Goal: Task Accomplishment & Management: Manage account settings

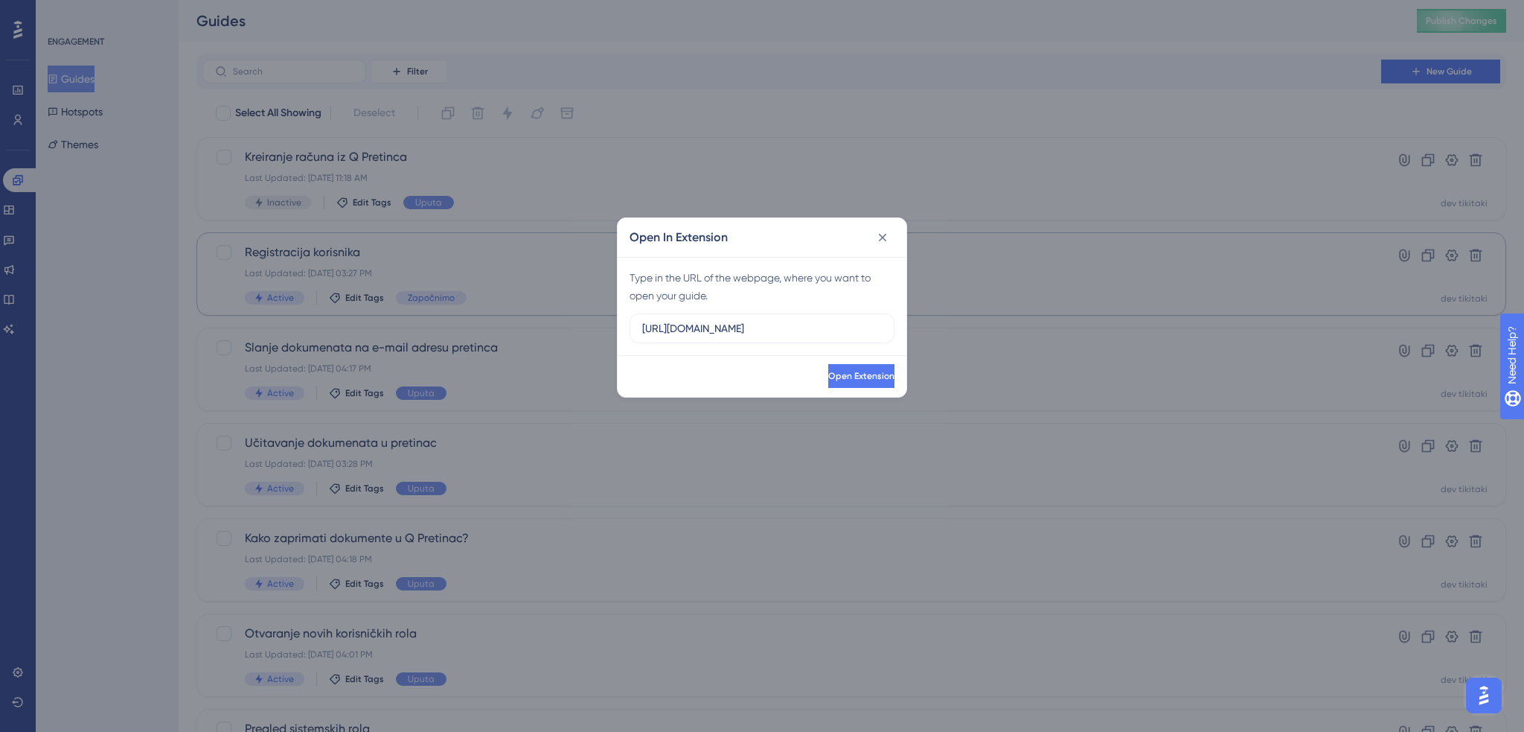
click at [880, 236] on icon at bounding box center [882, 237] width 15 height 15
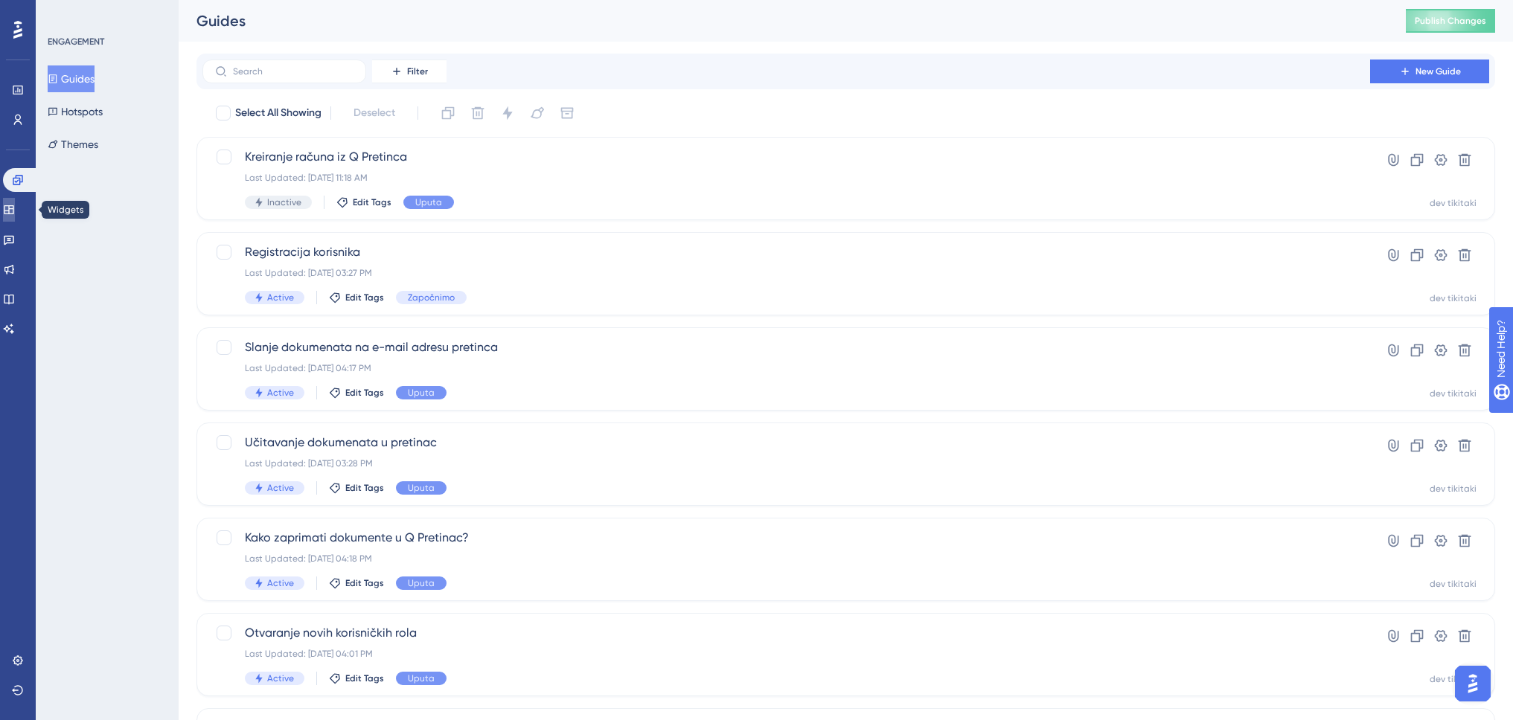
click at [15, 210] on icon at bounding box center [9, 210] width 12 height 12
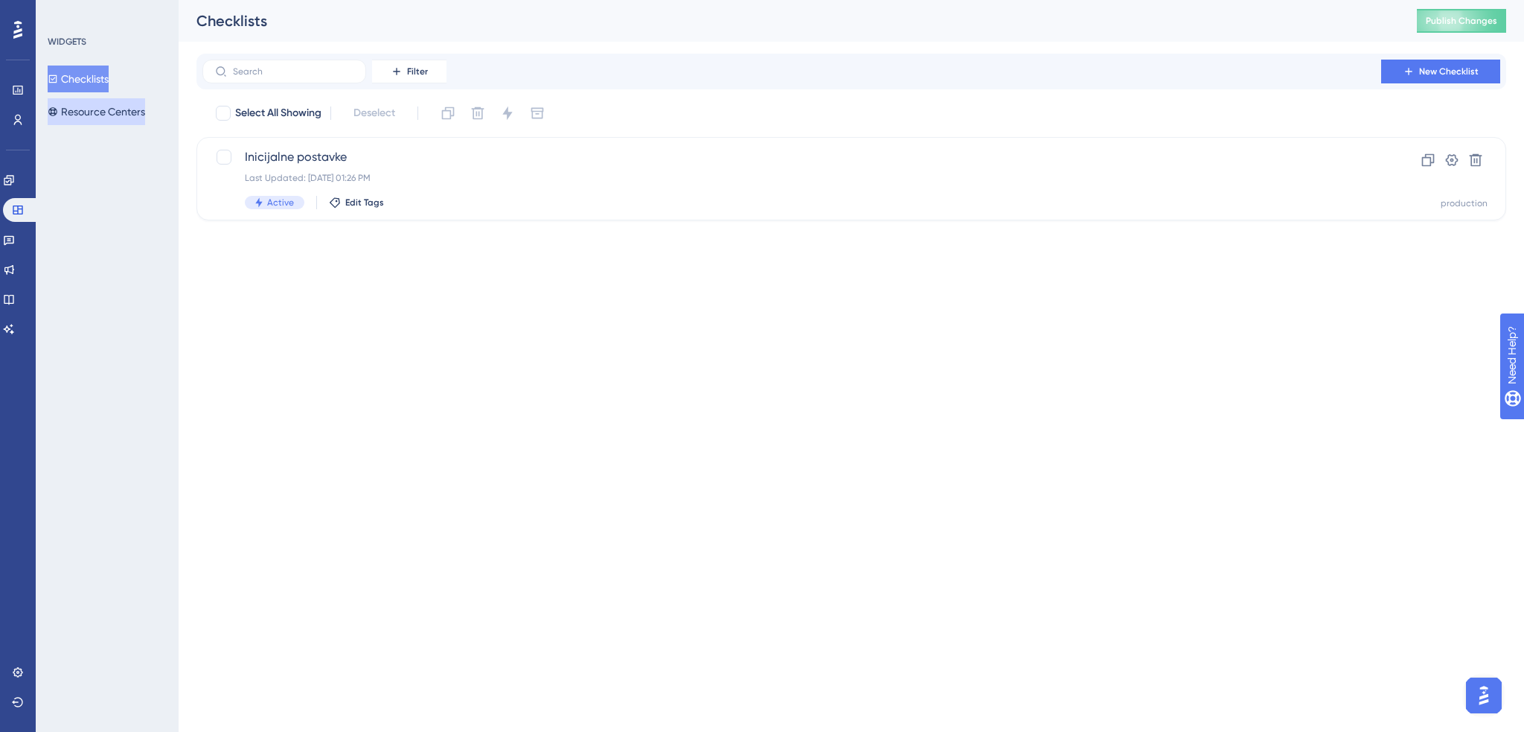
click at [80, 115] on button "Resource Centers" at bounding box center [96, 111] width 97 height 27
click at [407, 165] on span "Swing Q" at bounding box center [792, 157] width 1094 height 18
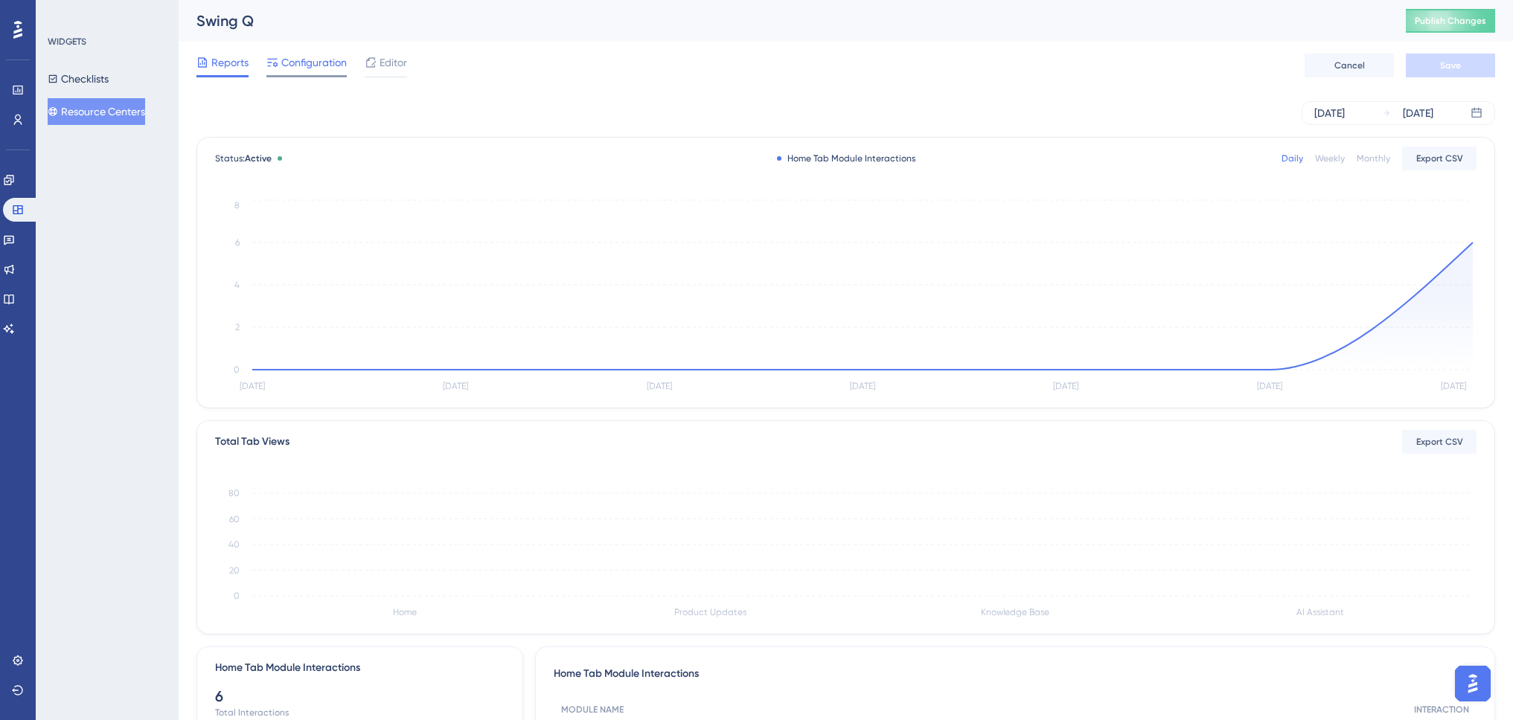
click at [323, 64] on span "Configuration" at bounding box center [313, 63] width 65 height 18
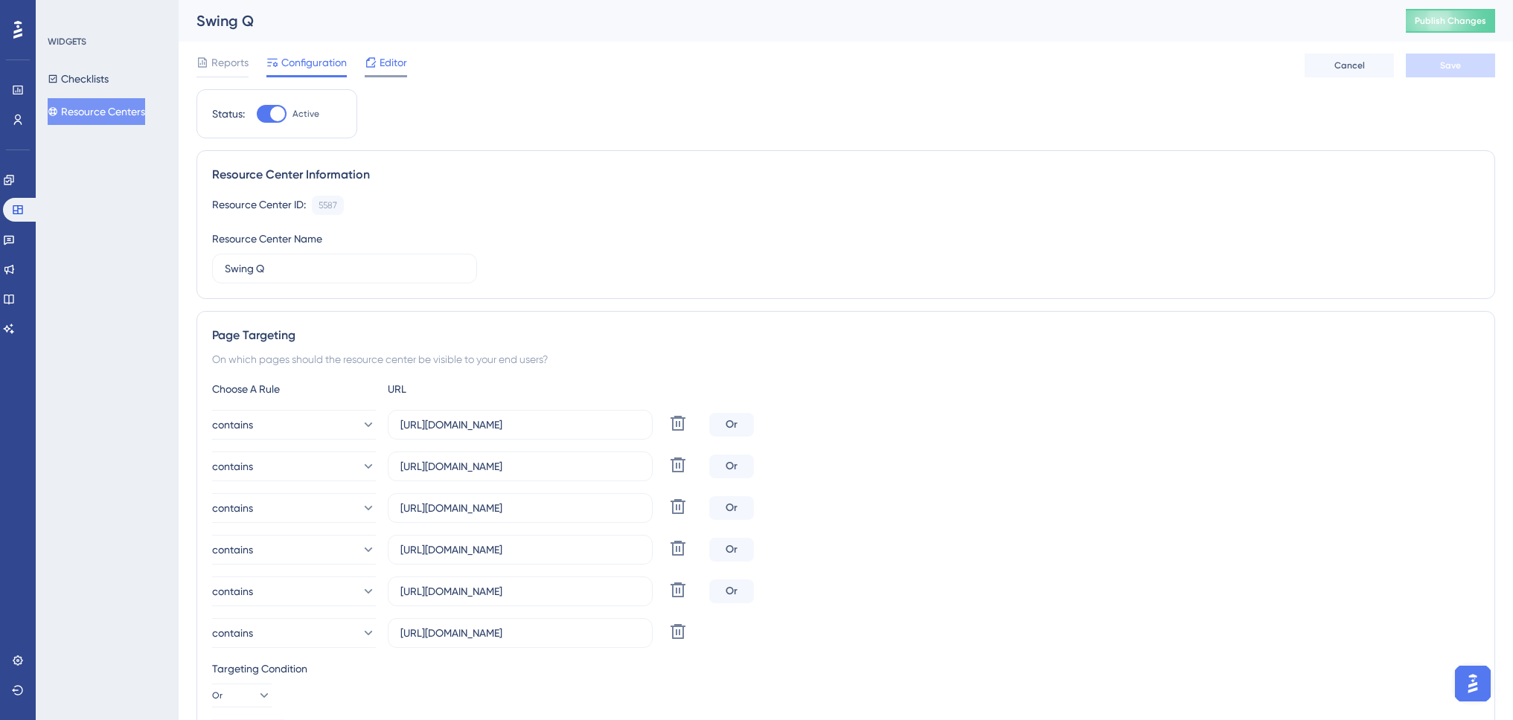
click at [394, 65] on span "Editor" at bounding box center [394, 63] width 28 height 18
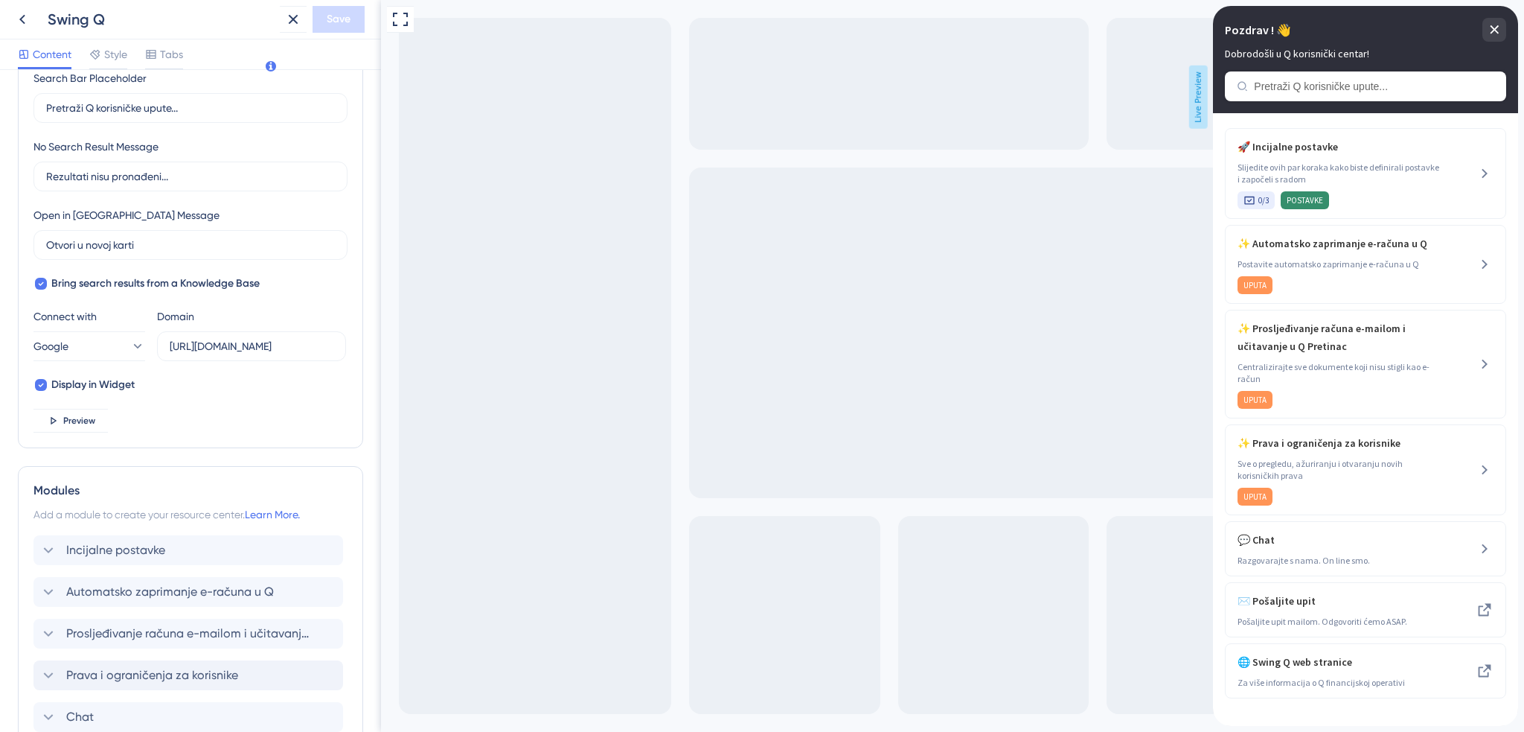
scroll to position [516, 0]
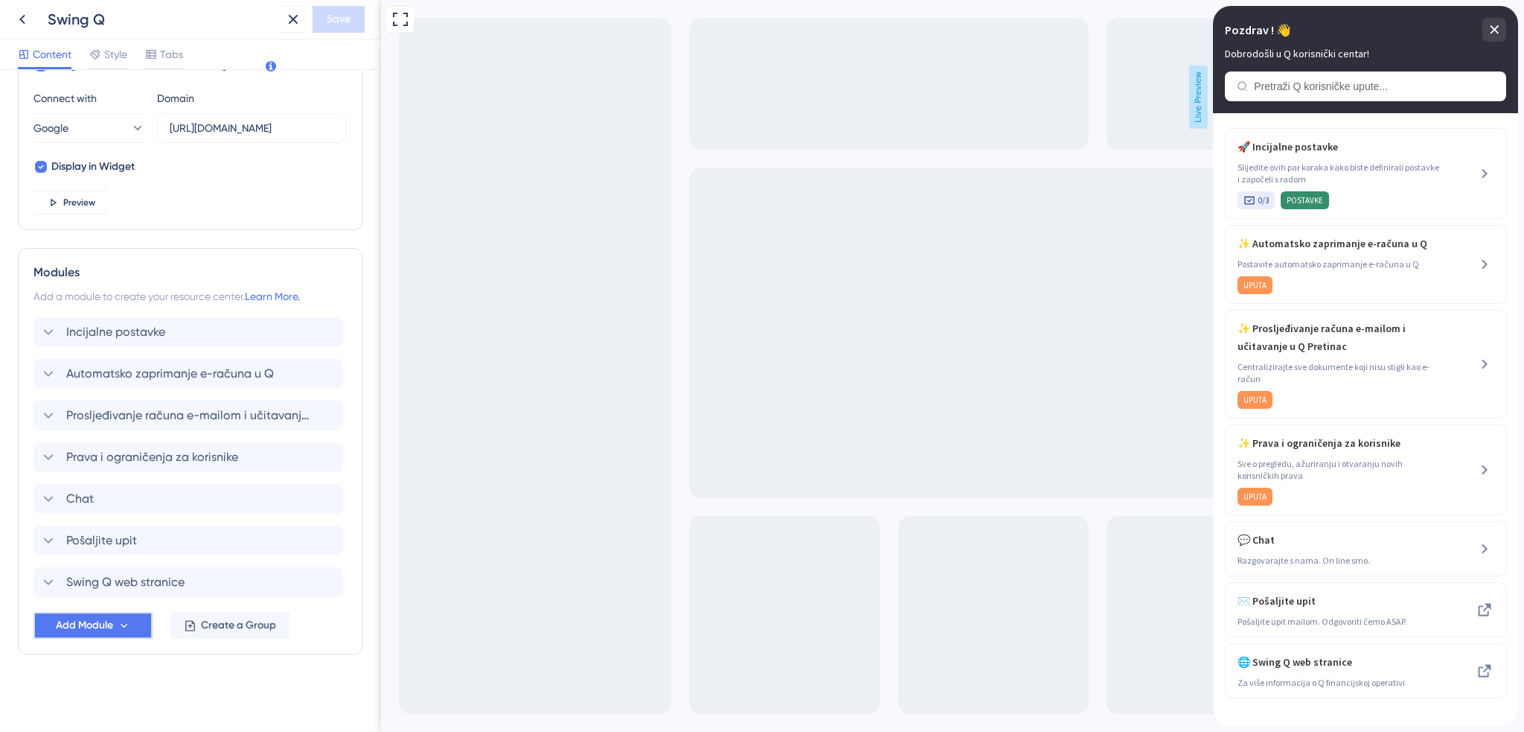
click at [117, 630] on button "Add Module" at bounding box center [92, 625] width 119 height 27
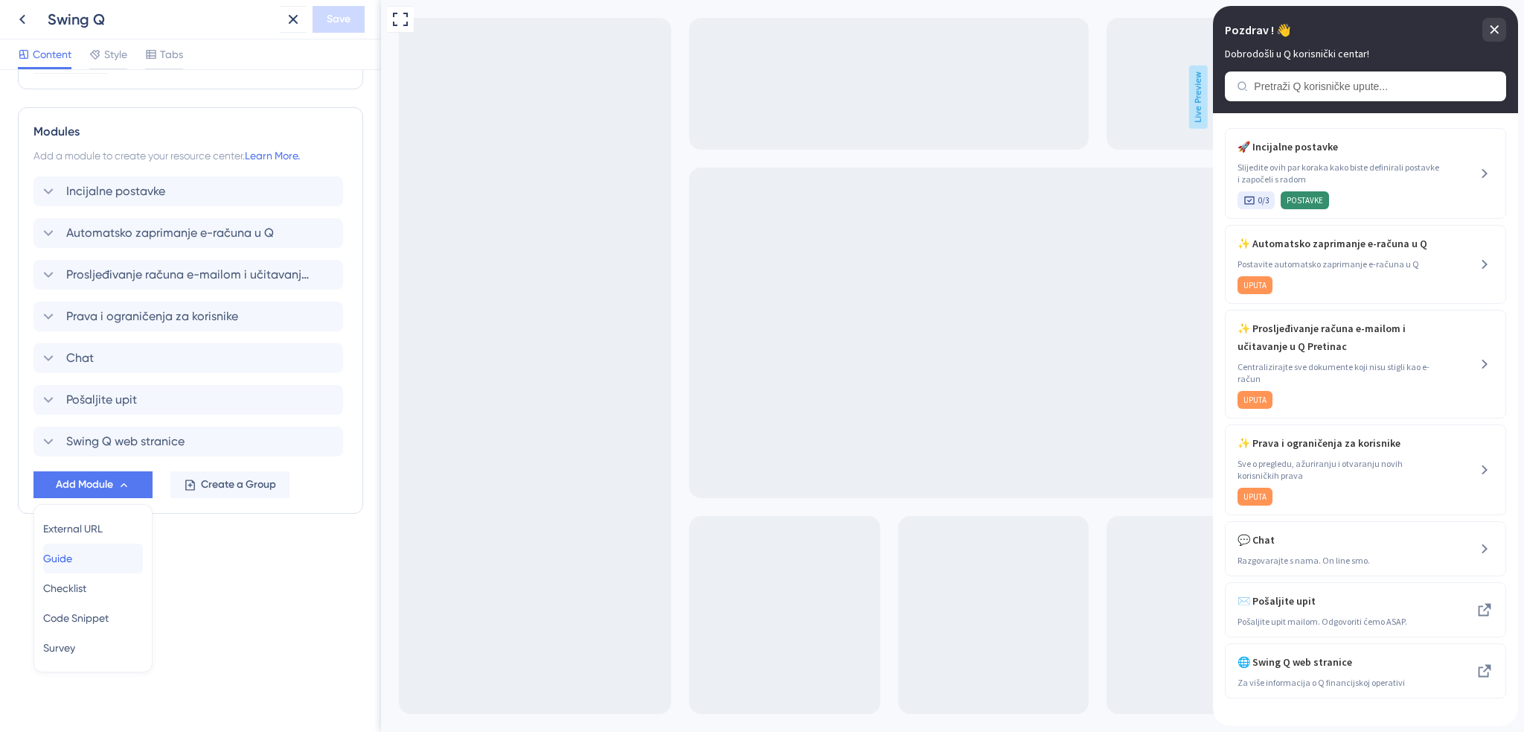
click at [113, 557] on div "Guide Guide" at bounding box center [93, 558] width 100 height 30
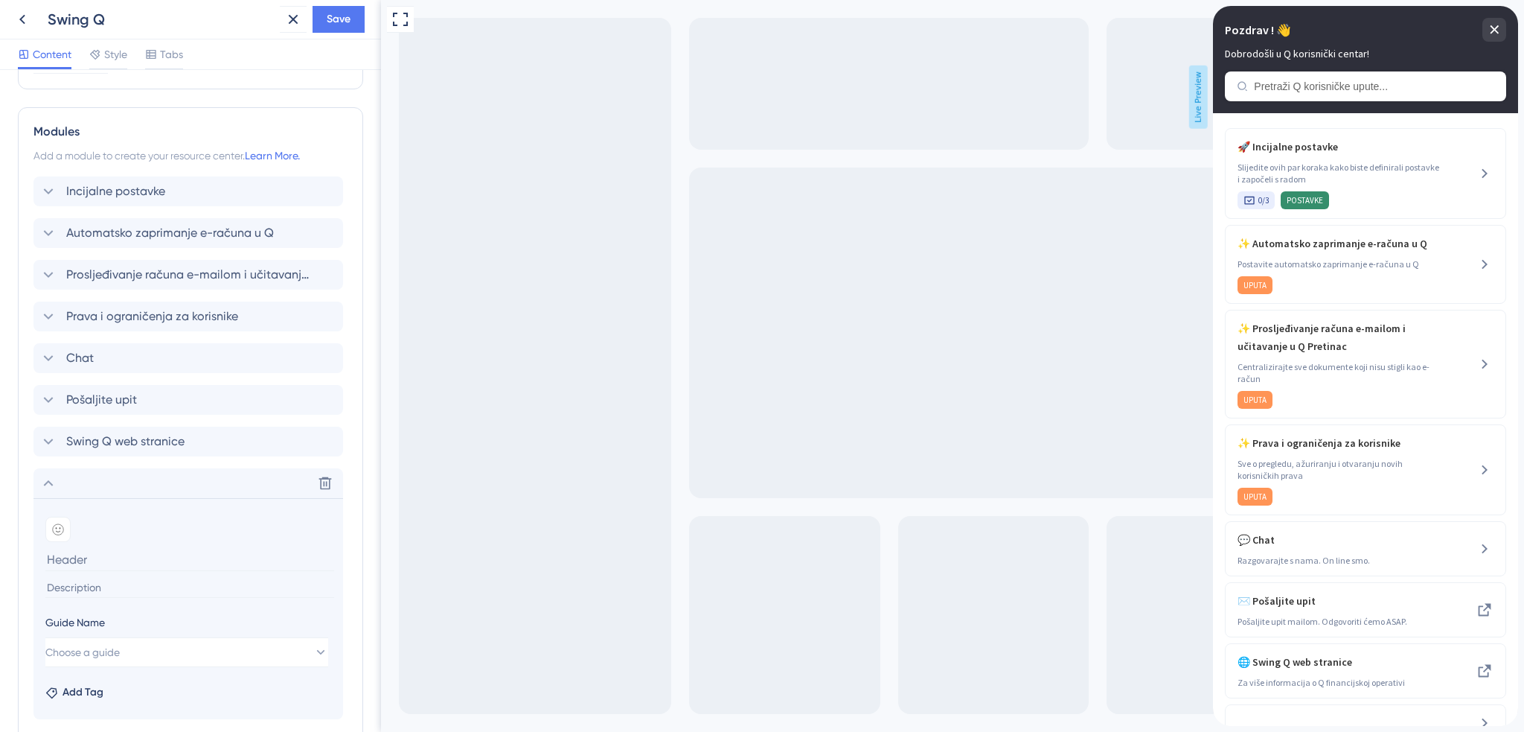
click at [107, 552] on input at bounding box center [189, 559] width 289 height 23
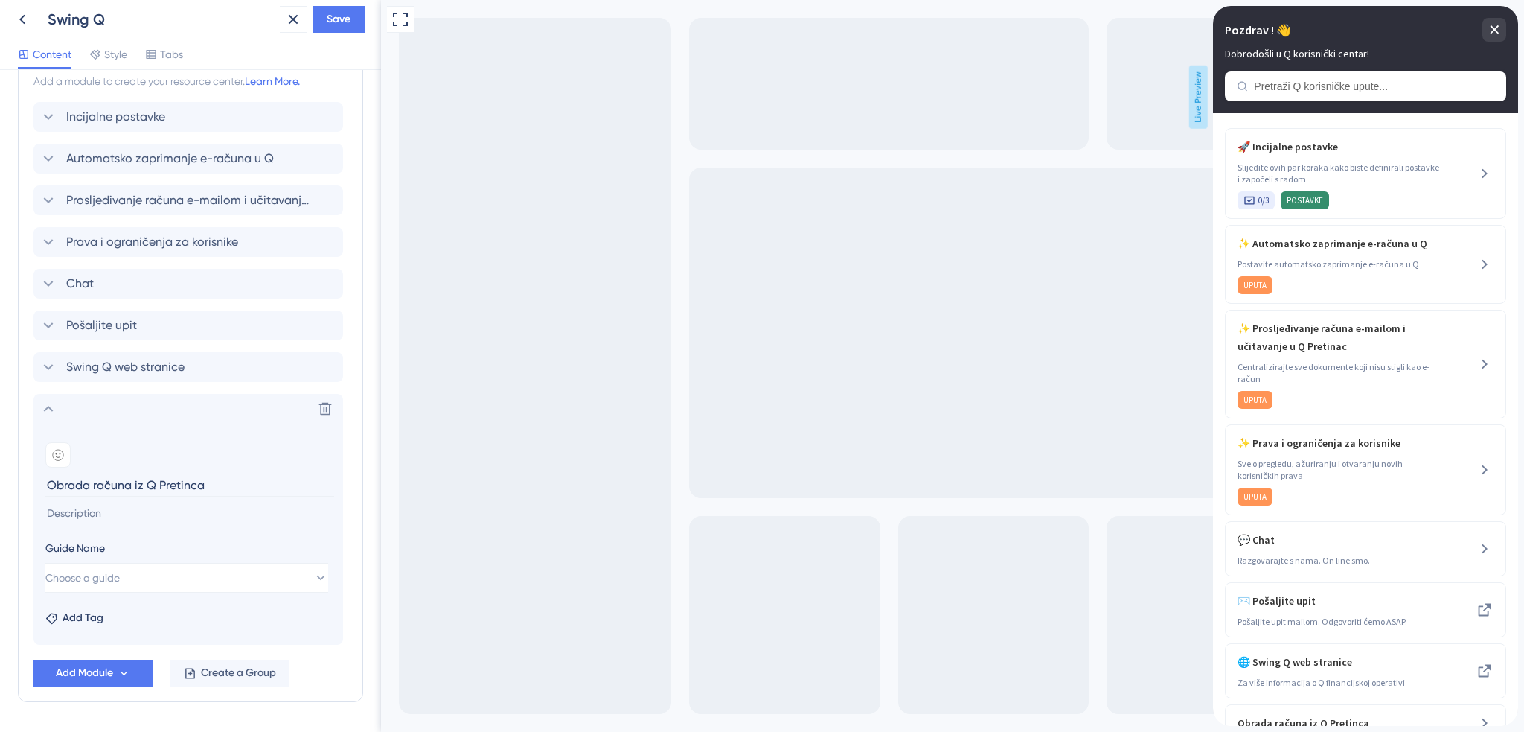
type input "Obrada računa iz Q Pretinca"
click at [156, 523] on input at bounding box center [189, 513] width 289 height 20
type input "D"
click at [154, 516] on input "Očitavanje računa, odbravanje i likvidacija" at bounding box center [189, 513] width 289 height 20
click at [275, 518] on input "Očitavanje računa, odobravanje i likvidacija" at bounding box center [189, 513] width 289 height 20
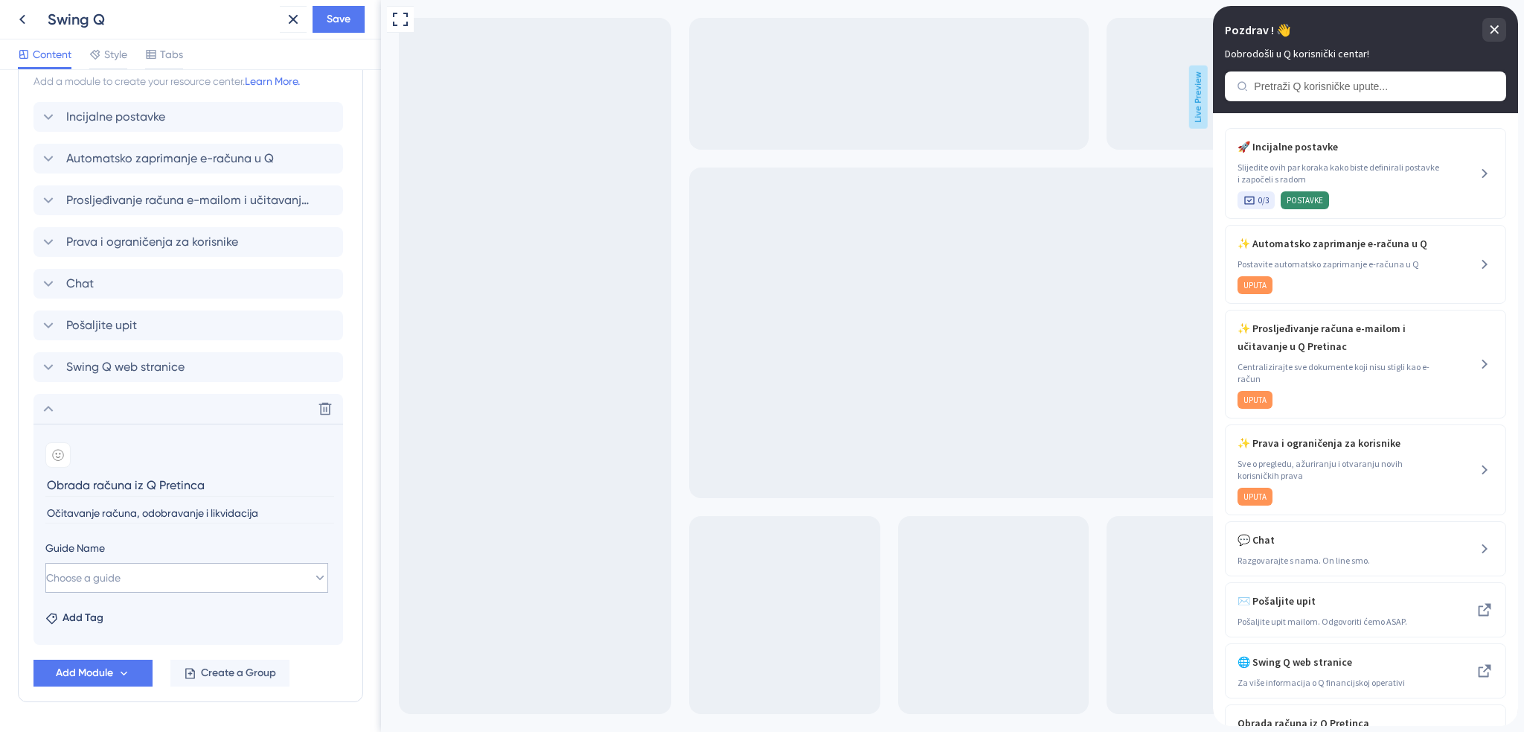
type input "Očitavanje računa, odobravanje i likvidacija"
click at [244, 581] on button "Choose a guide" at bounding box center [186, 578] width 283 height 30
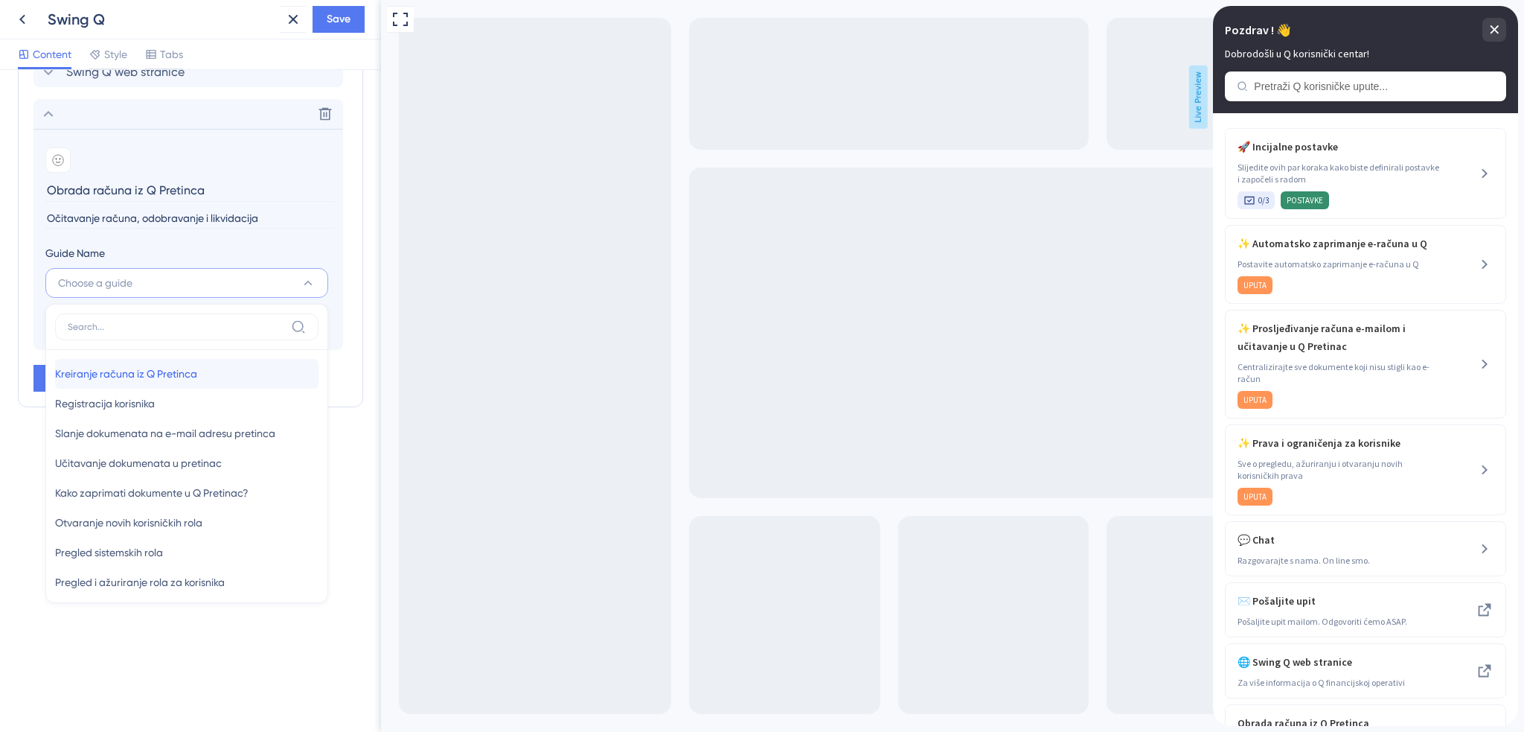
click at [217, 376] on div "Kreiranje računa iz Q Pretinca Kreiranje računa iz Q Pretinca" at bounding box center [186, 374] width 263 height 30
type input "Kreiranje računa iz Q Pretinca"
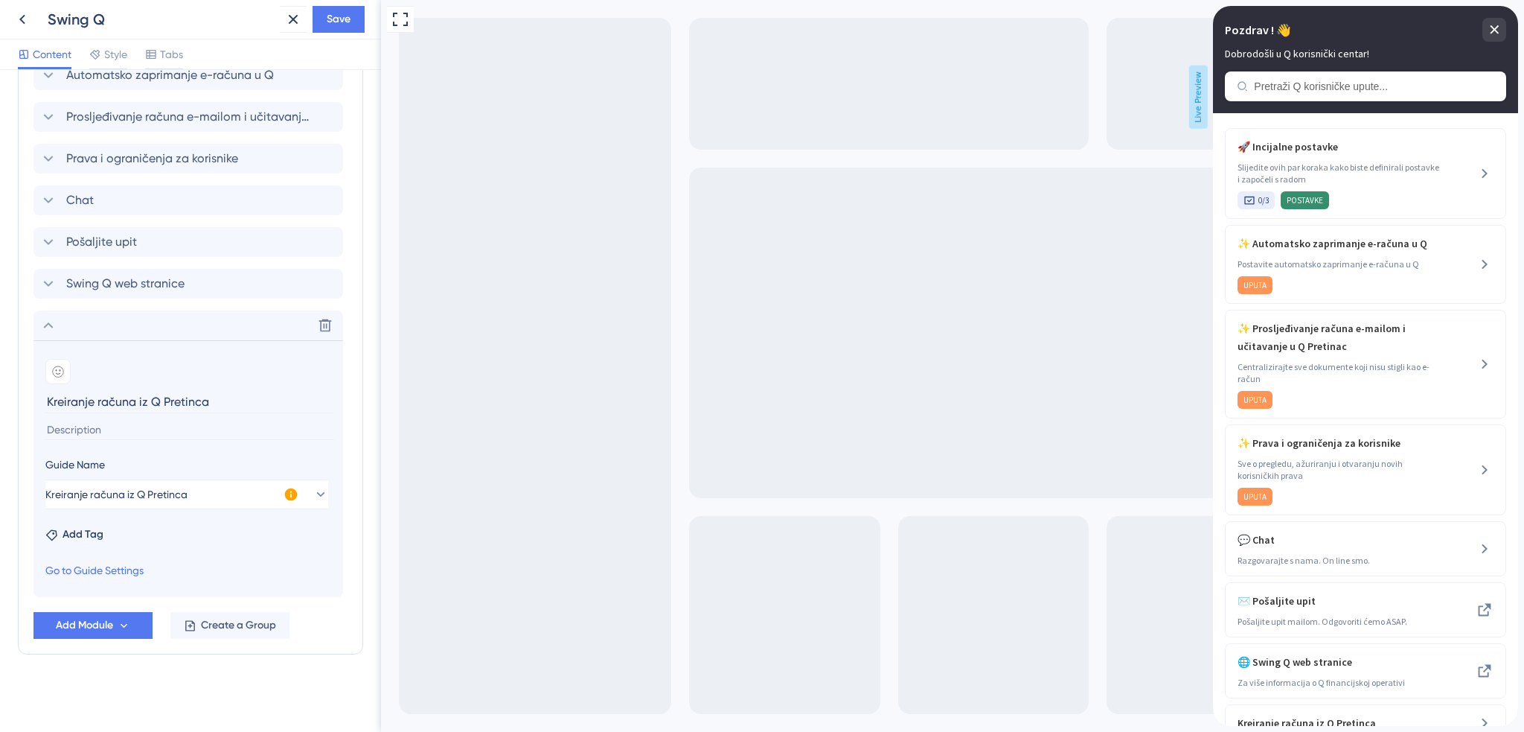
scroll to position [817, 0]
click at [347, 412] on div "Modules Add a module to create your resource center. Learn More. Incijalne post…" at bounding box center [190, 301] width 345 height 705
click at [337, 16] on span "Save" at bounding box center [339, 19] width 24 height 18
click at [313, 499] on icon at bounding box center [320, 494] width 15 height 15
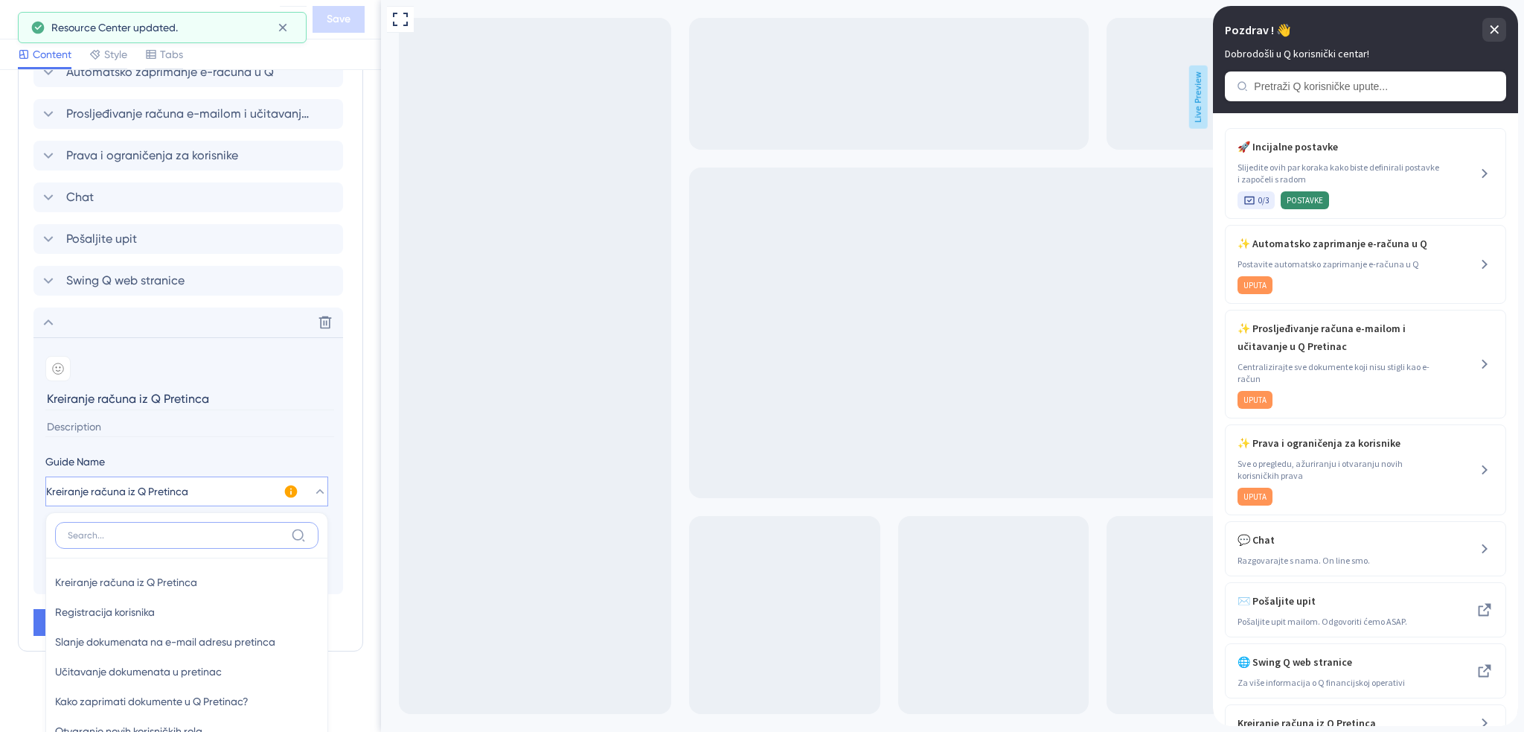
scroll to position [1028, 0]
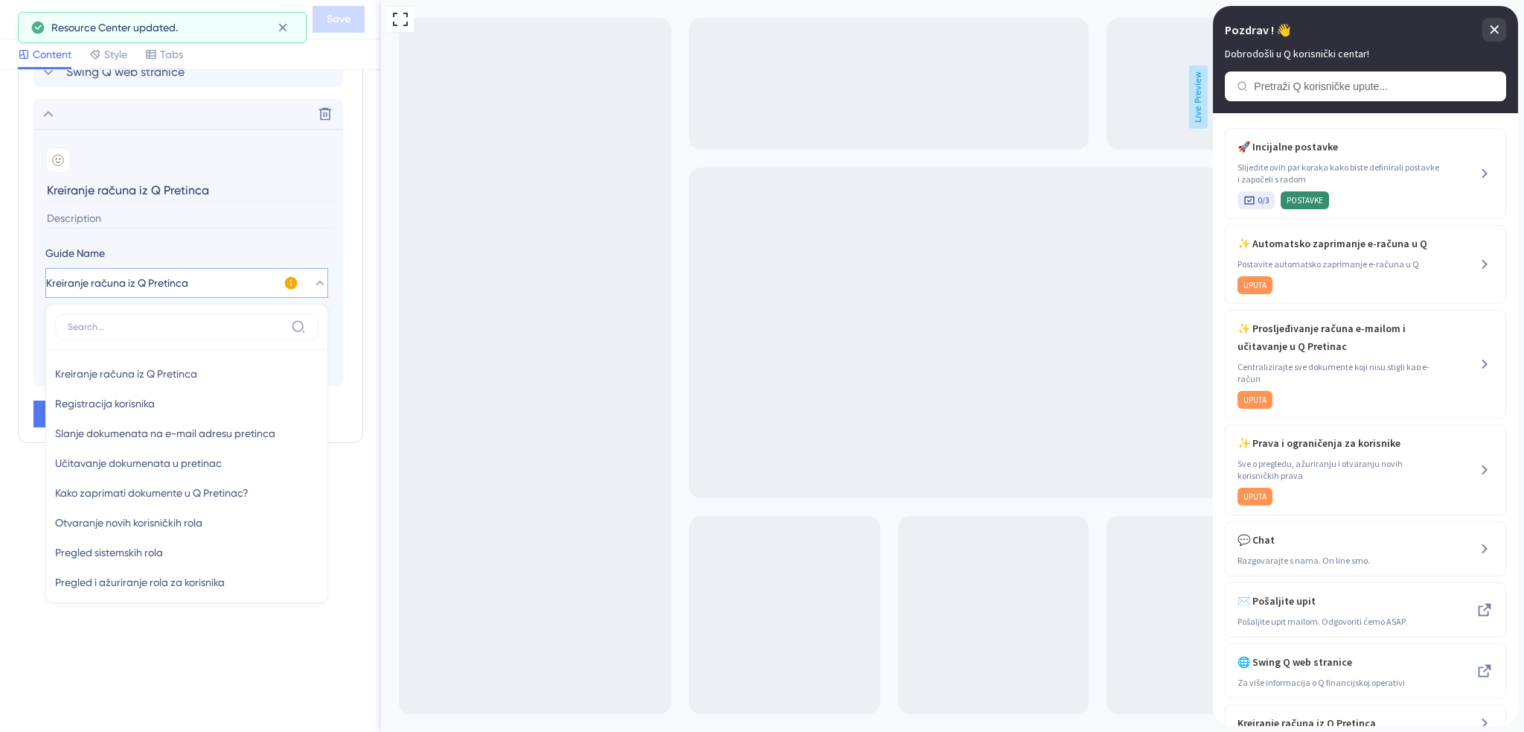
click at [347, 415] on div "Modules Add a module to create your resource center. Learn More. Incijalne post…" at bounding box center [190, 90] width 345 height 705
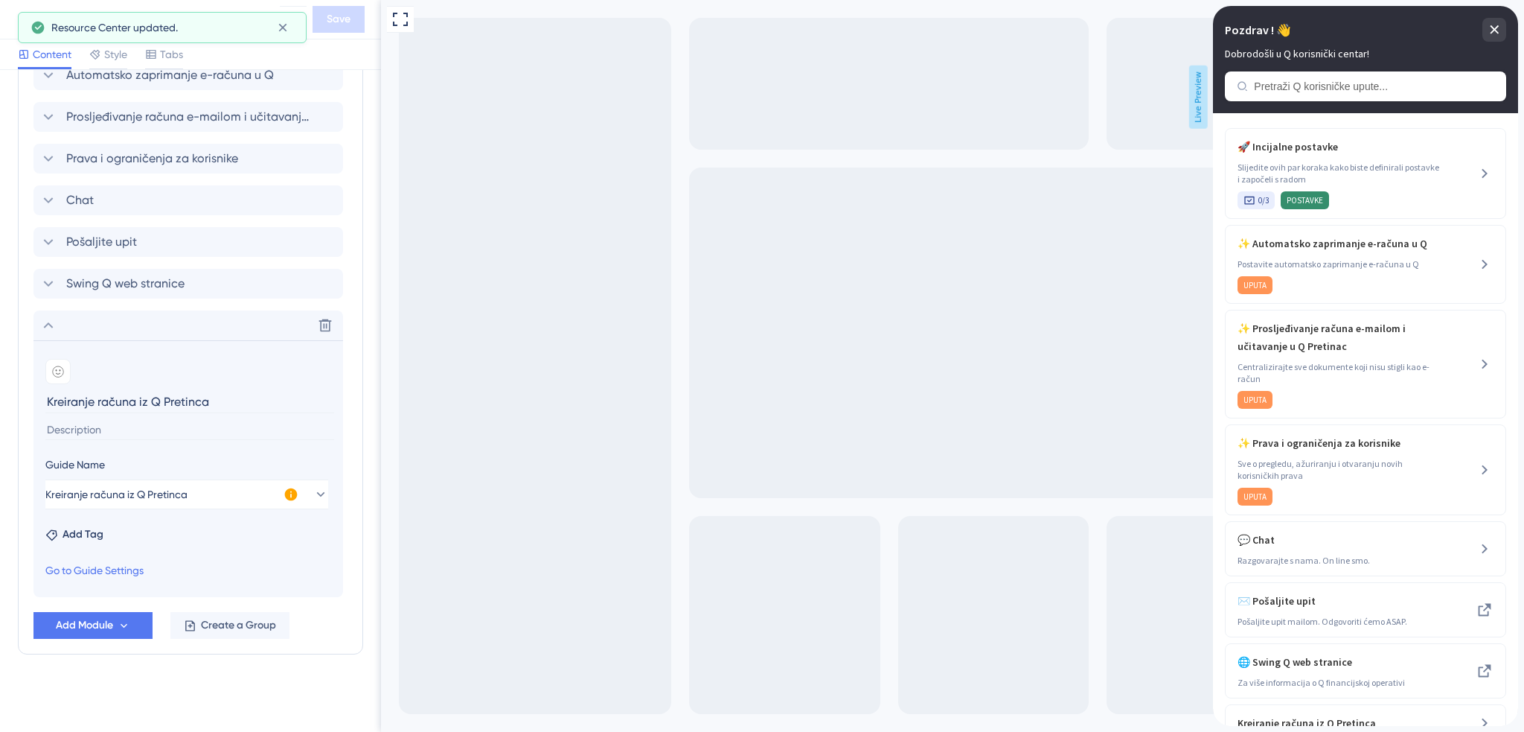
scroll to position [817, 0]
click at [47, 324] on icon at bounding box center [48, 325] width 18 height 18
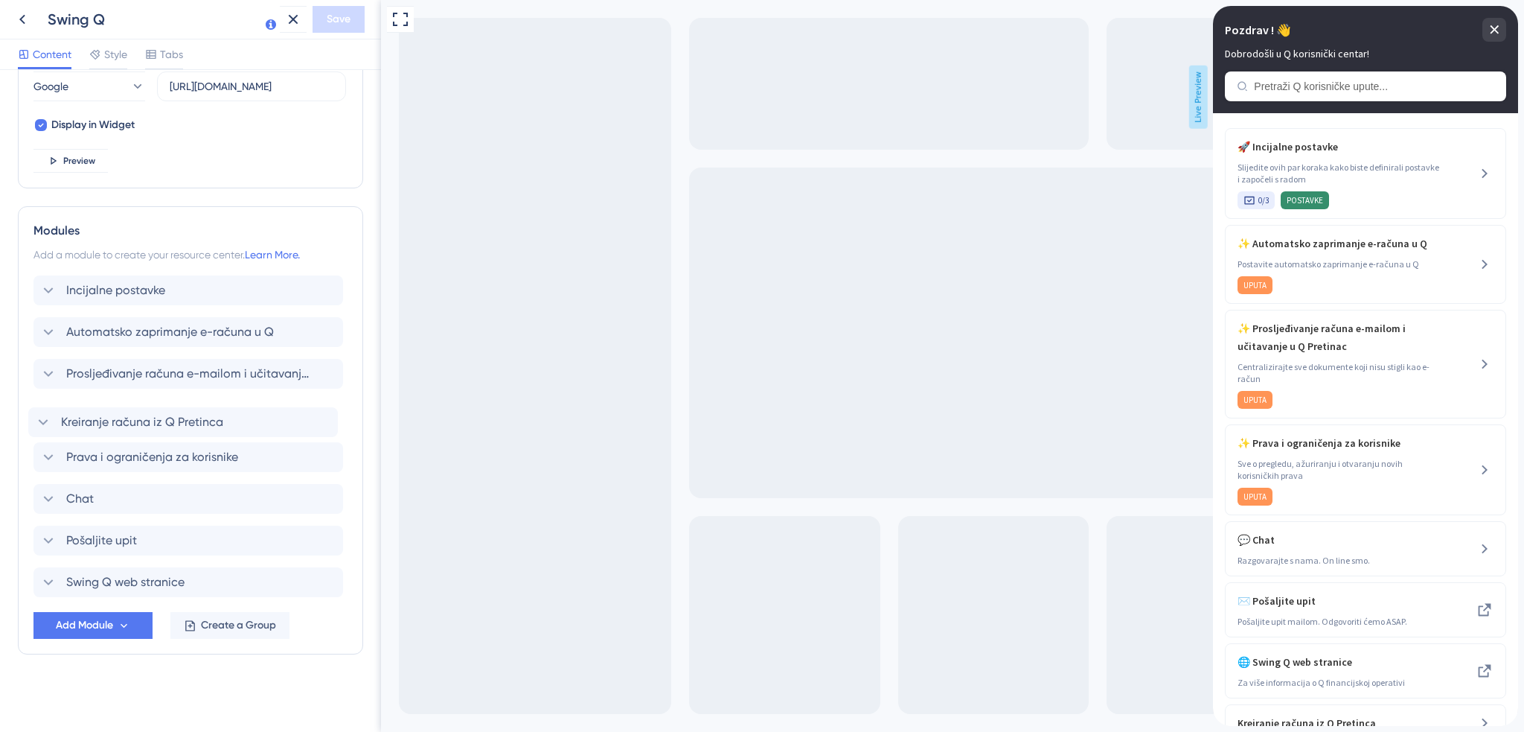
drag, startPoint x: 141, startPoint y: 583, endPoint x: 137, endPoint y: 417, distance: 165.3
click at [137, 417] on div "Incijalne postavke Automatsko zaprimanje e-računa u Q Prosljeđivanje računa e-m…" at bounding box center [190, 435] width 314 height 321
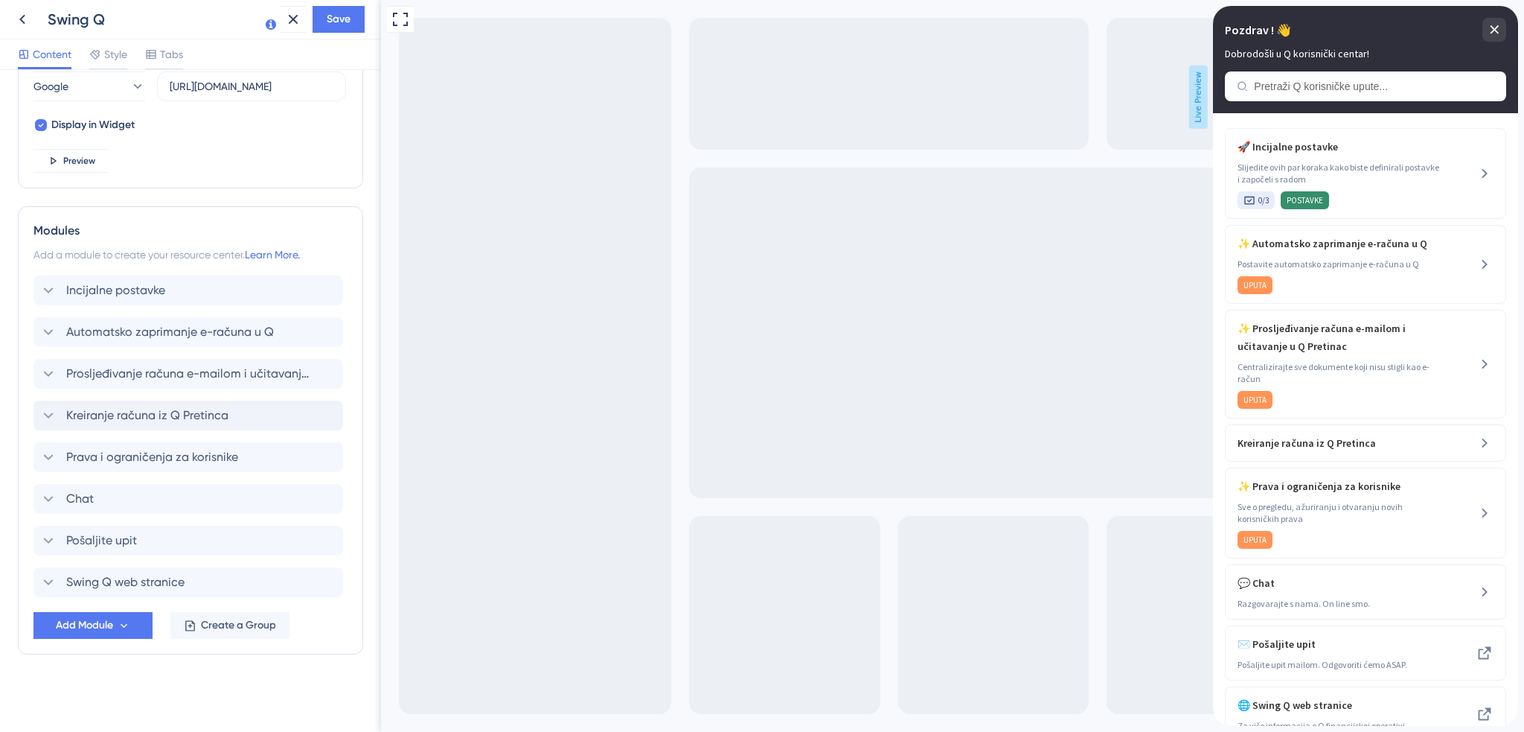
click at [183, 417] on span "Kreiranje računa iz Q Pretinca" at bounding box center [147, 415] width 162 height 18
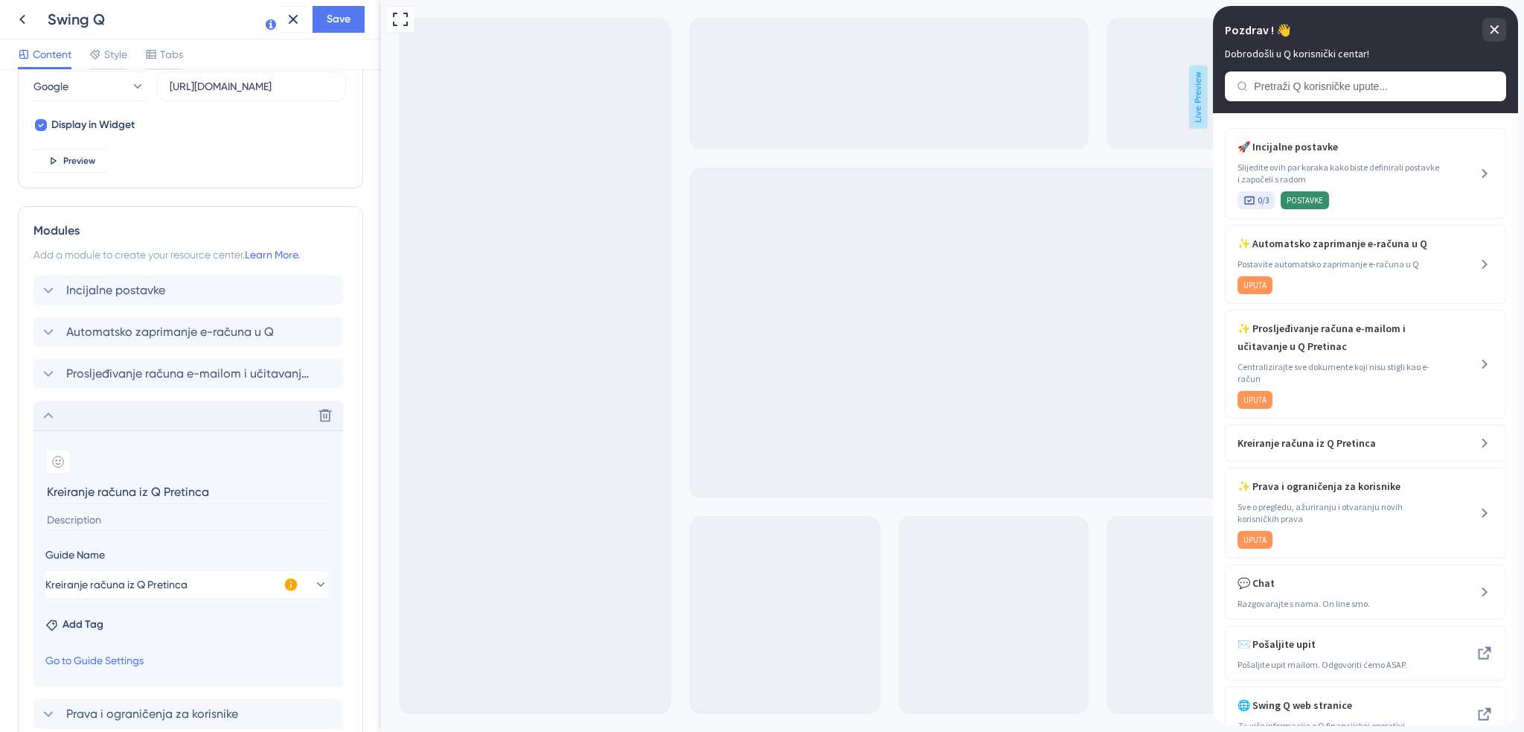
click at [150, 522] on input at bounding box center [189, 520] width 289 height 20
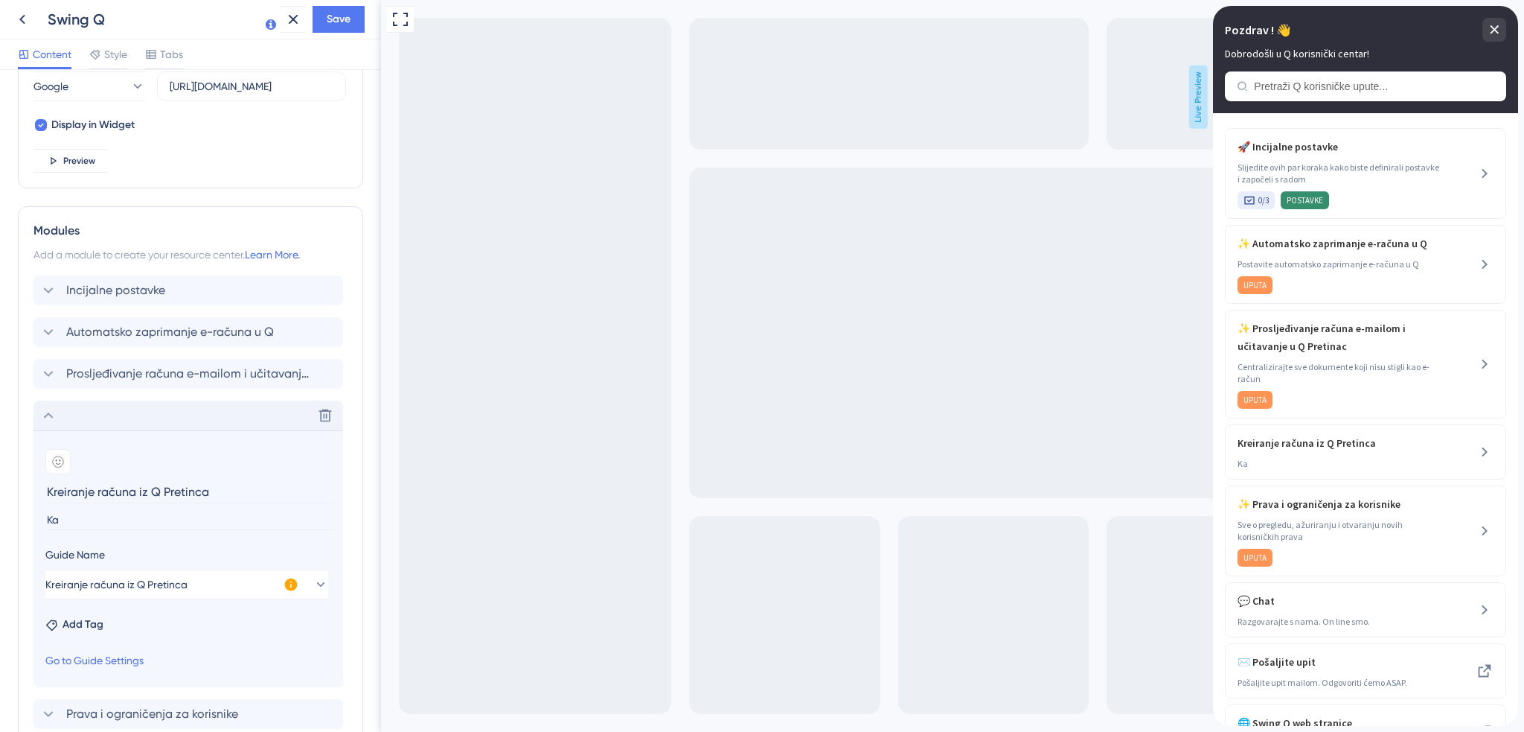
type input "K"
type input "Očitavanje i obrada računa zaprimljenih u Q Pretinac"
click at [385, 465] on div "Full Screen Preview Live Preview" at bounding box center [952, 383] width 1143 height 767
click at [342, 19] on span "Save" at bounding box center [339, 19] width 24 height 18
click at [111, 484] on input "Kreiranje računa iz Q Pretinca" at bounding box center [189, 491] width 289 height 23
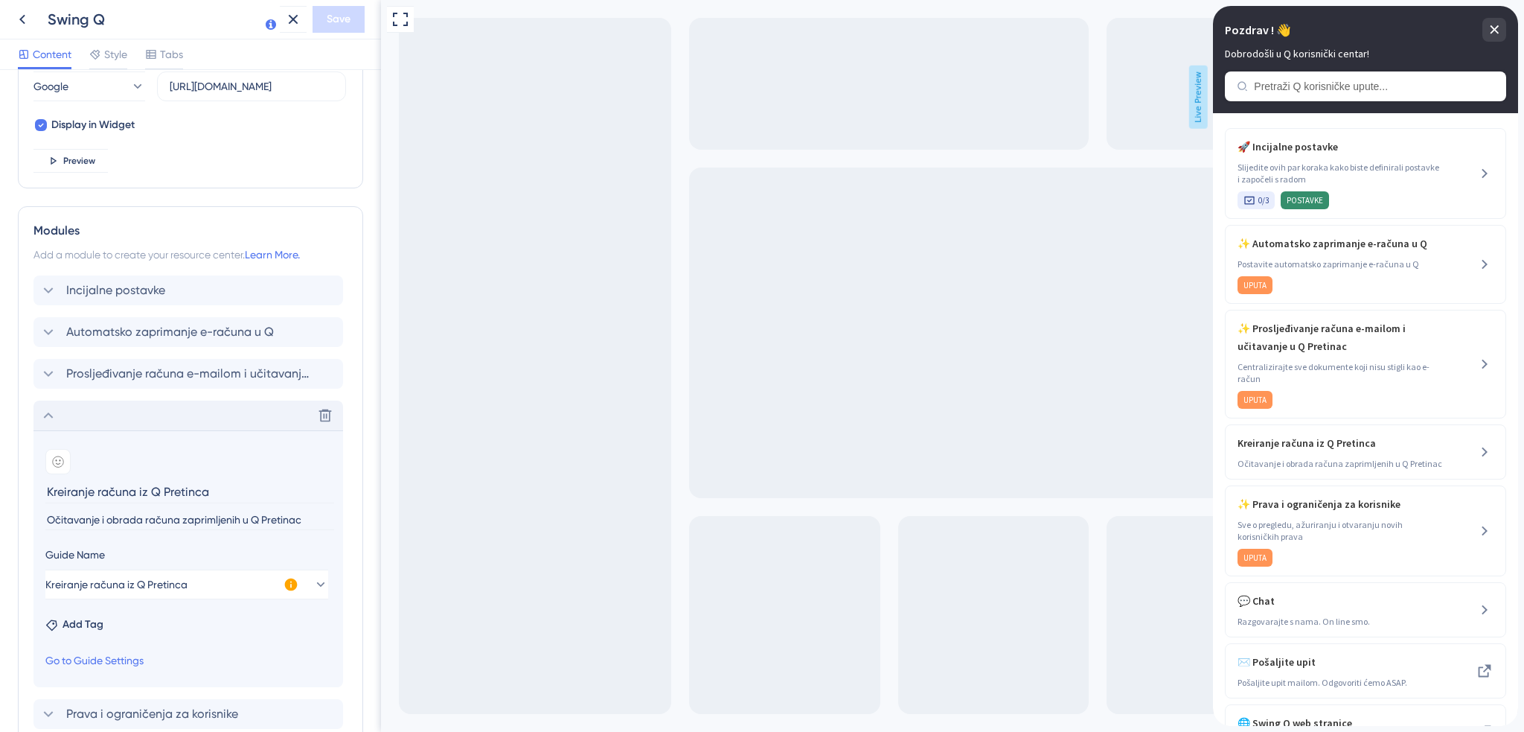
drag, startPoint x: 81, startPoint y: 495, endPoint x: 19, endPoint y: 488, distance: 62.1
click at [19, 488] on div "Modules Add a module to create your resource center. Learn More. Incijalne post…" at bounding box center [190, 558] width 345 height 705
type input "Obrada računa iz Q Pretinca"
click at [351, 25] on button "Save" at bounding box center [339, 19] width 52 height 27
click at [22, 19] on icon at bounding box center [22, 20] width 6 height 10
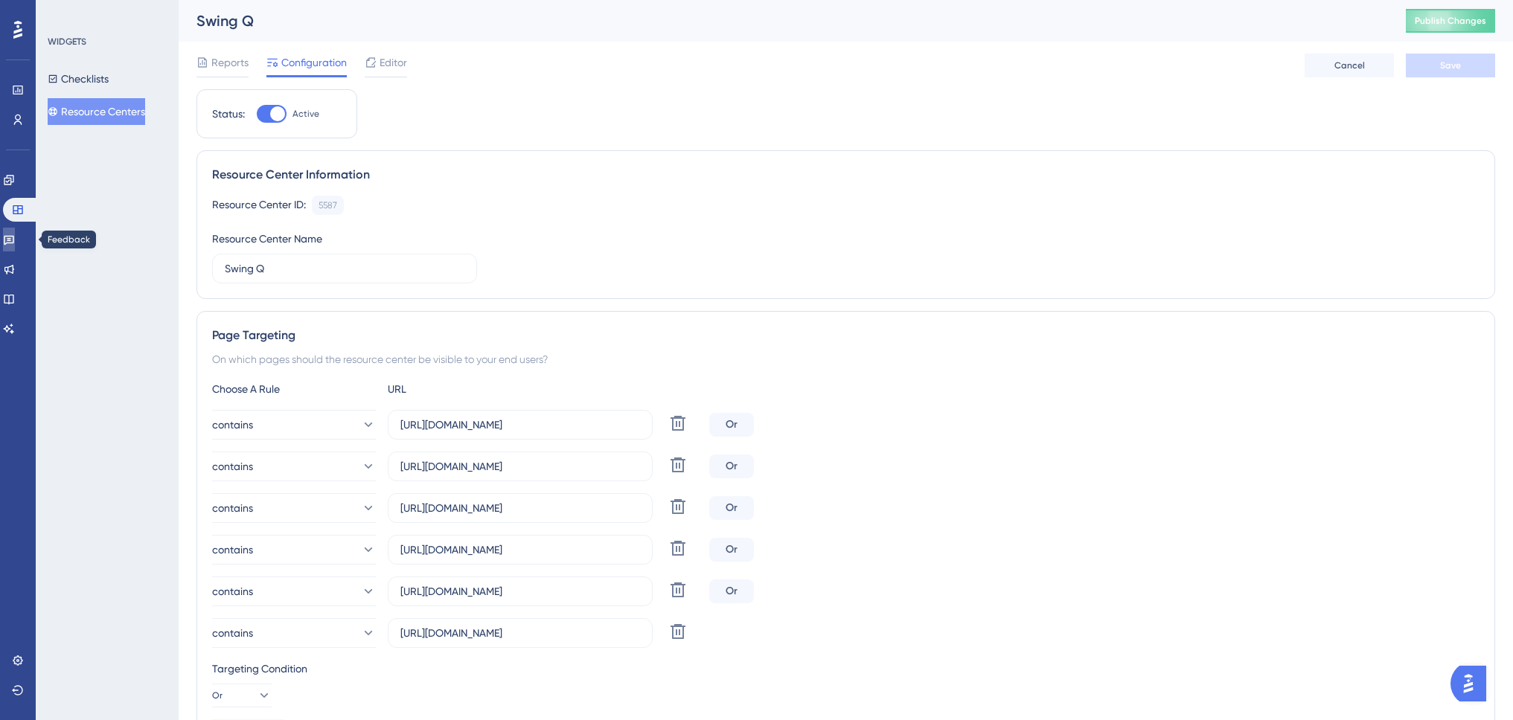
click at [15, 242] on icon at bounding box center [9, 240] width 12 height 12
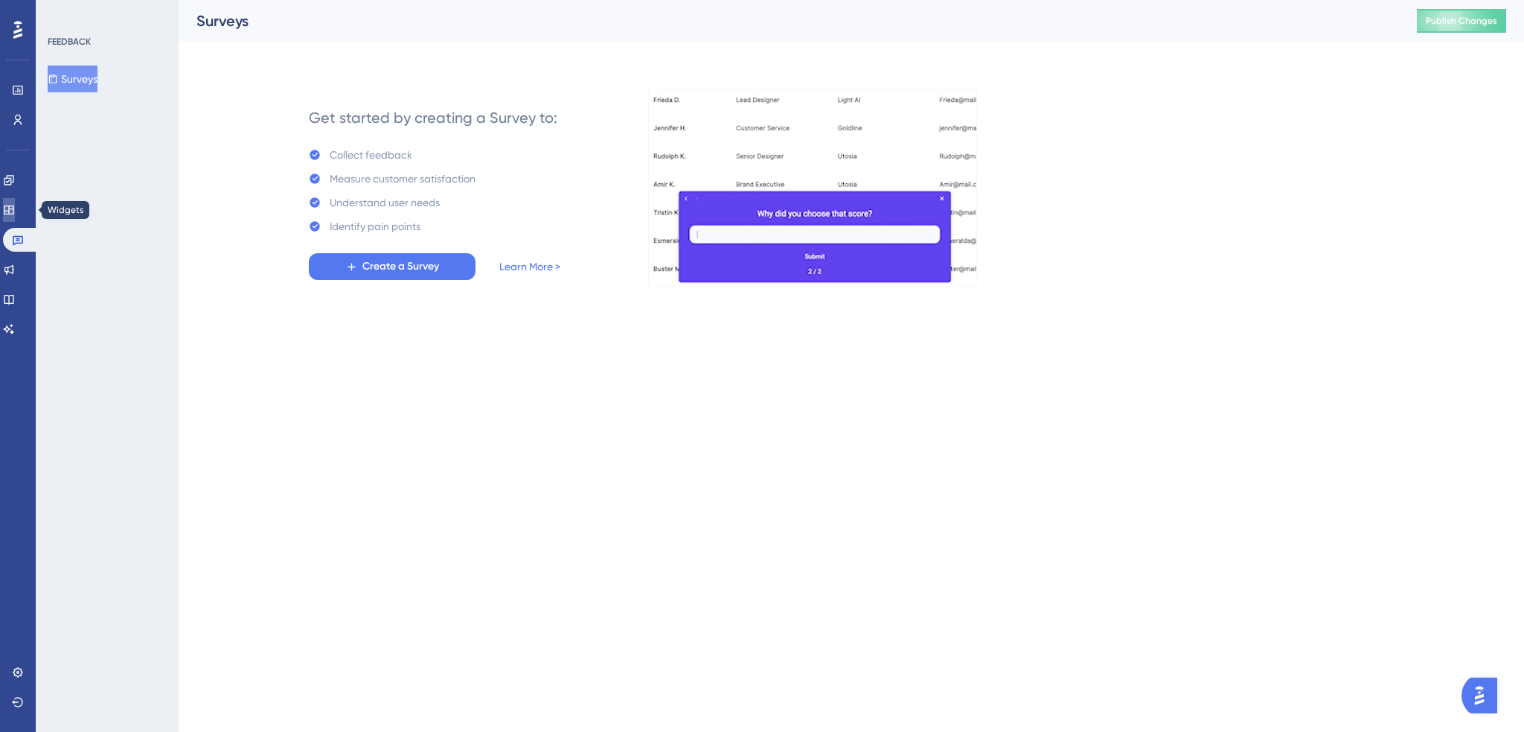
click at [13, 209] on icon at bounding box center [9, 209] width 10 height 9
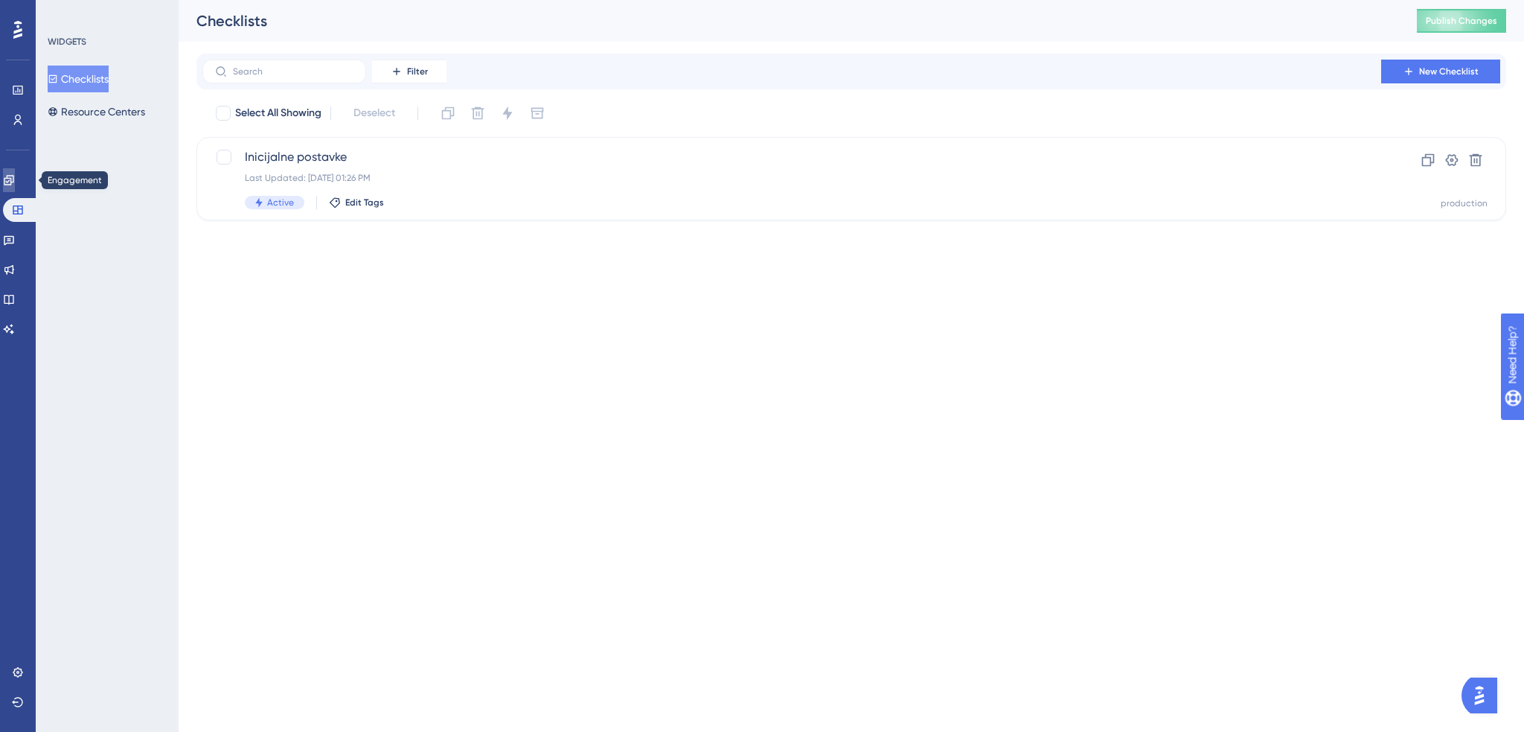
click at [13, 179] on icon at bounding box center [9, 180] width 10 height 10
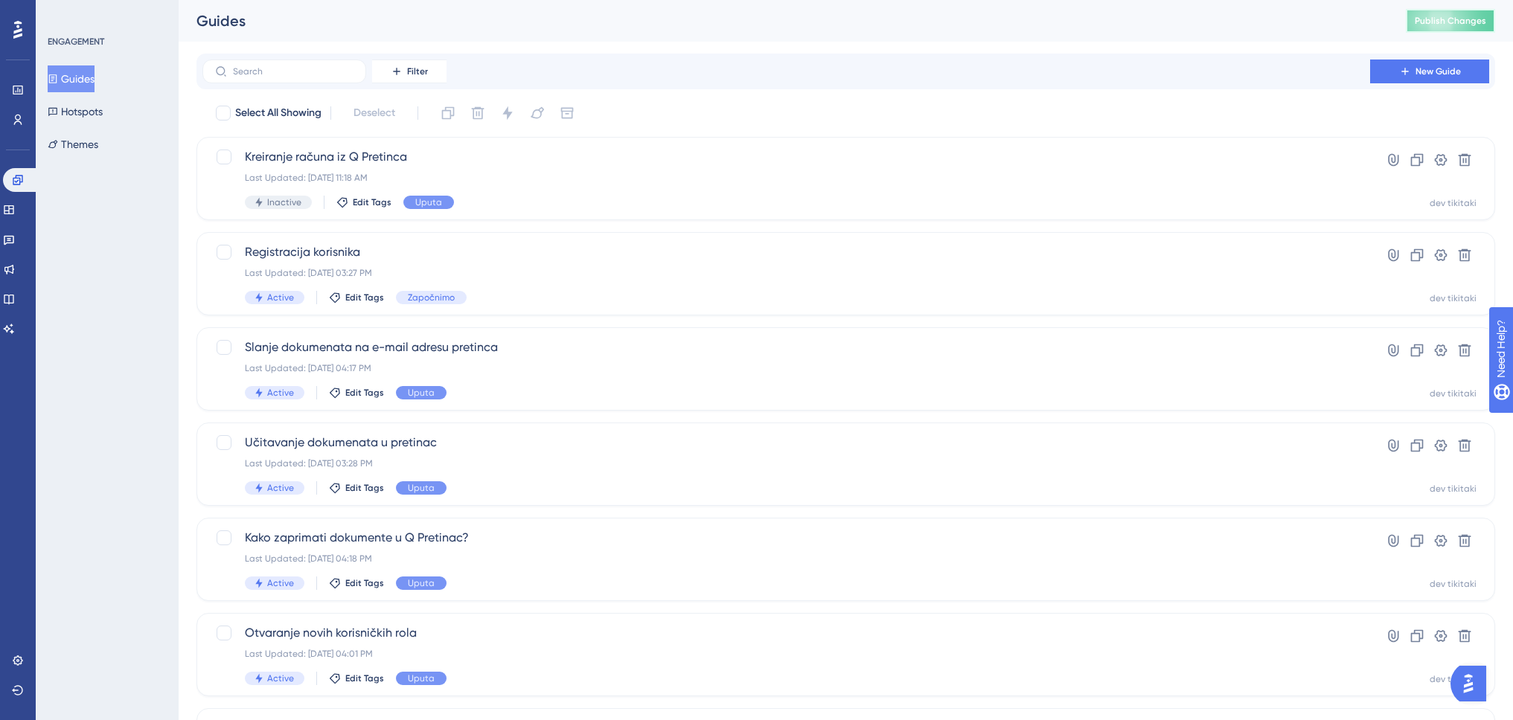
click at [1445, 28] on button "Publish Changes" at bounding box center [1450, 21] width 89 height 24
click at [458, 32] on icon at bounding box center [461, 27] width 15 height 15
click at [517, 172] on div "Last Updated: [DATE] 11:18 AM" at bounding box center [786, 178] width 1083 height 12
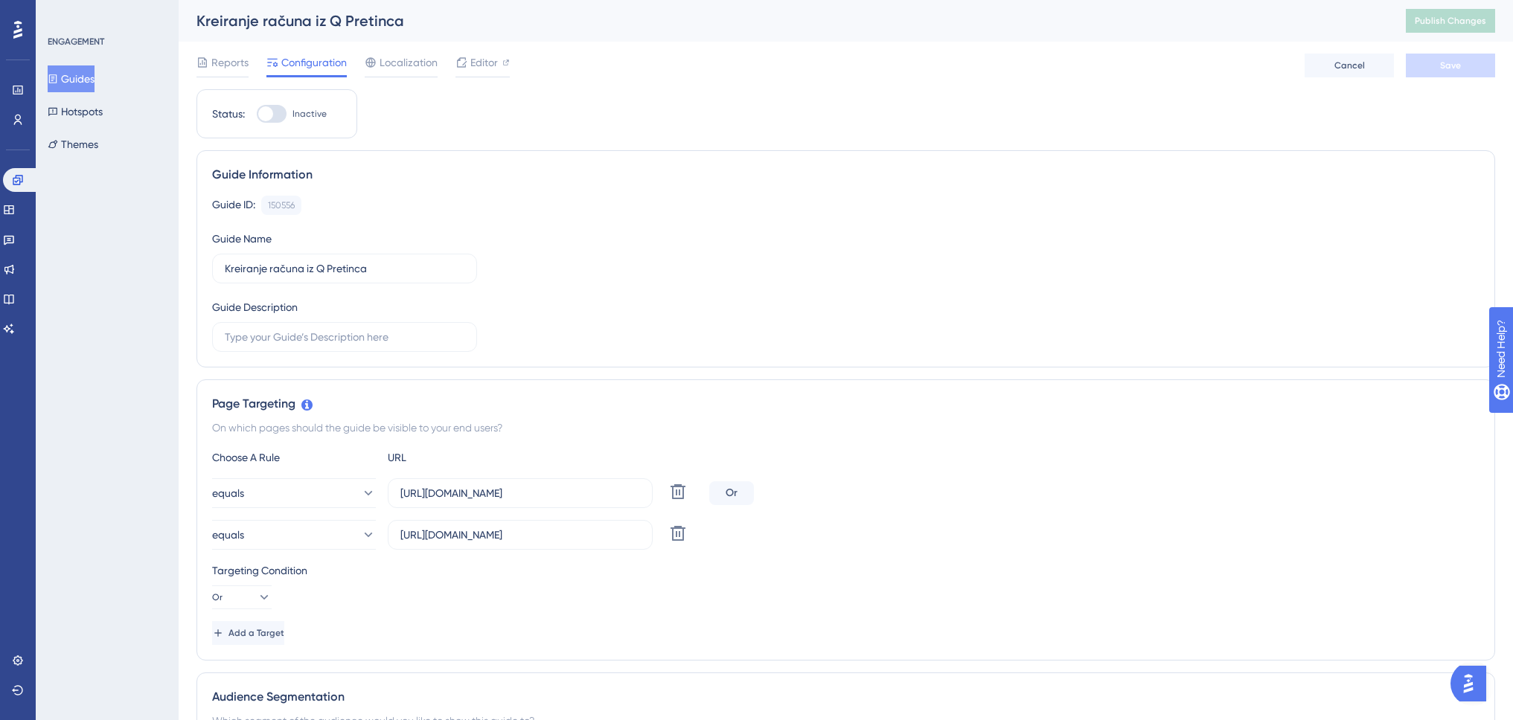
click at [73, 72] on button "Guides" at bounding box center [71, 78] width 47 height 27
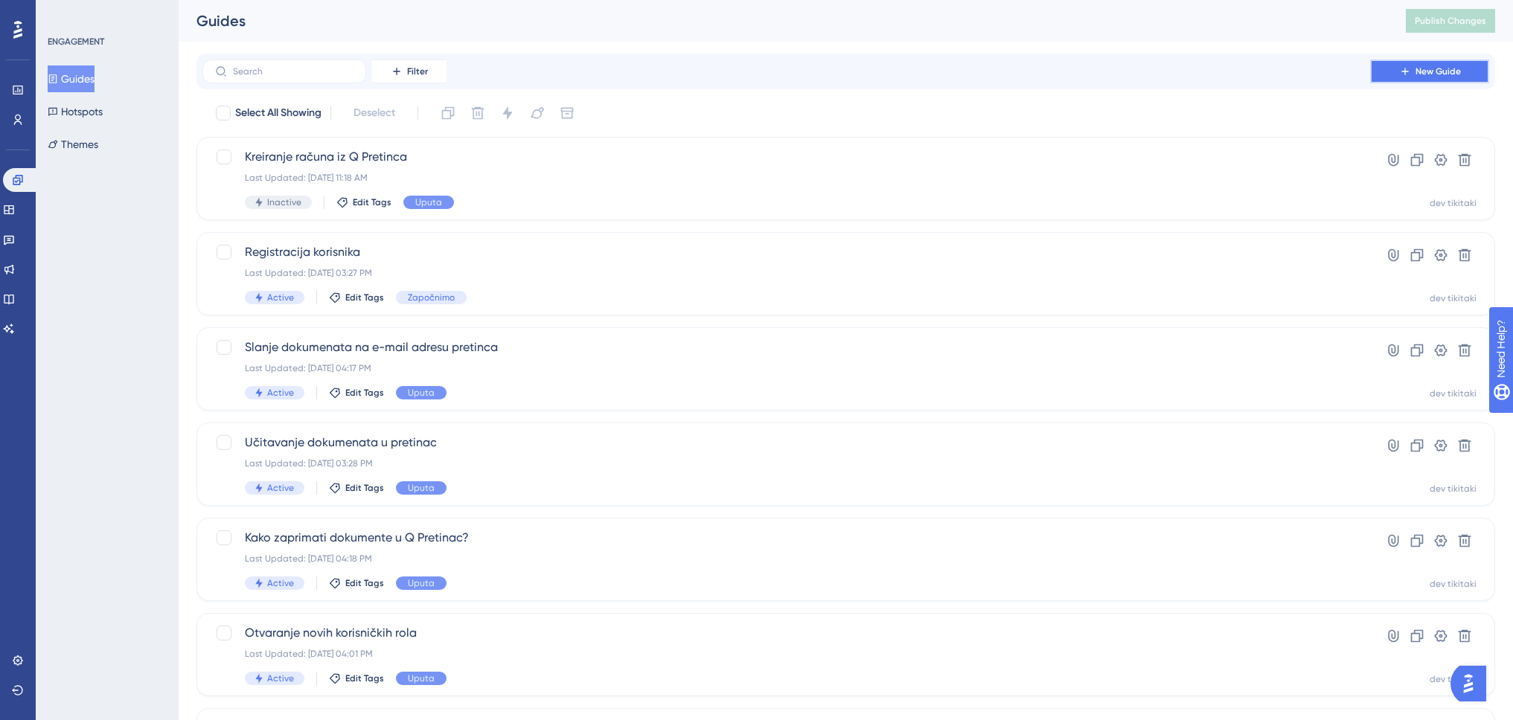
click at [1445, 73] on span "New Guide" at bounding box center [1437, 71] width 45 height 12
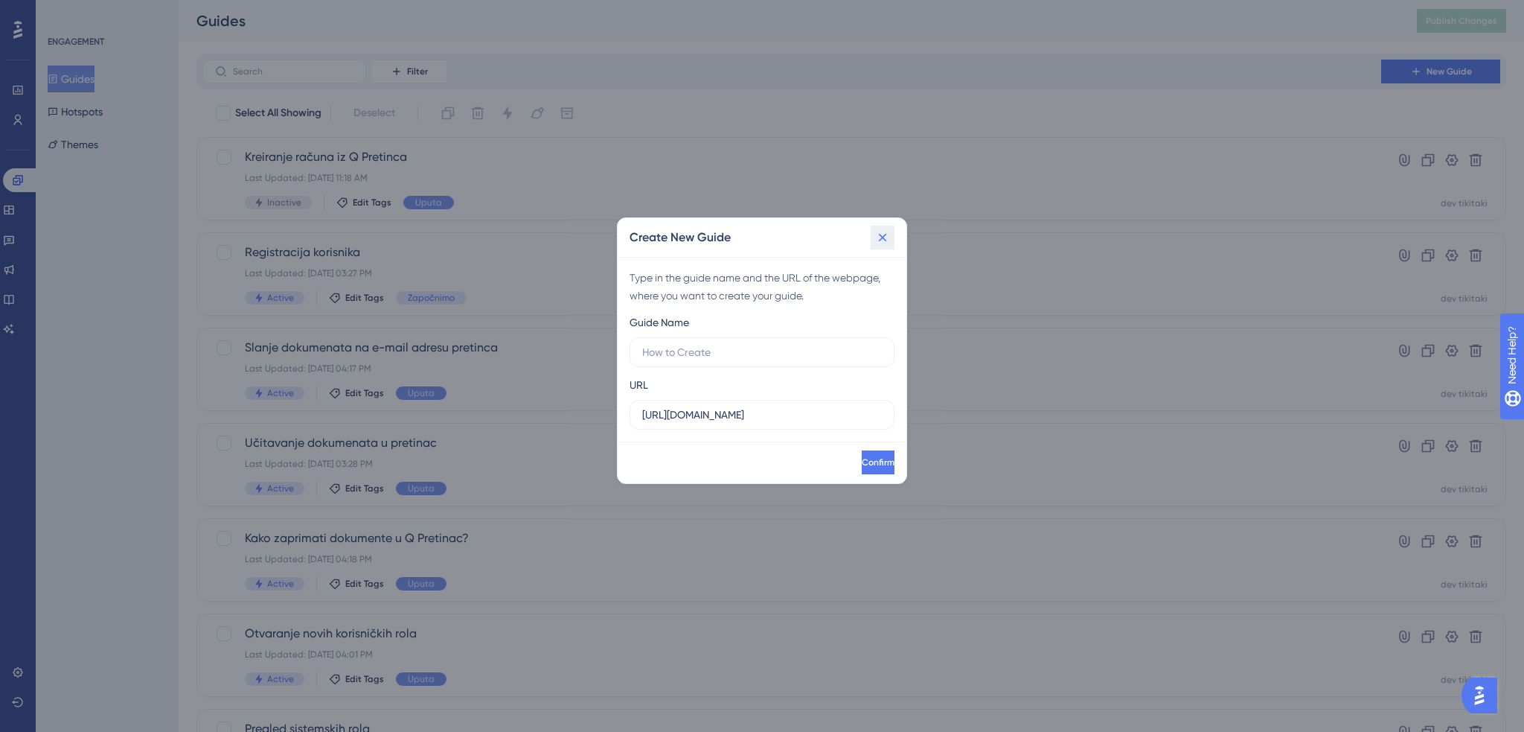
click at [884, 239] on icon at bounding box center [883, 237] width 8 height 8
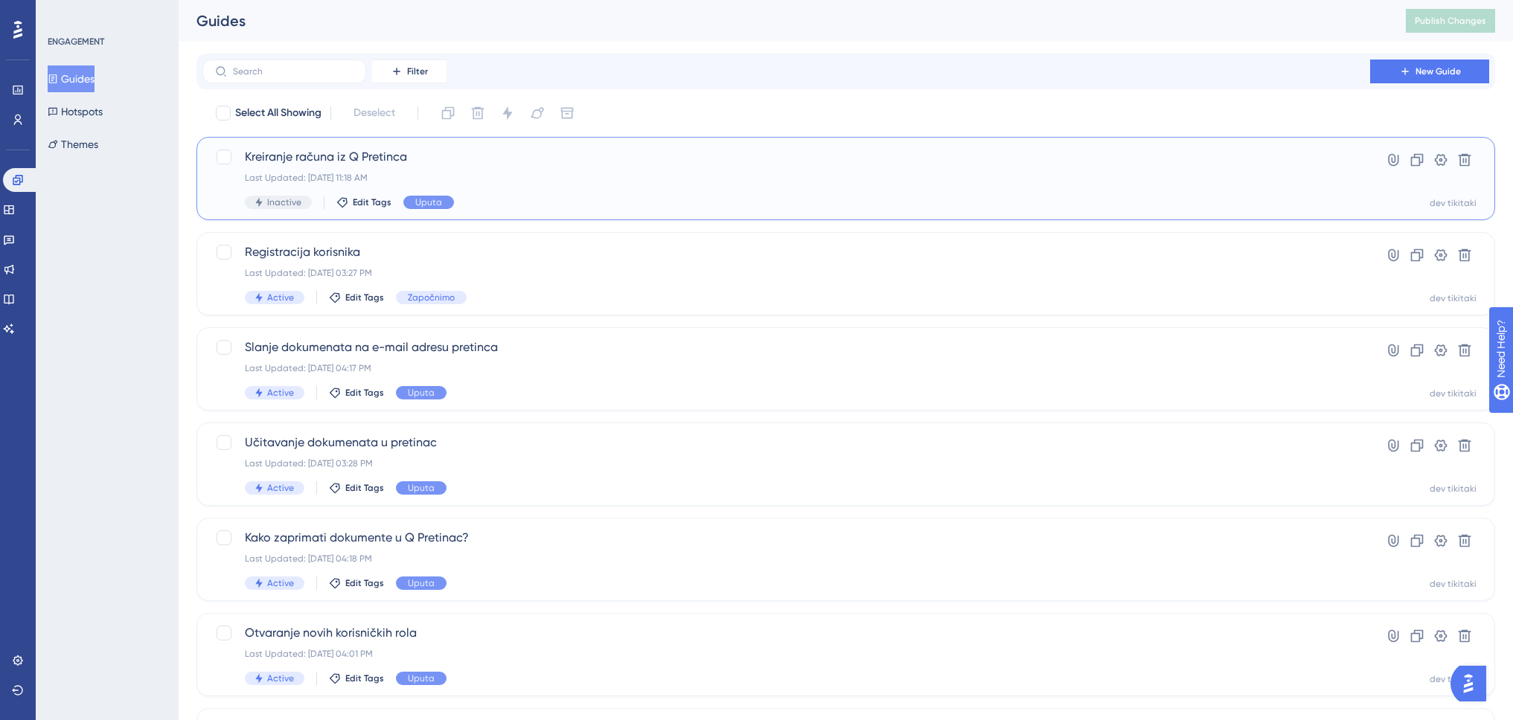
click at [583, 185] on div "Kreiranje računa iz Q Pretinca Last Updated: [DATE] 11:18 AM Inactive Edit Tags…" at bounding box center [786, 178] width 1083 height 61
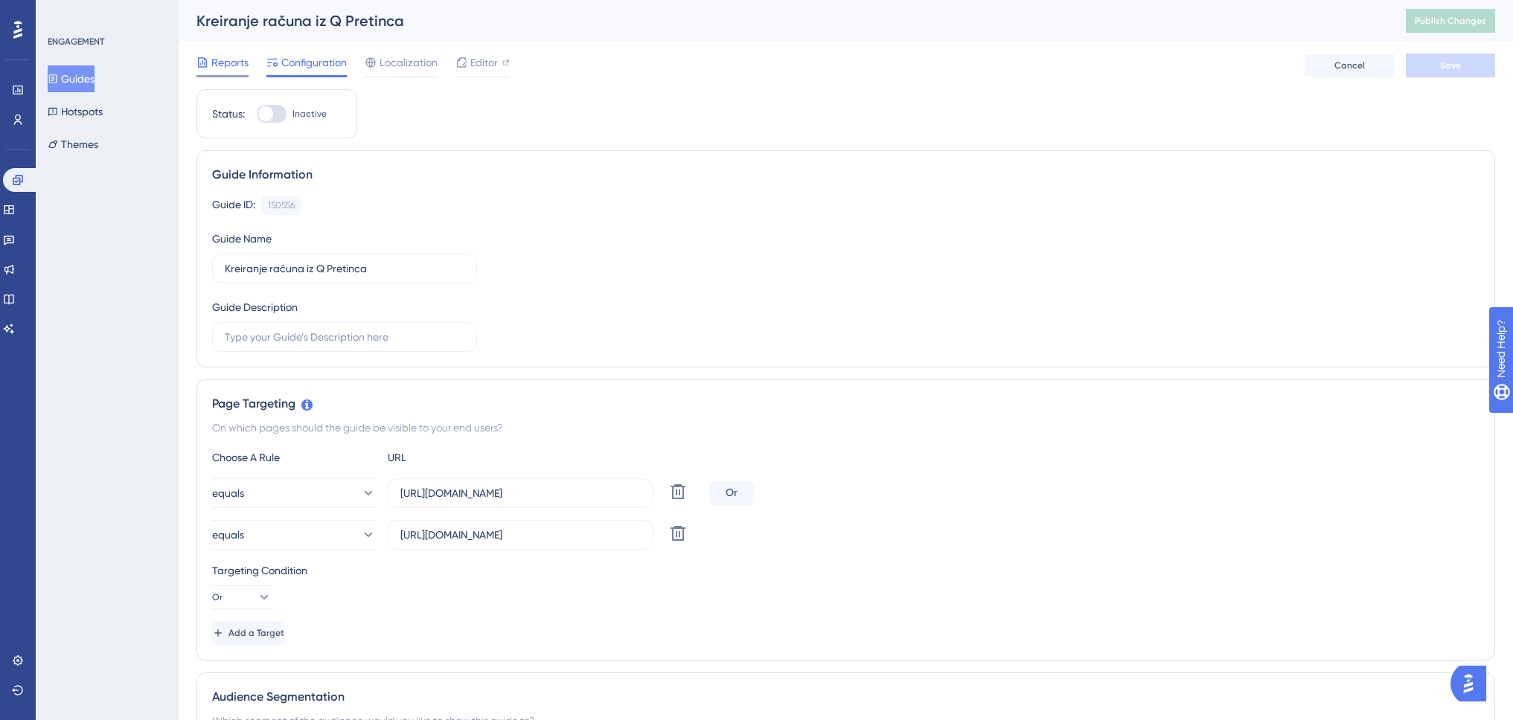
click at [229, 66] on span "Reports" at bounding box center [229, 63] width 37 height 18
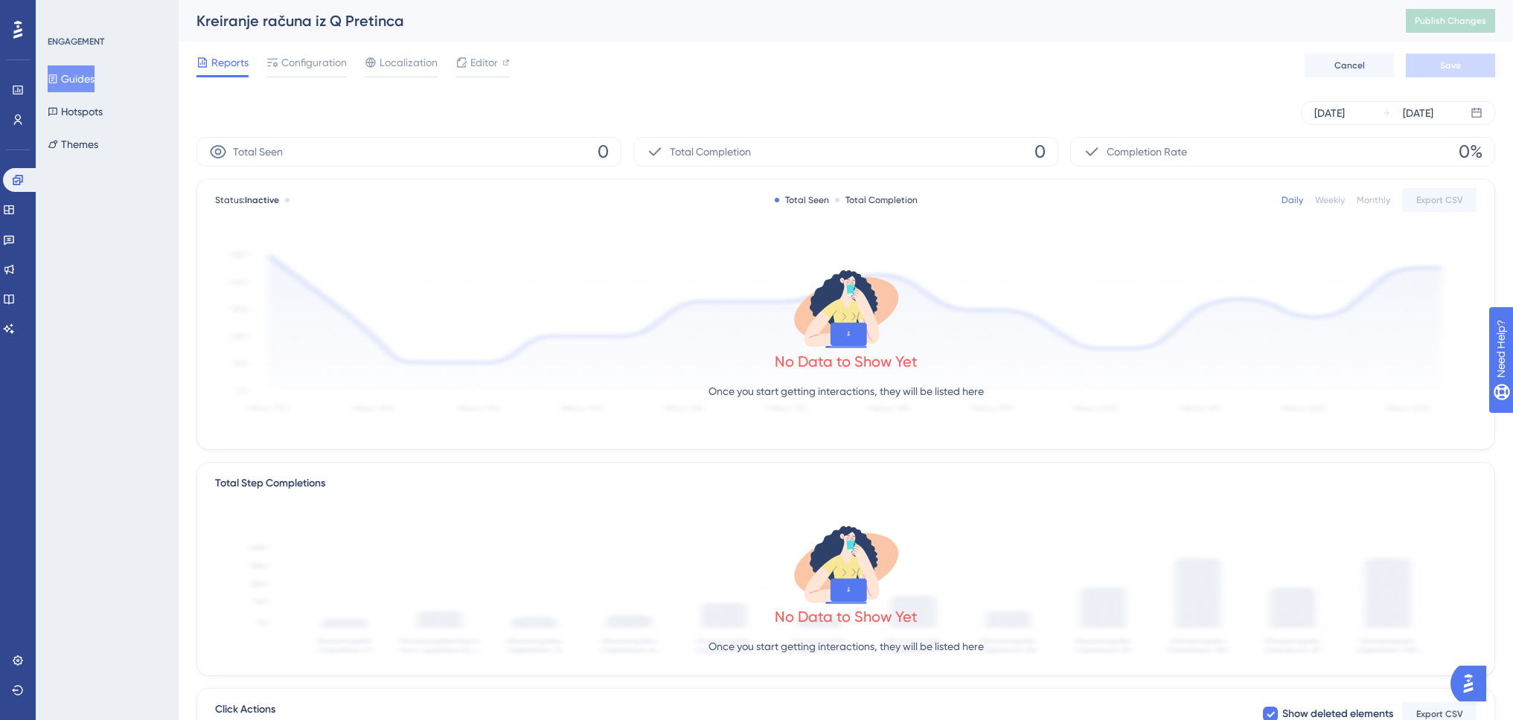
click at [94, 74] on button "Guides" at bounding box center [71, 78] width 47 height 27
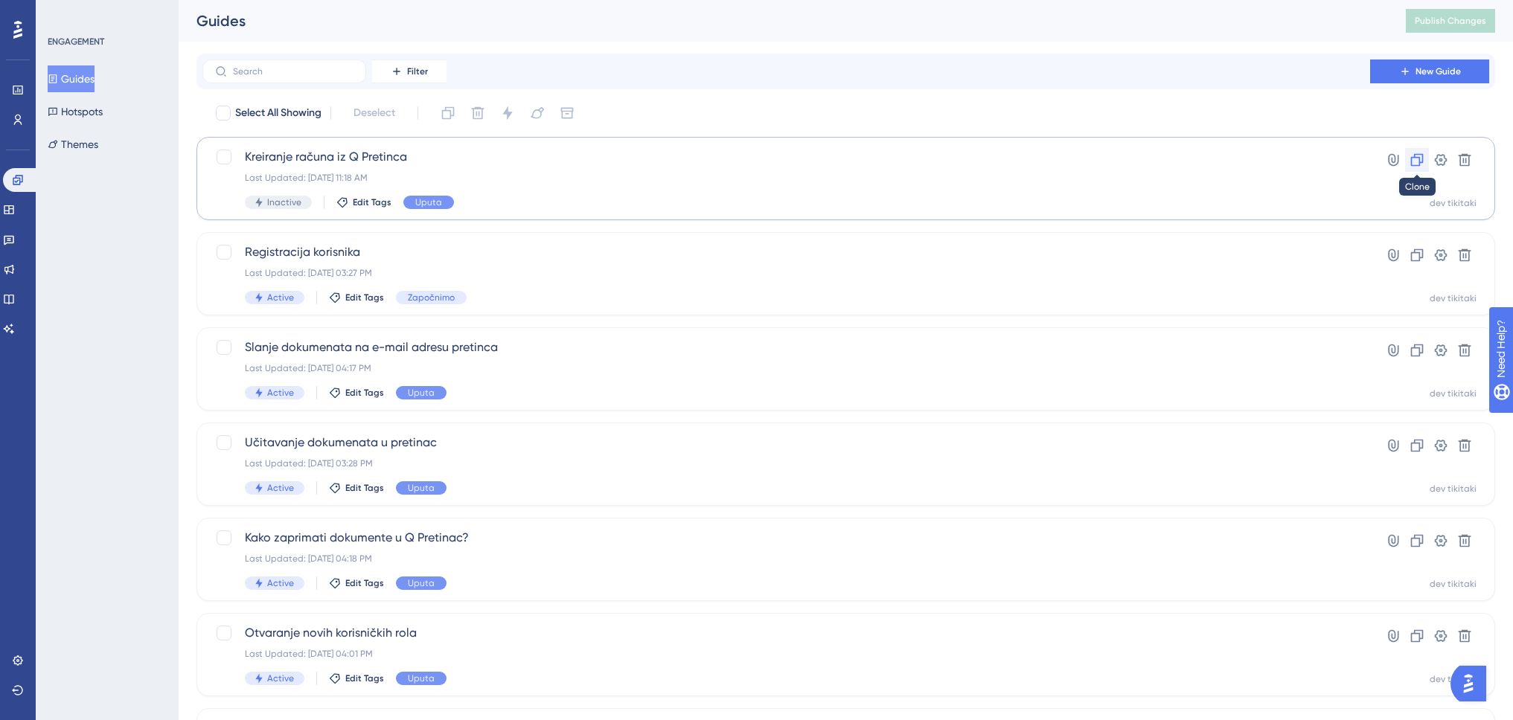
click at [1414, 163] on icon at bounding box center [1417, 160] width 15 height 15
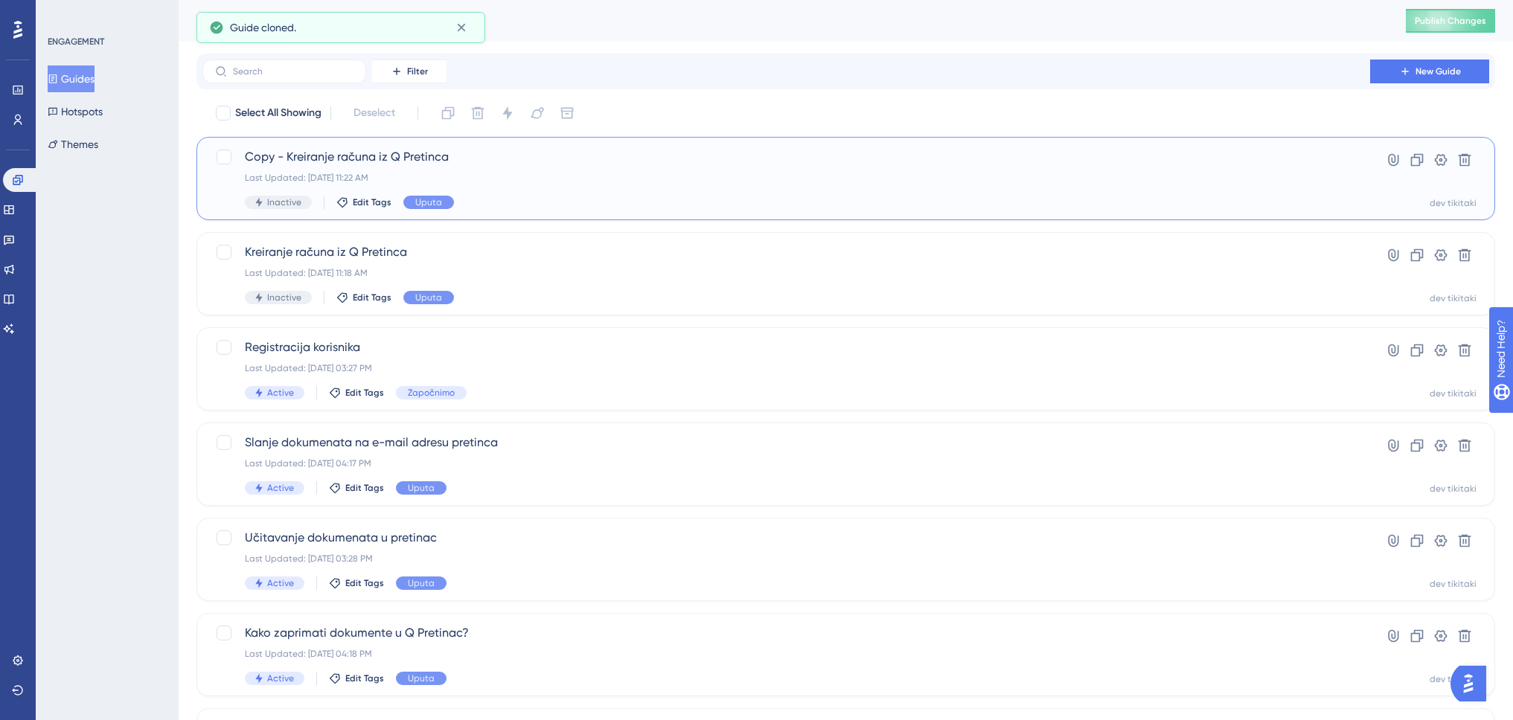
click at [412, 153] on span "Copy - Kreiranje računa iz Q Pretinca" at bounding box center [786, 157] width 1083 height 18
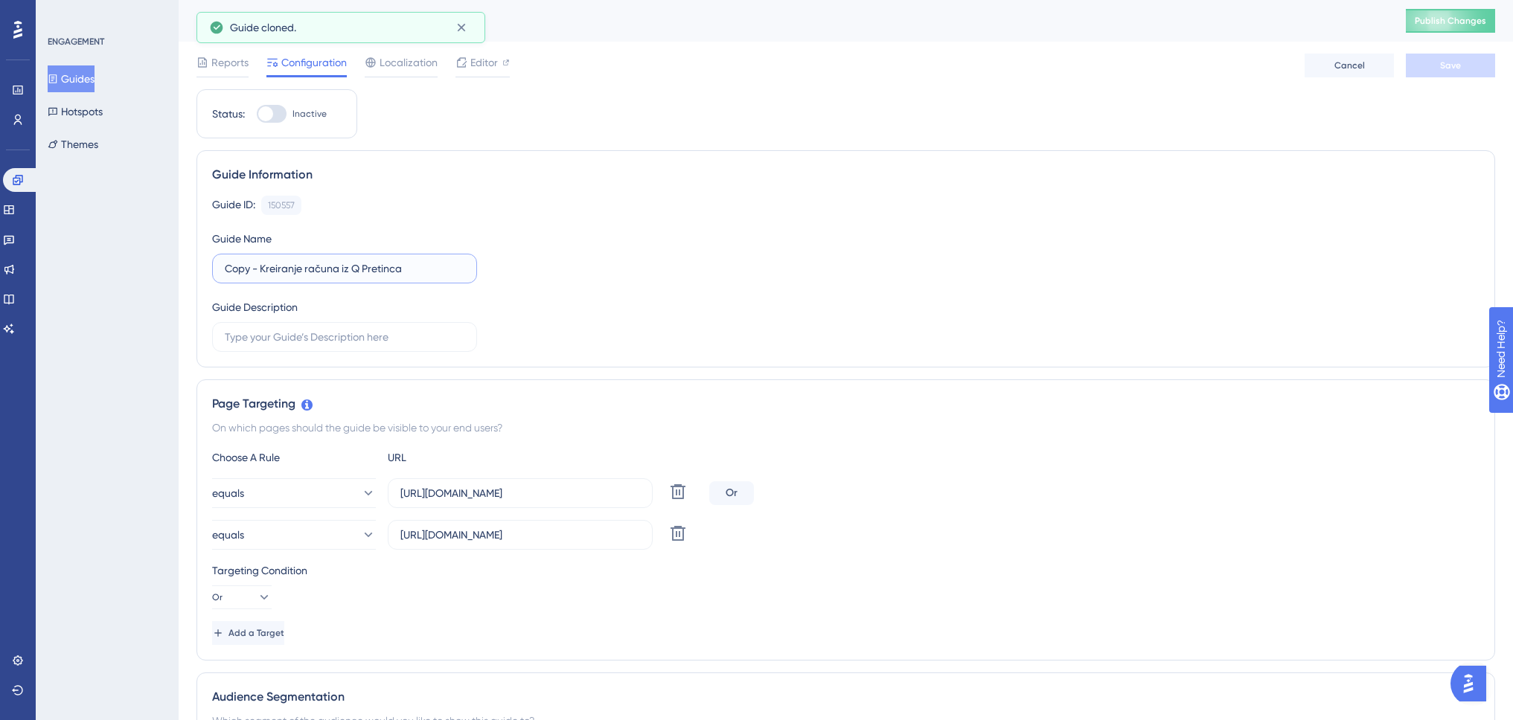
click at [343, 274] on input "Copy - Kreiranje računa iz Q Pretinca" at bounding box center [345, 268] width 240 height 16
drag, startPoint x: 432, startPoint y: 263, endPoint x: 180, endPoint y: 251, distance: 251.9
click at [180, 251] on div "Performance Users Engagement Widgets Feedback Product Updates Knowledge Base AI…" at bounding box center [846, 712] width 1334 height 1424
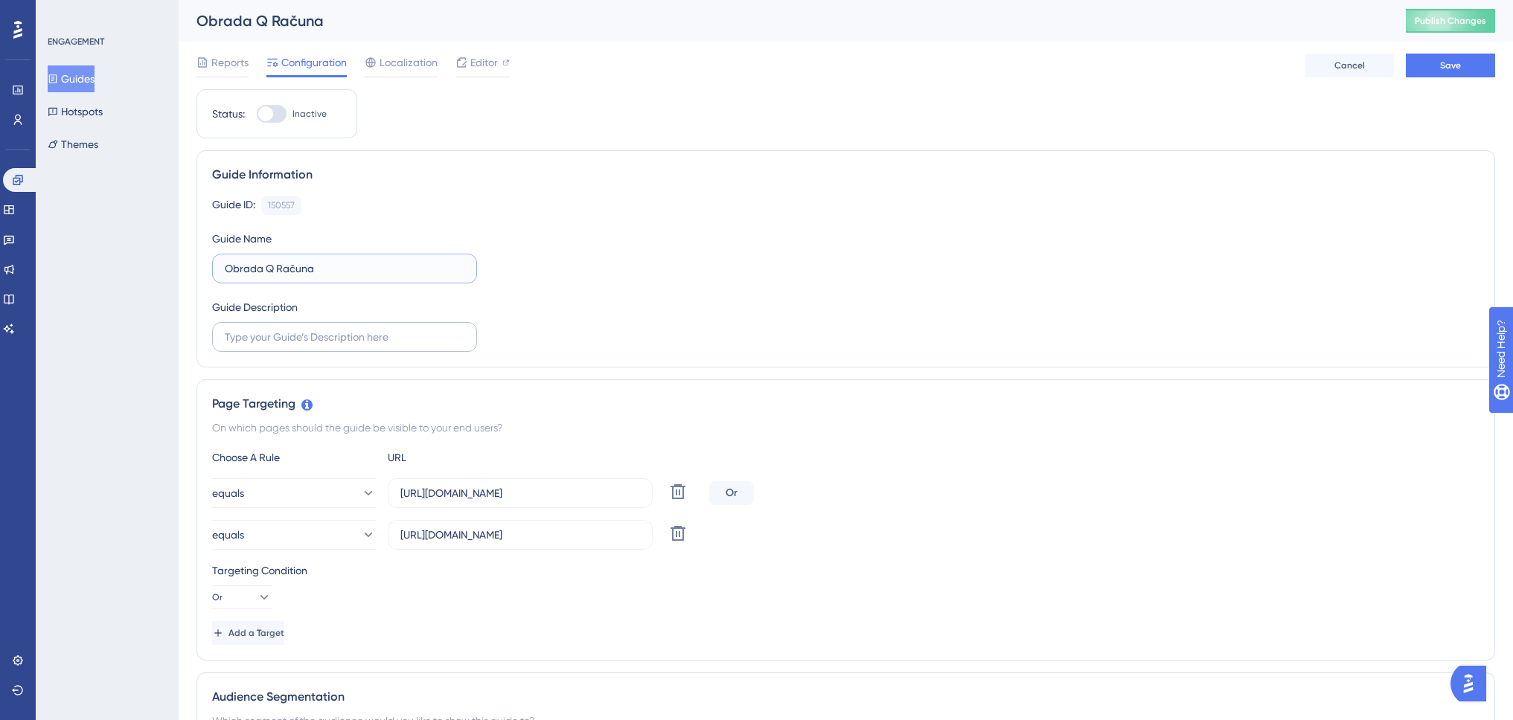
type input "Obrada Q Računa"
click at [328, 332] on input "text" at bounding box center [345, 337] width 240 height 16
click at [588, 296] on div "Guide ID: 150557 Copy Guide Name Obrada Q Računa Guide Description" at bounding box center [845, 274] width 1267 height 156
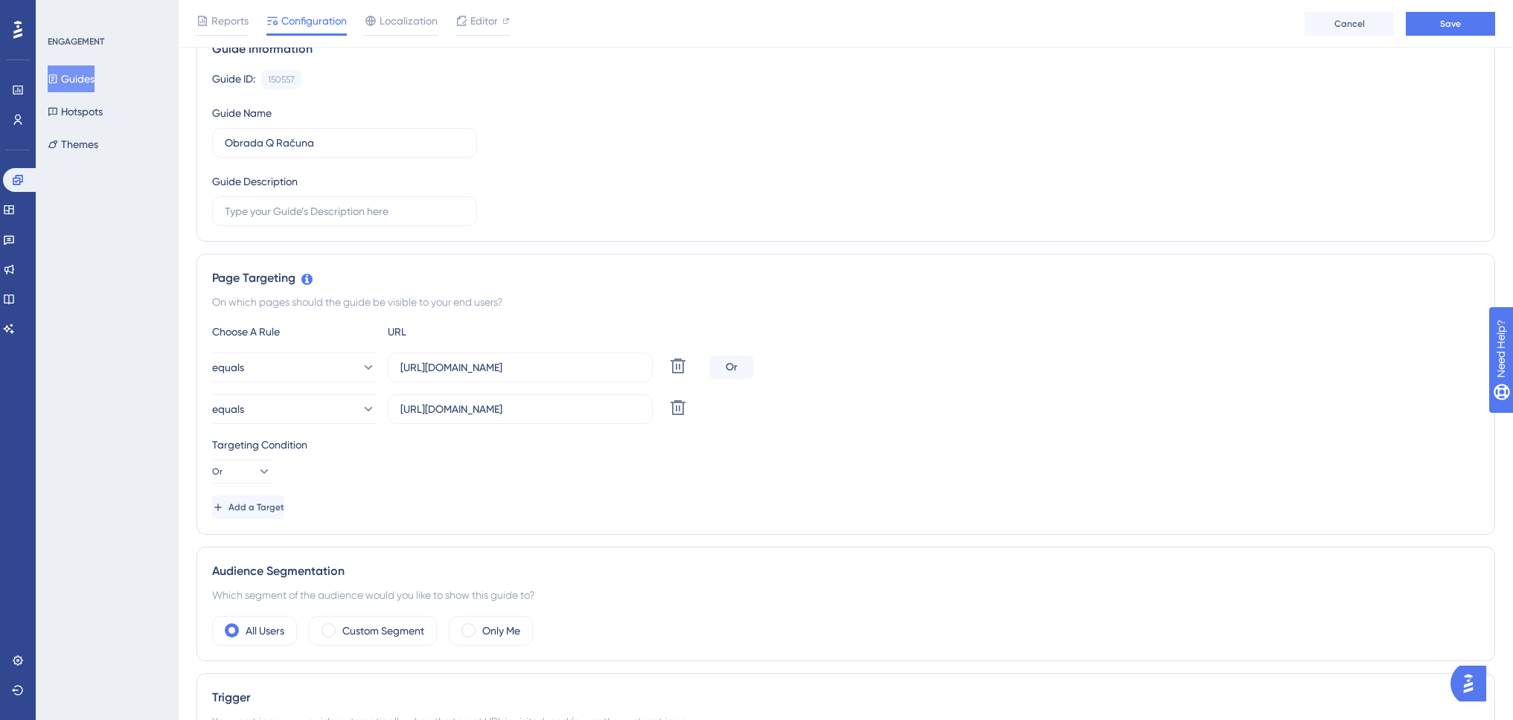
scroll to position [149, 0]
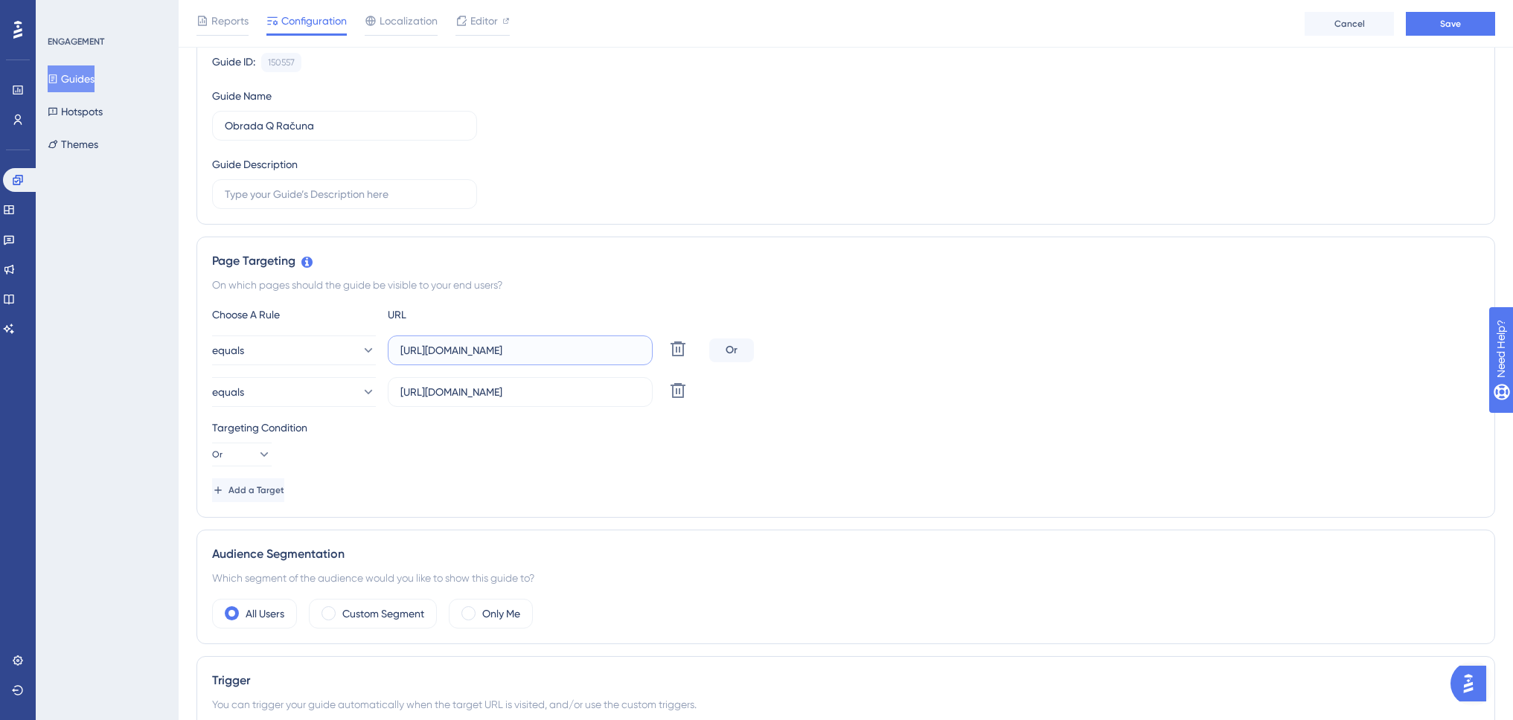
drag, startPoint x: 597, startPoint y: 353, endPoint x: 648, endPoint y: 345, distance: 52.0
click at [648, 345] on label "[URL][DOMAIN_NAME]" at bounding box center [520, 351] width 265 height 30
type input "[URL][DOMAIN_NAME]"
click at [761, 289] on div "On which pages should the guide be visible to your end users?" at bounding box center [845, 285] width 1267 height 18
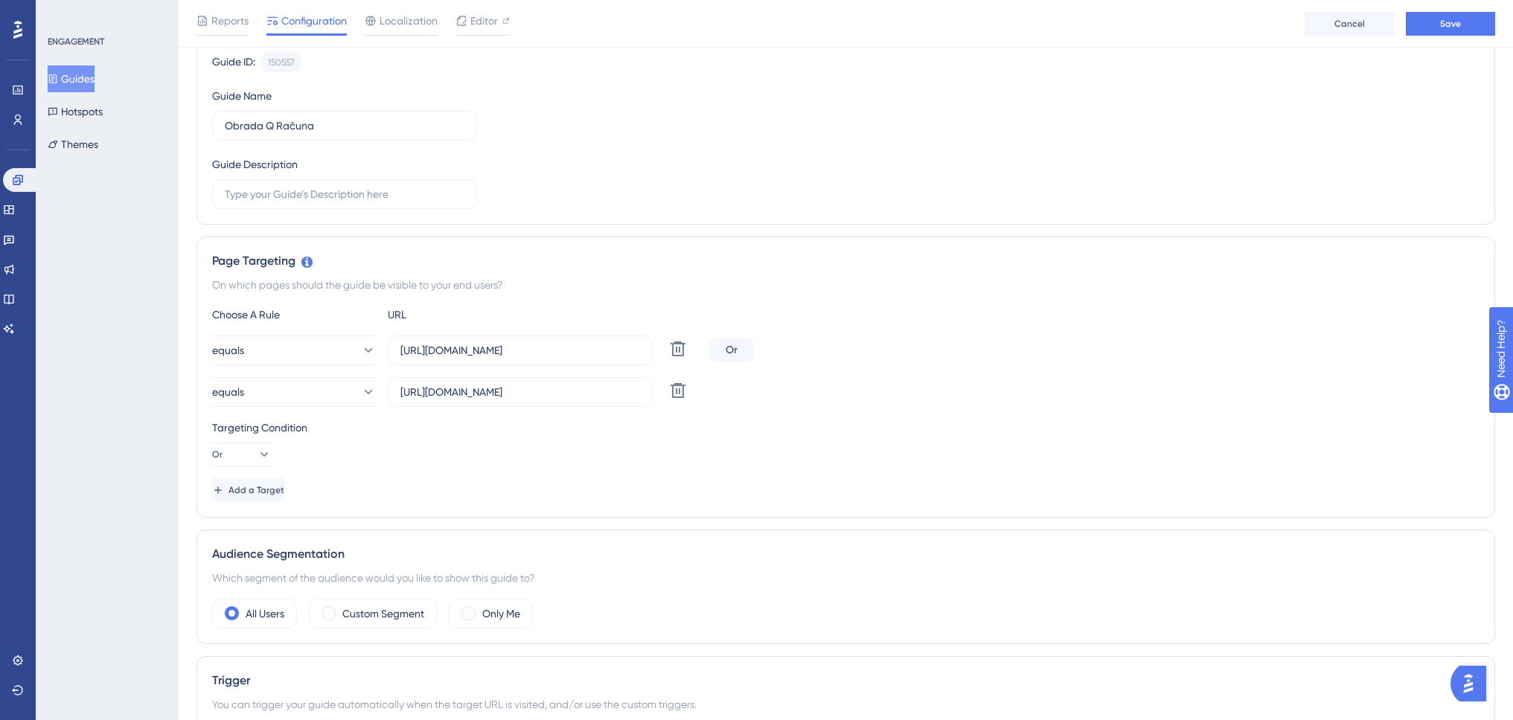
scroll to position [298, 0]
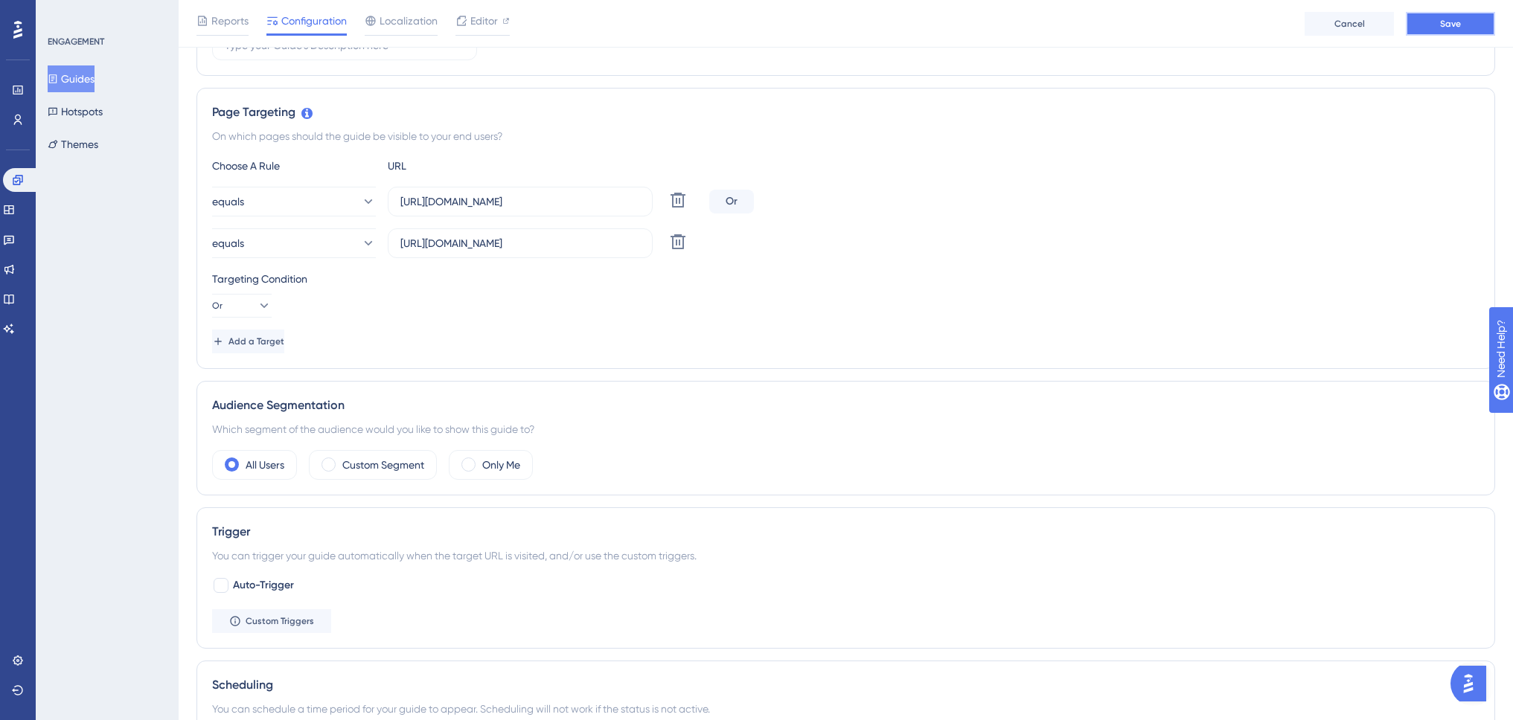
click at [1471, 23] on button "Save" at bounding box center [1450, 24] width 89 height 24
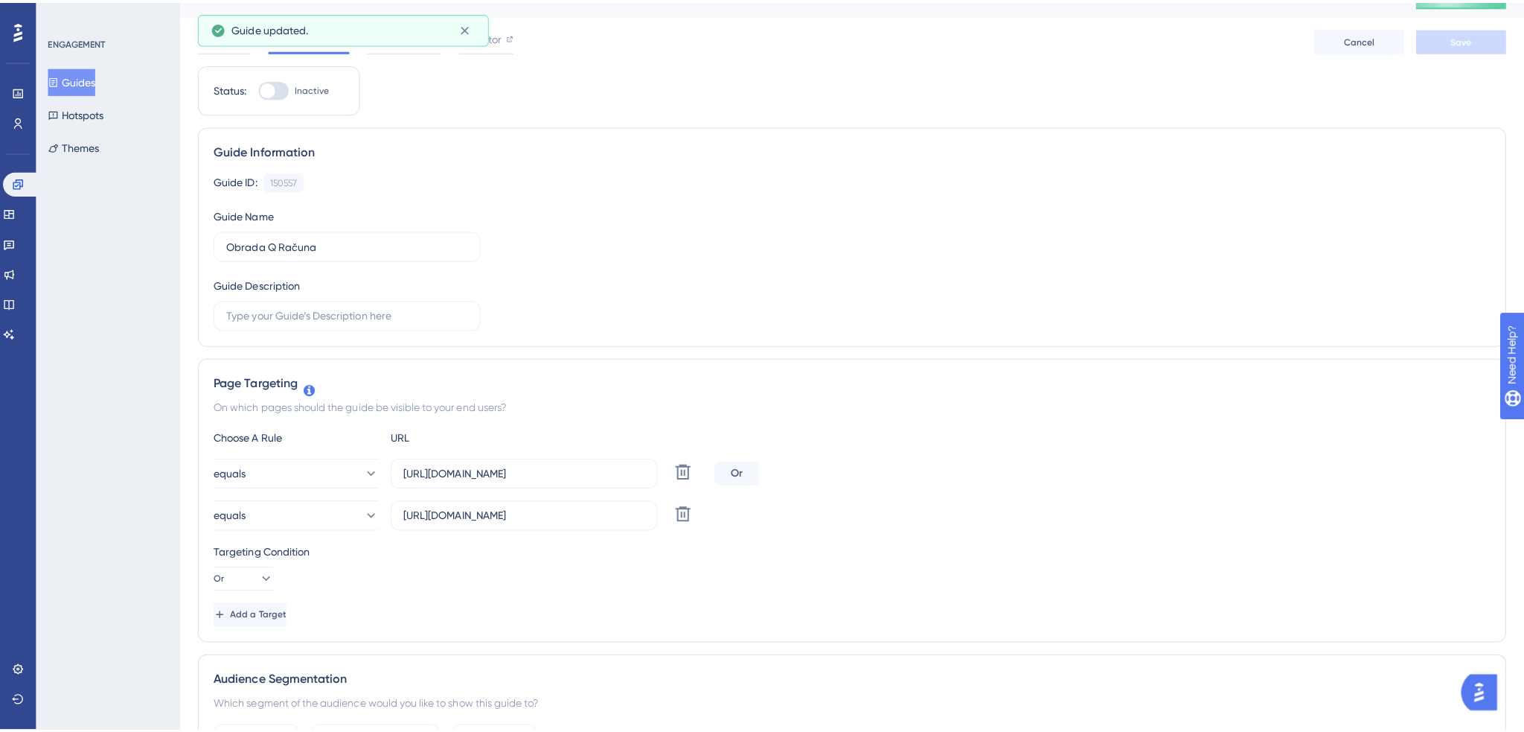
scroll to position [0, 0]
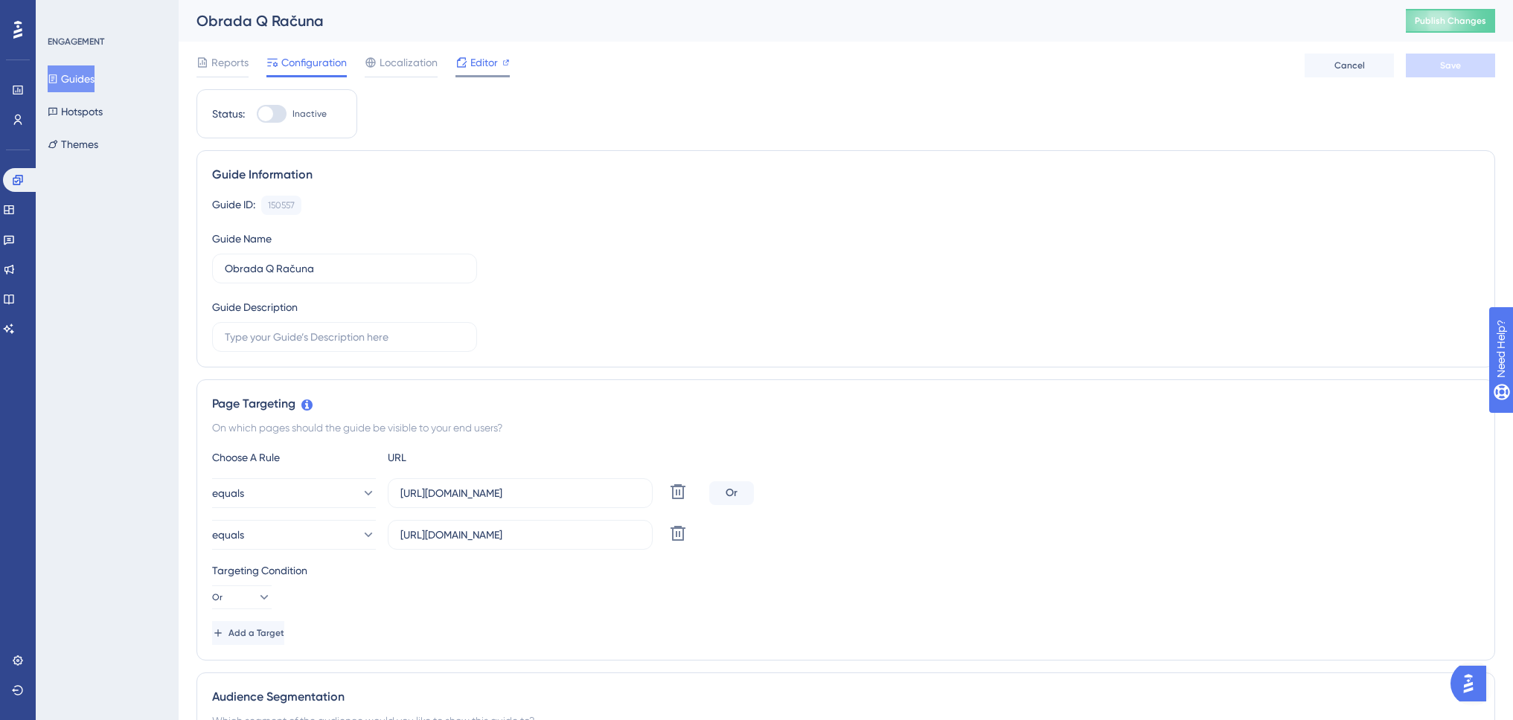
click at [481, 63] on span "Editor" at bounding box center [484, 63] width 28 height 18
click at [276, 110] on div at bounding box center [272, 114] width 30 height 18
click at [257, 114] on input "Inactive" at bounding box center [256, 114] width 1 height 1
checkbox input "true"
click at [1439, 64] on button "Save" at bounding box center [1450, 66] width 89 height 24
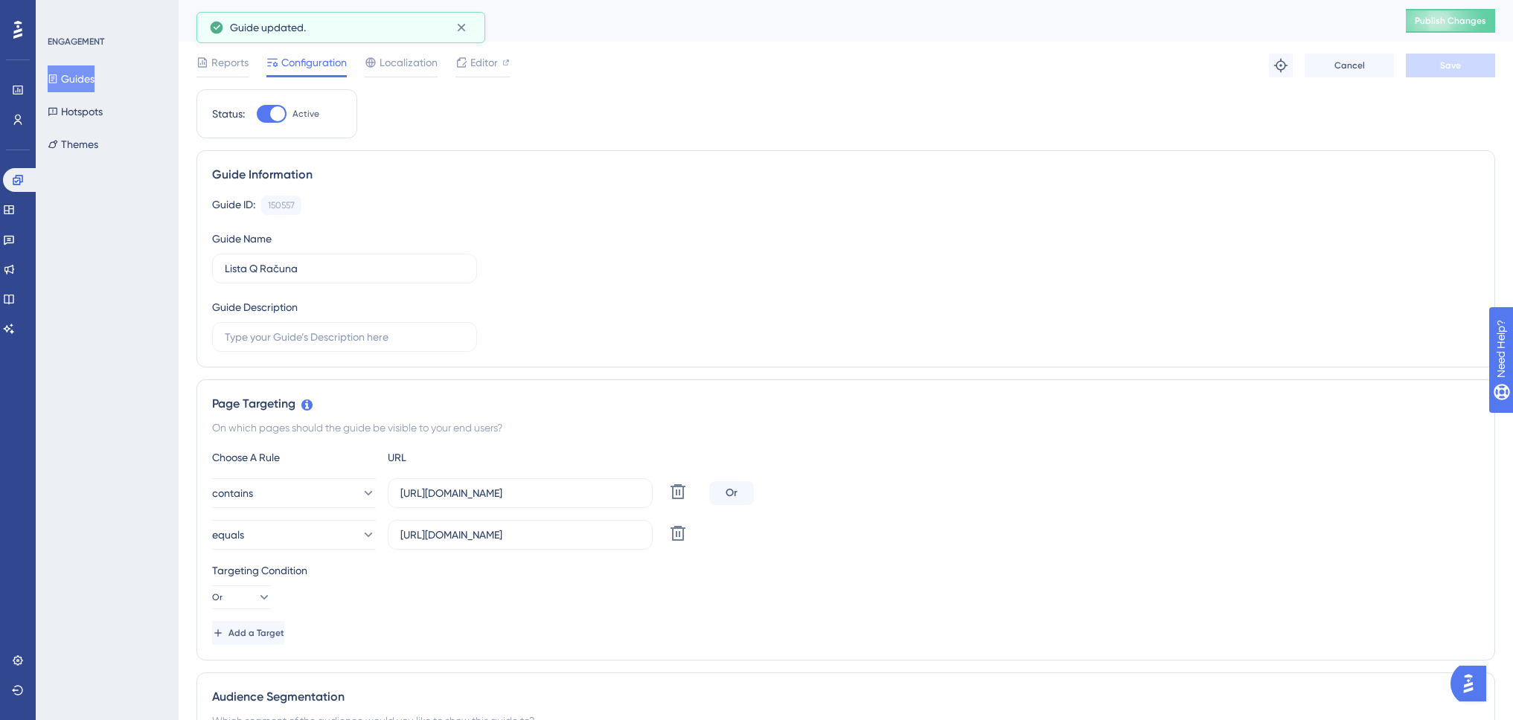
click at [84, 82] on button "Guides" at bounding box center [71, 78] width 47 height 27
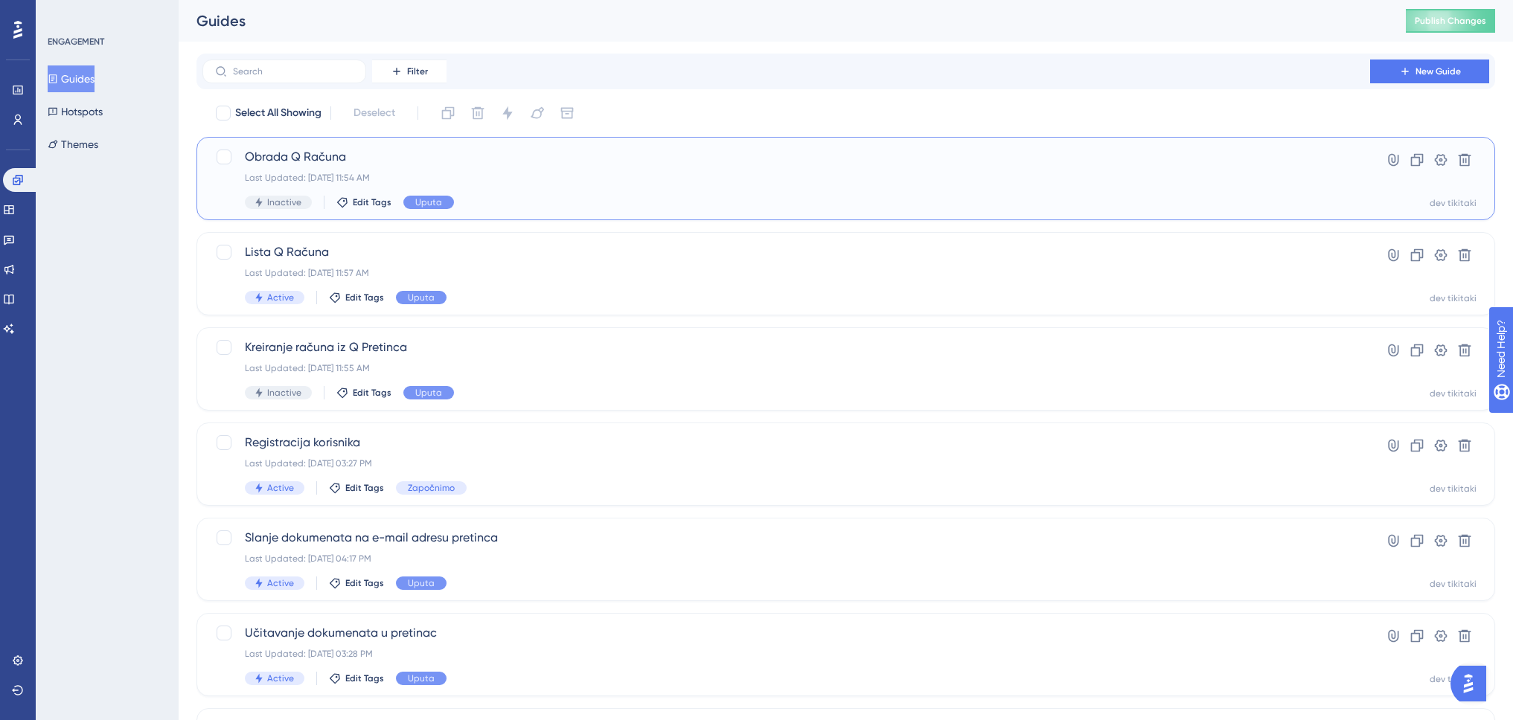
click at [294, 156] on span "Obrada Q Računa" at bounding box center [786, 157] width 1083 height 18
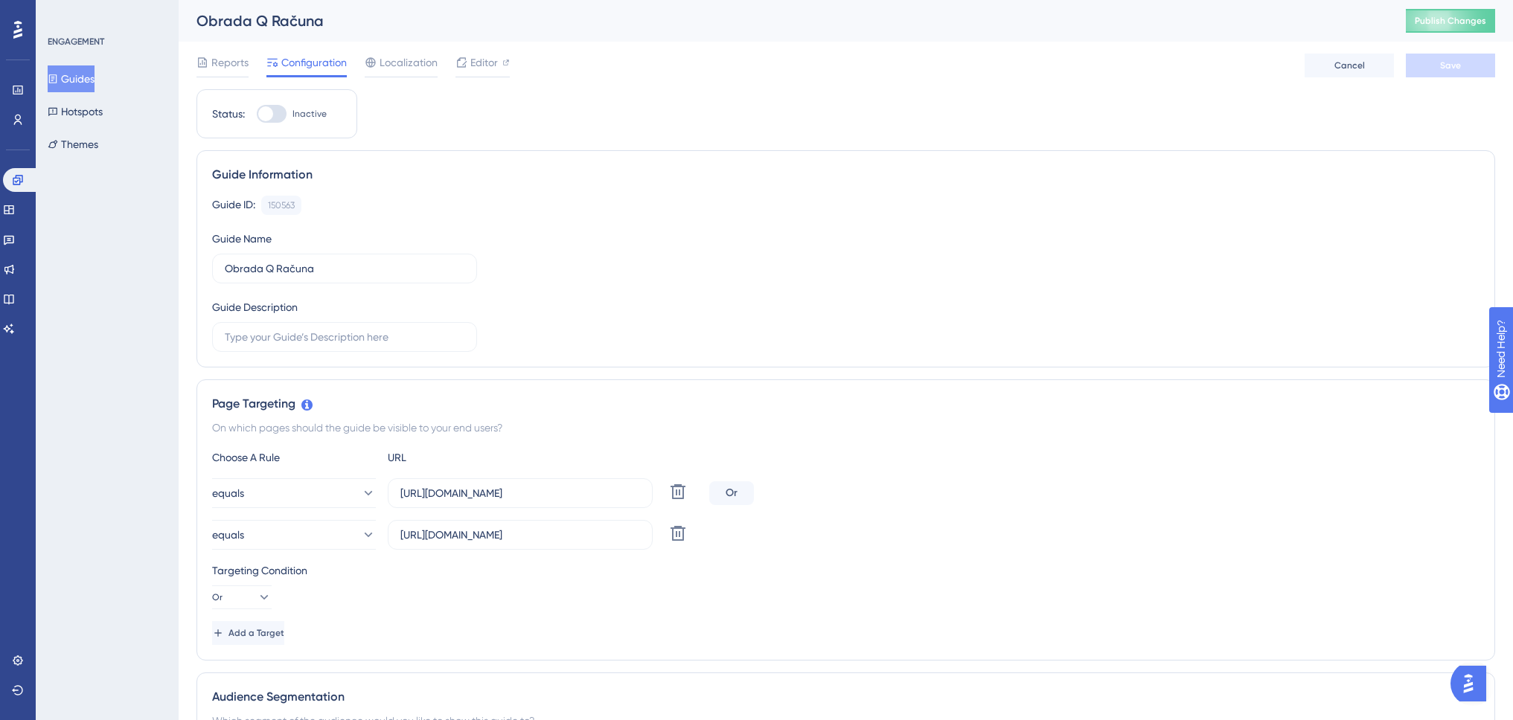
click at [281, 115] on div at bounding box center [272, 114] width 30 height 18
click at [257, 115] on input "Inactive" at bounding box center [256, 114] width 1 height 1
checkbox input "true"
click at [1445, 63] on span "Save" at bounding box center [1450, 66] width 21 height 12
click at [91, 77] on button "Guides" at bounding box center [71, 78] width 47 height 27
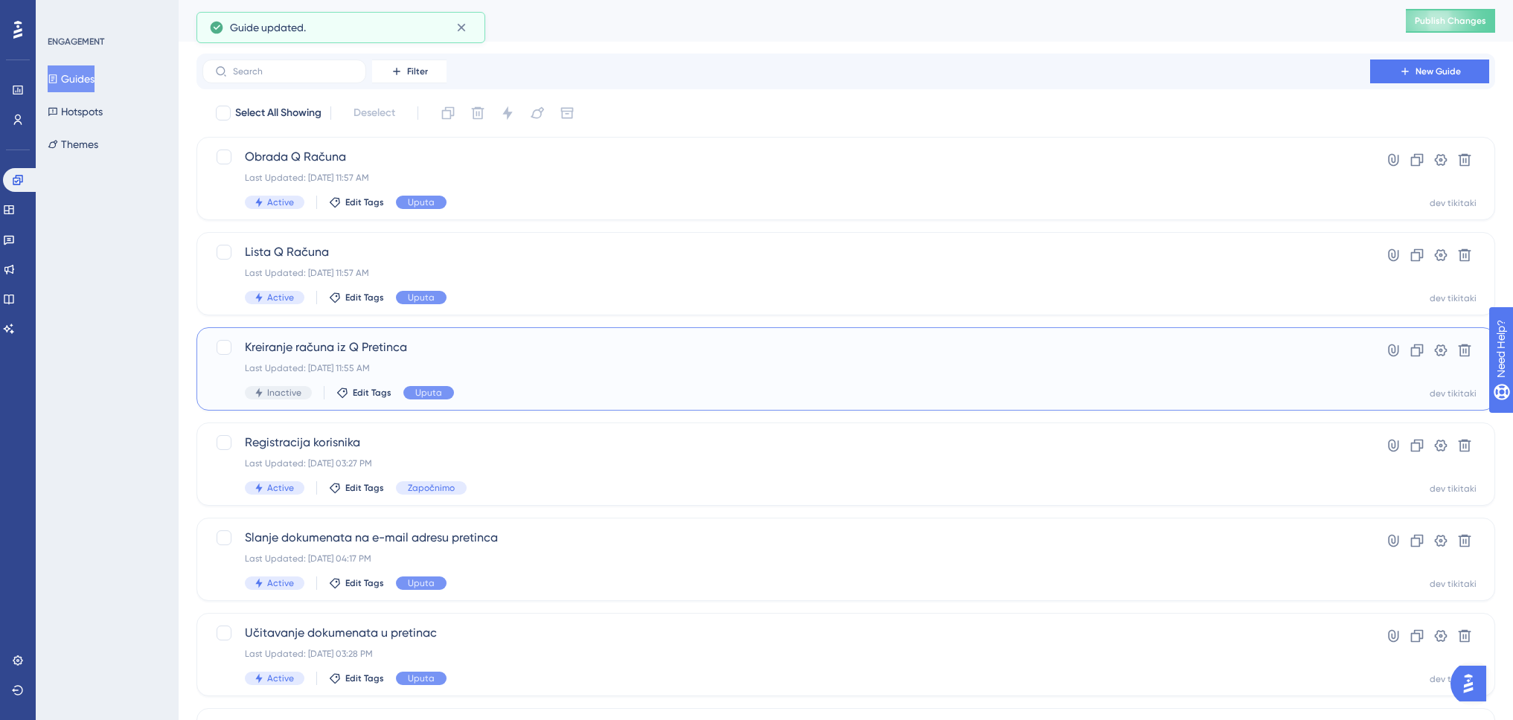
click at [348, 348] on span "Kreiranje računa iz Q Pretinca" at bounding box center [786, 348] width 1083 height 18
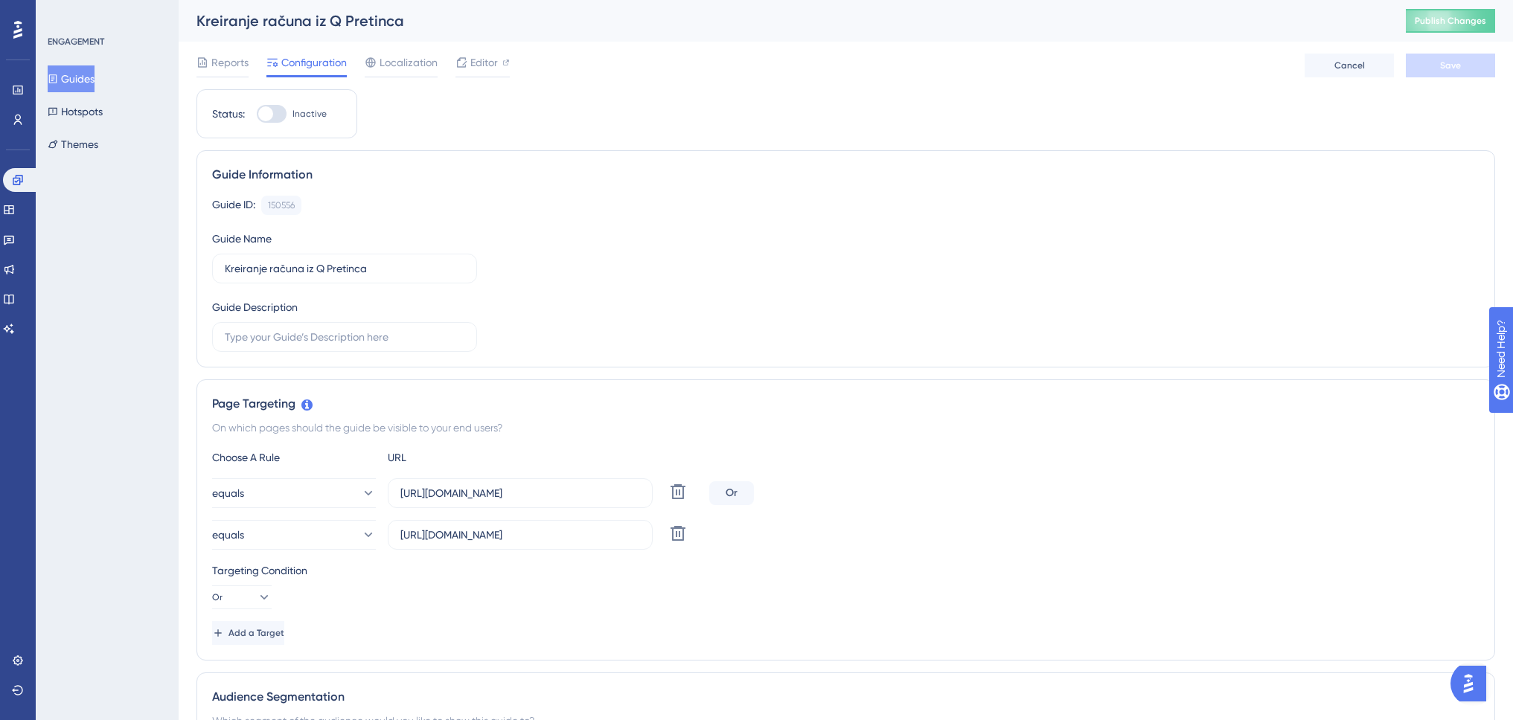
click at [275, 113] on div at bounding box center [272, 114] width 30 height 18
click at [257, 114] on input "Inactive" at bounding box center [256, 114] width 1 height 1
checkbox input "true"
click at [1445, 65] on span "Save" at bounding box center [1450, 66] width 21 height 12
click at [463, 25] on icon at bounding box center [461, 27] width 15 height 15
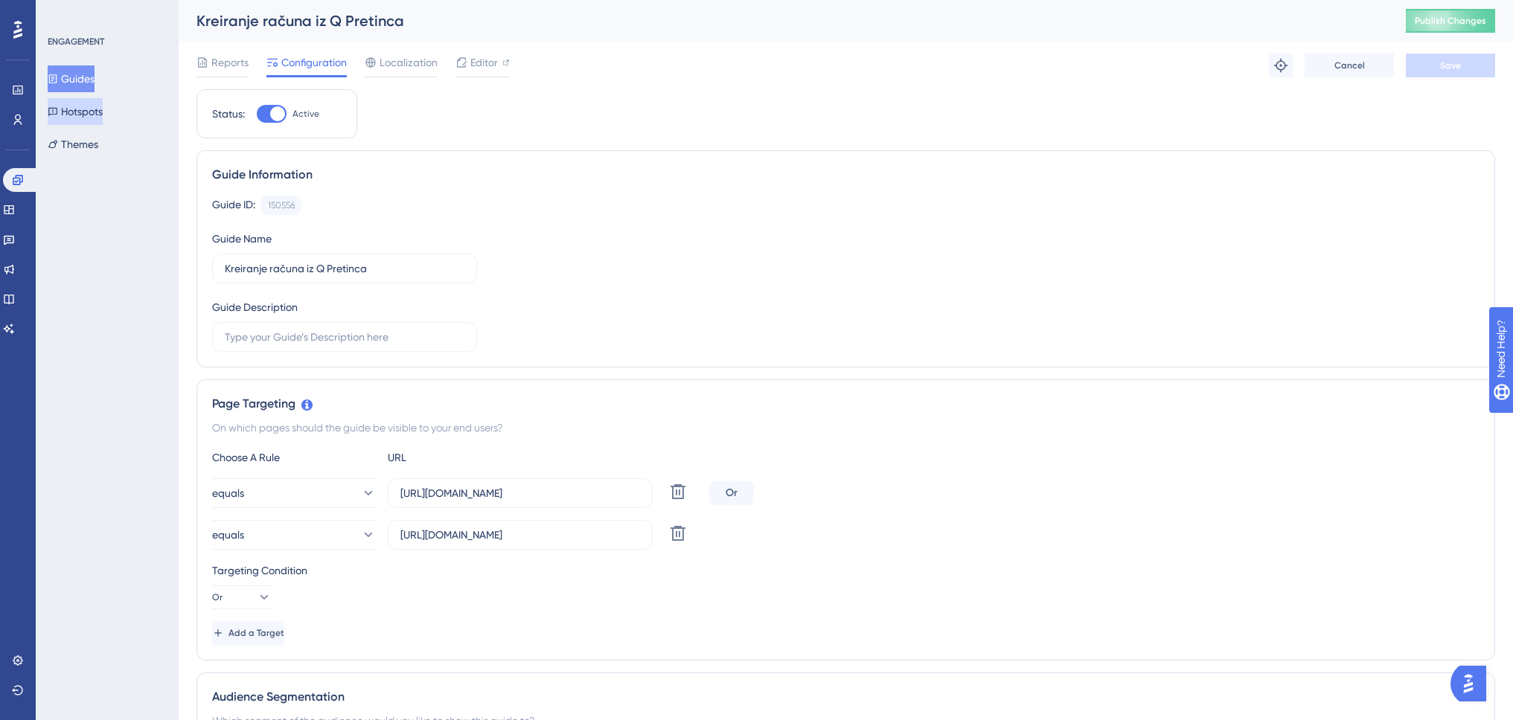
click at [84, 108] on button "Hotspots" at bounding box center [75, 111] width 55 height 27
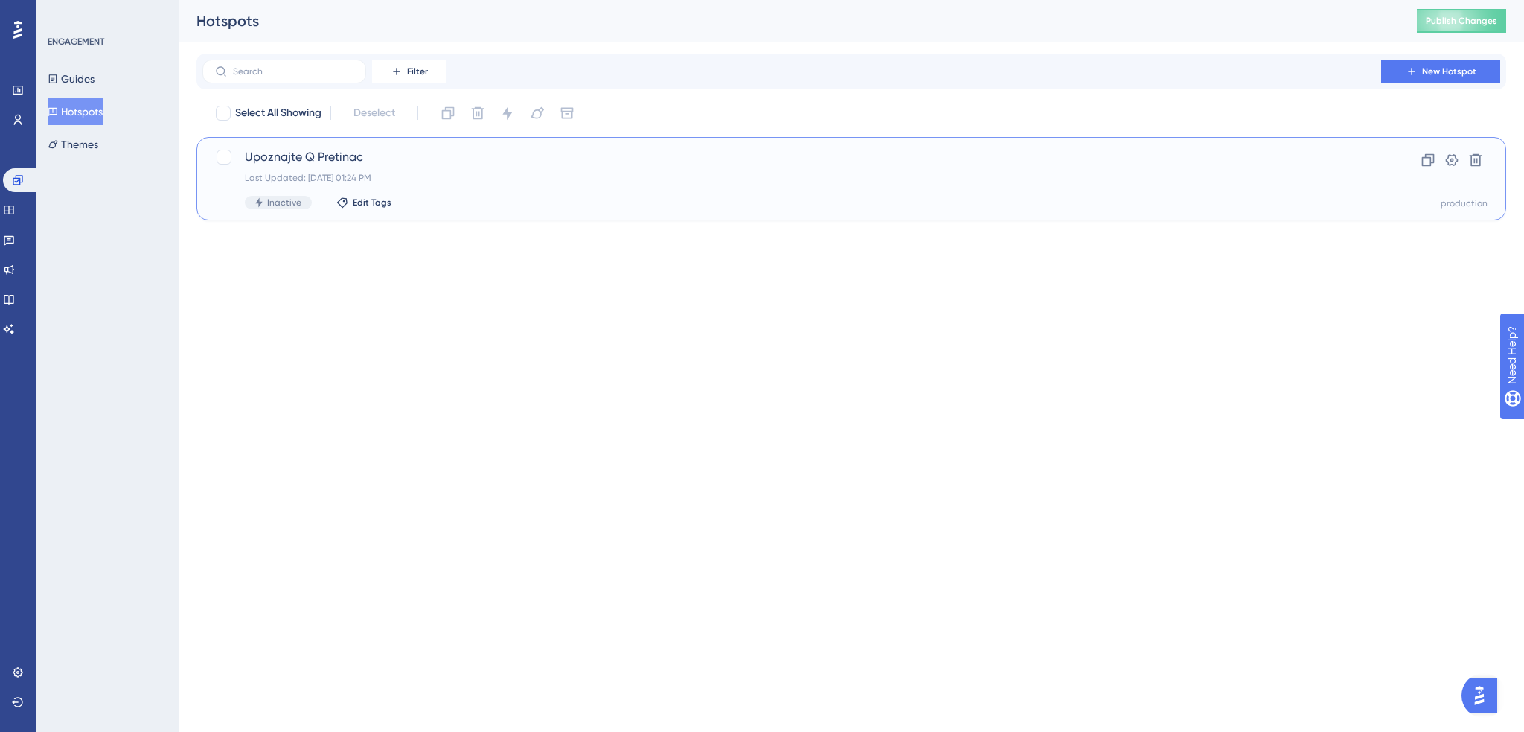
click at [403, 157] on span "Upoznajte Q Pretinac" at bounding box center [792, 157] width 1094 height 18
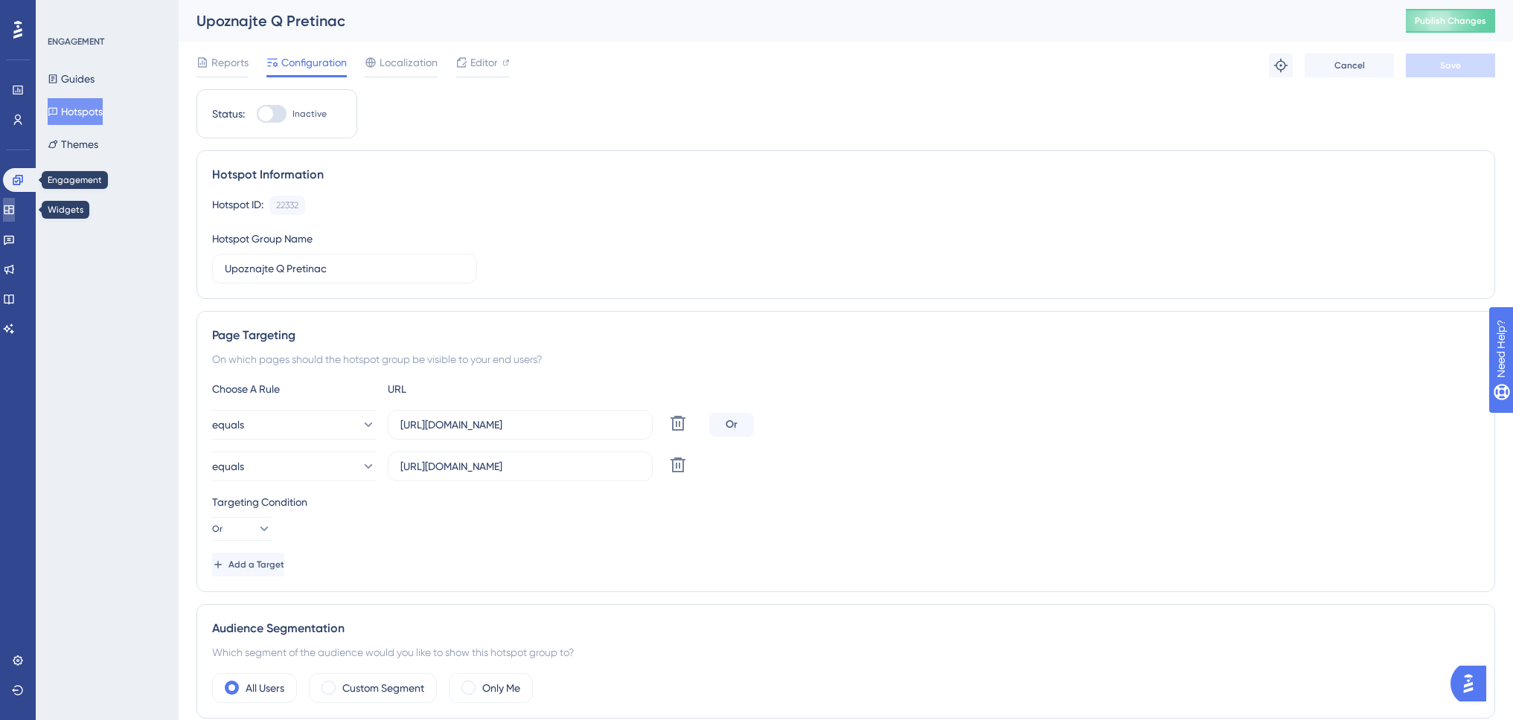
click at [13, 206] on icon at bounding box center [9, 209] width 10 height 9
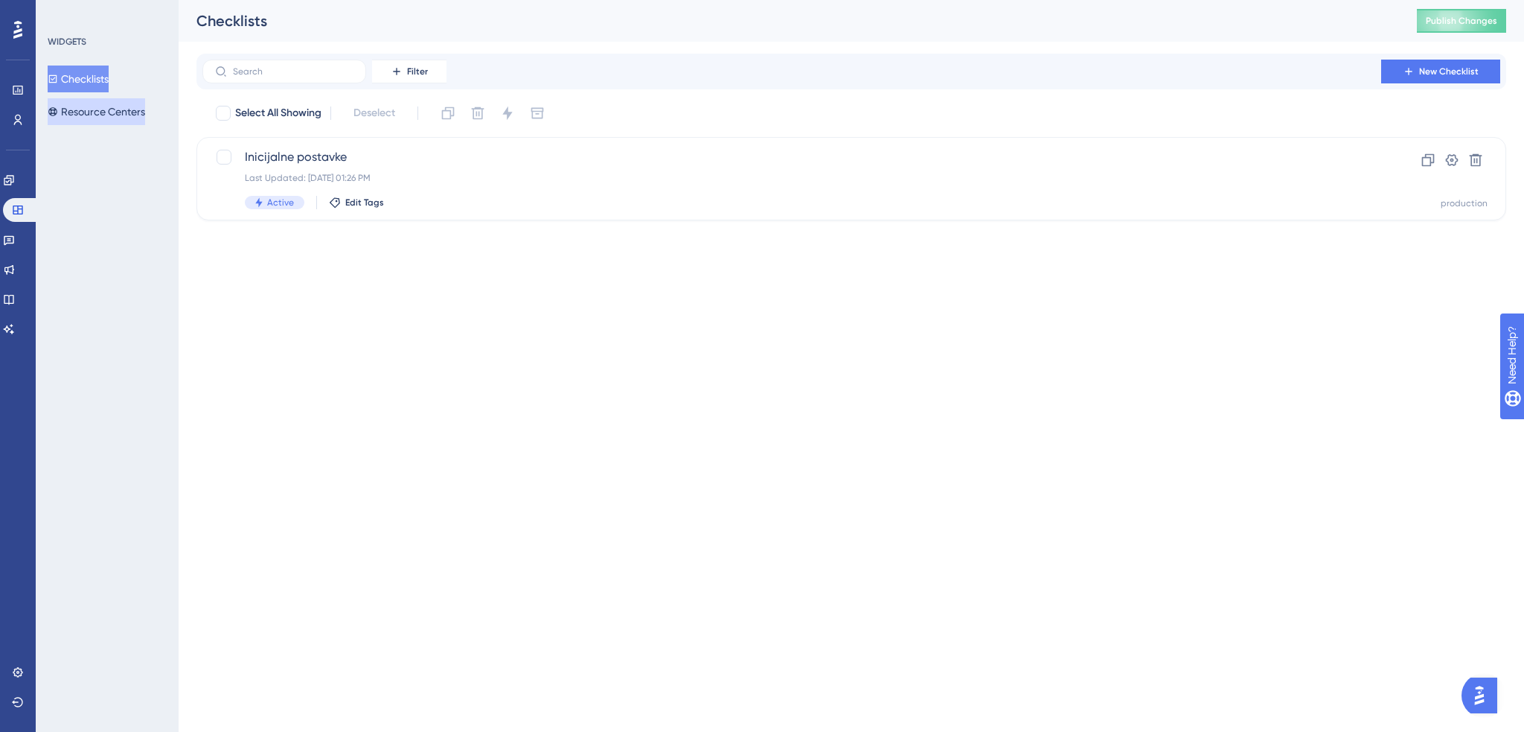
click at [103, 109] on button "Resource Centers" at bounding box center [96, 111] width 97 height 27
click at [430, 165] on span "Swing Q" at bounding box center [792, 157] width 1094 height 18
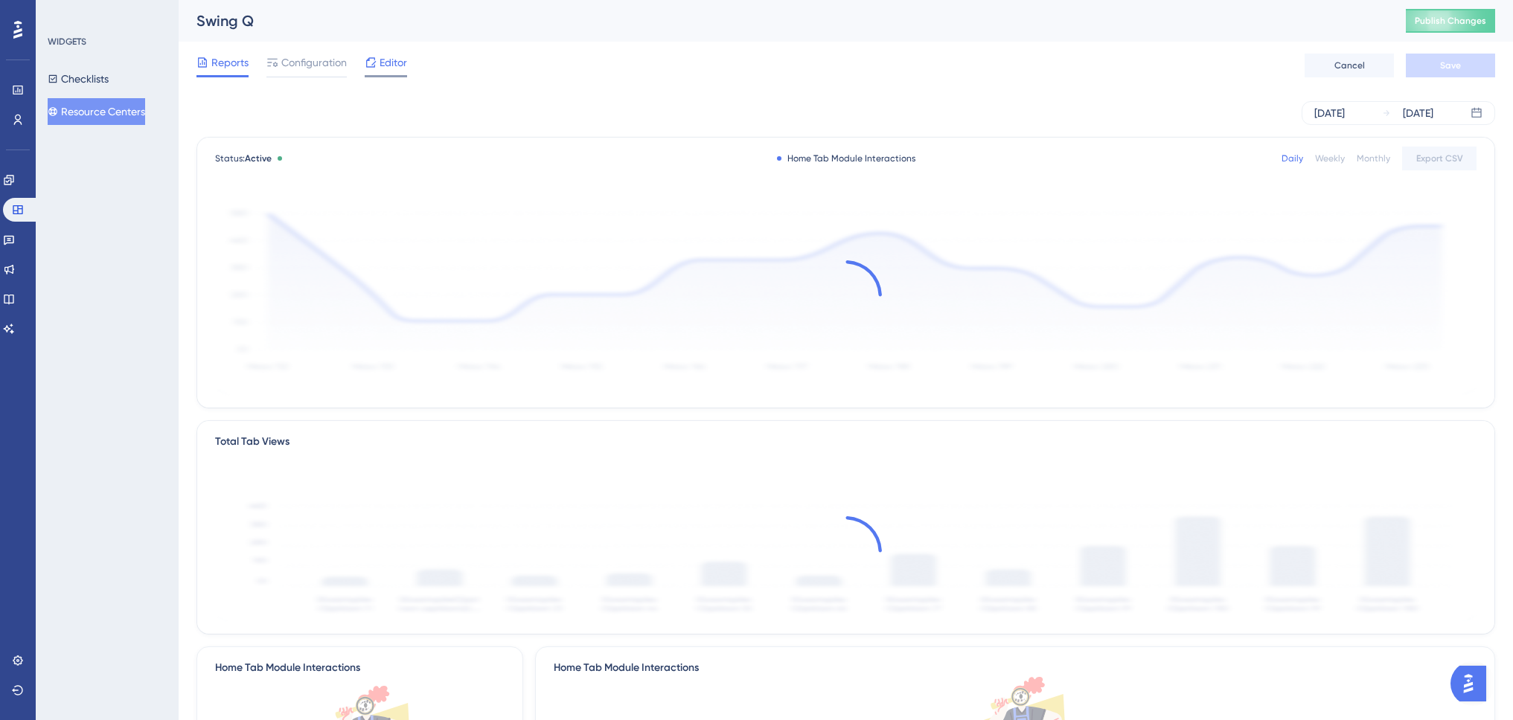
click at [399, 64] on span "Editor" at bounding box center [394, 63] width 28 height 18
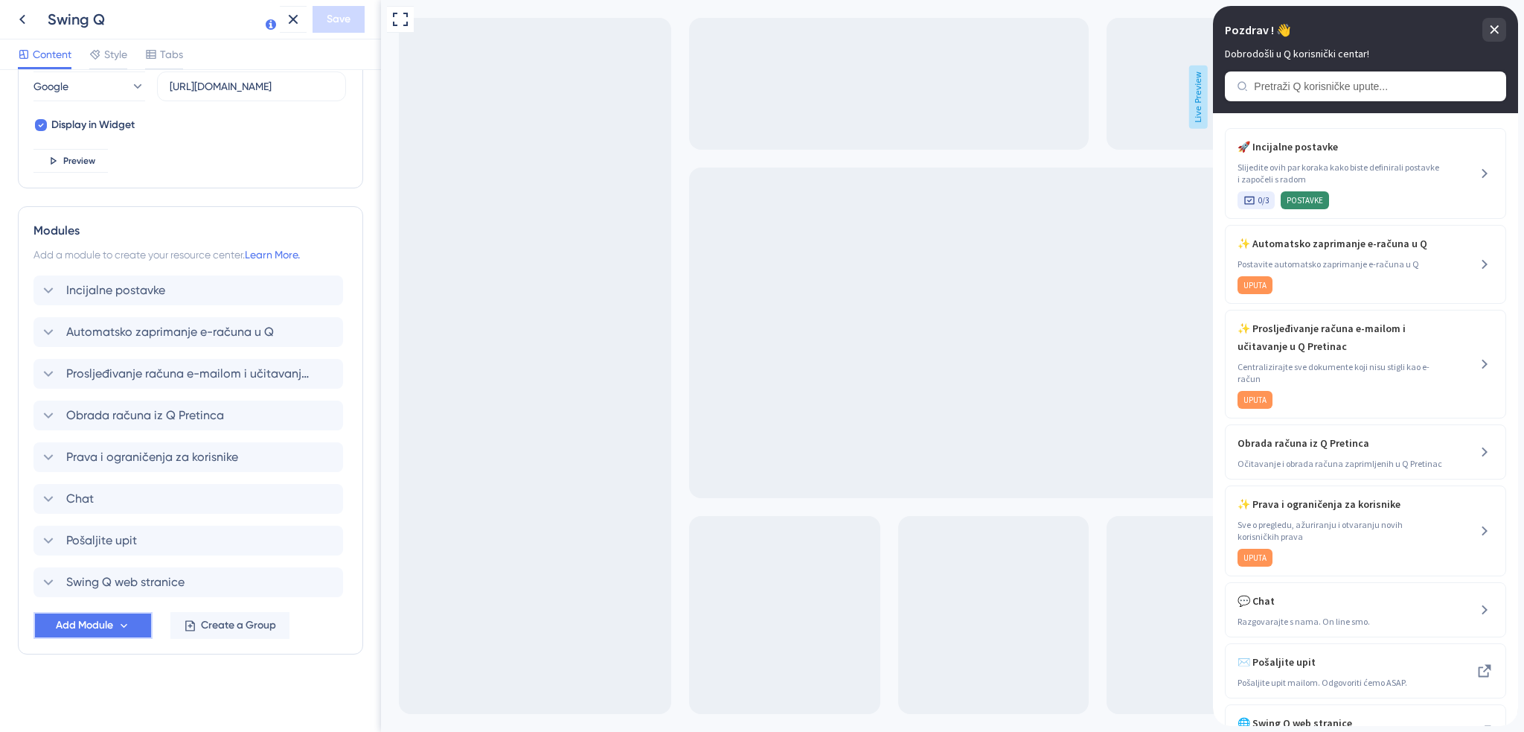
click at [112, 626] on span "Add Module" at bounding box center [84, 625] width 57 height 18
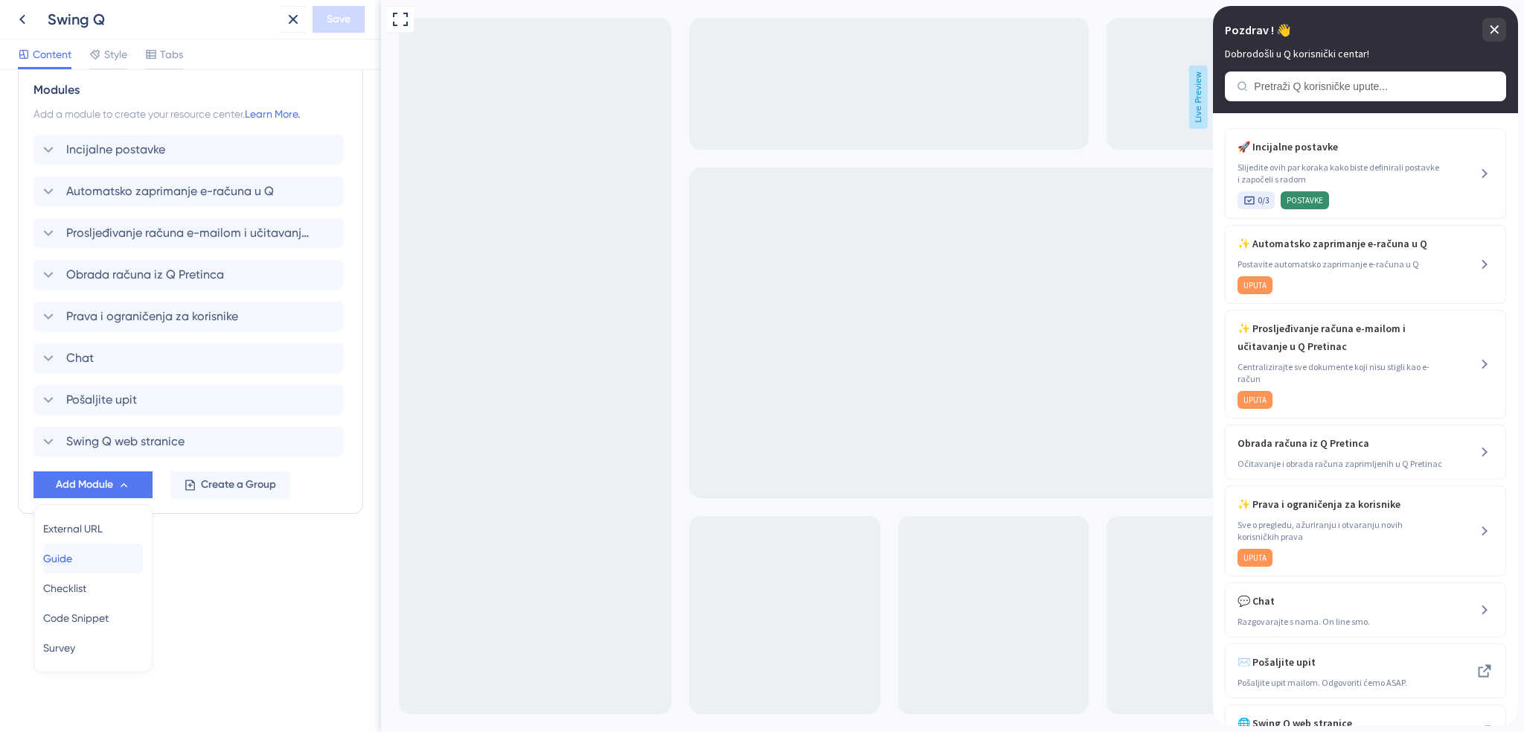
click at [115, 553] on div "Guide Guide" at bounding box center [93, 558] width 100 height 30
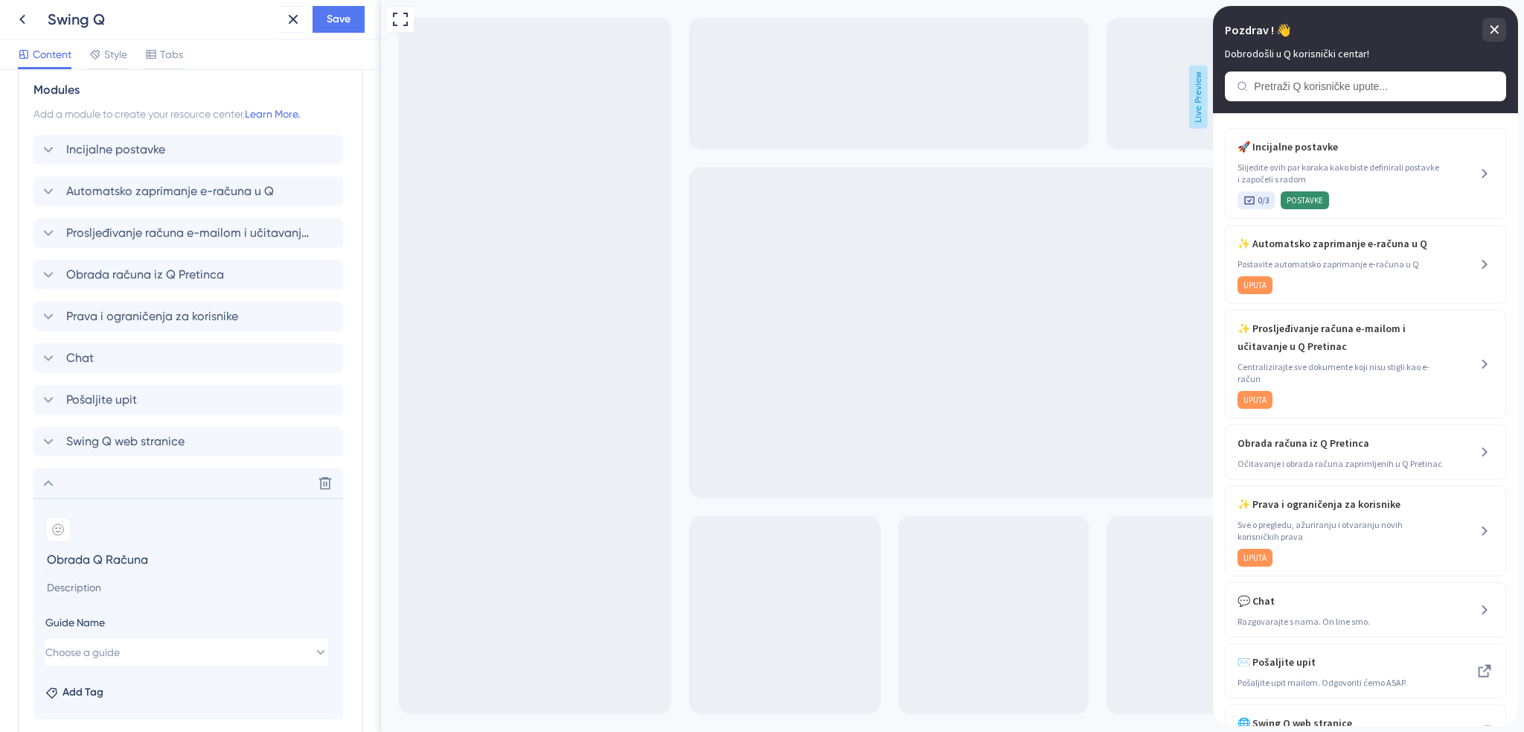
type input "Obrada Q Računa"
click at [108, 584] on input at bounding box center [189, 587] width 289 height 20
drag, startPoint x: 46, startPoint y: 595, endPoint x: 65, endPoint y: 595, distance: 18.6
click at [48, 595] on input "Odobravanje i likvidacija svih ulaznih računa" at bounding box center [189, 587] width 289 height 20
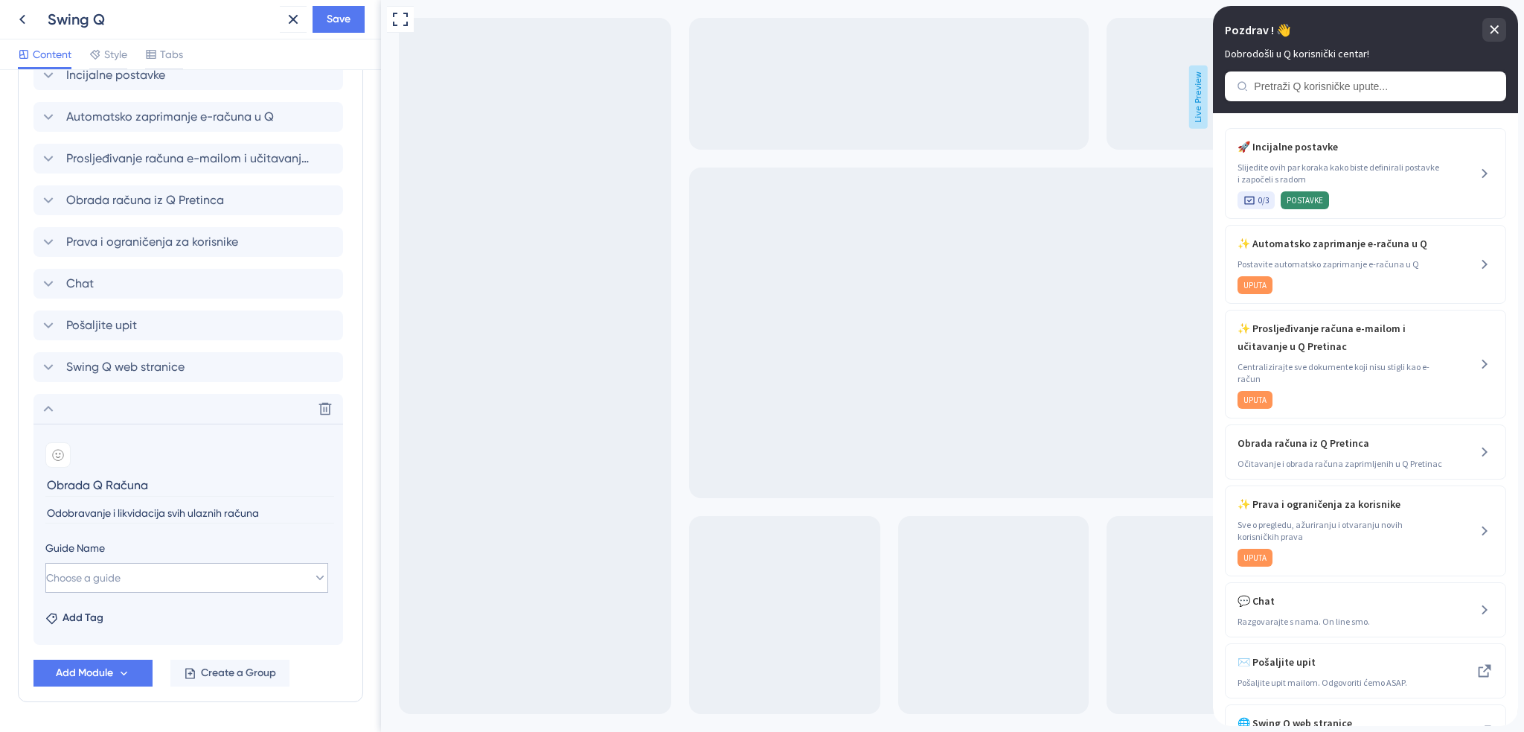
type input "Odobravanje i likvidacija svih ulaznih računa"
click at [185, 581] on button "Choose a guide" at bounding box center [186, 578] width 283 height 30
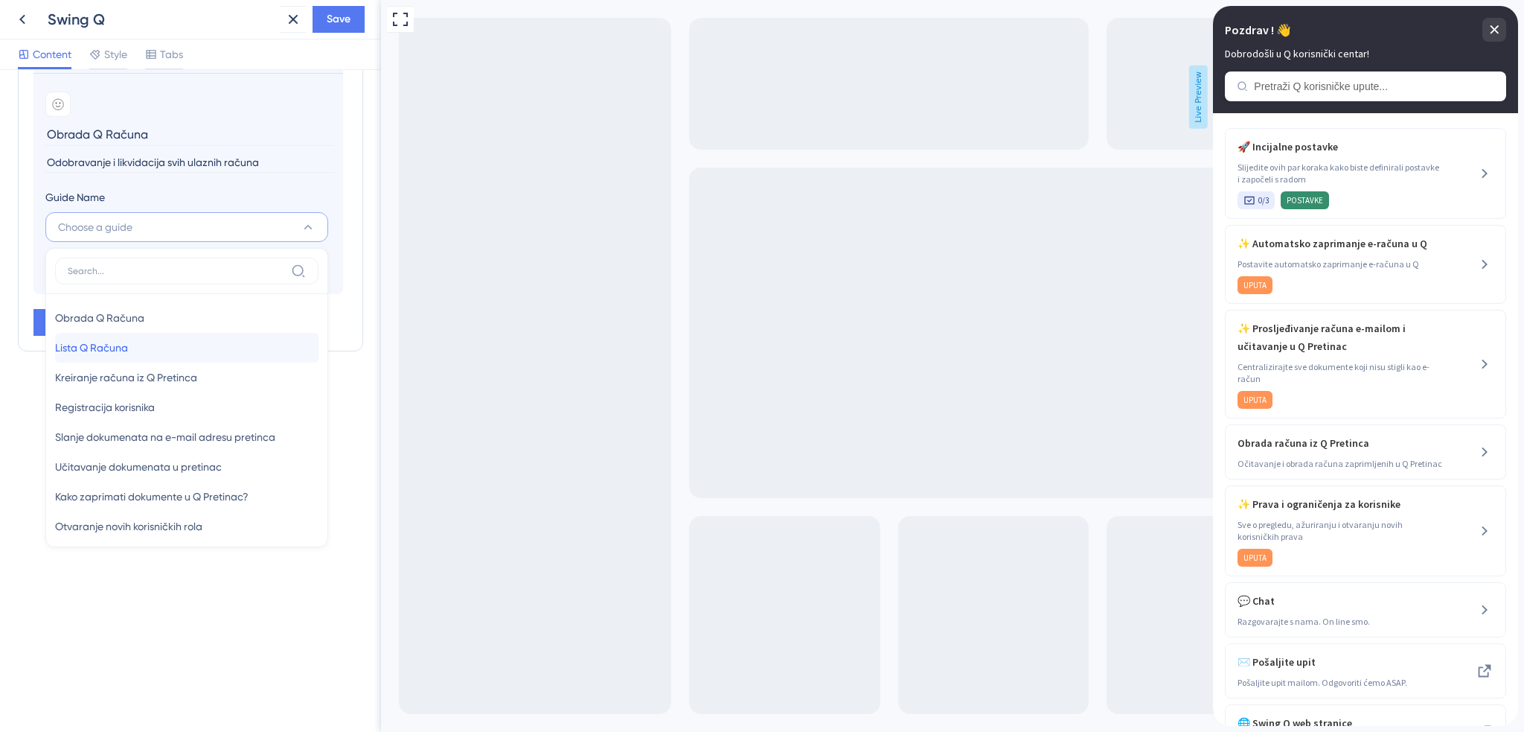
click at [164, 347] on div "Lista Q Računa Lista Q Računa" at bounding box center [186, 348] width 263 height 30
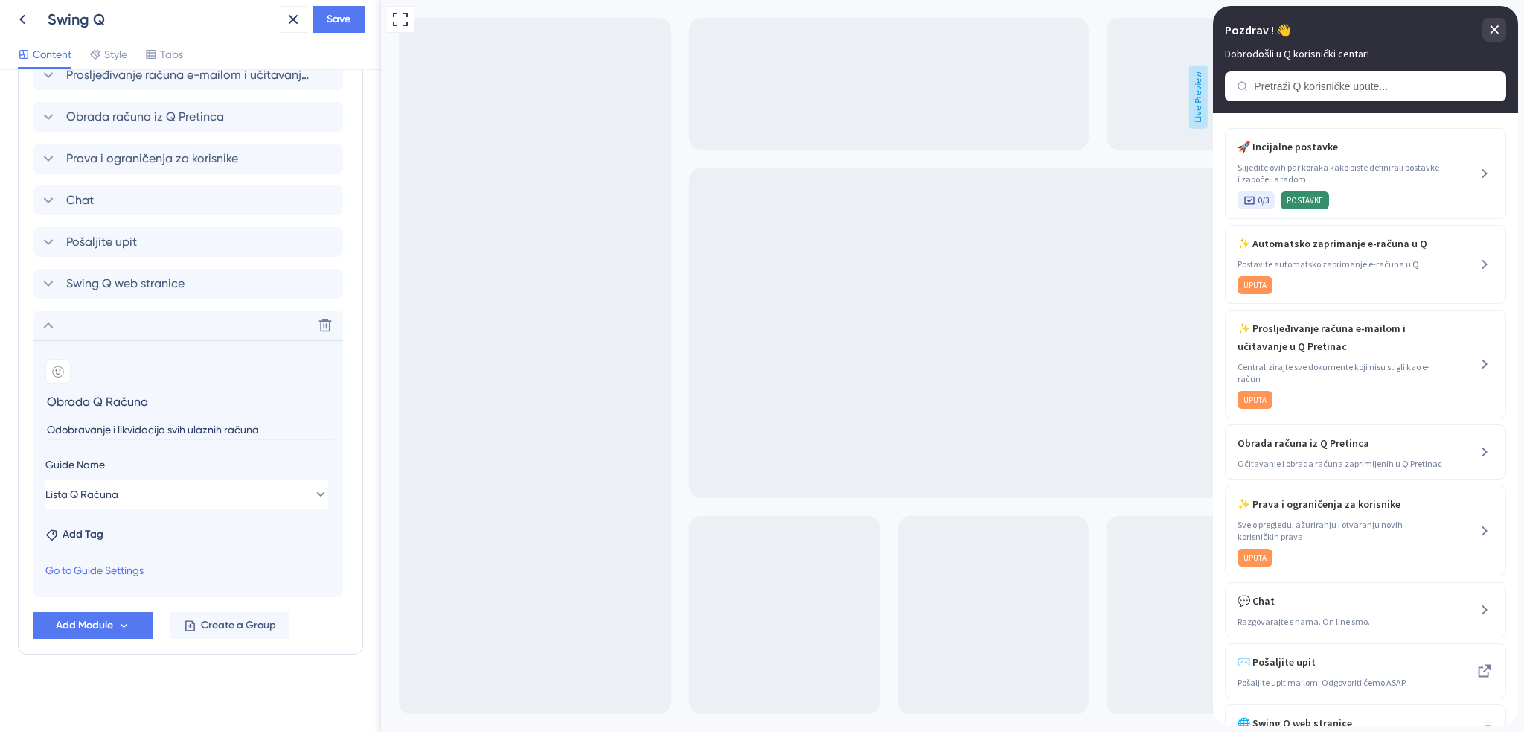
type input "Lista Q Računa"
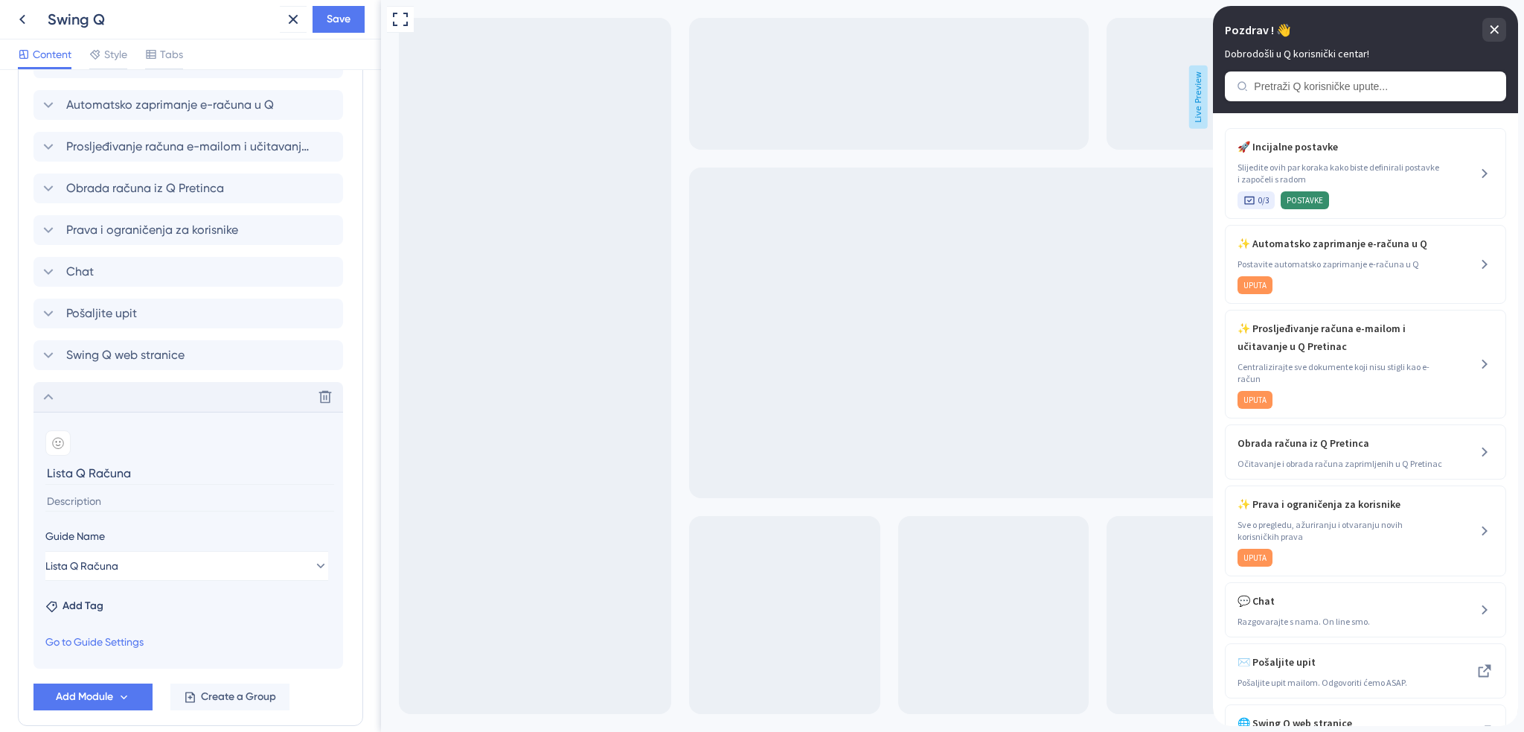
drag, startPoint x: 99, startPoint y: 400, endPoint x: 92, endPoint y: 390, distance: 11.8
click at [92, 390] on div "Delete" at bounding box center [188, 397] width 310 height 30
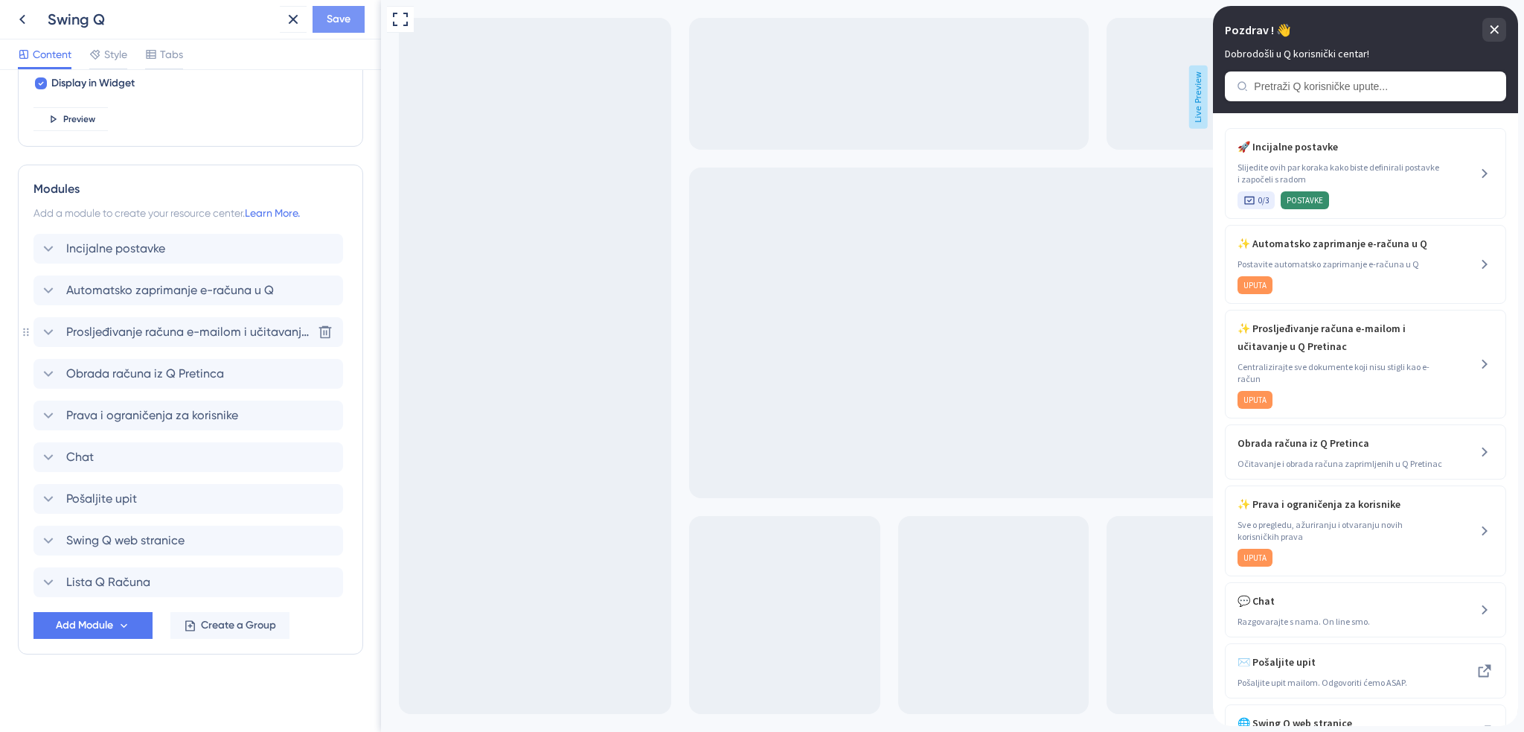
click at [335, 22] on span "Save" at bounding box center [339, 19] width 24 height 18
click at [167, 585] on div "Lista Q Računa" at bounding box center [188, 582] width 310 height 30
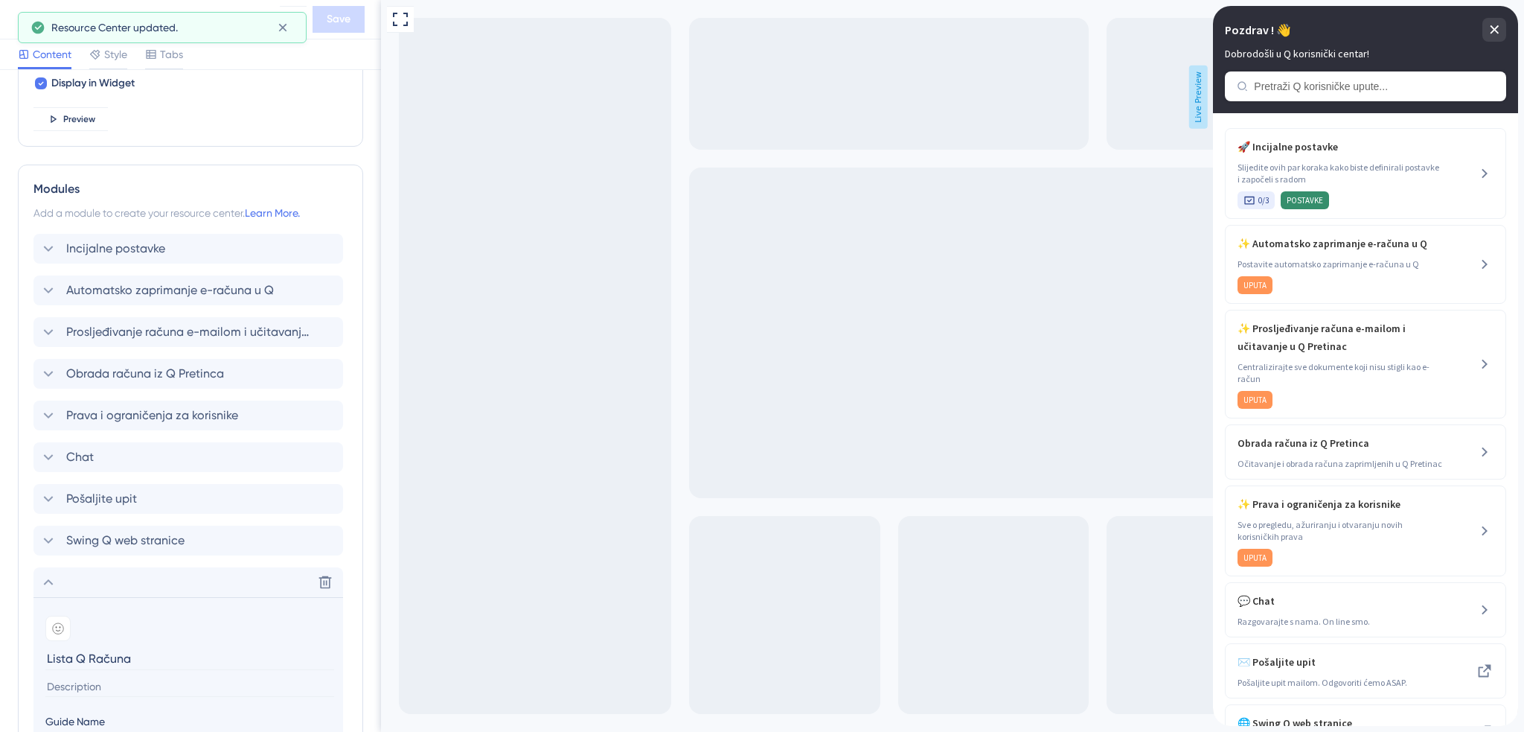
scroll to position [784, 0]
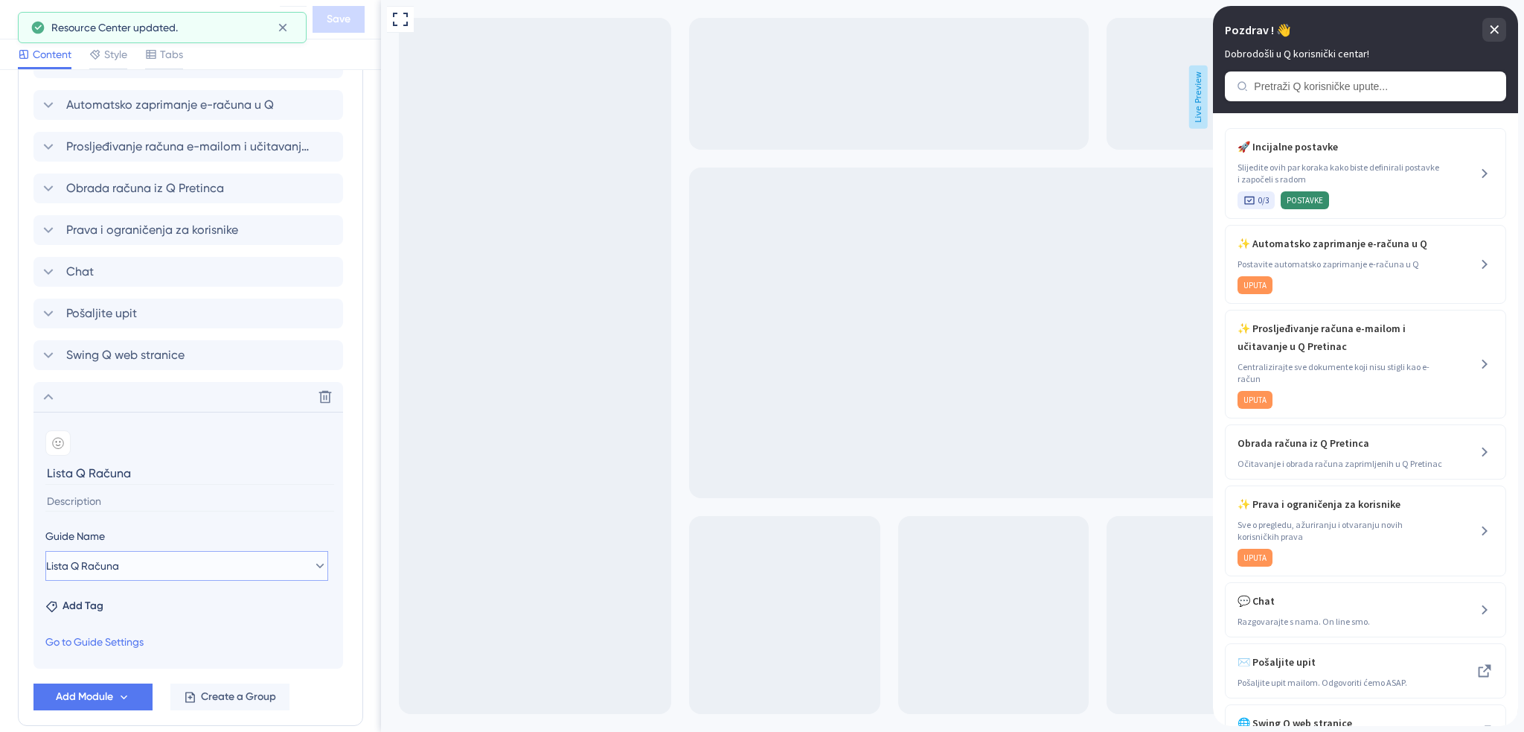
click at [131, 570] on button "Lista Q Računa" at bounding box center [186, 566] width 283 height 30
click at [104, 476] on input "Lista Q Računa" at bounding box center [189, 472] width 289 height 23
click at [133, 505] on input at bounding box center [189, 501] width 289 height 20
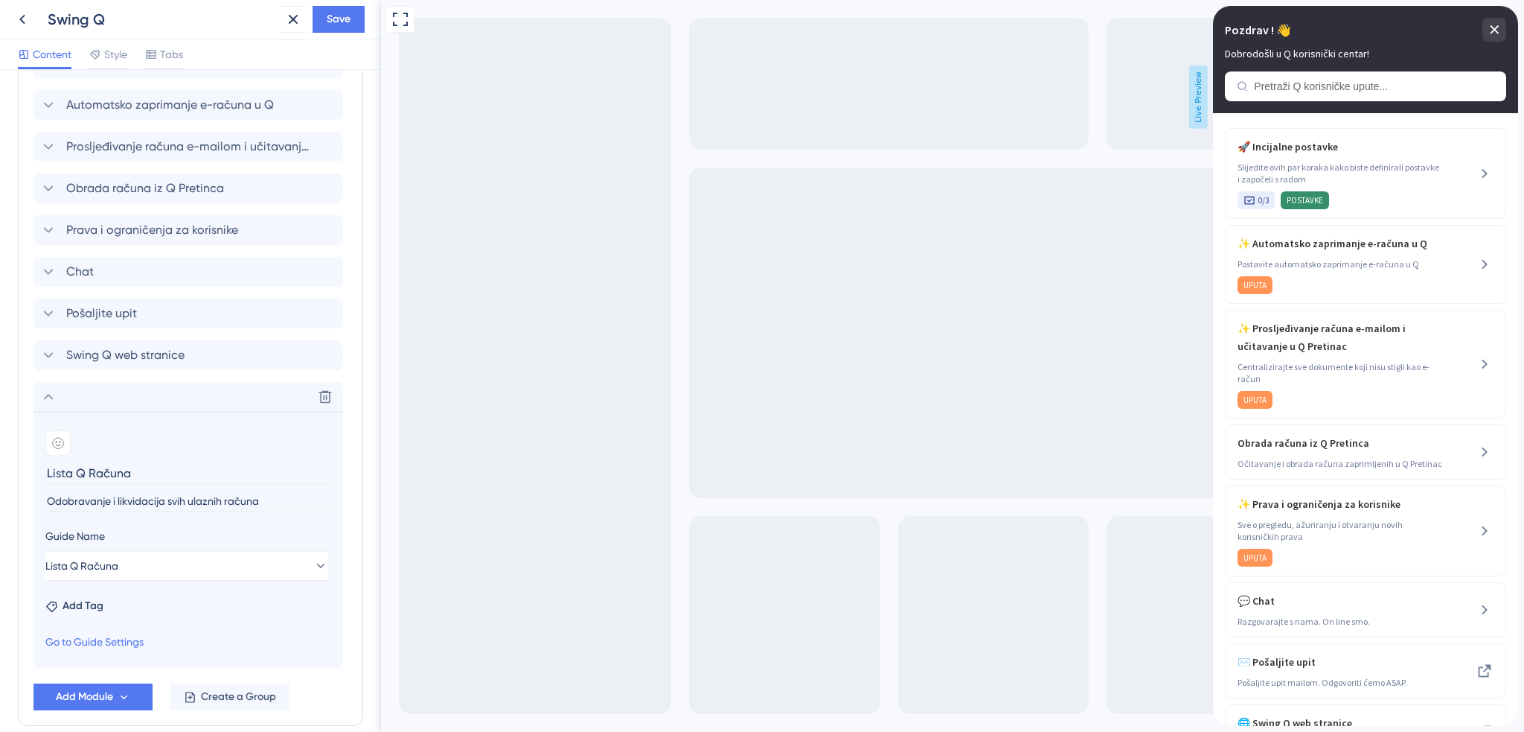
type input "Odobravanje i likvidacija svih ulaznih računa"
click at [83, 476] on input "Lista Q Računa" at bounding box center [189, 472] width 289 height 23
drag, startPoint x: 77, startPoint y: 474, endPoint x: 44, endPoint y: 476, distance: 32.8
click at [47, 476] on input "Lista Q Računa" at bounding box center [189, 472] width 289 height 23
type input "Obrada Q Ulaznih Računa"
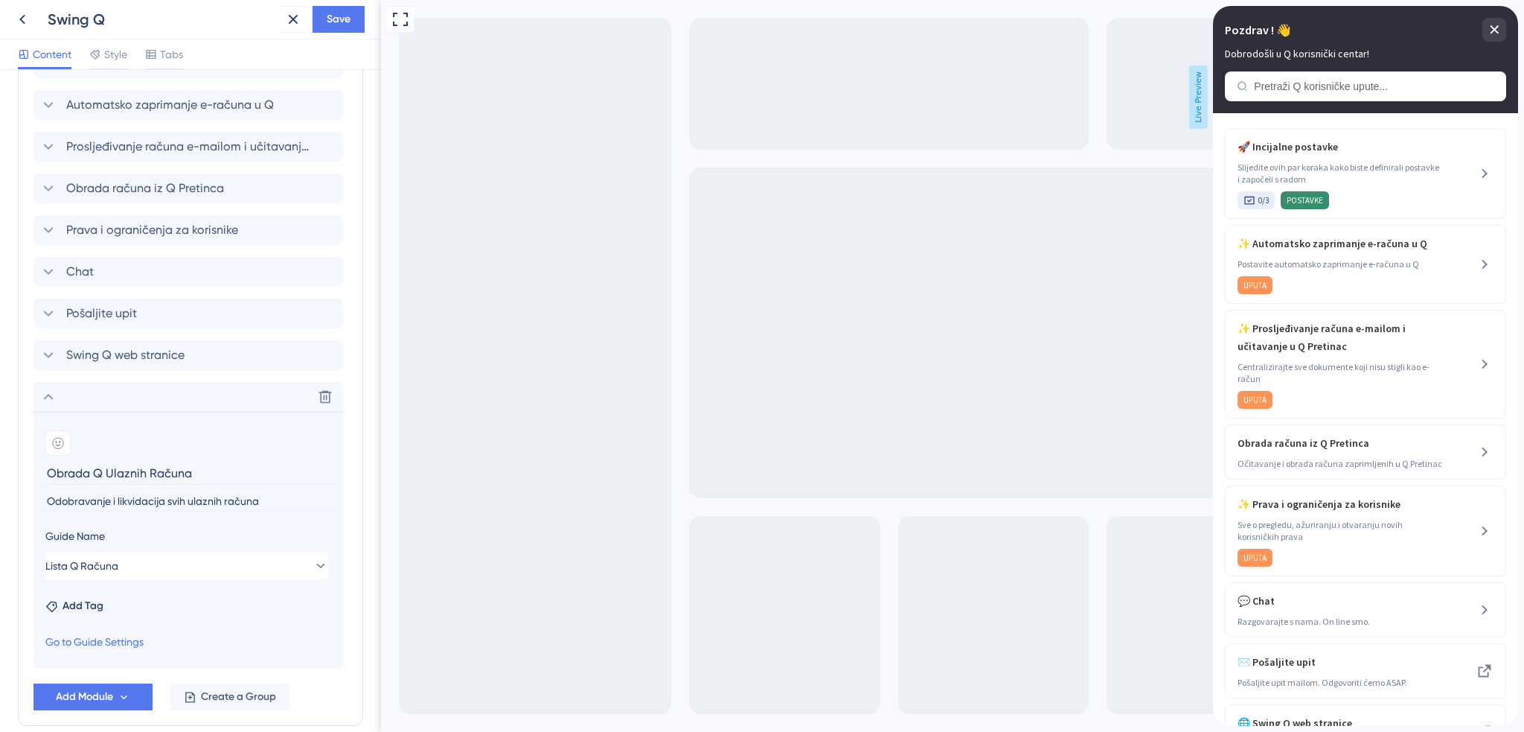
click at [354, 500] on div "Resource Center Header Title Pozdrav ! 👋 16 Pozdrav ! 👋 Subtitle Dobrodošli u Q…" at bounding box center [190, 401] width 381 height 662
click at [77, 604] on span "Add Tag" at bounding box center [83, 606] width 41 height 18
click at [103, 696] on div "Resource Center Header Title Pozdrav ! 👋 16 Pozdrav ! 👋 Subtitle Dobrodošli u Q…" at bounding box center [190, 44] width 345 height 1482
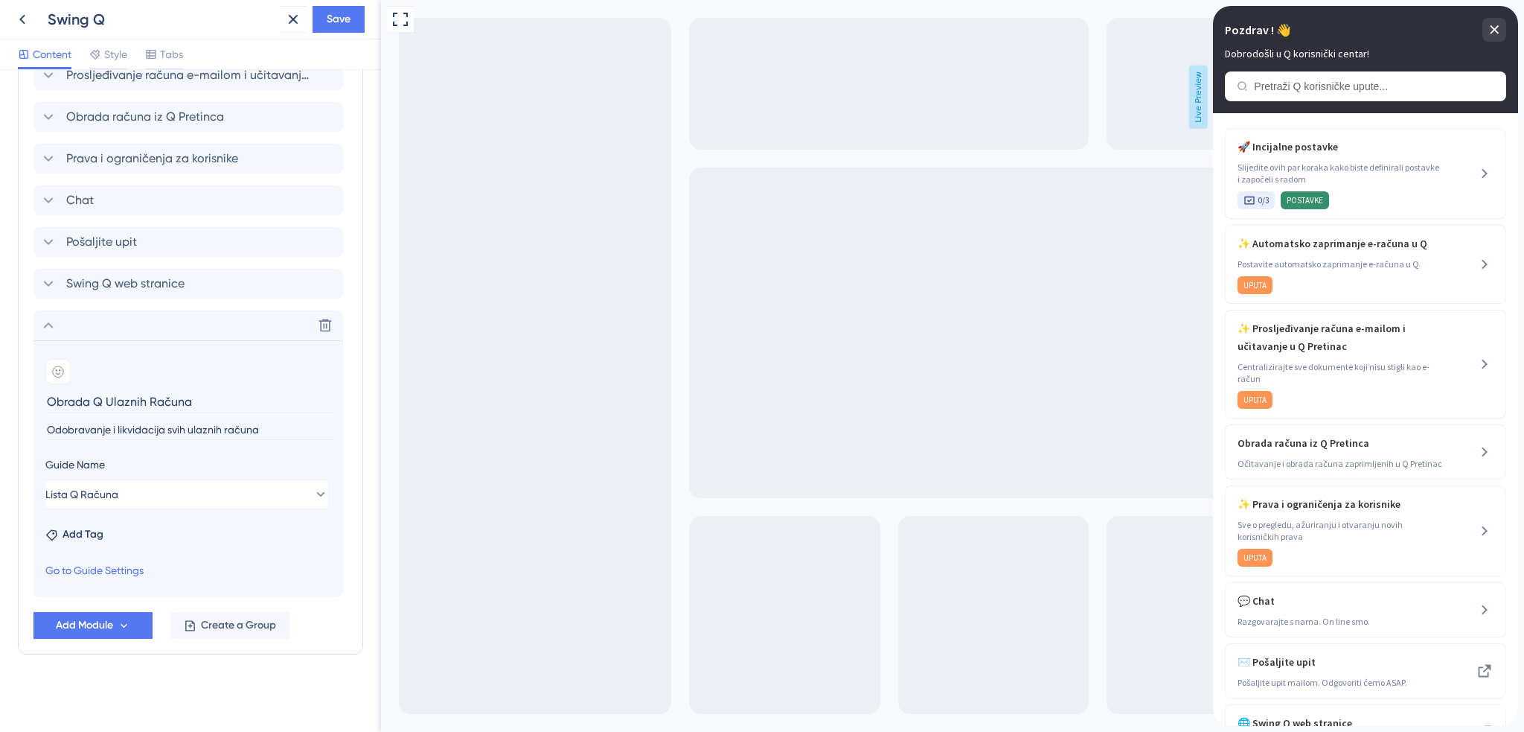
click at [90, 537] on span "Add Tag" at bounding box center [83, 534] width 41 height 18
click at [63, 620] on div at bounding box center [63, 619] width 12 height 12
checkbox input "true"
click at [358, 559] on div "Resource Center Header Title Pozdrav ! 👋 16 Pozdrav ! 👋 Subtitle Dobrodošli u Q…" at bounding box center [190, 401] width 381 height 662
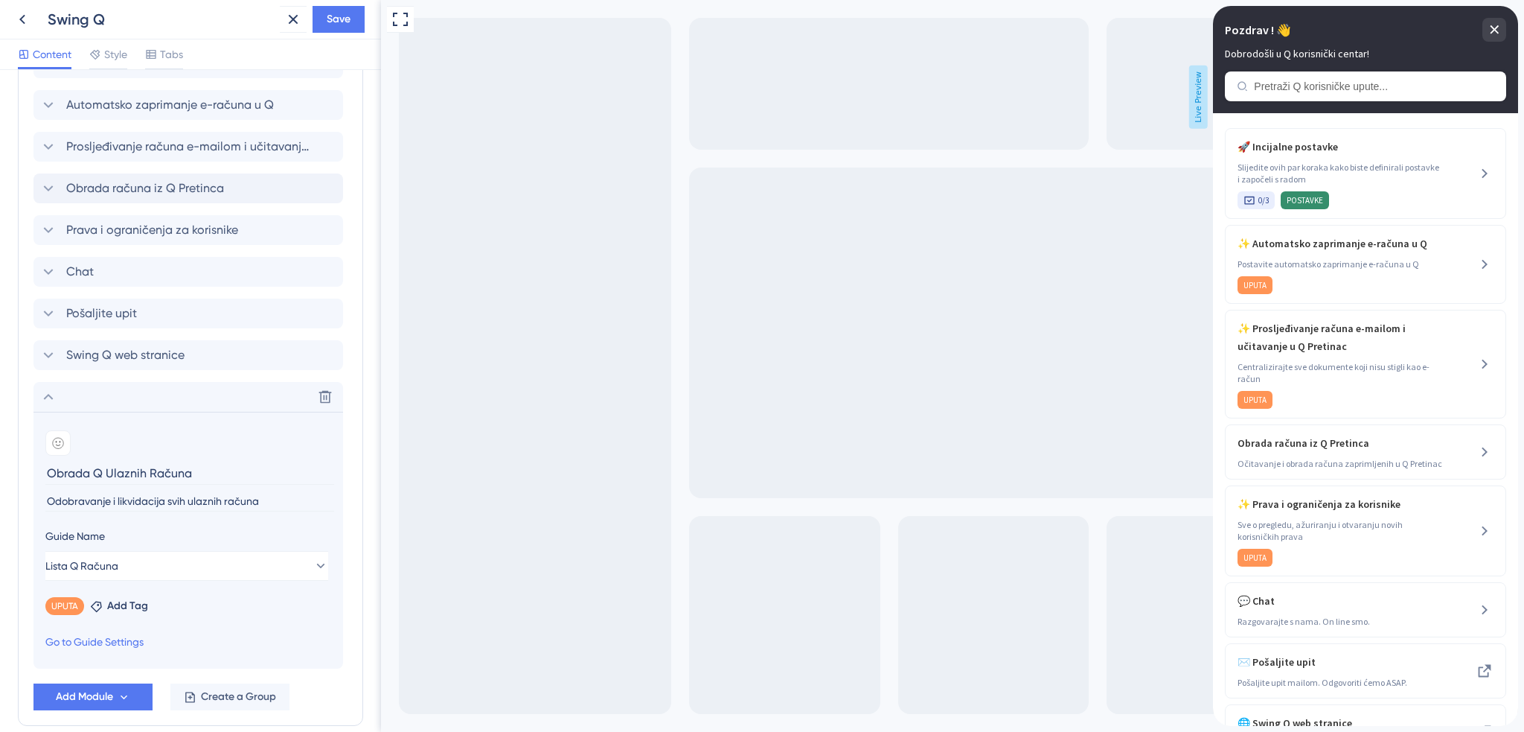
click at [51, 187] on icon at bounding box center [48, 188] width 18 height 18
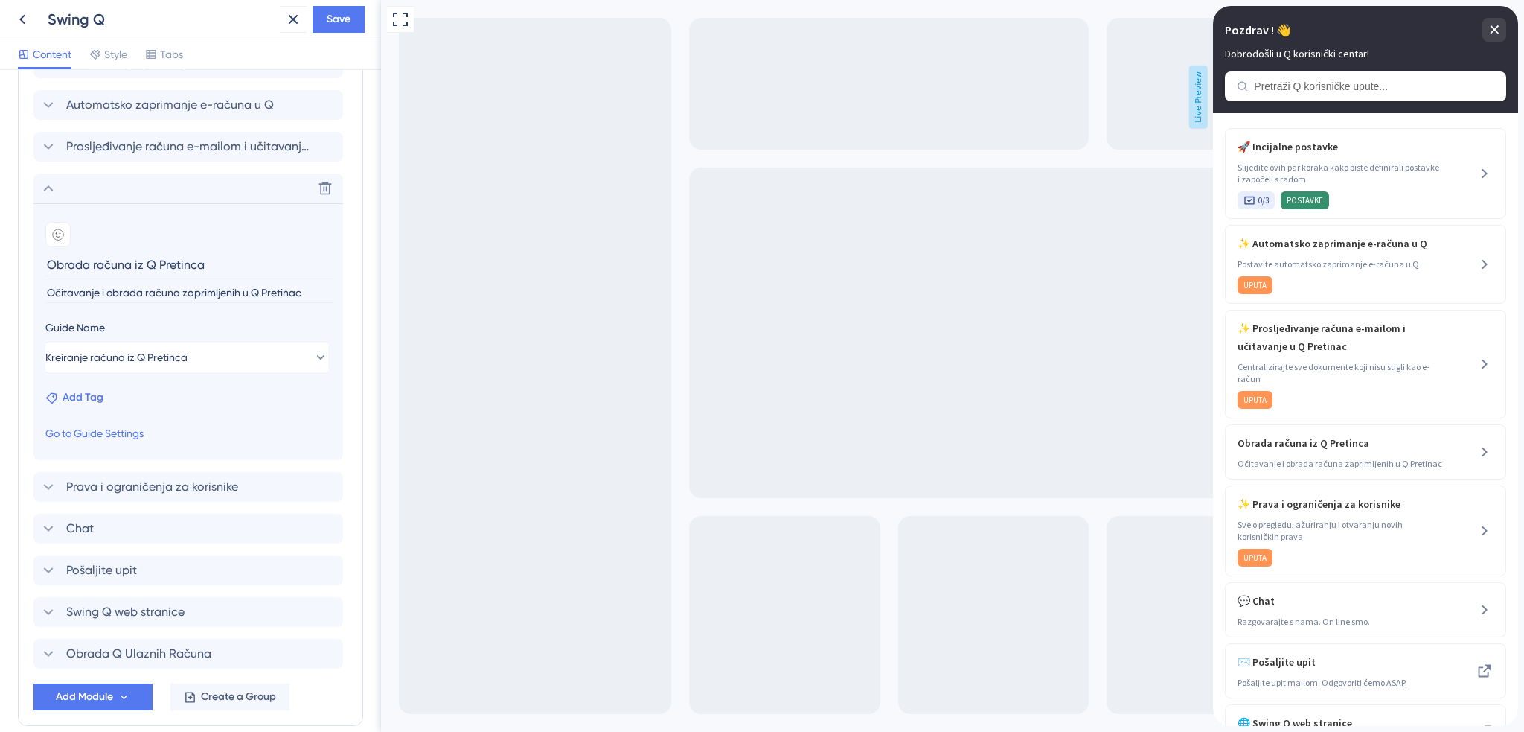
click at [72, 397] on span "Add Tag" at bounding box center [83, 397] width 41 height 18
click at [64, 484] on div at bounding box center [63, 482] width 12 height 12
checkbox input "true"
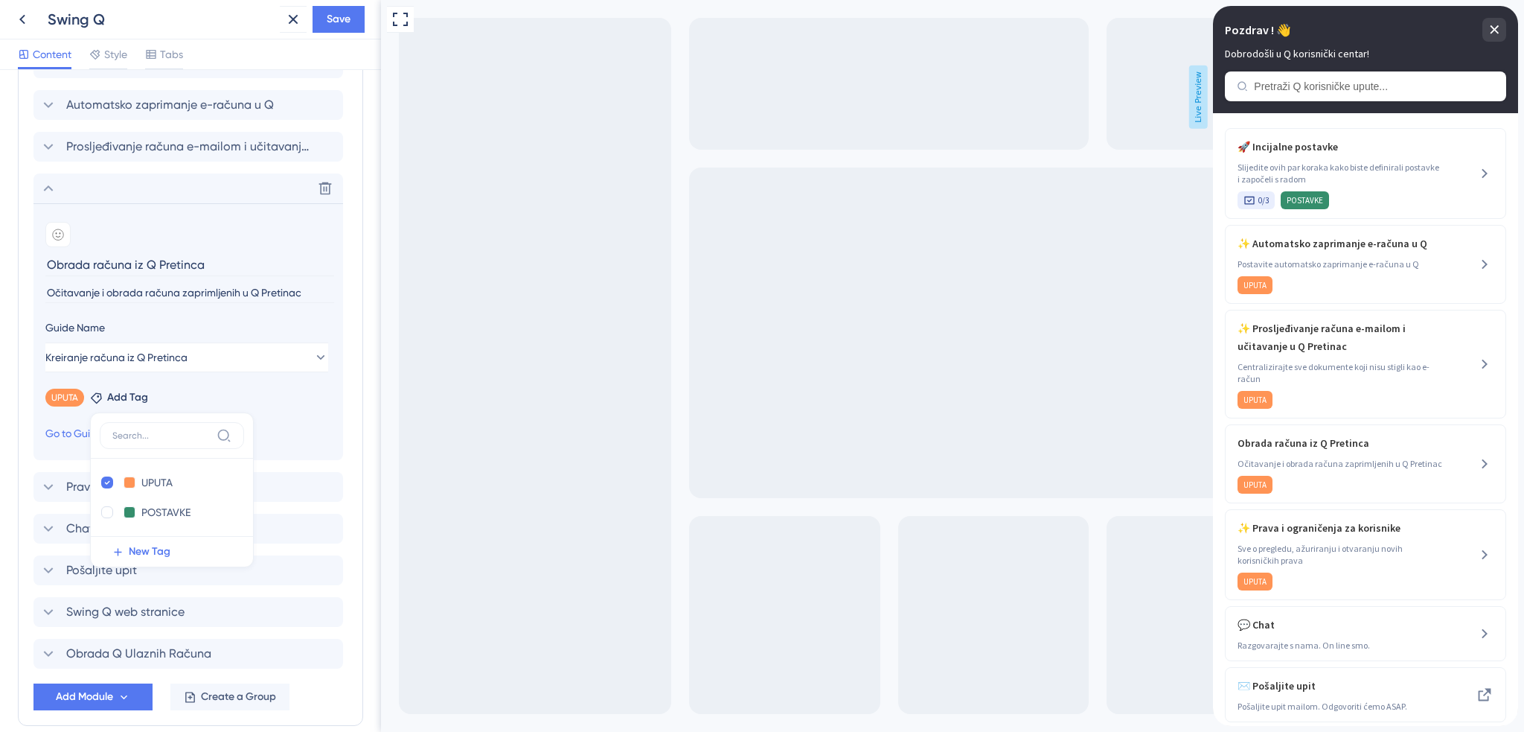
click at [349, 420] on div "Modules Add a module to create your resource center. Learn More. Incijalne post…" at bounding box center [190, 352] width 345 height 746
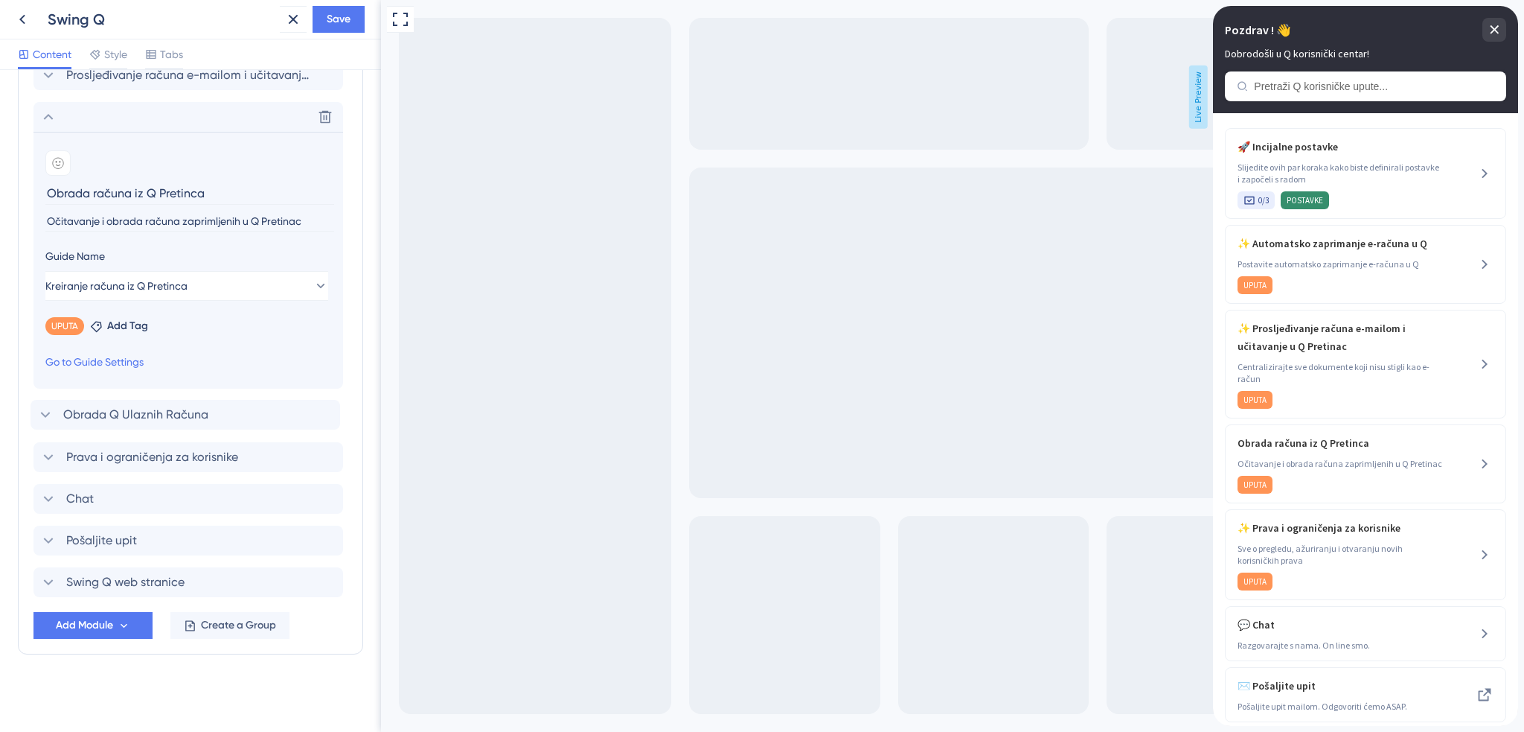
drag, startPoint x: 33, startPoint y: 580, endPoint x: 30, endPoint y: 409, distance: 171.2
click at [30, 409] on div "Modules Add a module to create your resource center. Learn More. Incijalne post…" at bounding box center [190, 281] width 345 height 746
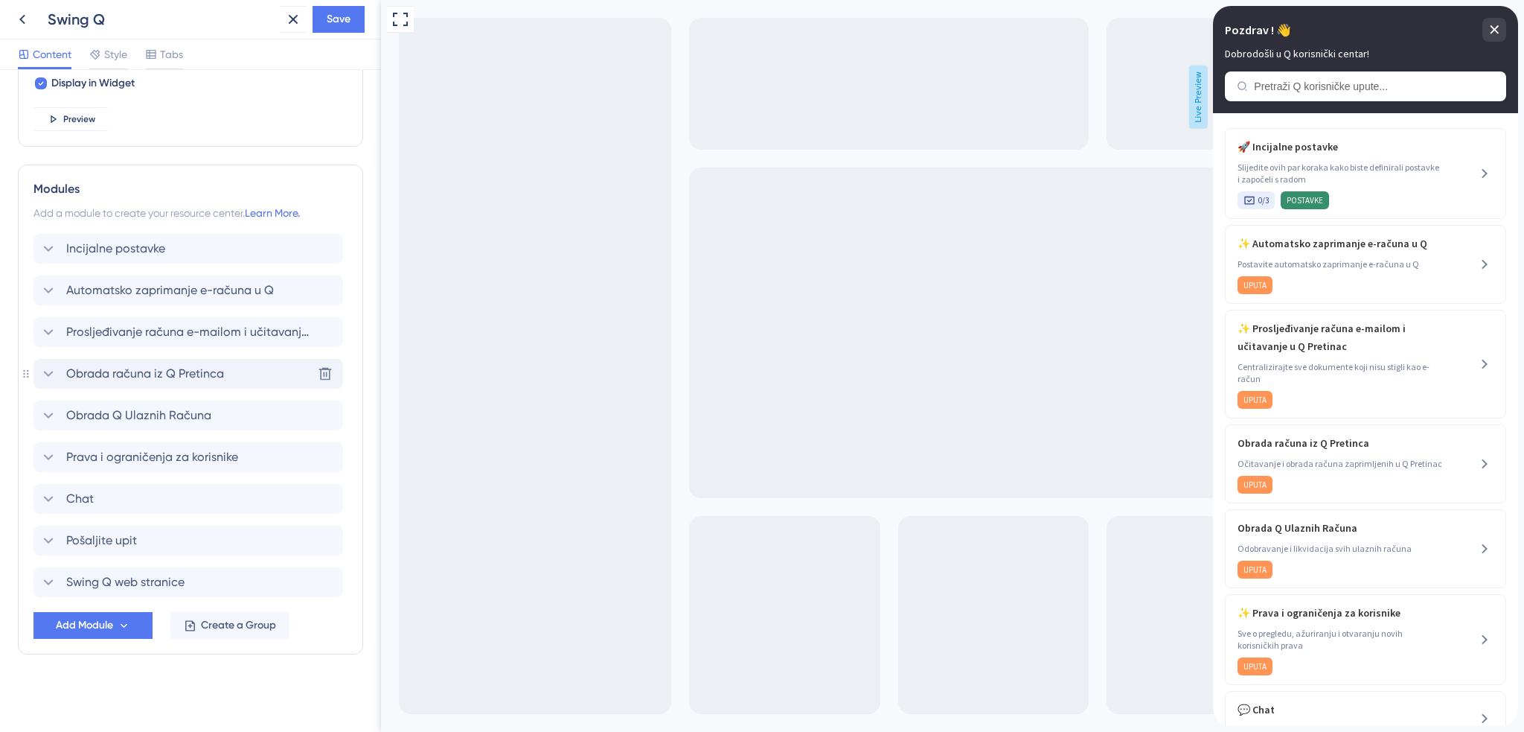
click at [141, 372] on span "Obrada računa iz Q Pretinca" at bounding box center [145, 374] width 158 height 18
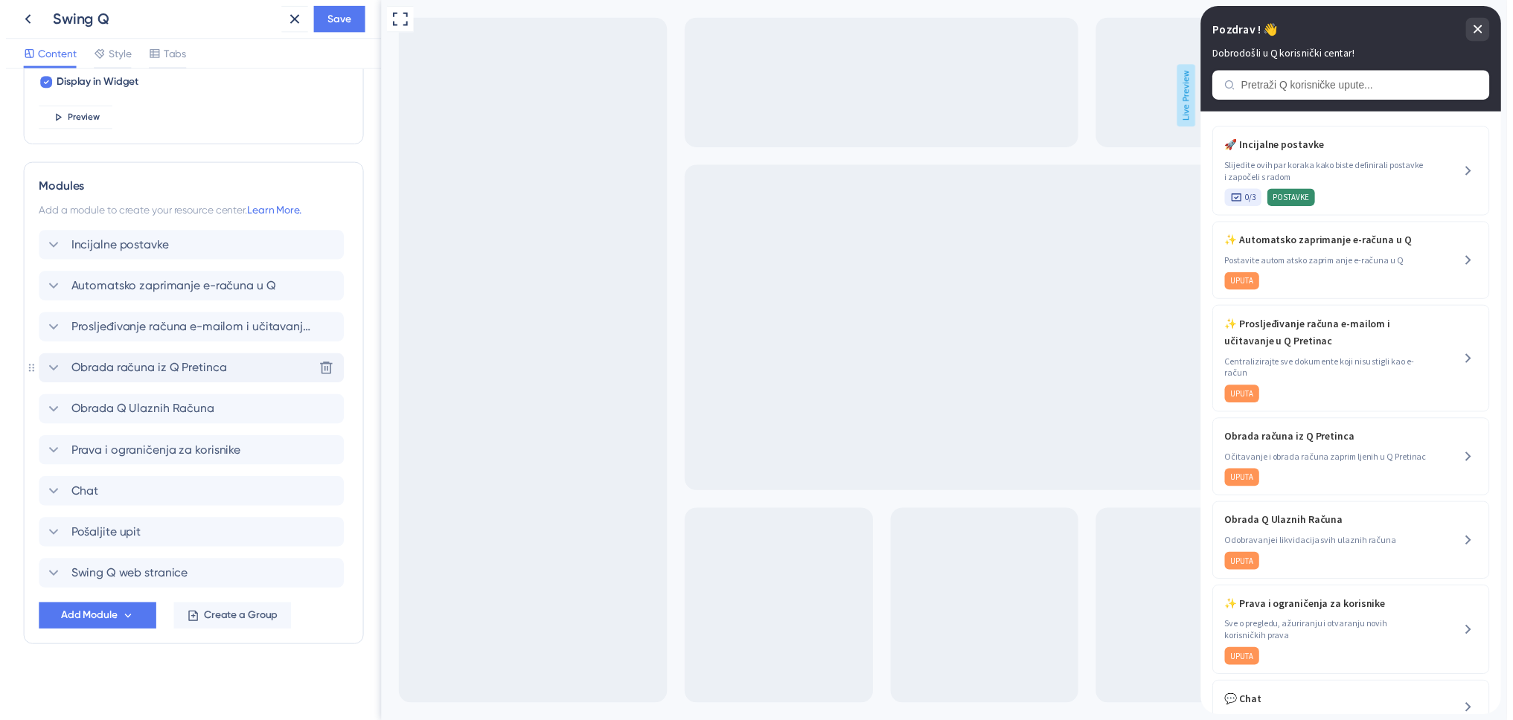
scroll to position [859, 0]
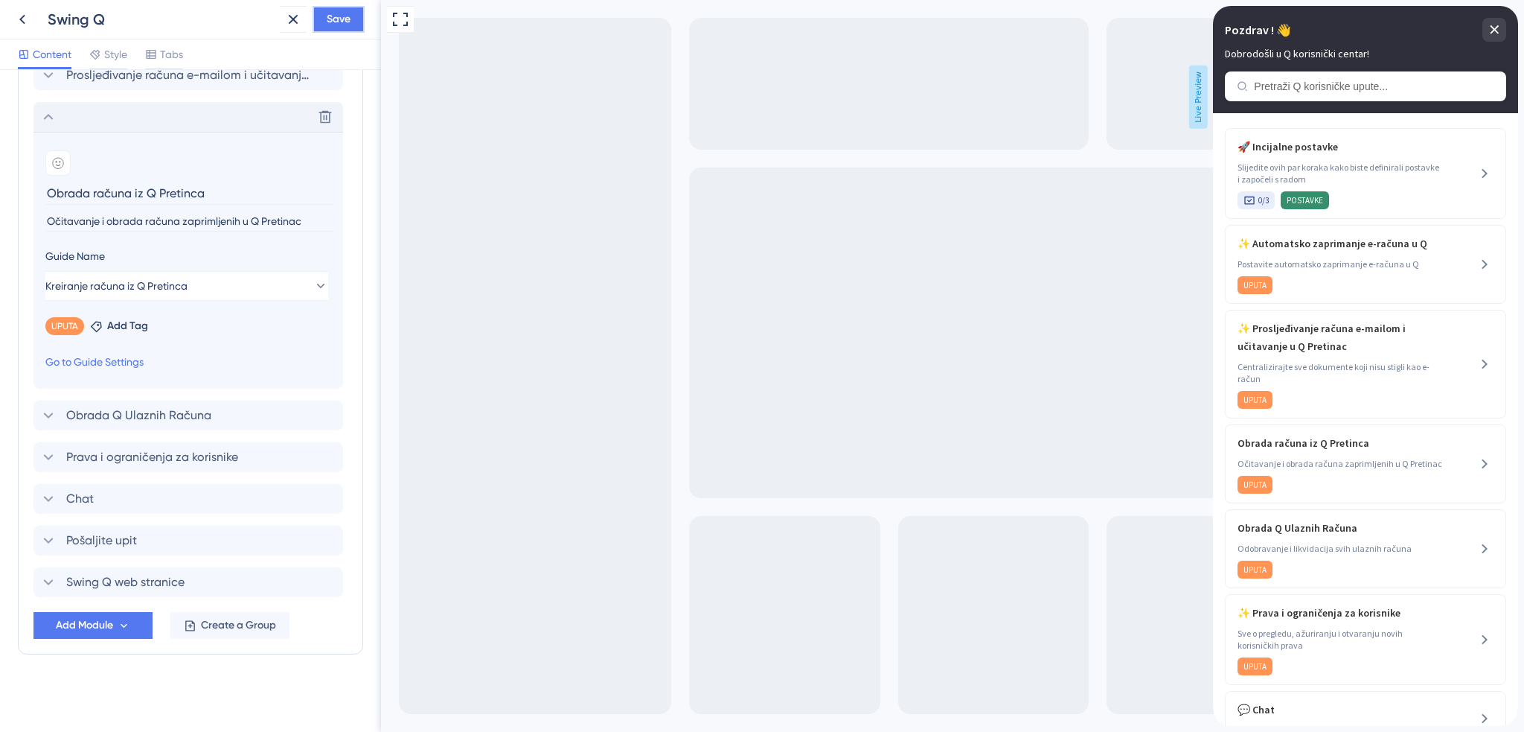
click at [336, 16] on span "Save" at bounding box center [339, 19] width 24 height 18
click at [369, 63] on div "Content Style Tabs" at bounding box center [190, 54] width 381 height 31
click at [27, 17] on icon at bounding box center [22, 19] width 18 height 18
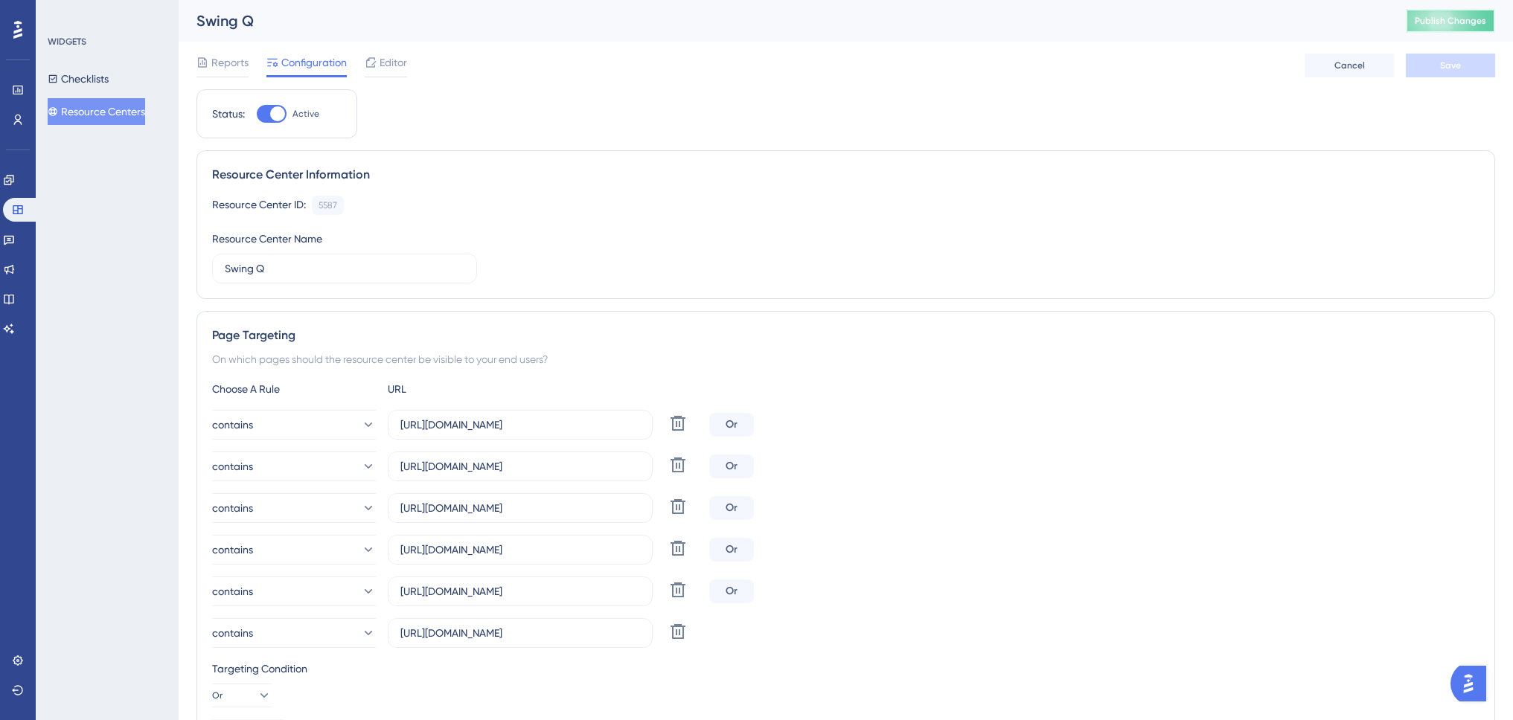
click at [1455, 20] on span "Publish Changes" at bounding box center [1450, 21] width 71 height 12
click at [462, 31] on icon at bounding box center [461, 27] width 15 height 15
click at [1482, 21] on span "Publish Changes" at bounding box center [1450, 21] width 71 height 12
click at [624, 115] on div "Status: Active Resource Center Information Resource Center ID: 5587 Copy Resour…" at bounding box center [845, 613] width 1299 height 1049
click at [13, 180] on icon at bounding box center [9, 180] width 10 height 10
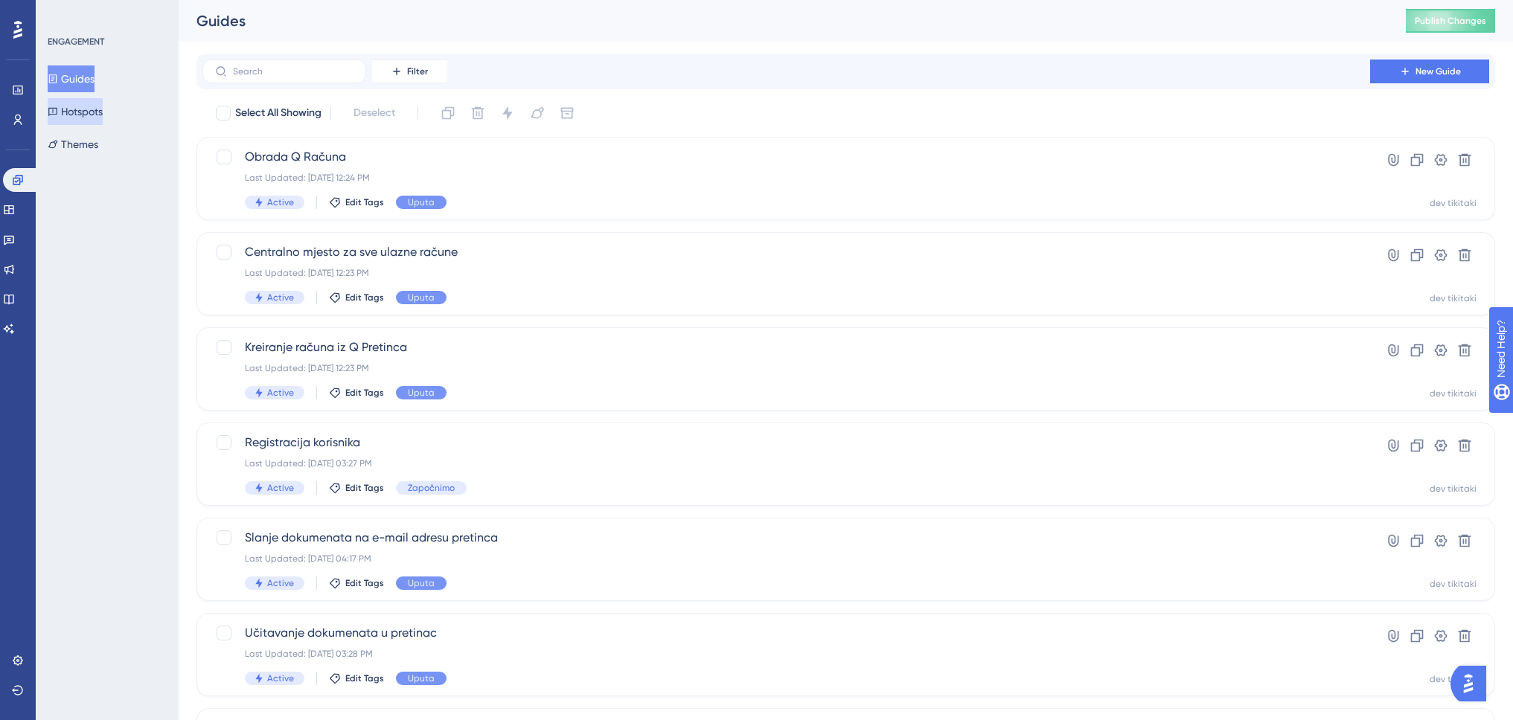
click at [100, 109] on button "Hotspots" at bounding box center [75, 111] width 55 height 27
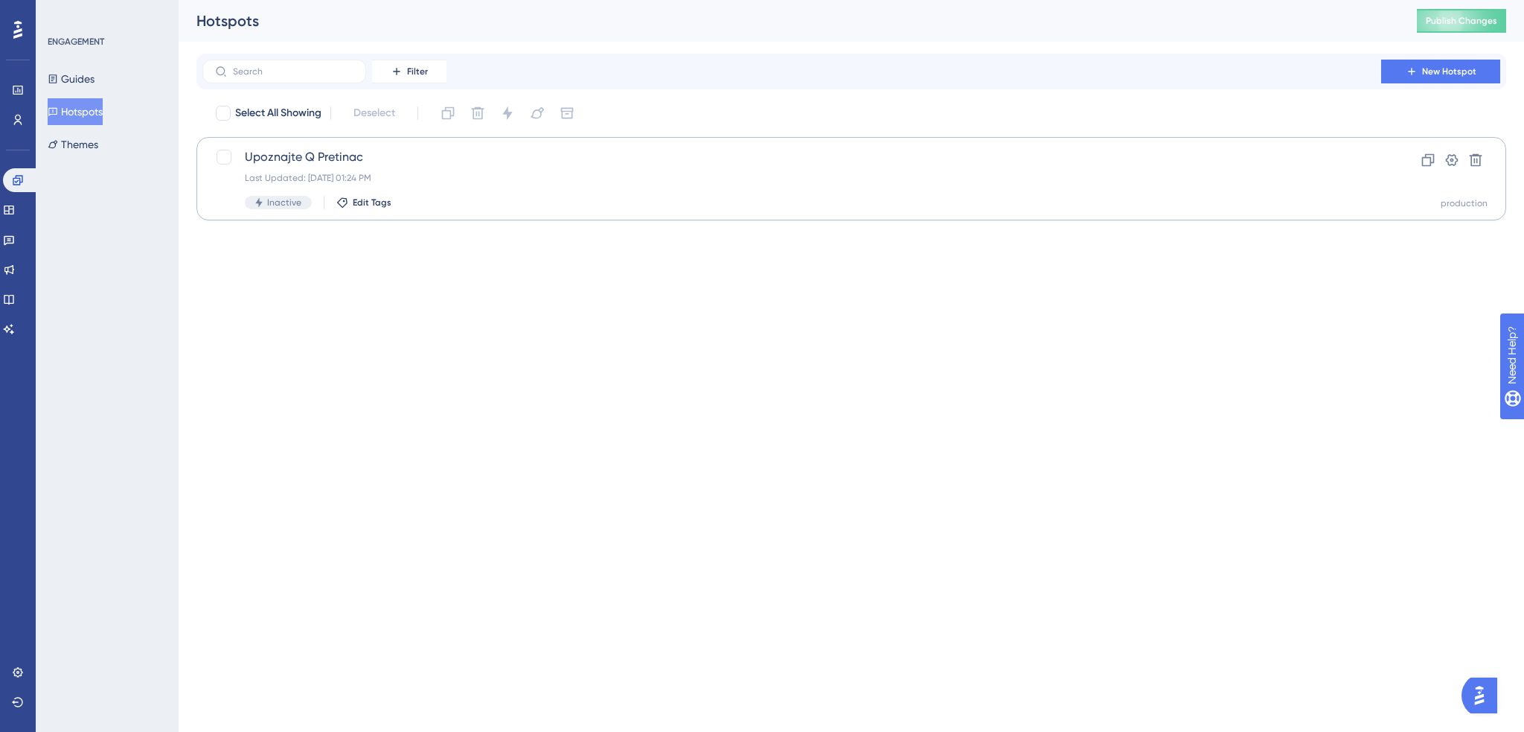
click at [539, 173] on div "Last Updated: [DATE] 01:24 PM" at bounding box center [792, 178] width 1094 height 12
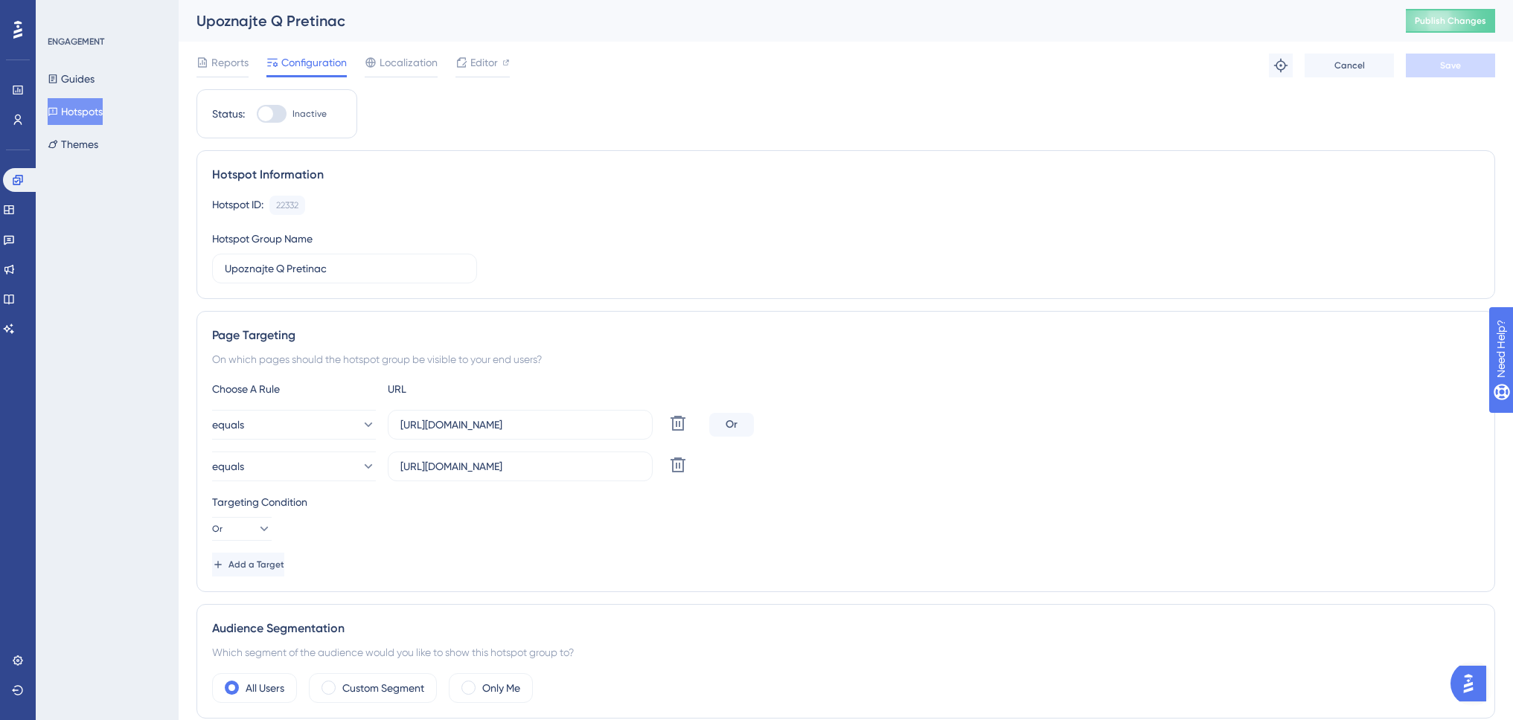
click at [350, 167] on div "Hotspot Information Hotspot ID: 22332 Copy Hotspot Group Name Upoznajte Q Preti…" at bounding box center [845, 224] width 1299 height 149
click at [484, 63] on span "Editor" at bounding box center [484, 63] width 28 height 18
click at [1453, 17] on span "Publish Changes" at bounding box center [1450, 21] width 71 height 12
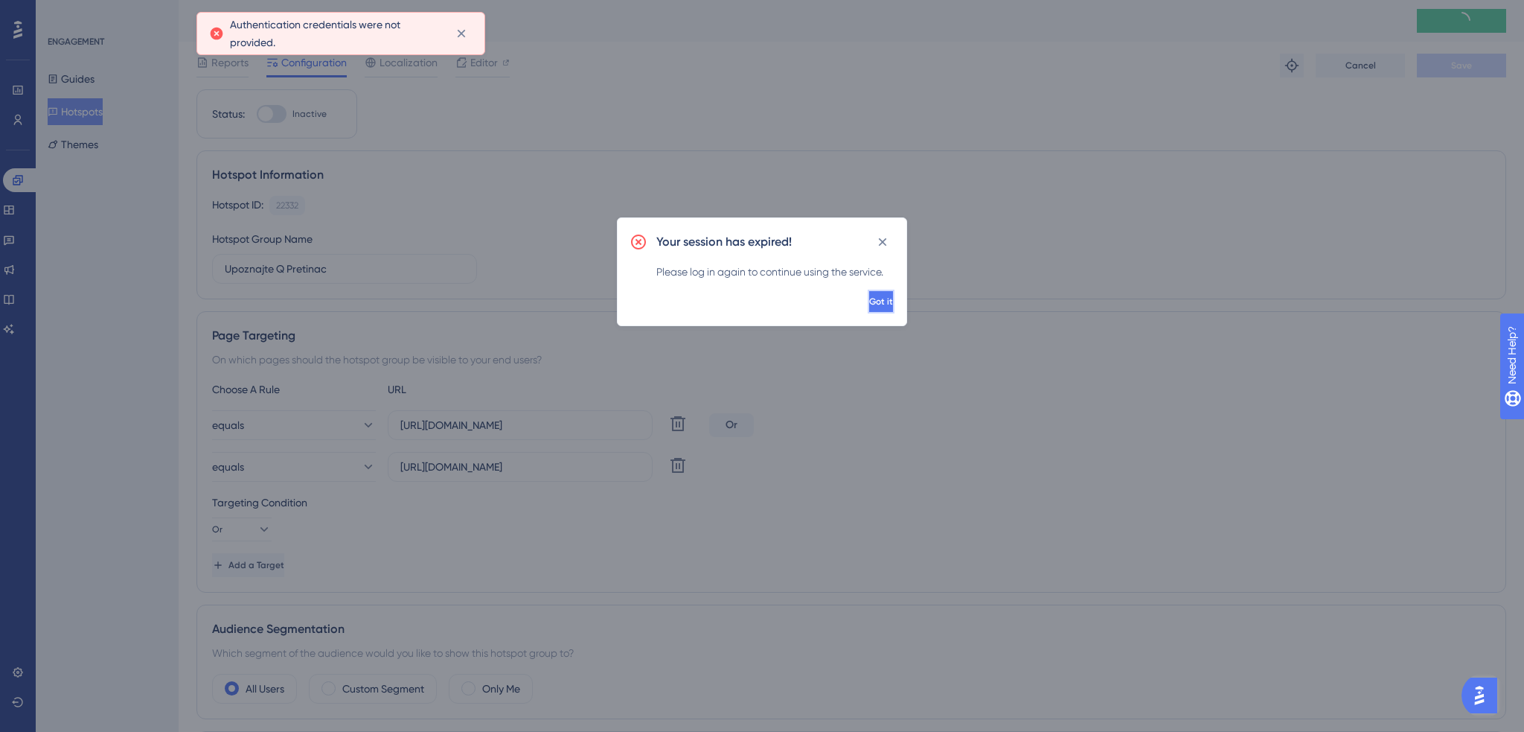
click at [872, 307] on button "Got it" at bounding box center [881, 301] width 27 height 24
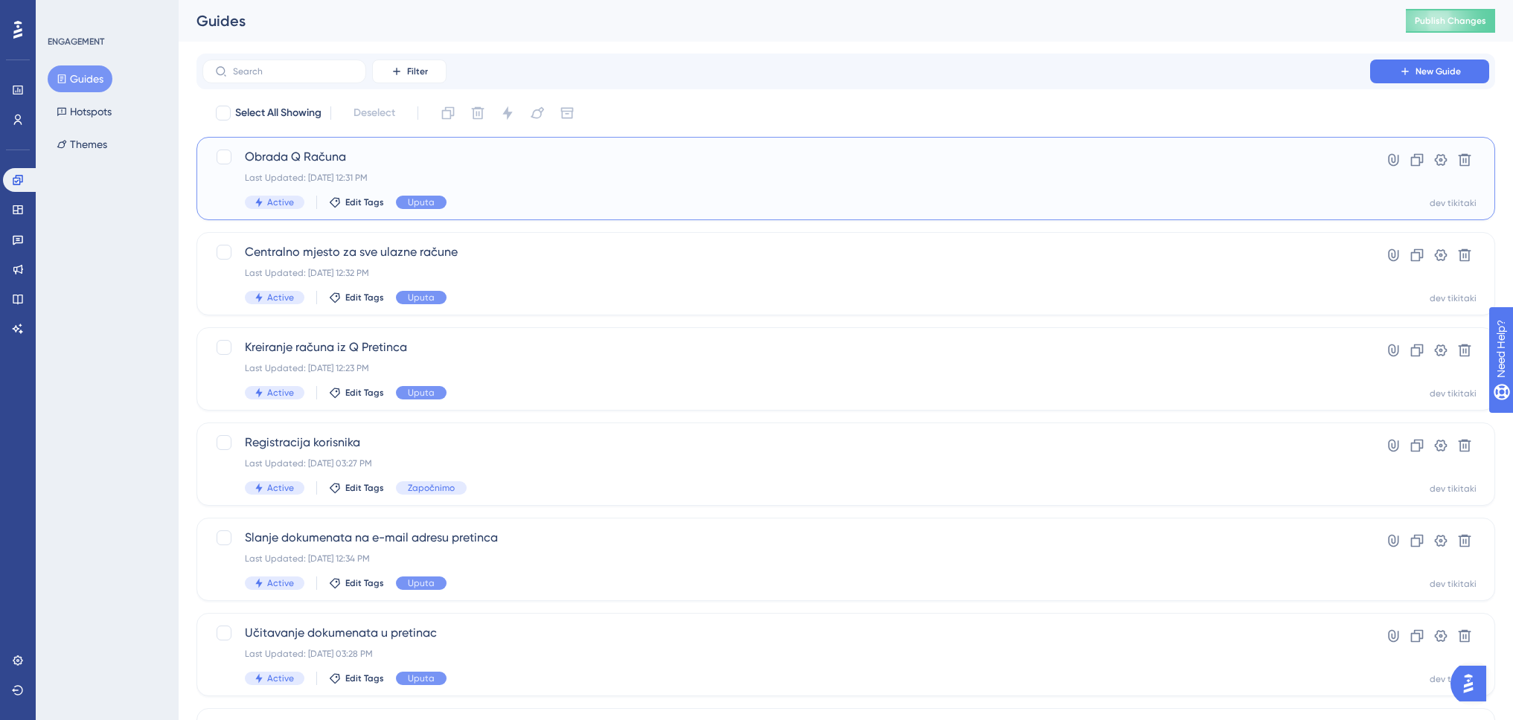
click at [504, 175] on div "Last Updated: Aug 25 2025, 12:31 PM" at bounding box center [786, 178] width 1083 height 12
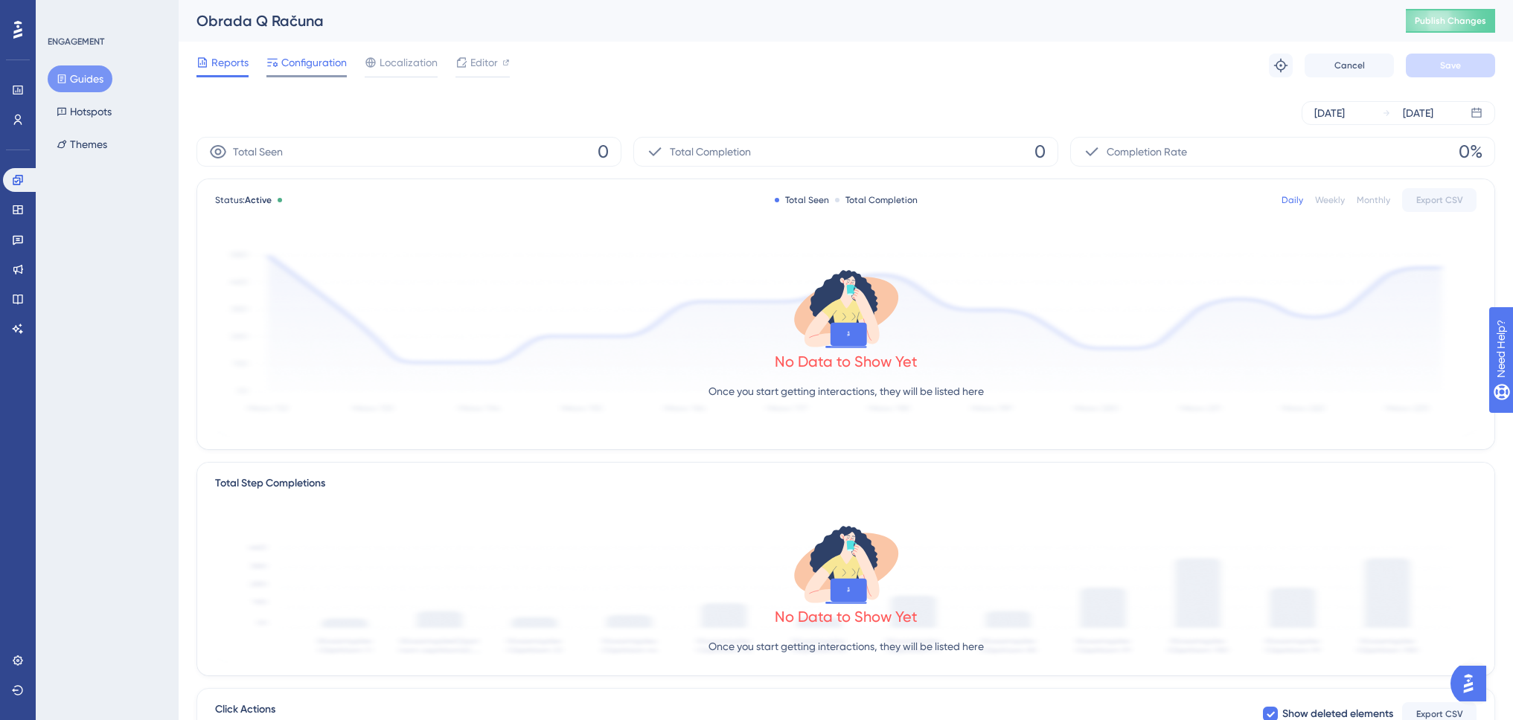
click at [292, 64] on span "Configuration" at bounding box center [313, 63] width 65 height 18
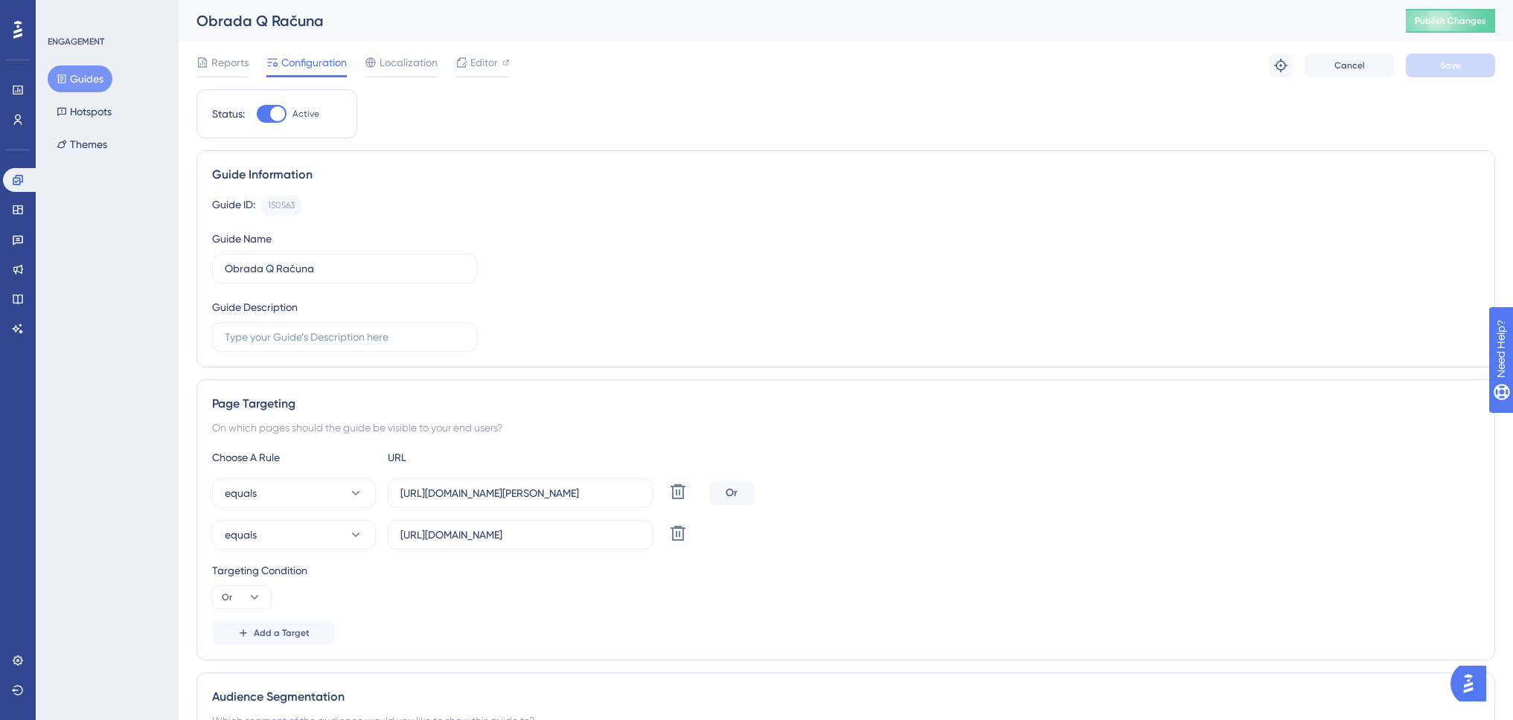
click at [609, 395] on div "Page Targeting" at bounding box center [845, 404] width 1267 height 18
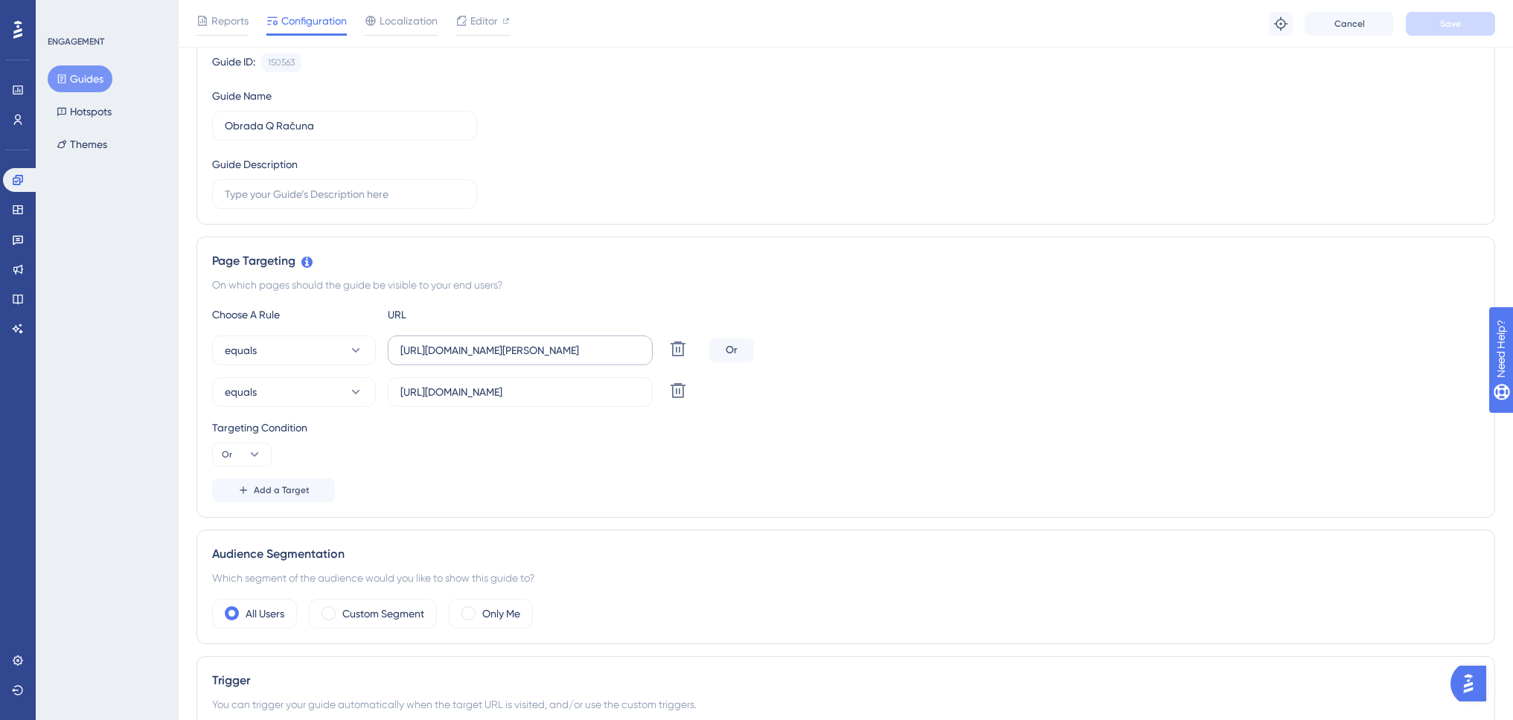
drag, startPoint x: 538, startPoint y: 362, endPoint x: 640, endPoint y: 362, distance: 102.0
click at [650, 361] on label "[URL][DOMAIN_NAME]" at bounding box center [520, 351] width 265 height 30
click at [640, 359] on input "[URL][DOMAIN_NAME]" at bounding box center [520, 350] width 240 height 16
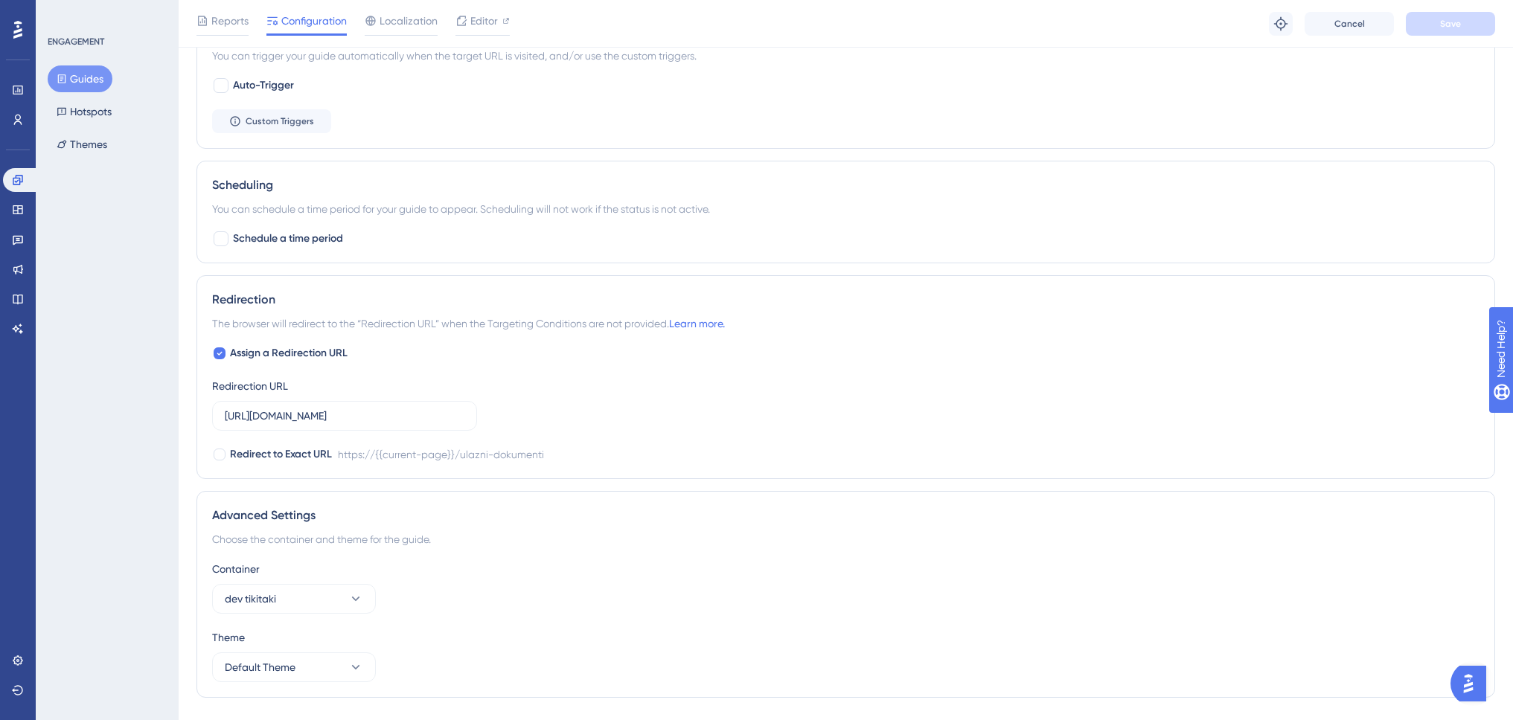
scroll to position [835, 0]
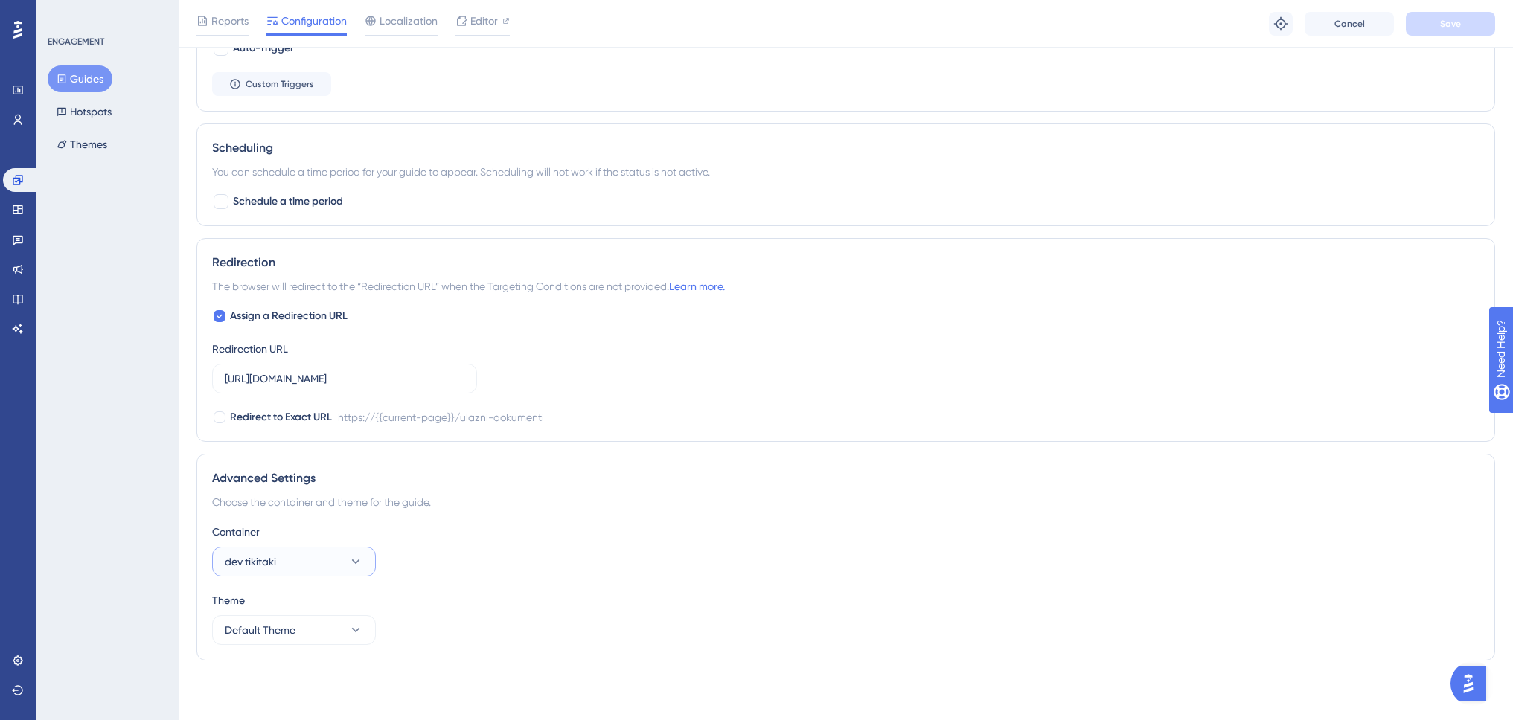
click at [321, 560] on button "dev tikitaki" at bounding box center [294, 562] width 164 height 30
click at [295, 599] on div "production production" at bounding box center [294, 607] width 121 height 30
click at [1434, 21] on button "Save" at bounding box center [1450, 24] width 89 height 24
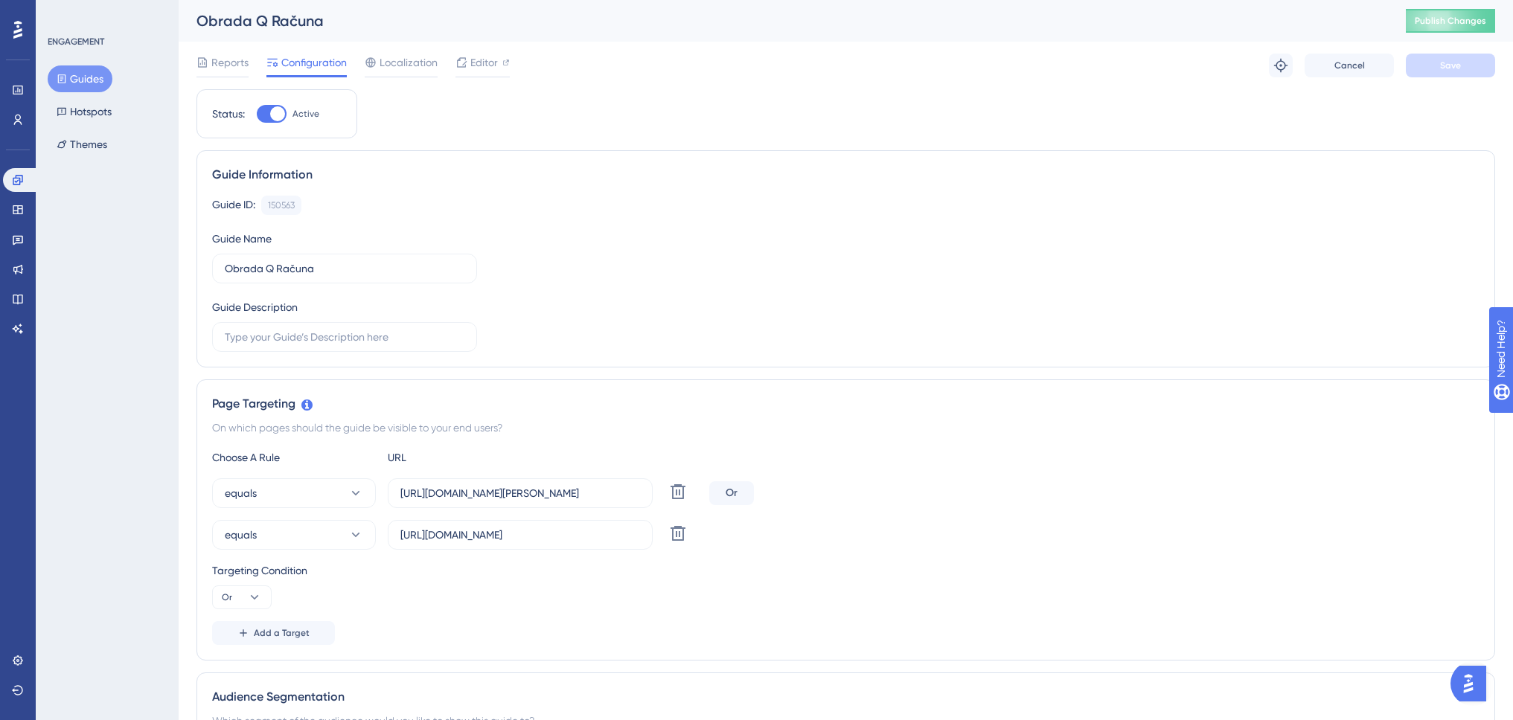
click at [92, 72] on button "Guides" at bounding box center [80, 78] width 65 height 27
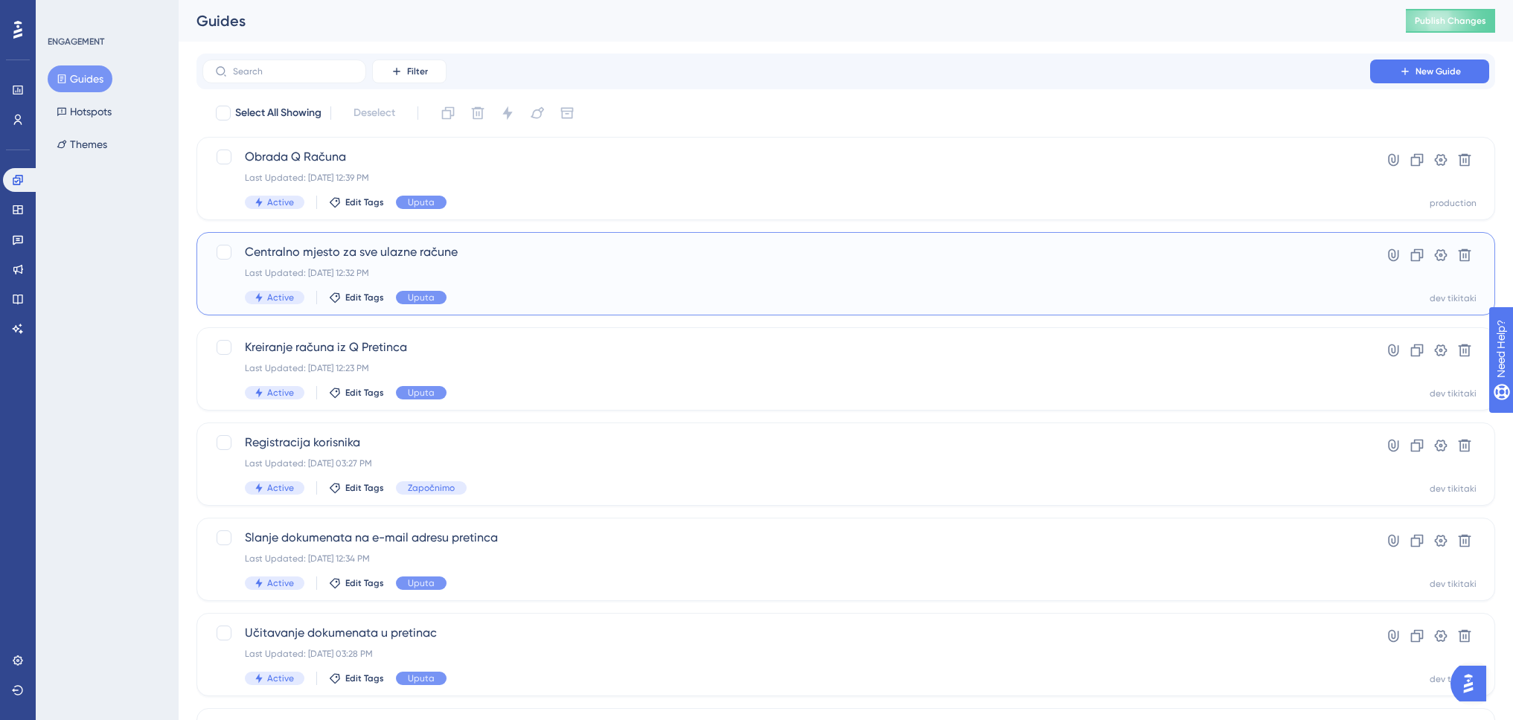
click at [322, 255] on span "Centralno mjesto za sve ulazne račune" at bounding box center [786, 252] width 1083 height 18
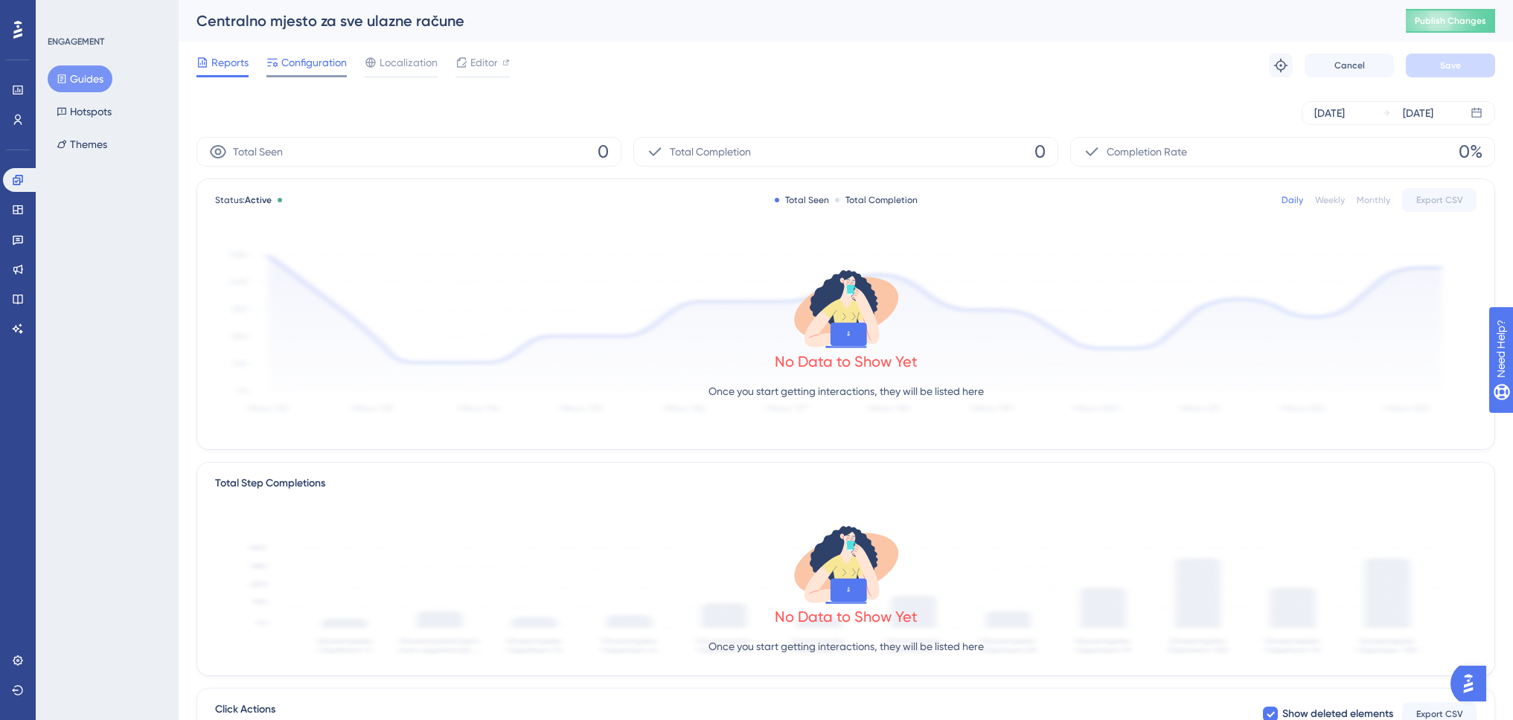
click at [317, 65] on span "Configuration" at bounding box center [313, 63] width 65 height 18
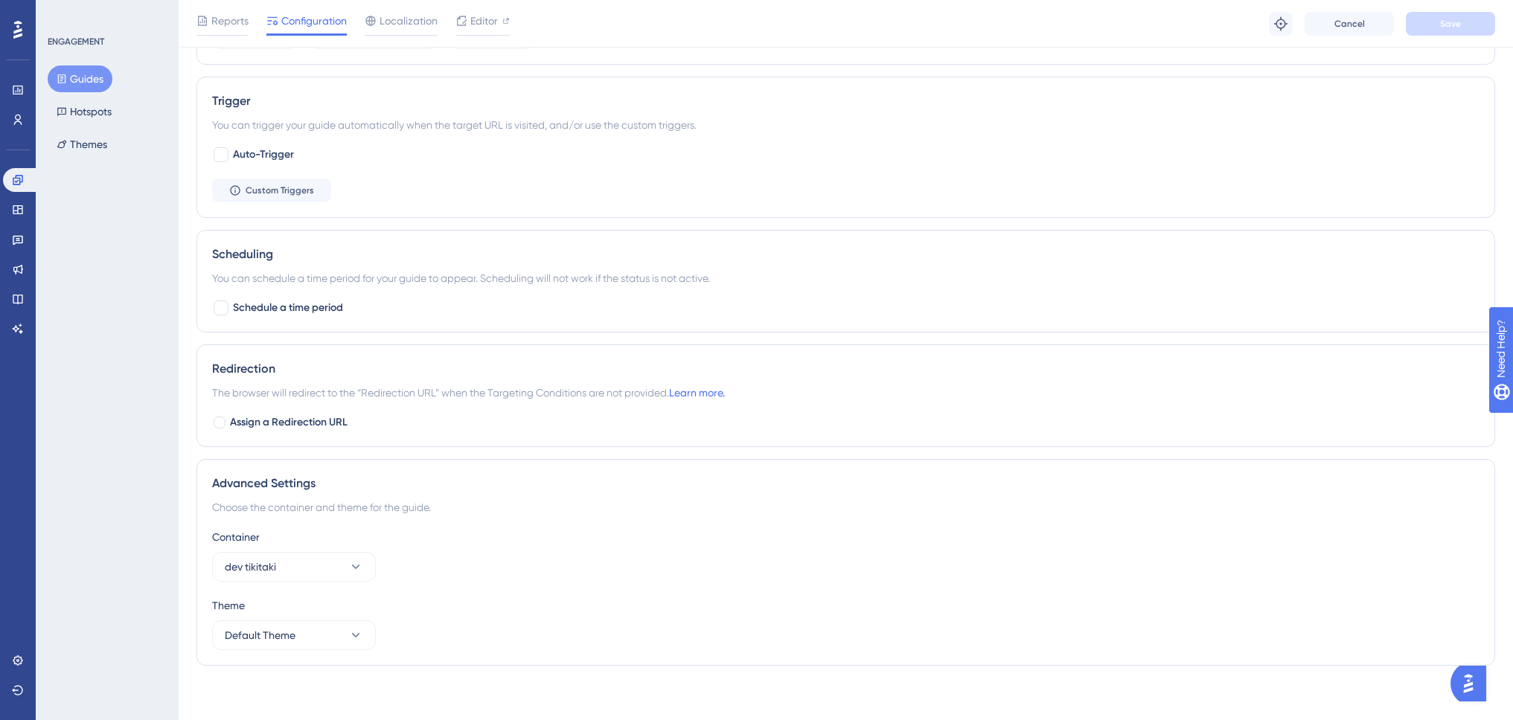
scroll to position [734, 0]
click at [319, 566] on button "dev tikitaki" at bounding box center [294, 562] width 164 height 30
click at [306, 609] on div "production production" at bounding box center [294, 607] width 121 height 30
click at [1440, 24] on span "Save" at bounding box center [1450, 24] width 21 height 12
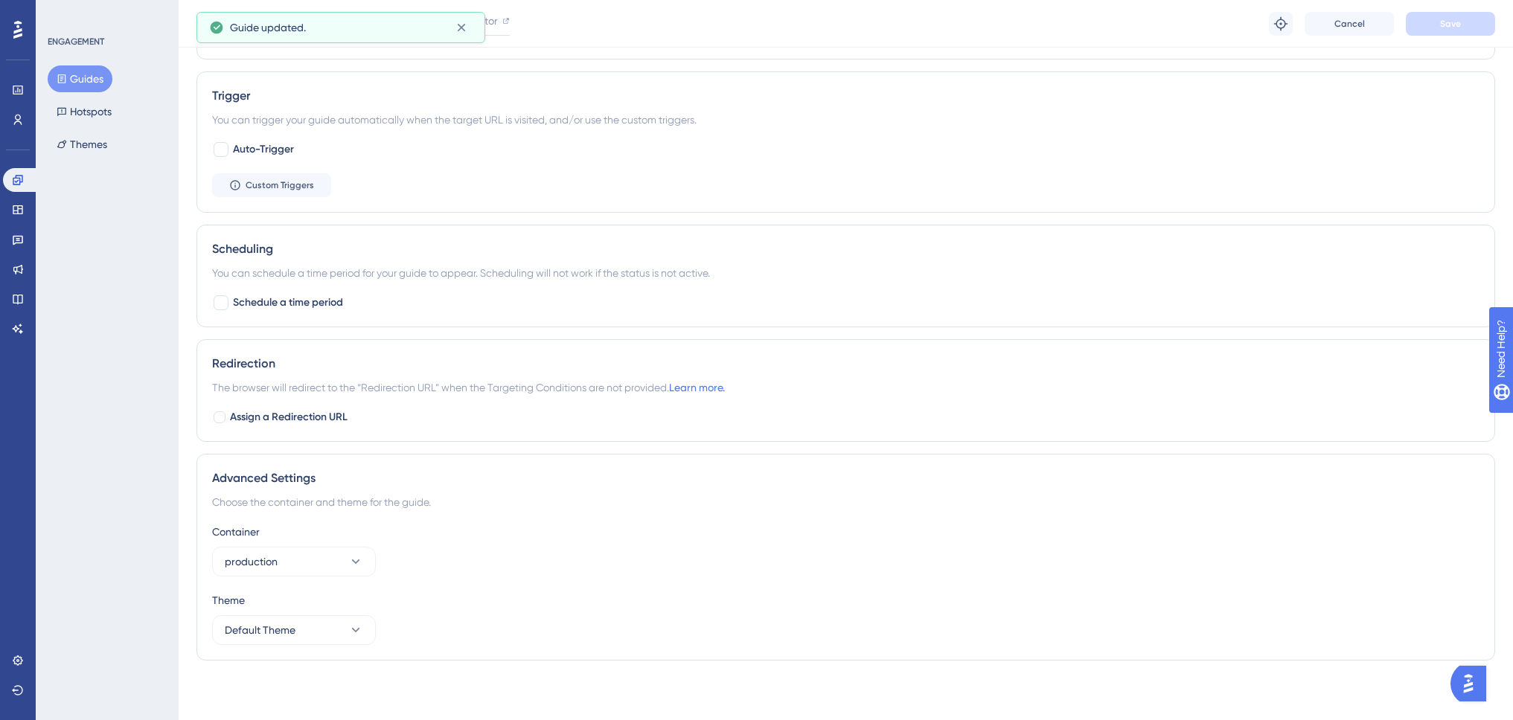
click at [85, 80] on button "Guides" at bounding box center [80, 78] width 65 height 27
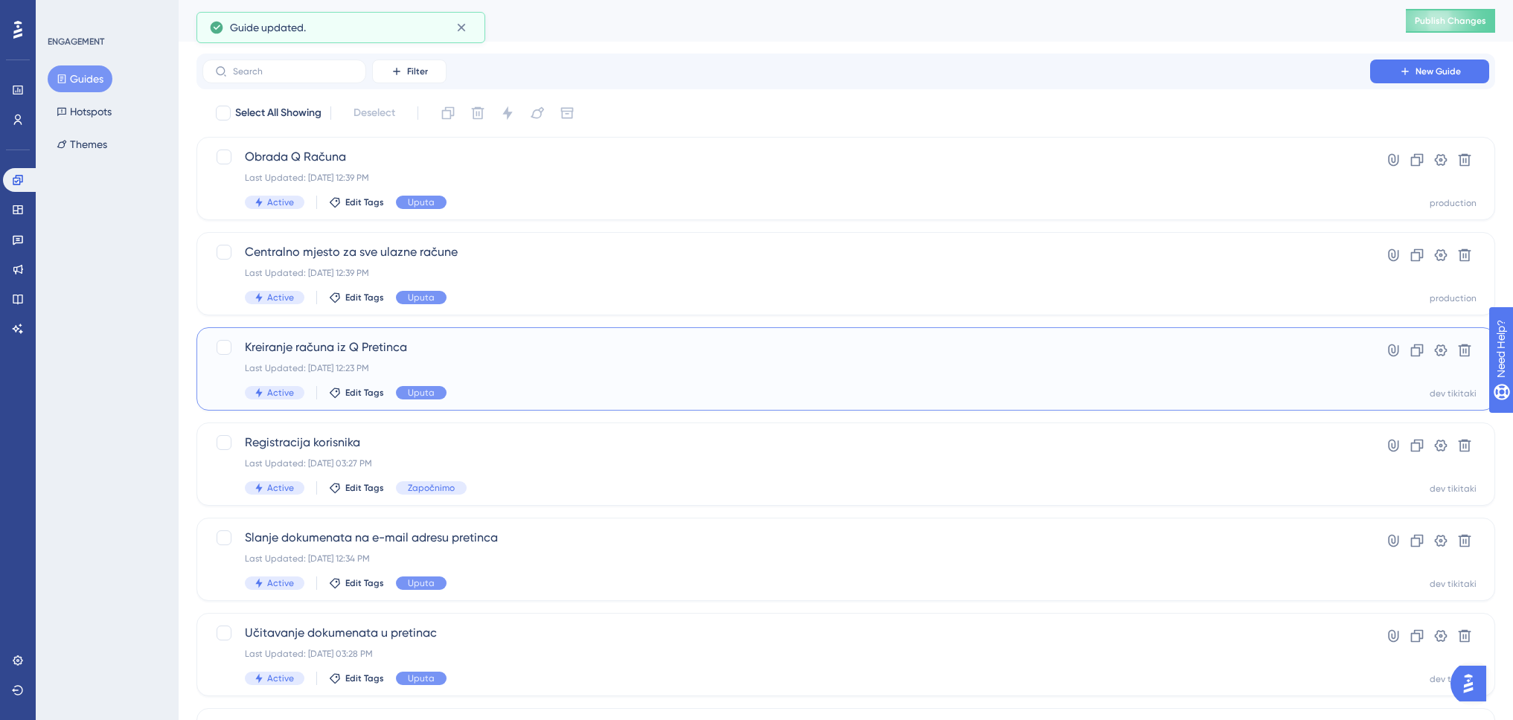
click at [505, 365] on div "Last Updated: [DATE] 12:23 PM" at bounding box center [786, 368] width 1083 height 12
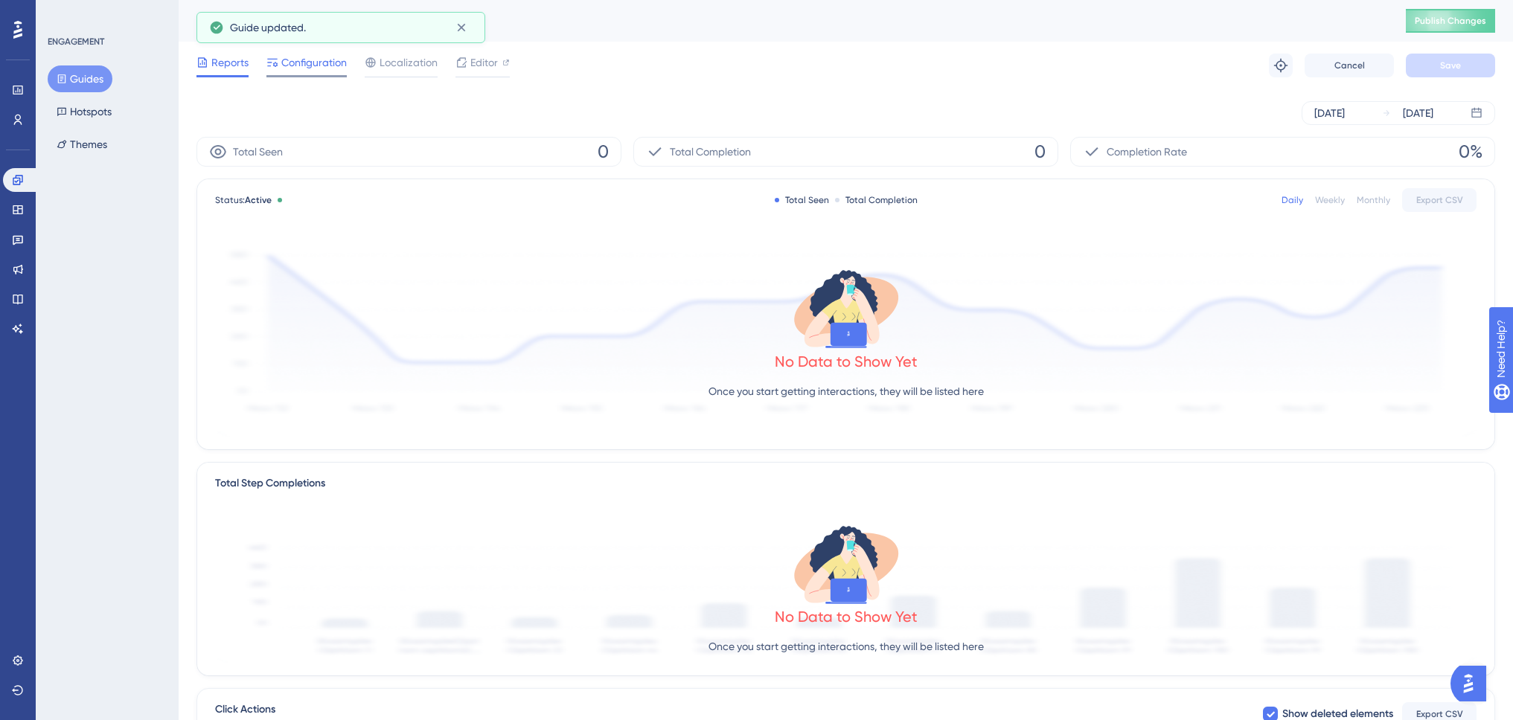
click at [307, 66] on span "Configuration" at bounding box center [313, 63] width 65 height 18
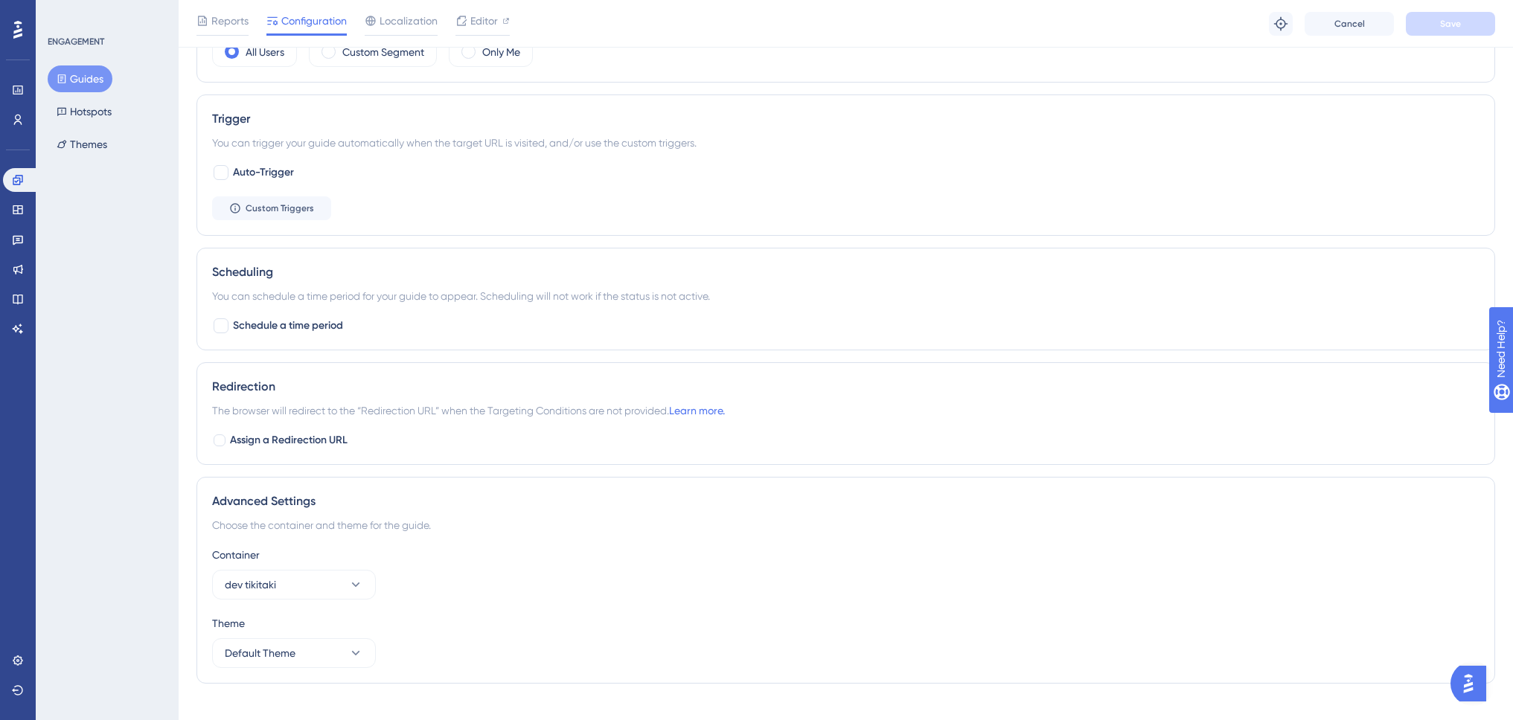
scroll to position [734, 0]
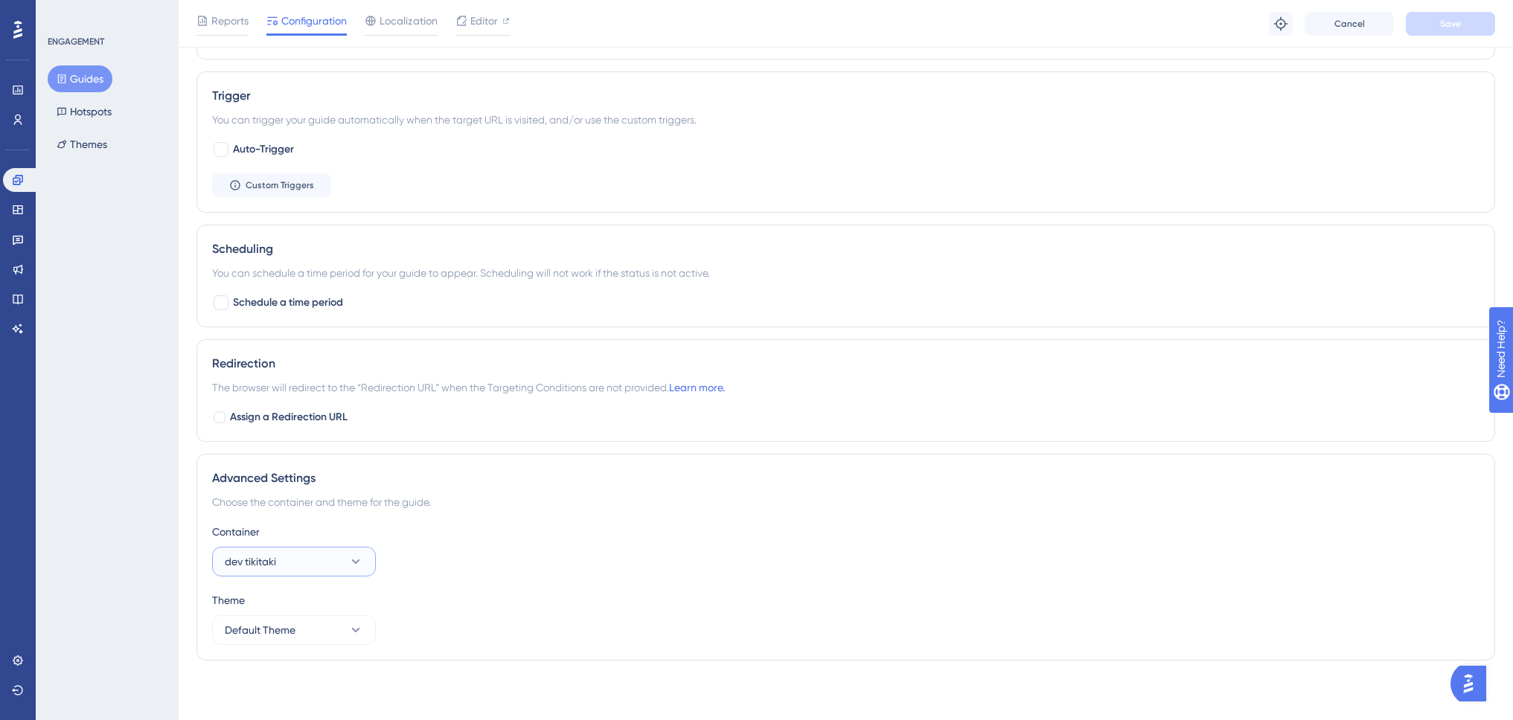
click at [281, 561] on button "dev tikitaki" at bounding box center [294, 562] width 164 height 30
click at [278, 603] on span "production" at bounding box center [260, 607] width 53 height 18
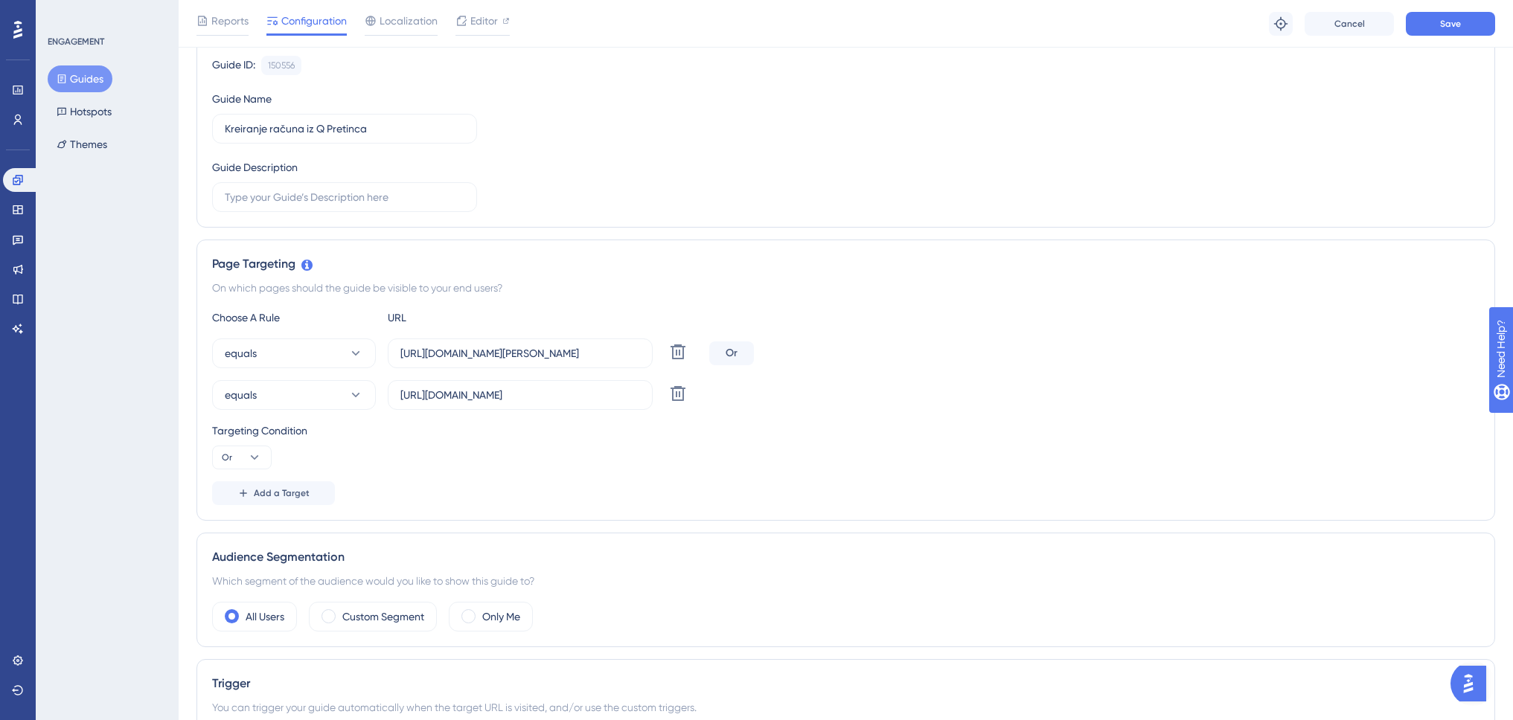
scroll to position [138, 0]
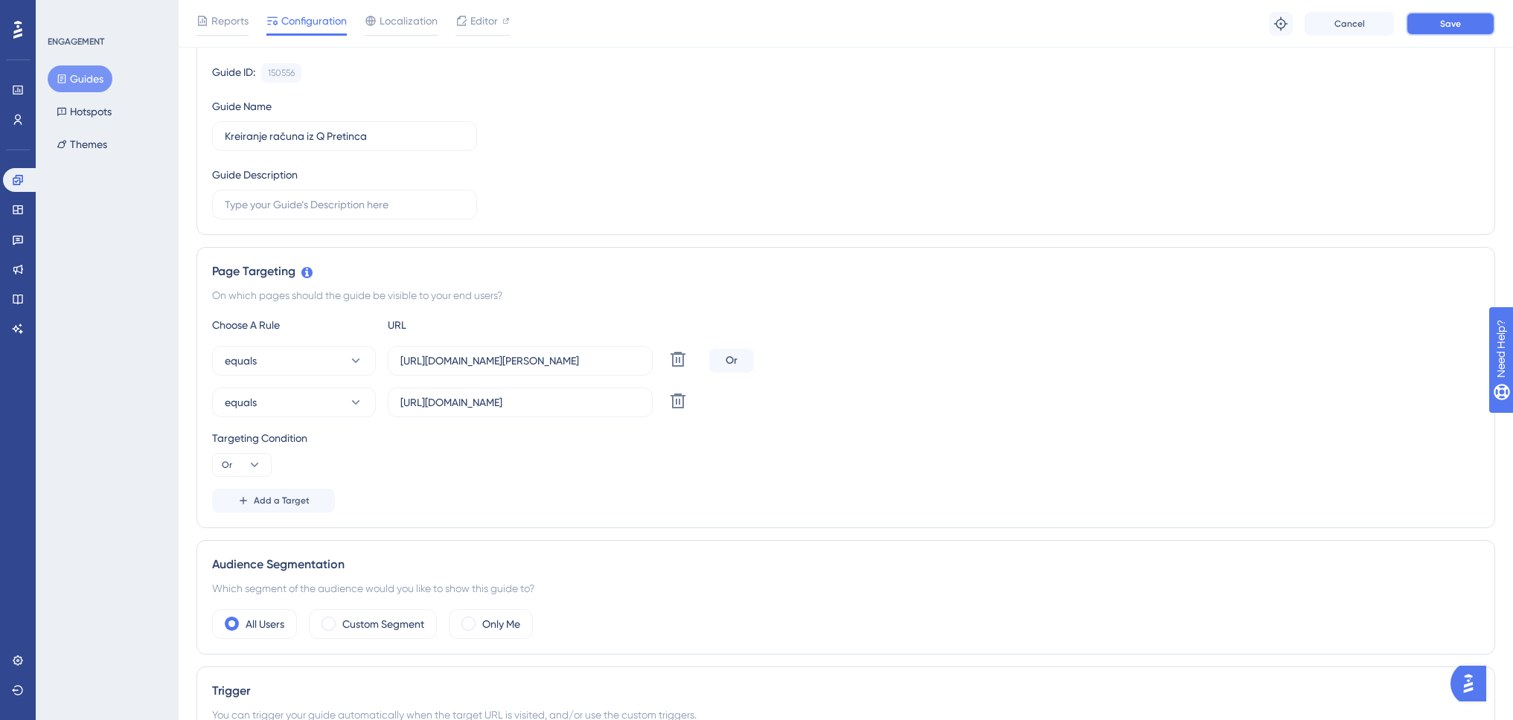
click at [1437, 28] on button "Save" at bounding box center [1450, 24] width 89 height 24
click at [94, 74] on button "Guides" at bounding box center [80, 78] width 65 height 27
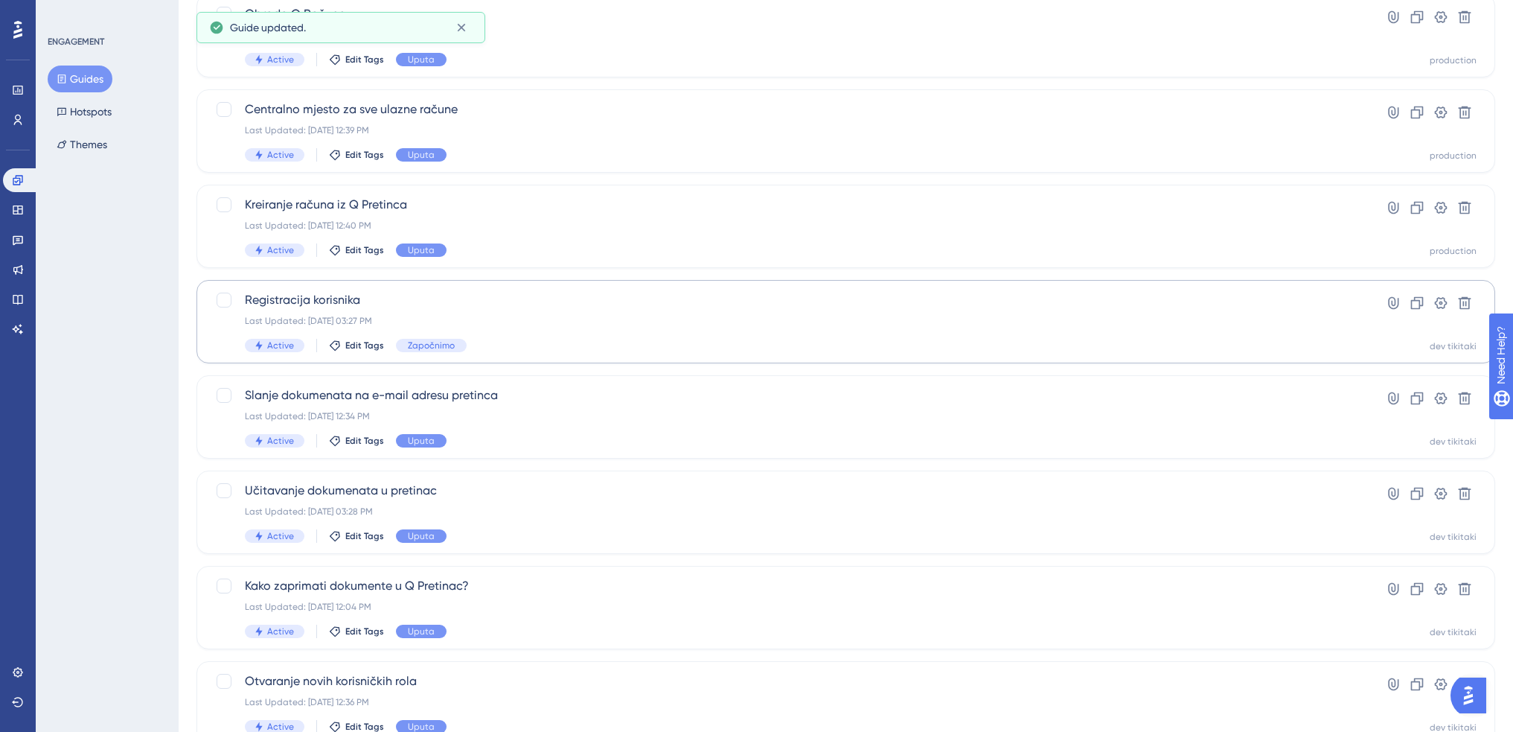
scroll to position [149, 0]
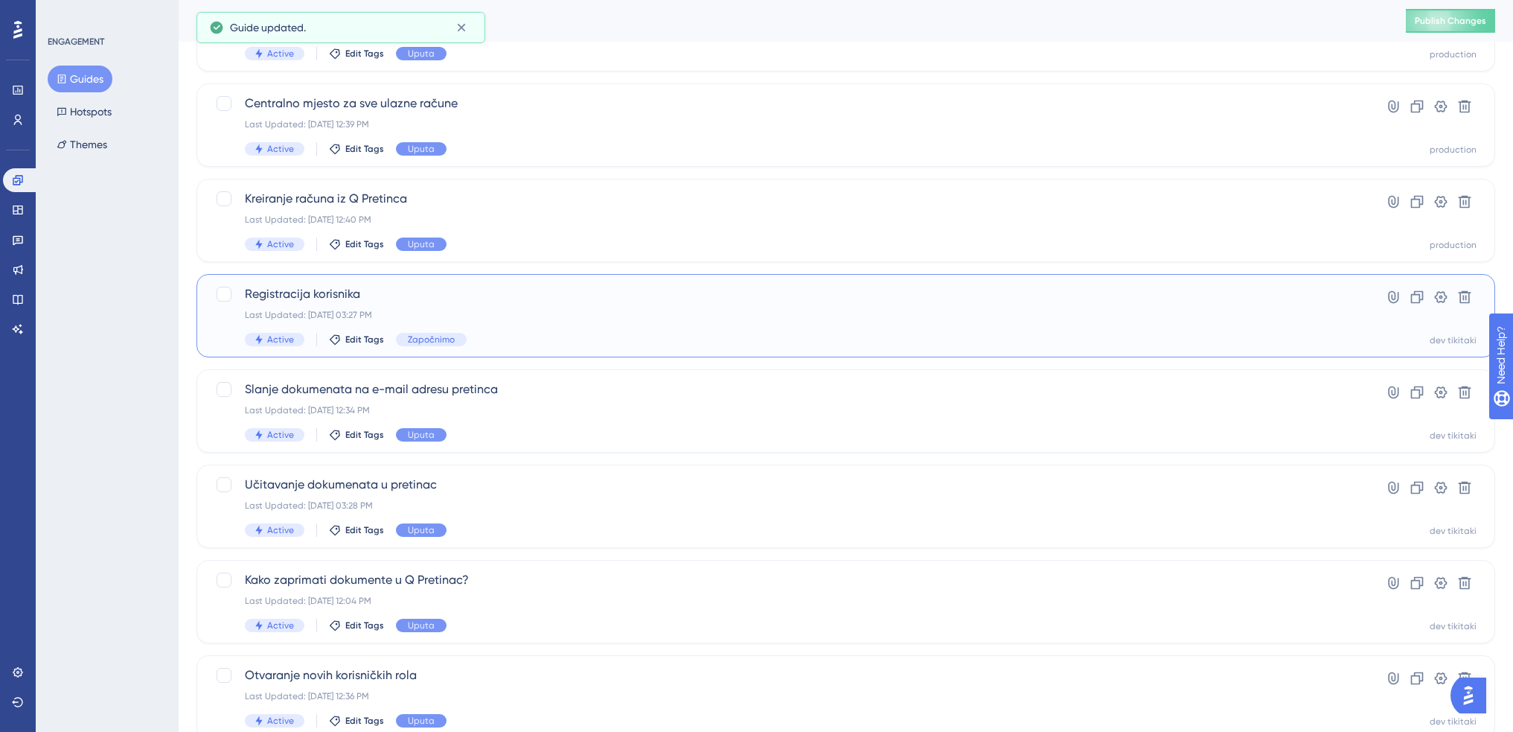
click at [519, 315] on div "Last Updated: [DATE] 03:27 PM" at bounding box center [786, 315] width 1083 height 12
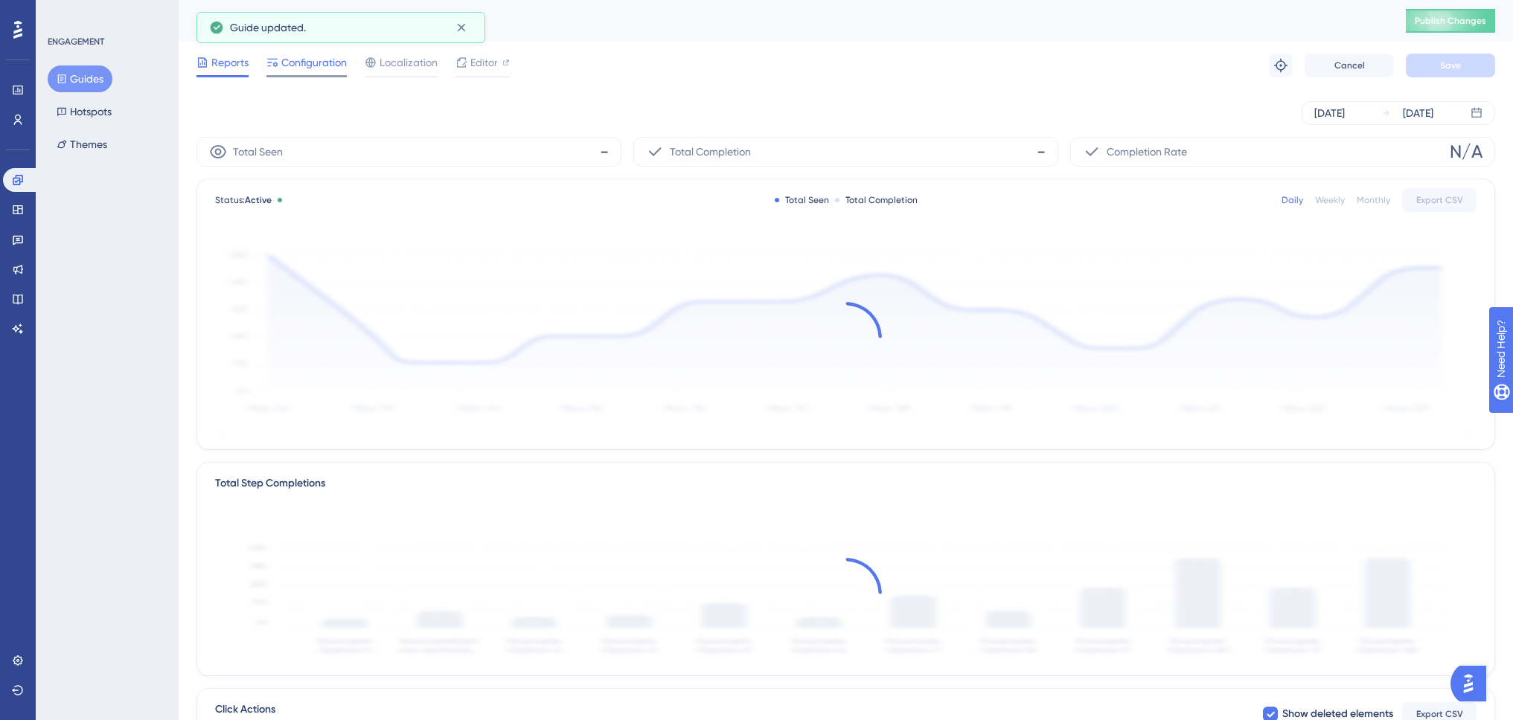
click at [320, 68] on span "Configuration" at bounding box center [313, 63] width 65 height 18
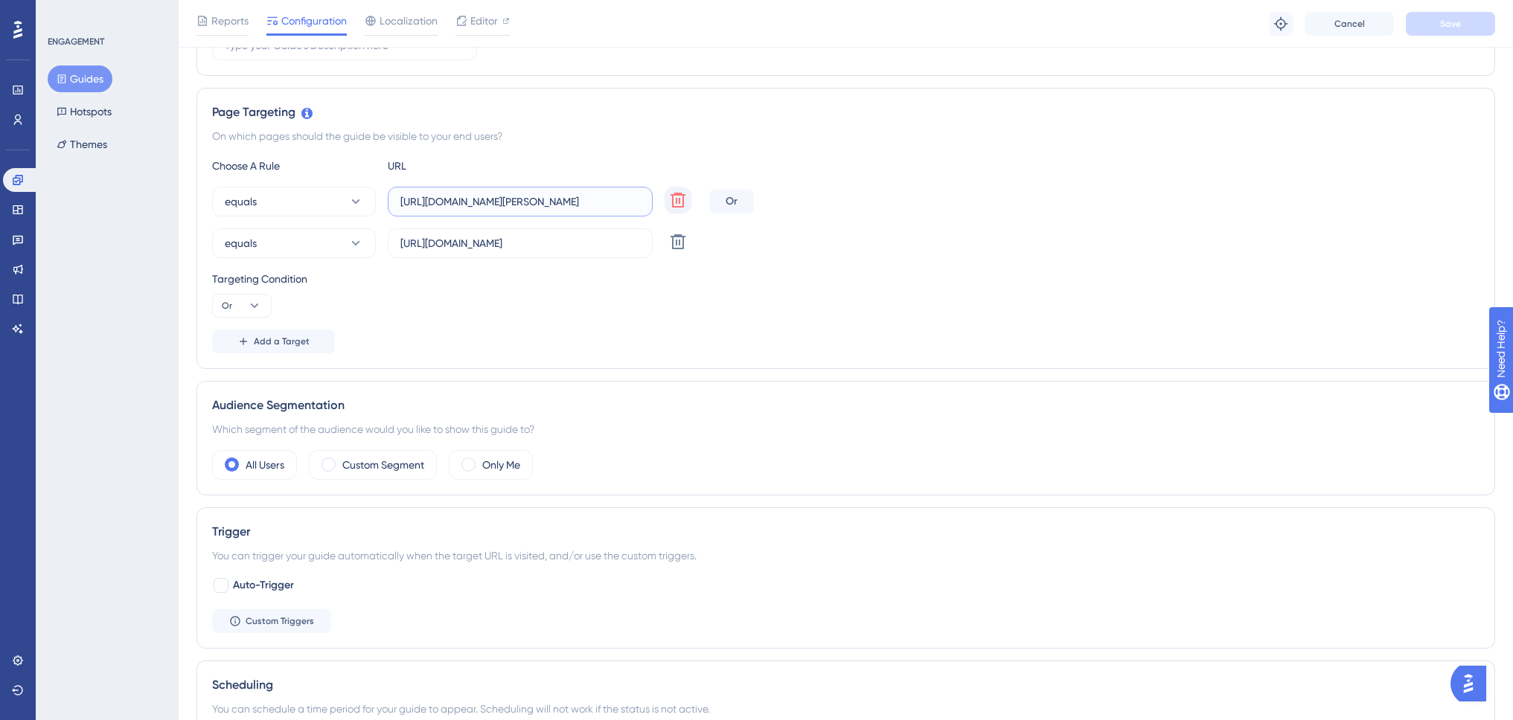
scroll to position [0, 48]
drag, startPoint x: 531, startPoint y: 197, endPoint x: 667, endPoint y: 205, distance: 135.6
click at [667, 205] on div "equals https://www.dev-tikitaki.swing-oblak.io/registracija/proces Delete" at bounding box center [457, 202] width 491 height 30
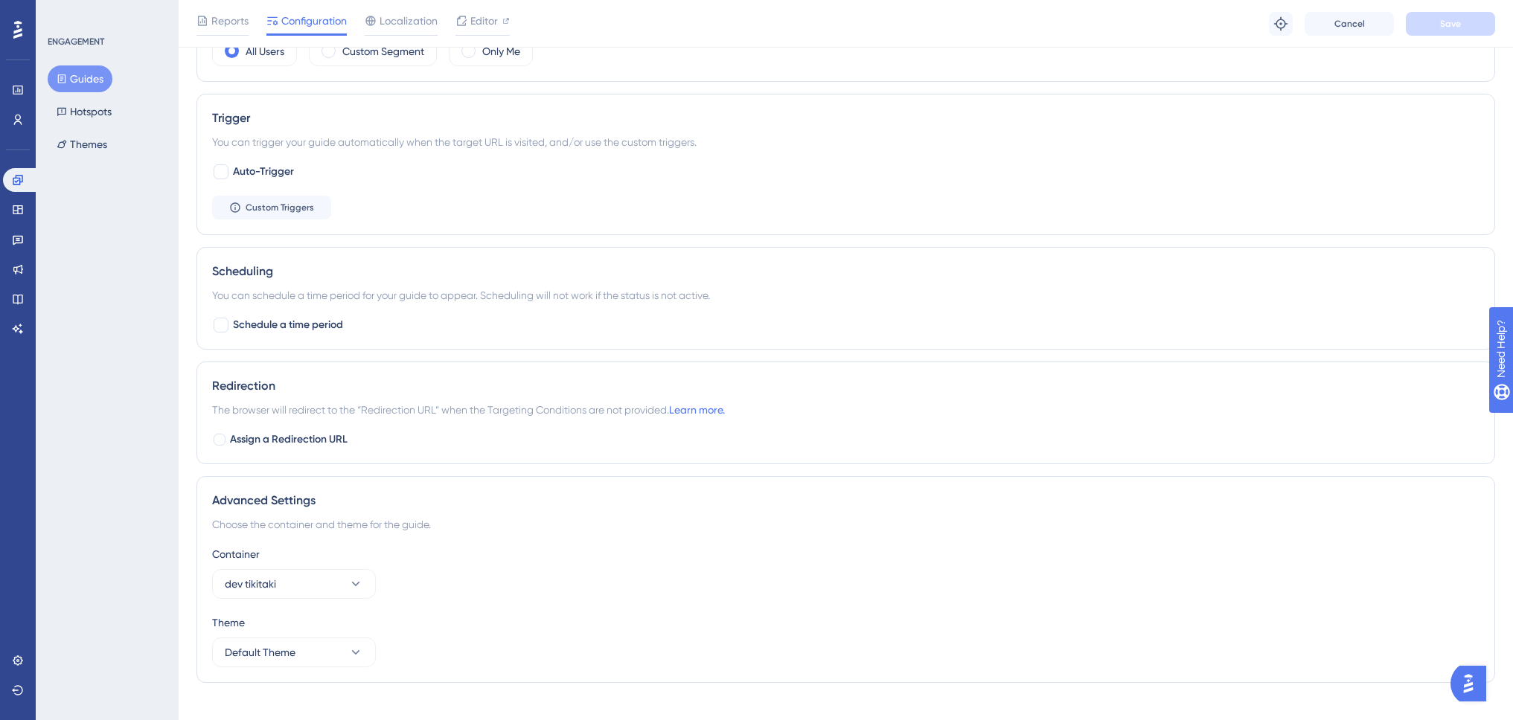
scroll to position [734, 0]
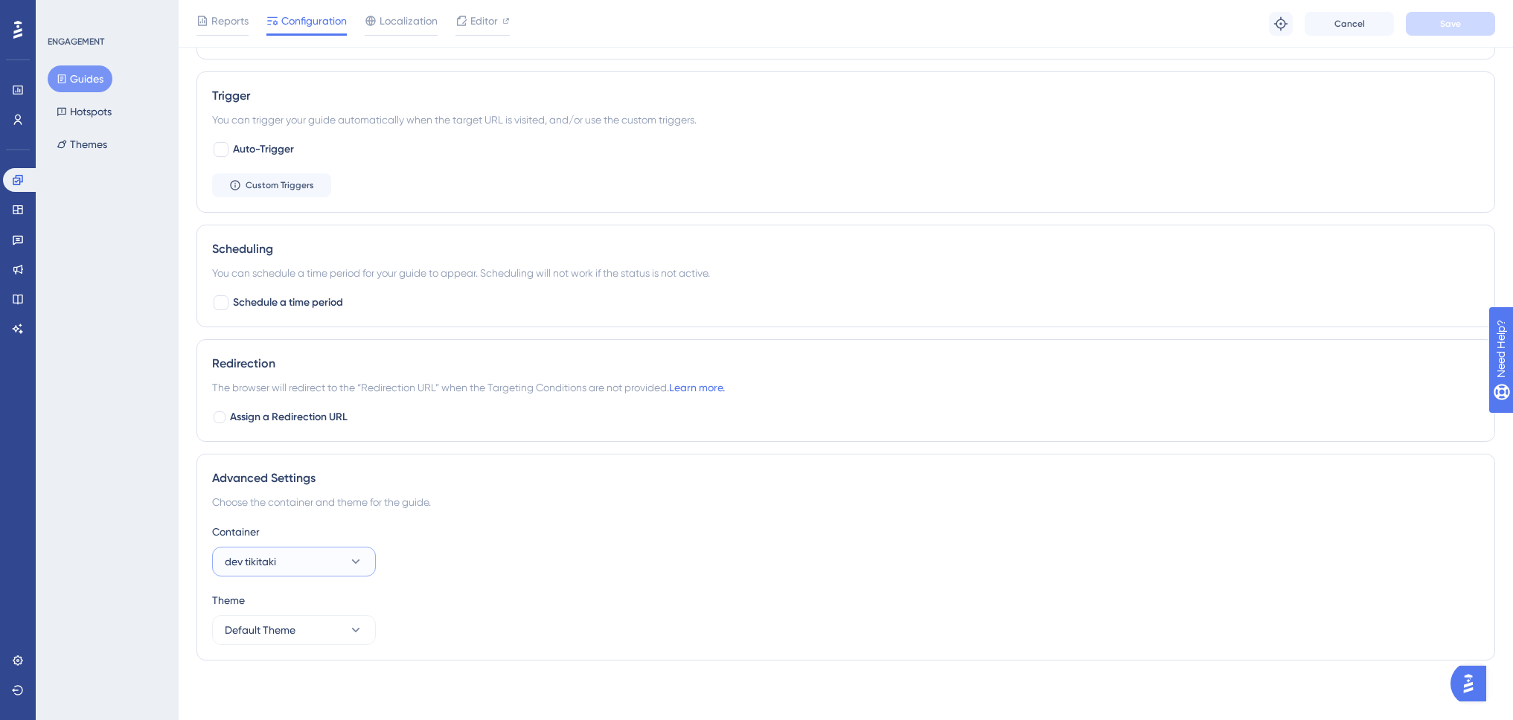
click at [311, 563] on button "dev tikitaki" at bounding box center [294, 562] width 164 height 30
click at [305, 605] on div "production production" at bounding box center [294, 607] width 121 height 30
click at [1443, 22] on span "Save" at bounding box center [1450, 24] width 21 height 12
click at [100, 80] on button "Guides" at bounding box center [80, 78] width 65 height 27
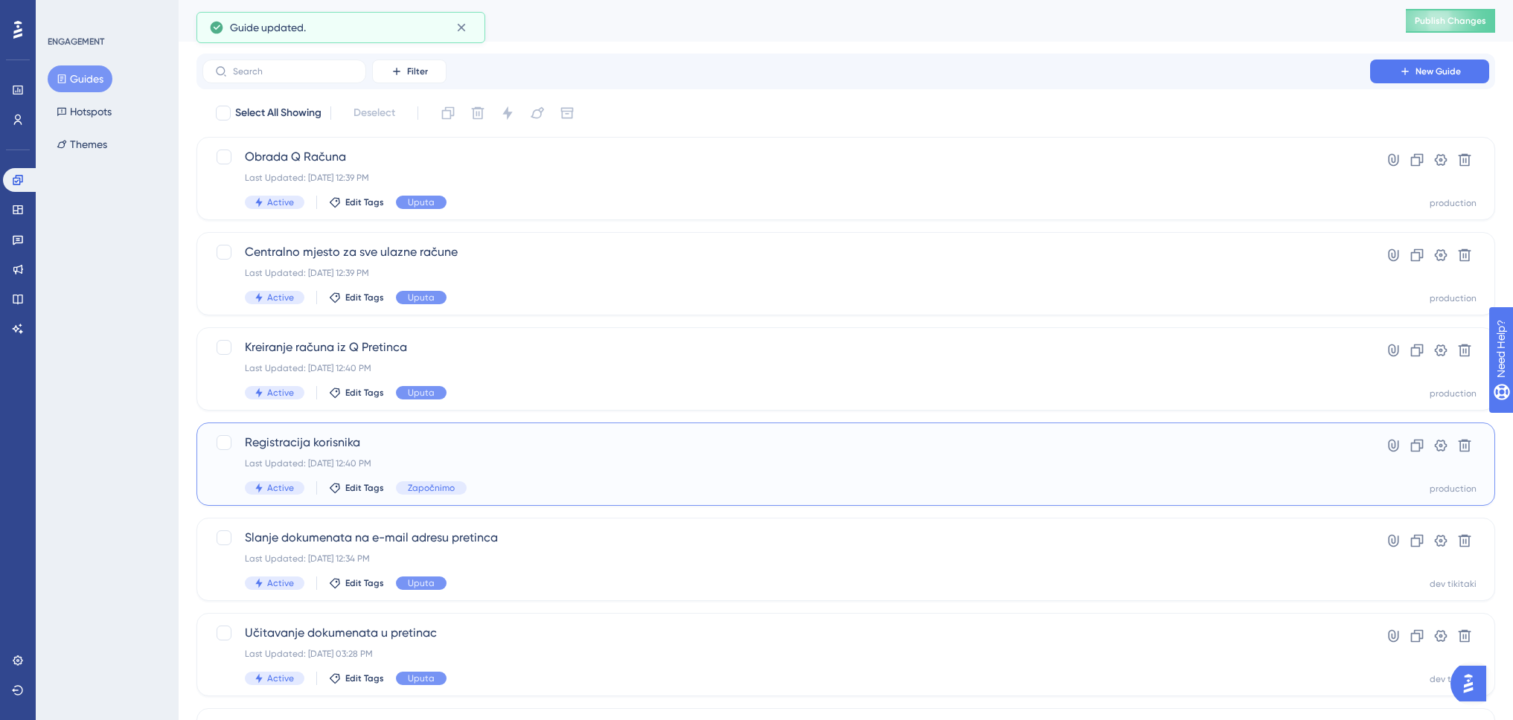
click at [491, 460] on div "Last Updated: Aug 25 2025, 12:40 PM" at bounding box center [786, 464] width 1083 height 12
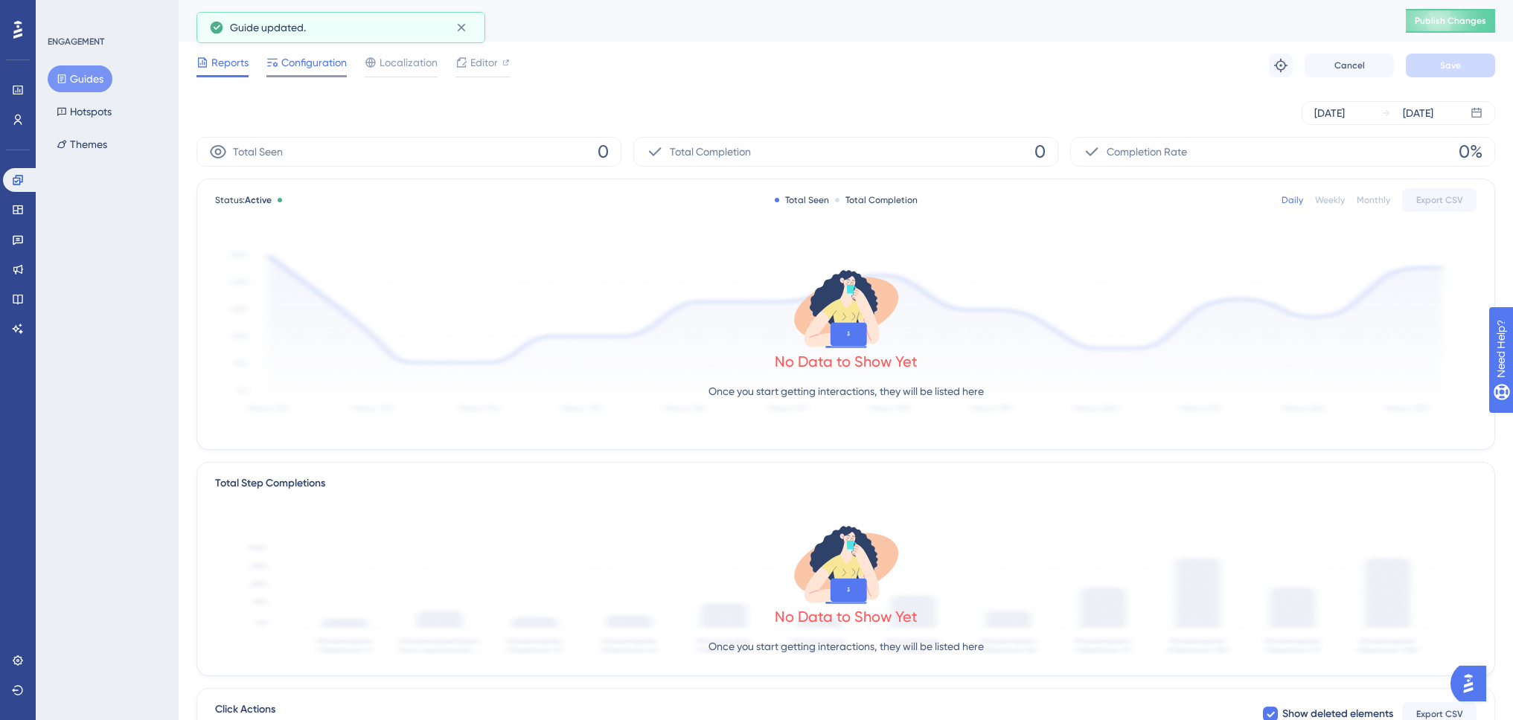
click at [315, 68] on span "Configuration" at bounding box center [313, 63] width 65 height 18
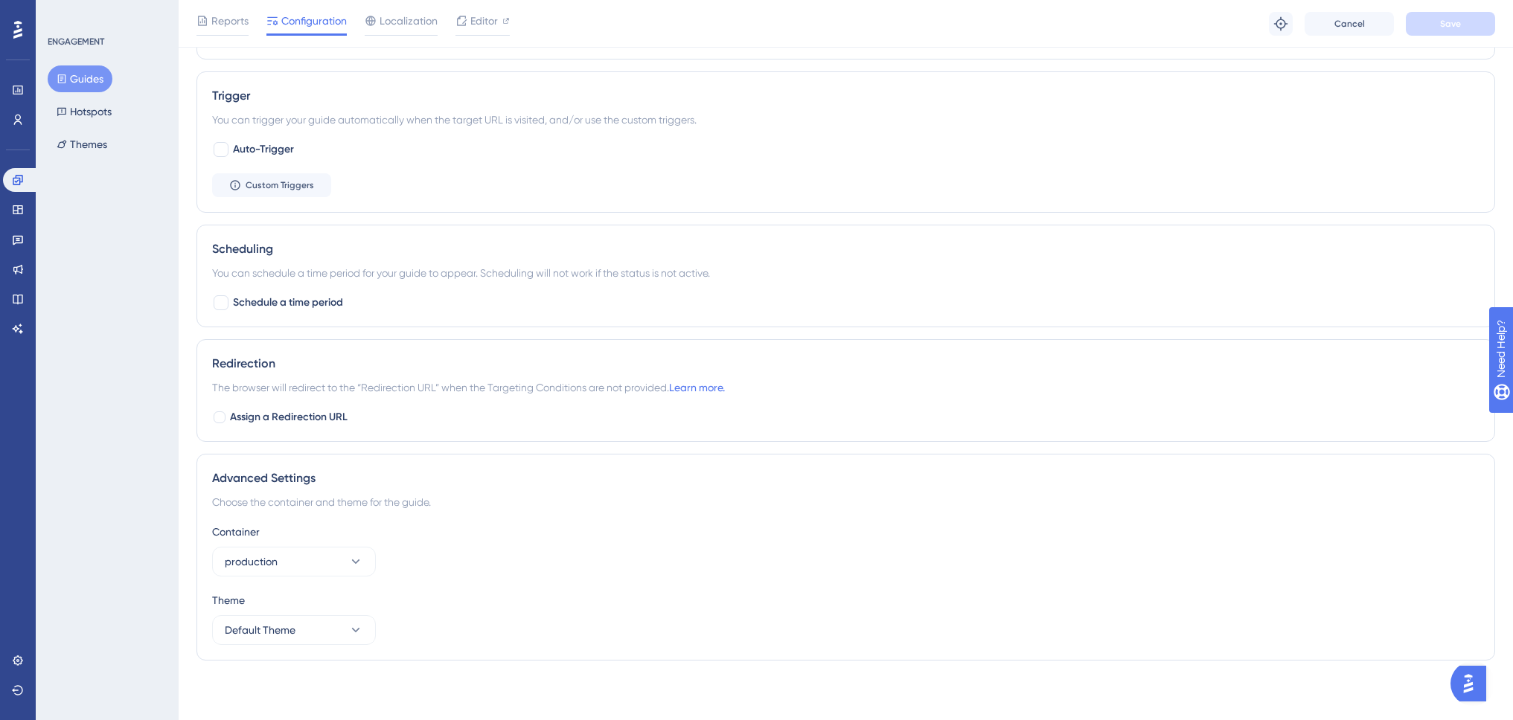
click at [84, 80] on button "Guides" at bounding box center [80, 78] width 65 height 27
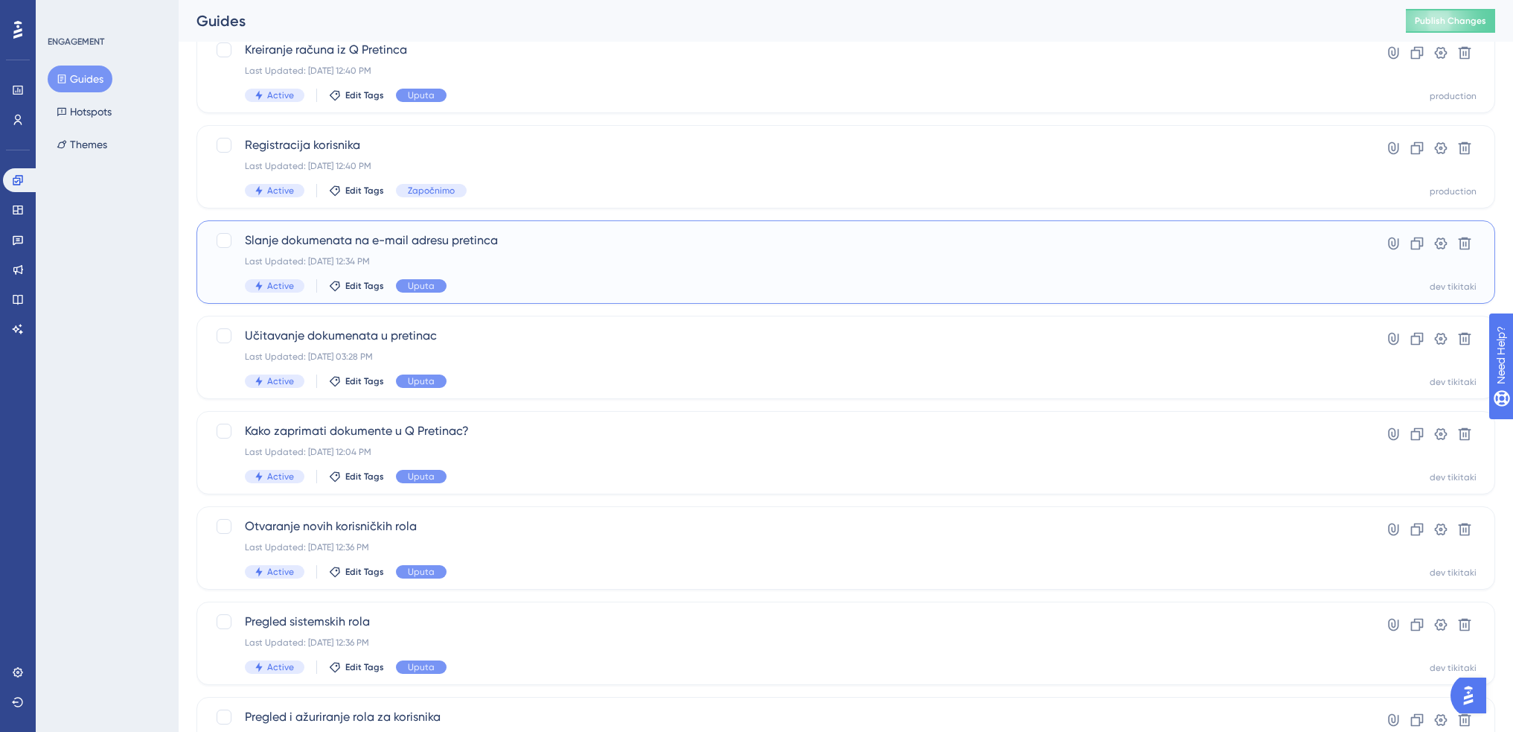
click at [597, 272] on div "Slanje dokumenata na e-mail adresu pretinca Last Updated: Aug 25 2025, 12:34 PM…" at bounding box center [786, 261] width 1083 height 61
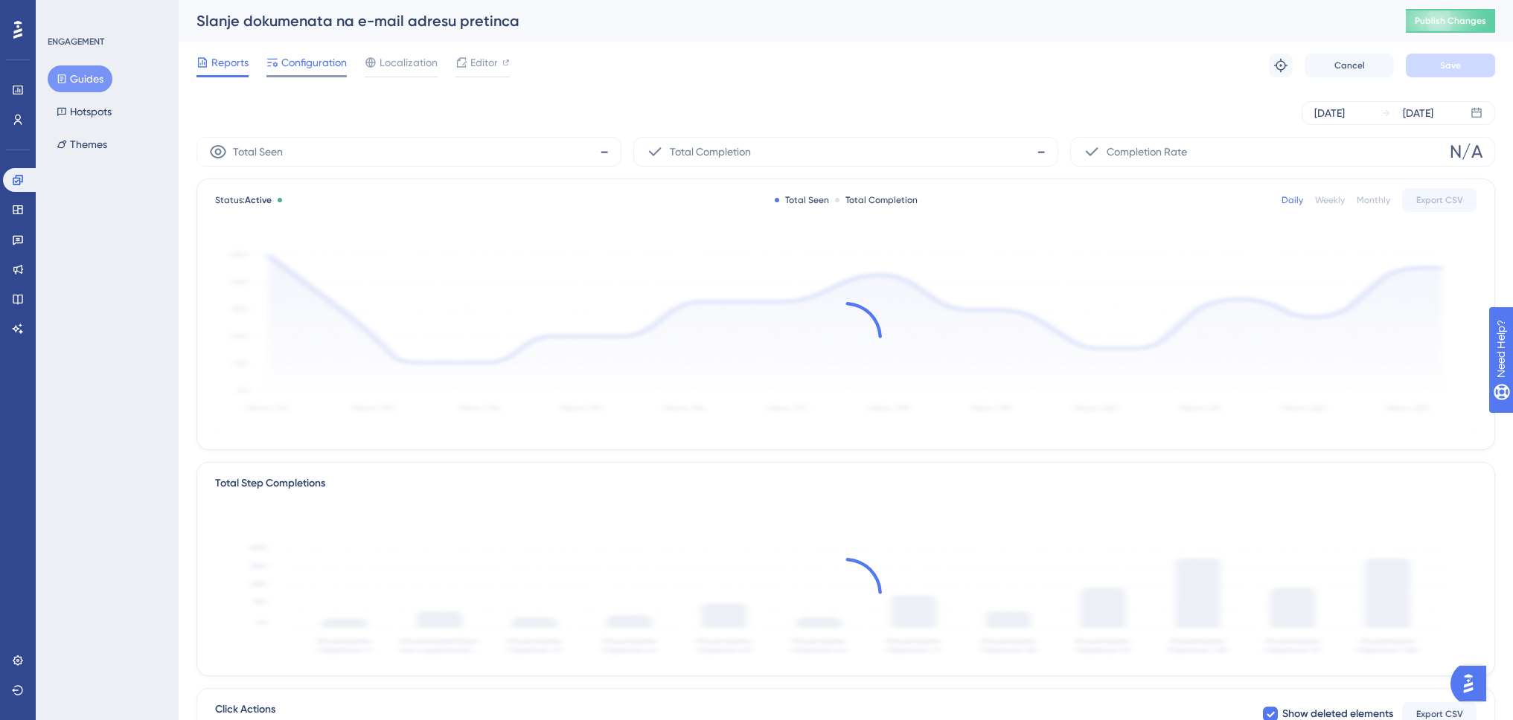
click at [313, 63] on span "Configuration" at bounding box center [313, 63] width 65 height 18
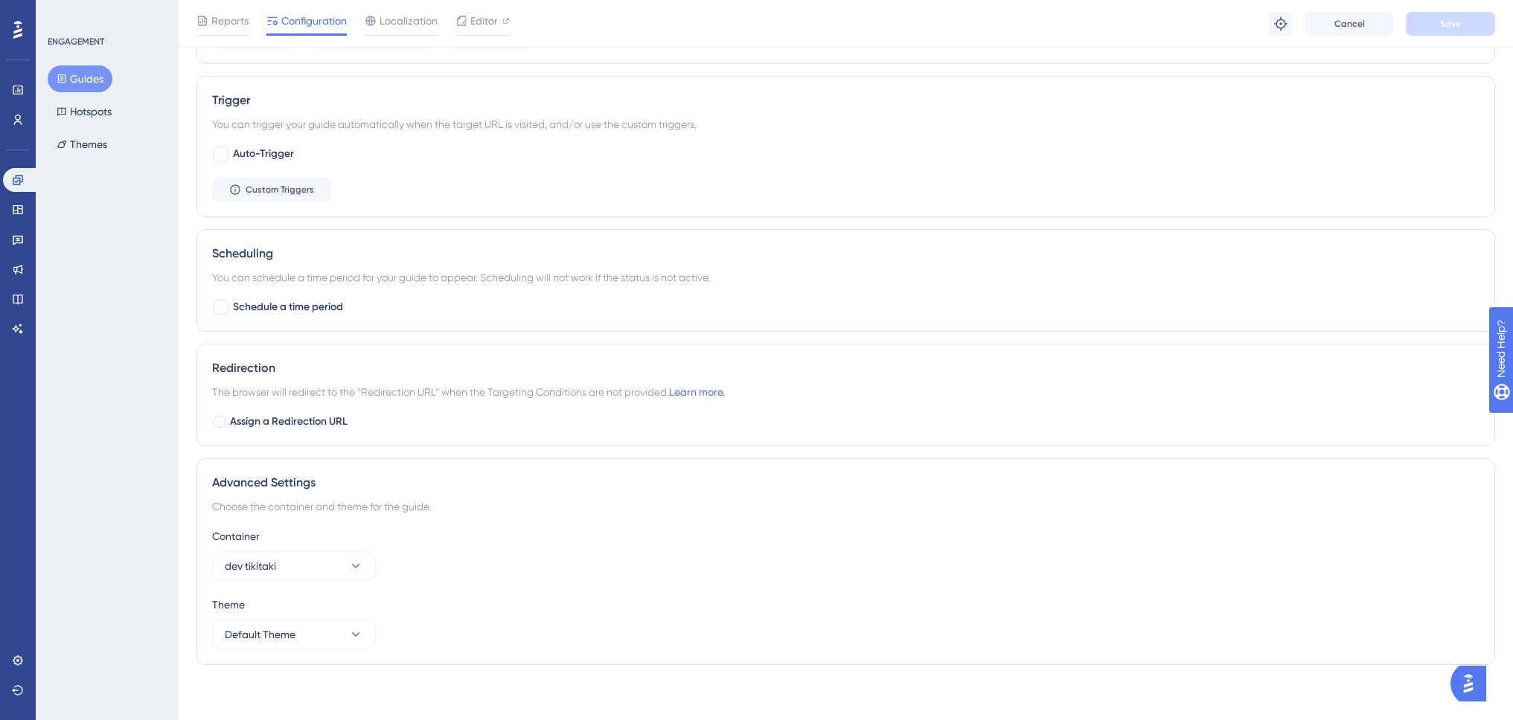
scroll to position [734, 0]
click at [295, 567] on button "dev tikitaki" at bounding box center [294, 562] width 164 height 30
click at [292, 609] on div "production production" at bounding box center [294, 607] width 121 height 30
click at [1451, 27] on span "Save" at bounding box center [1450, 24] width 21 height 12
click at [85, 73] on button "Guides" at bounding box center [80, 78] width 65 height 27
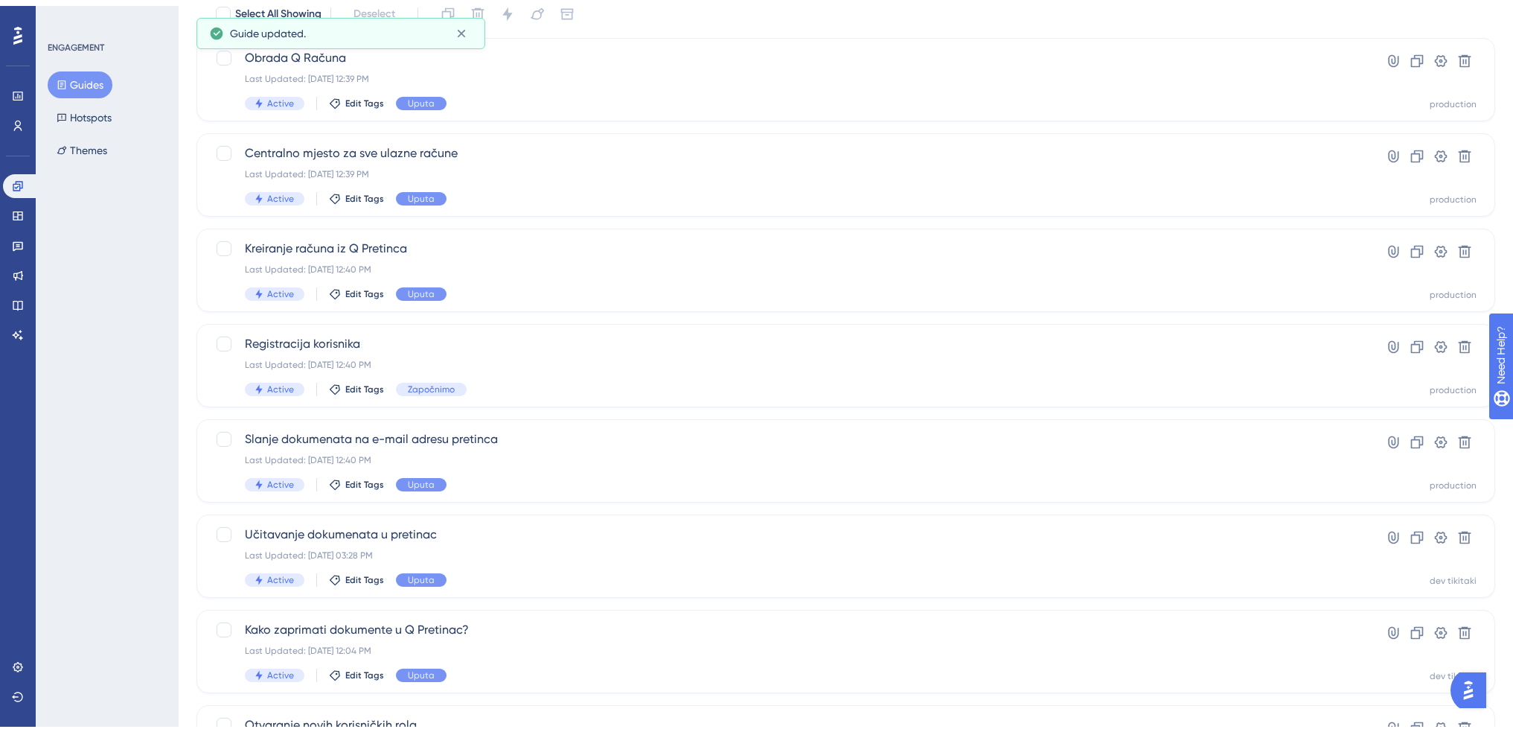
scroll to position [298, 0]
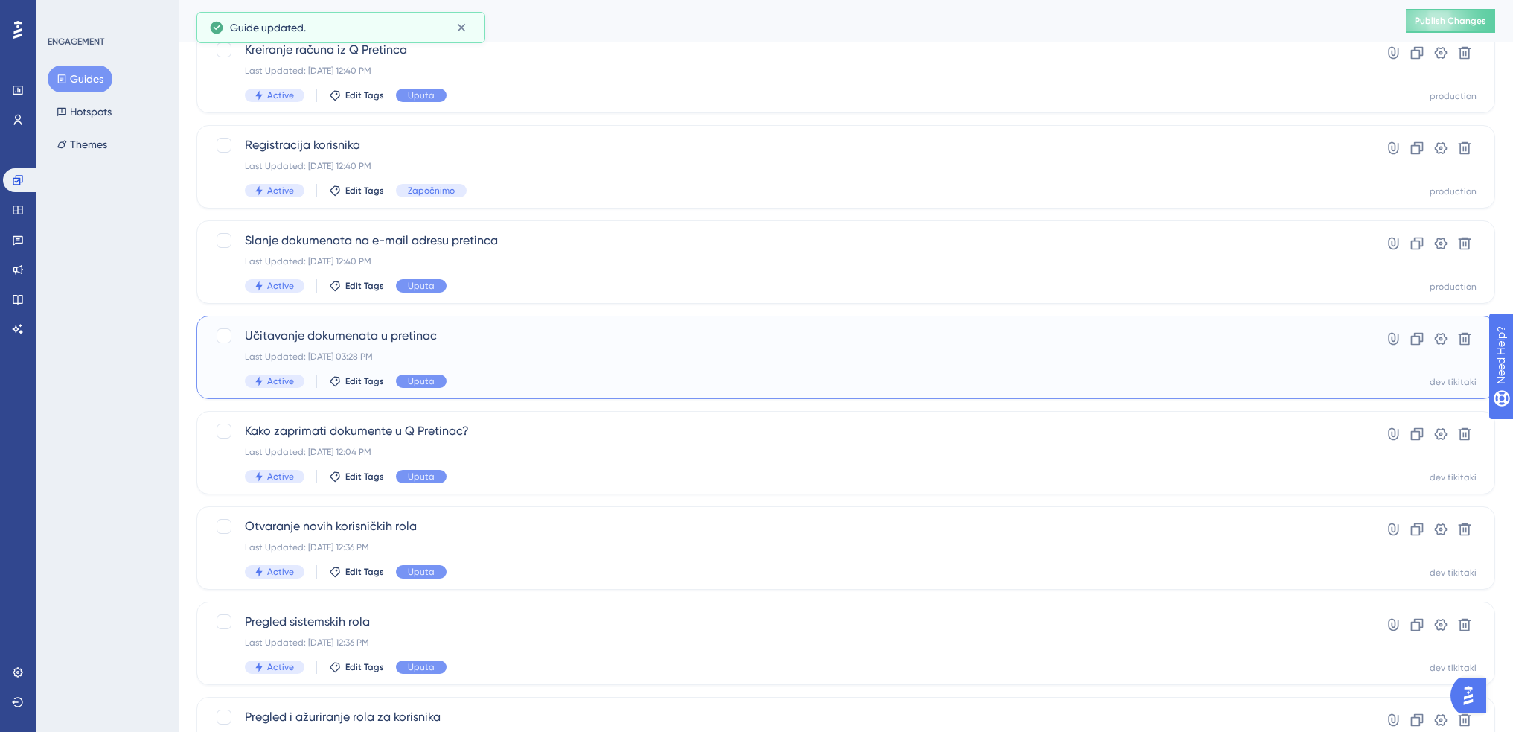
click at [498, 353] on div "Last Updated: [DATE] 03:28 PM" at bounding box center [786, 357] width 1083 height 12
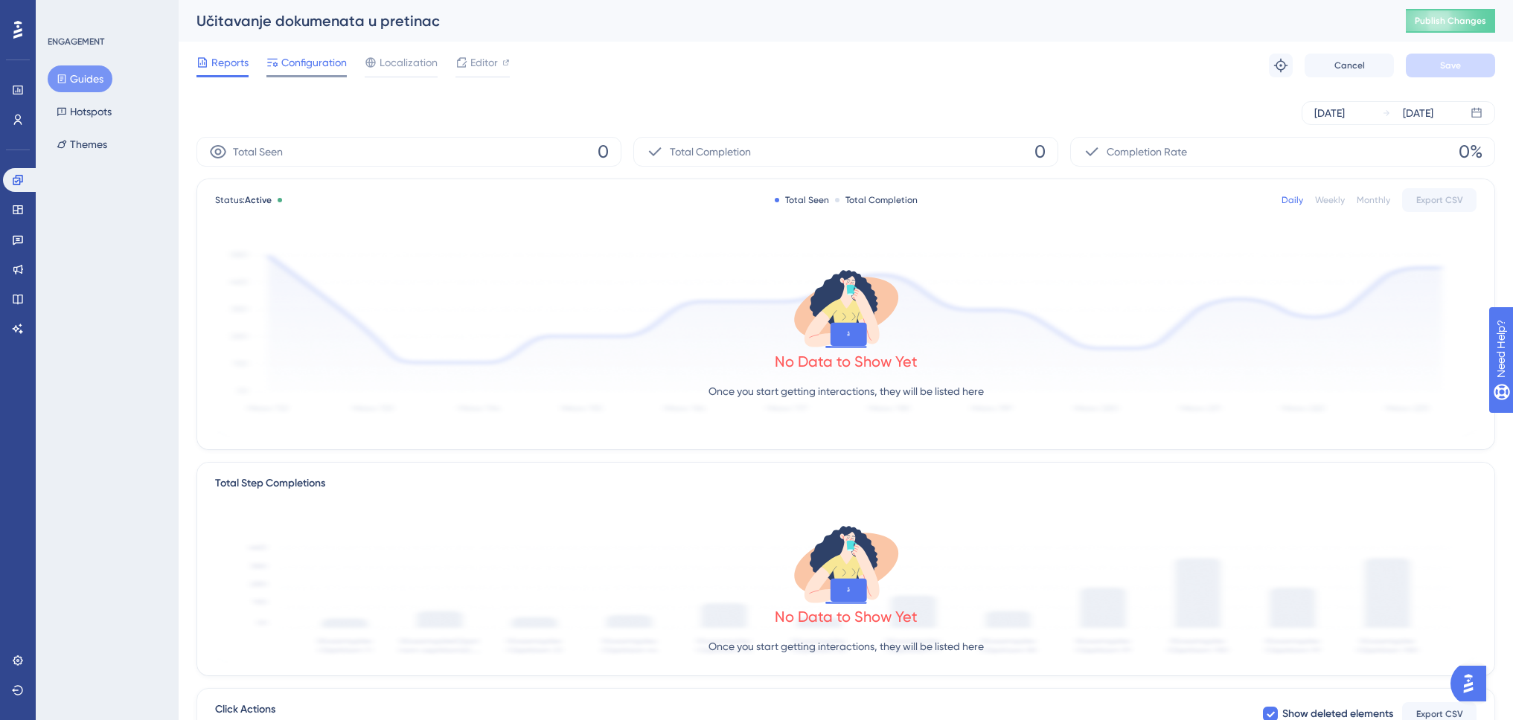
click at [316, 68] on span "Configuration" at bounding box center [313, 63] width 65 height 18
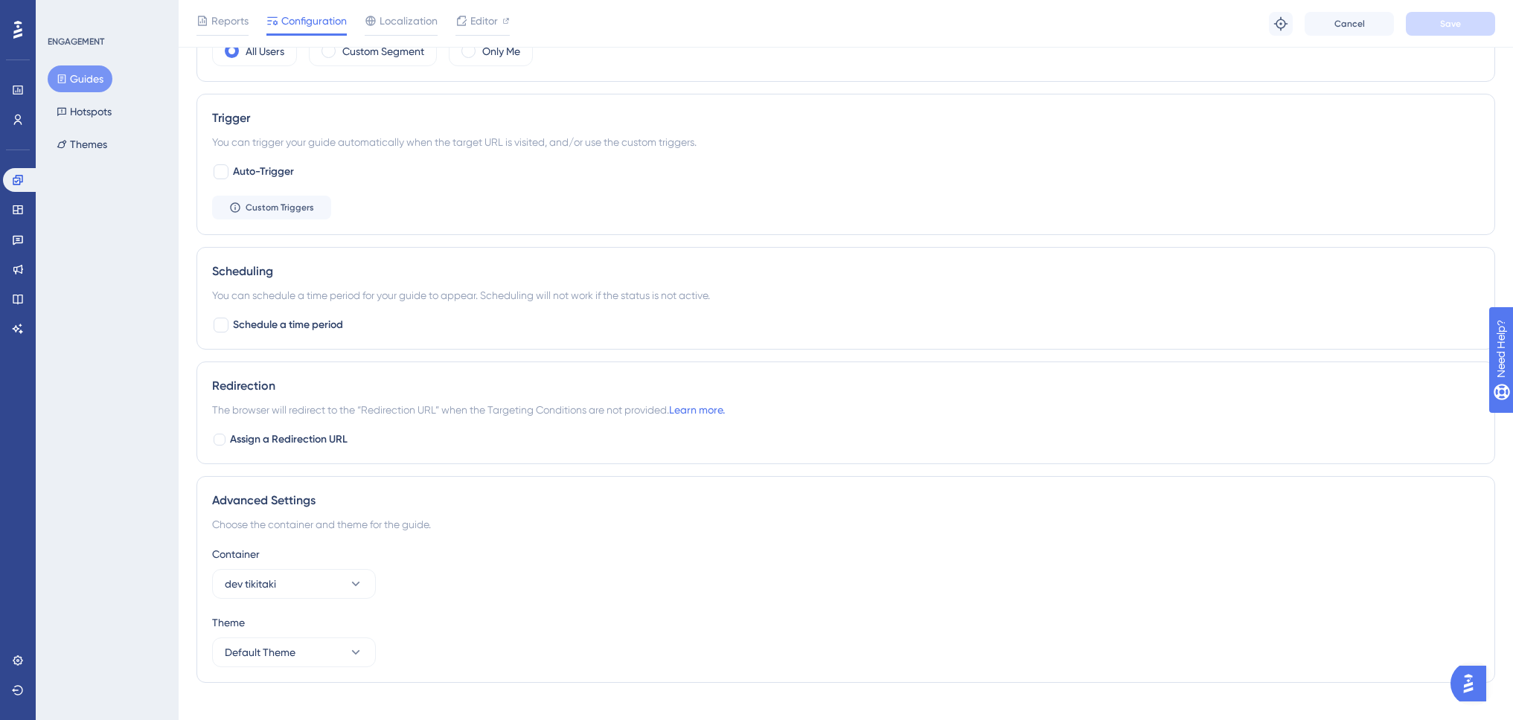
scroll to position [734, 0]
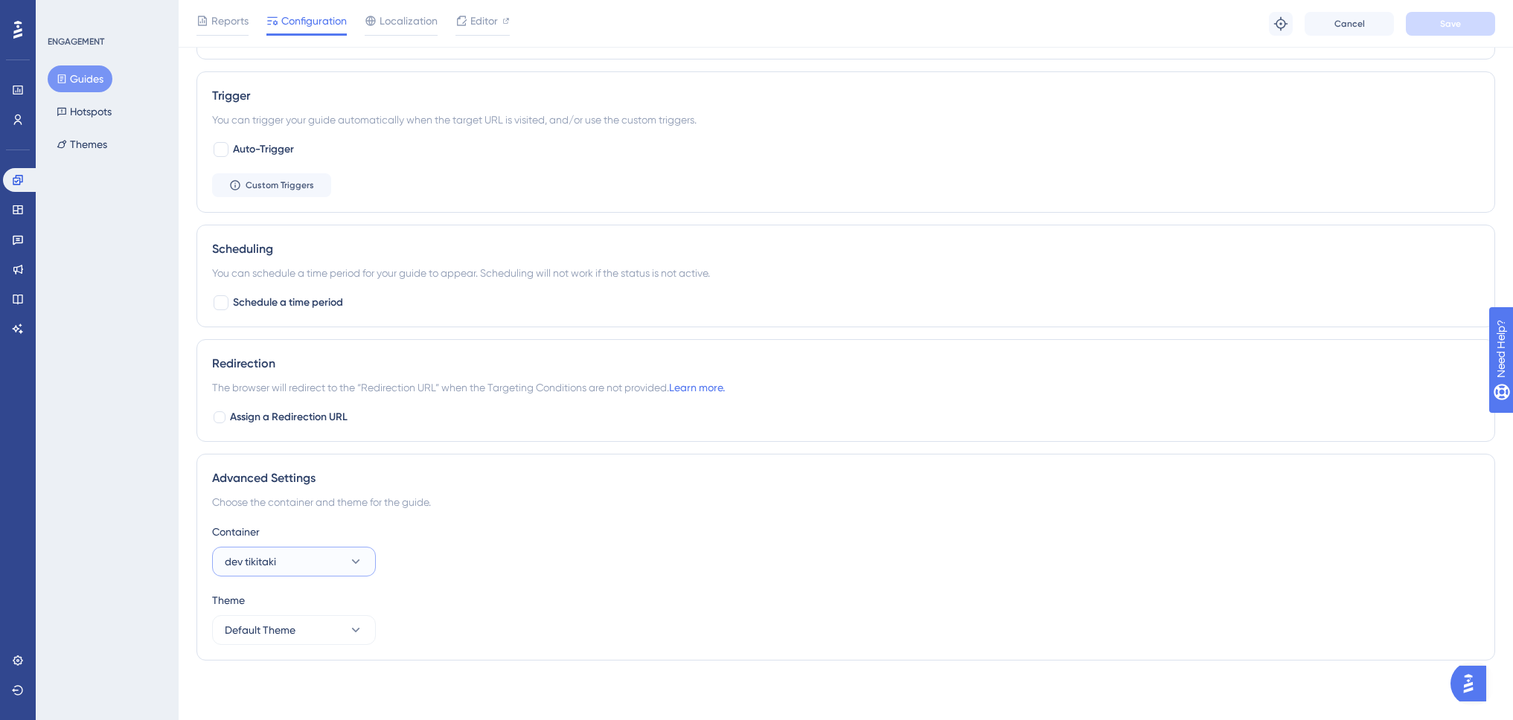
click at [298, 568] on button "dev tikitaki" at bounding box center [294, 562] width 164 height 30
click at [292, 604] on div "production production" at bounding box center [294, 607] width 121 height 30
click at [1442, 25] on span "Save" at bounding box center [1450, 24] width 21 height 12
click at [85, 83] on button "Guides" at bounding box center [80, 78] width 65 height 27
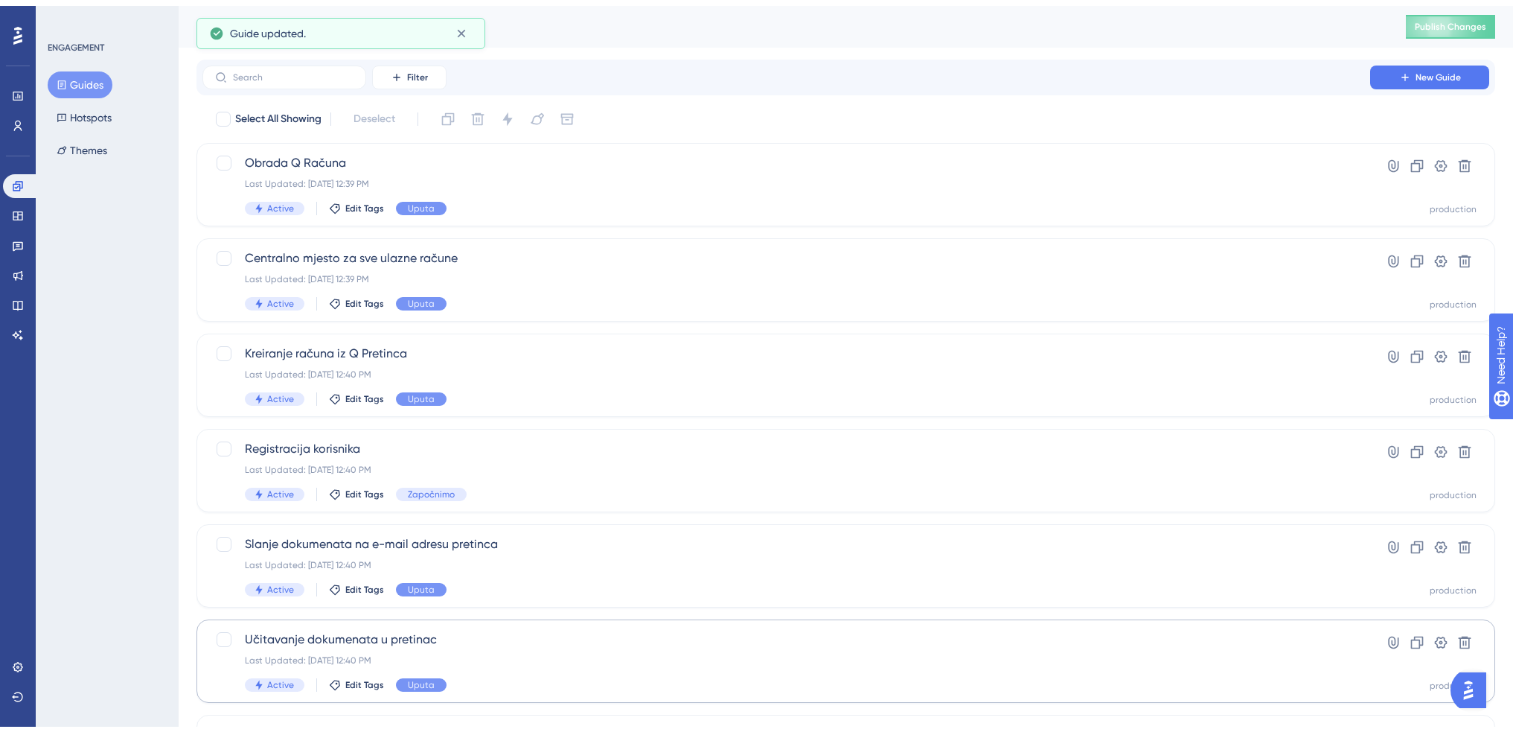
scroll to position [223, 0]
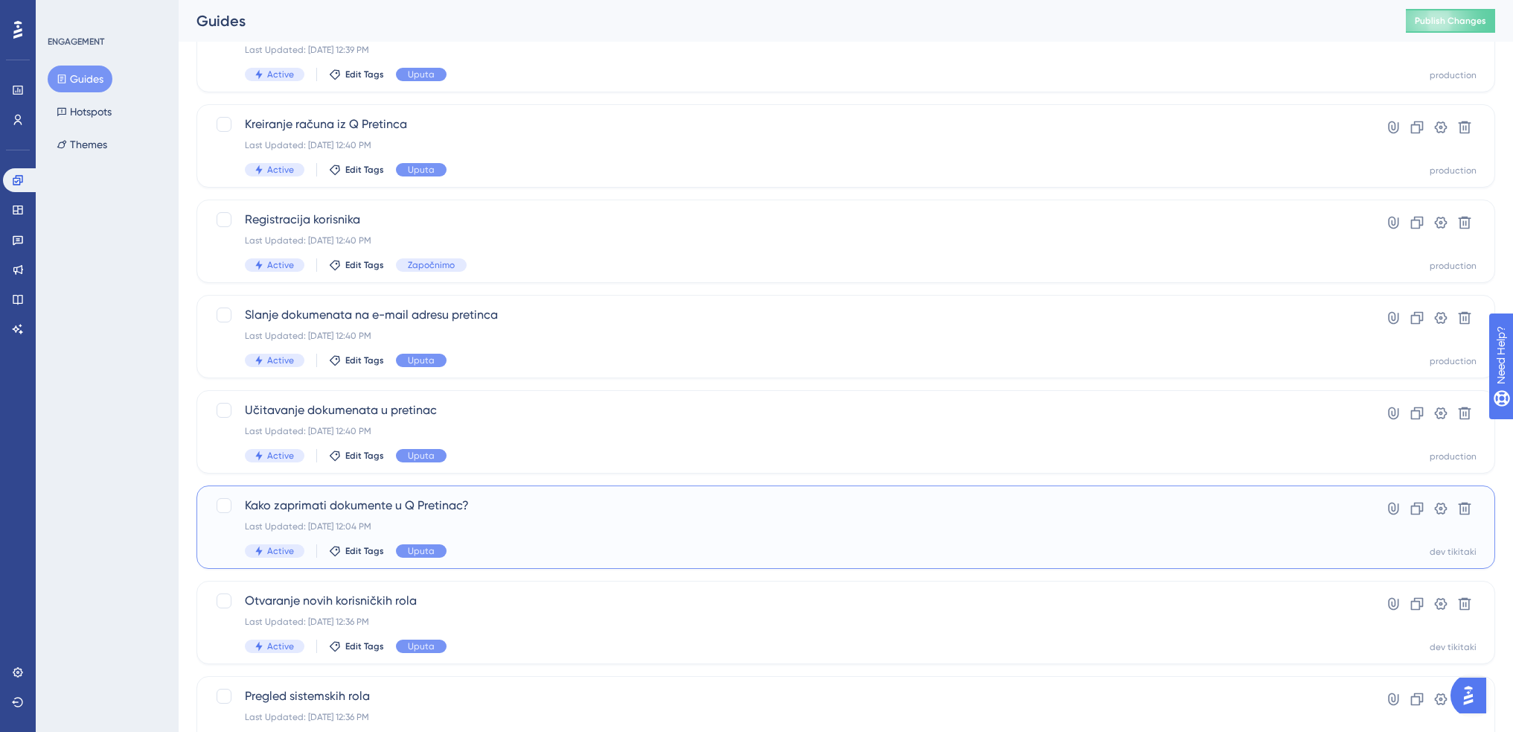
click at [537, 513] on span "Kako zaprimati dokumente u Q Pretinac?" at bounding box center [786, 505] width 1083 height 18
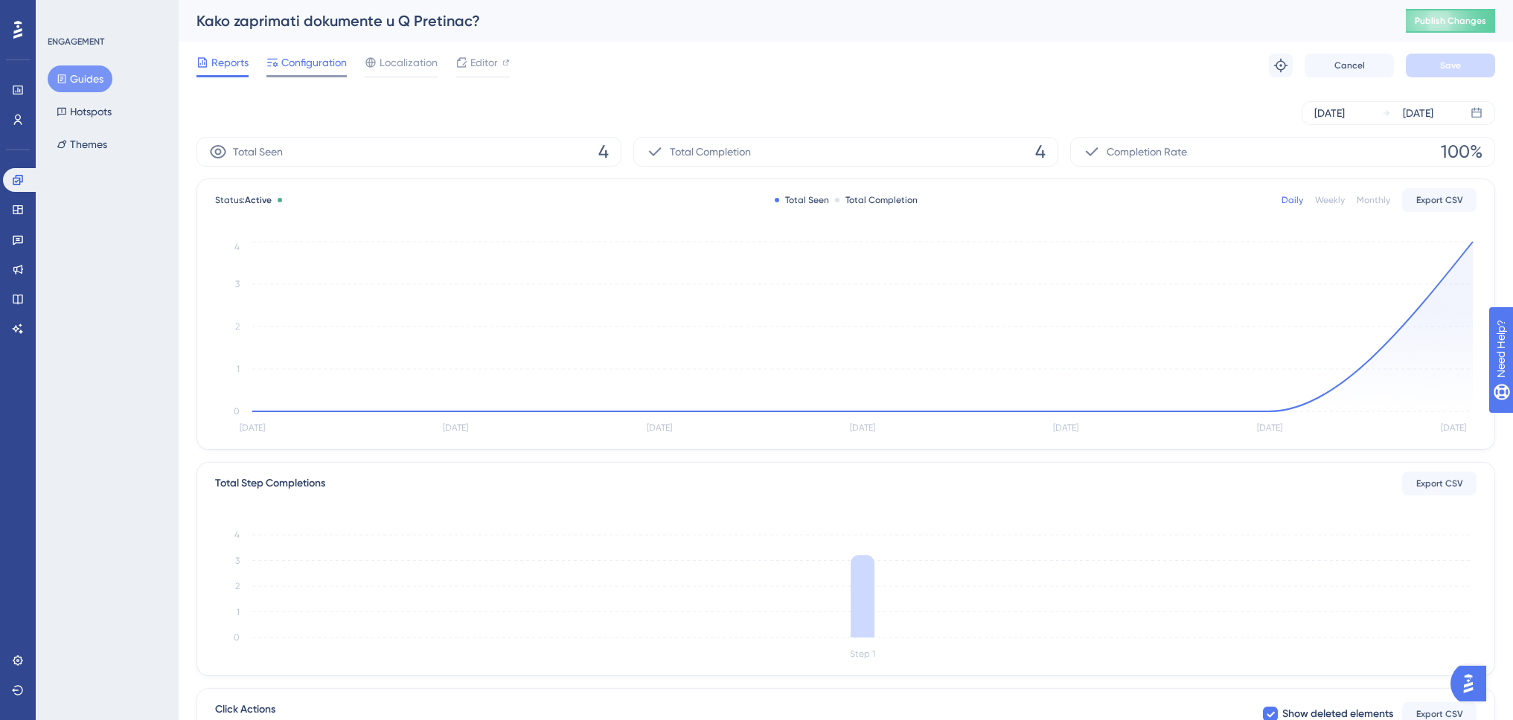
click at [330, 65] on span "Configuration" at bounding box center [313, 63] width 65 height 18
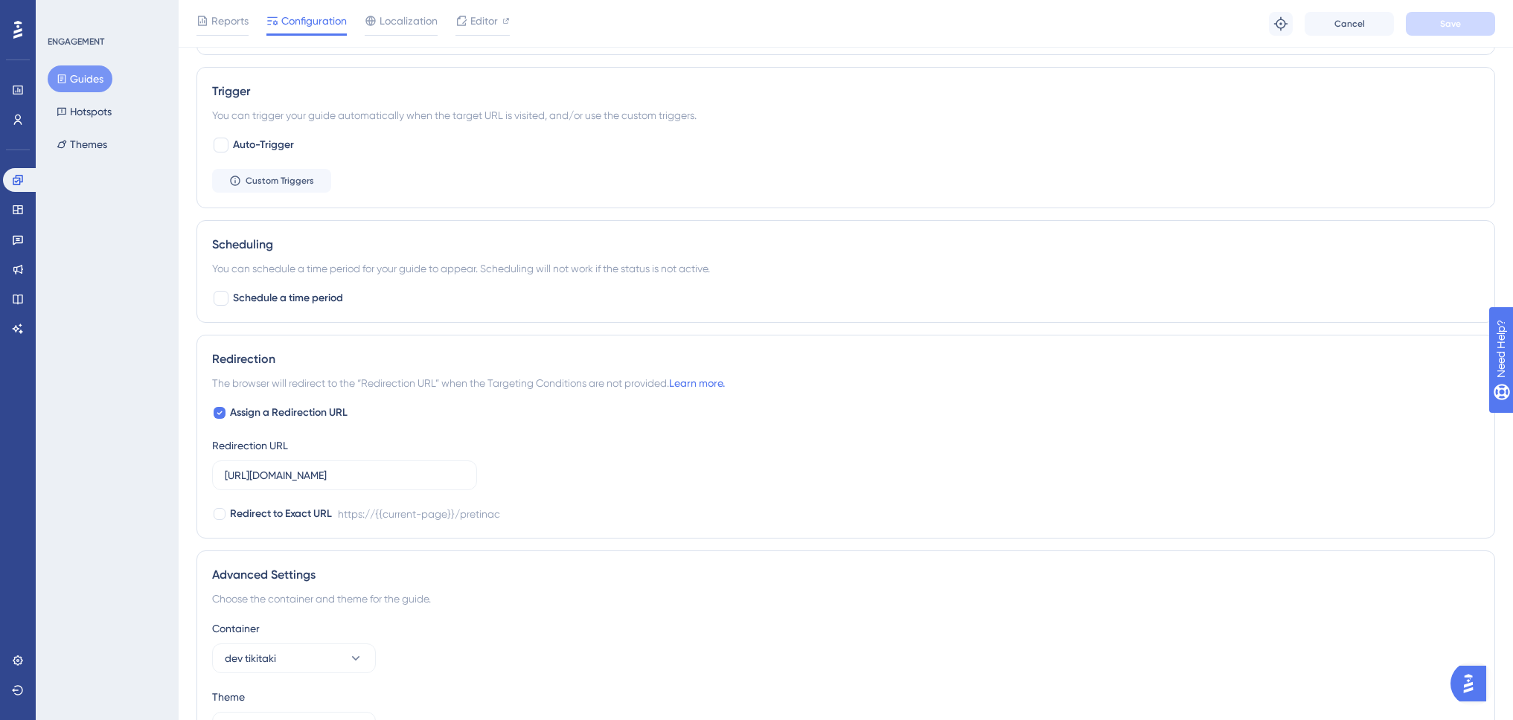
scroll to position [835, 0]
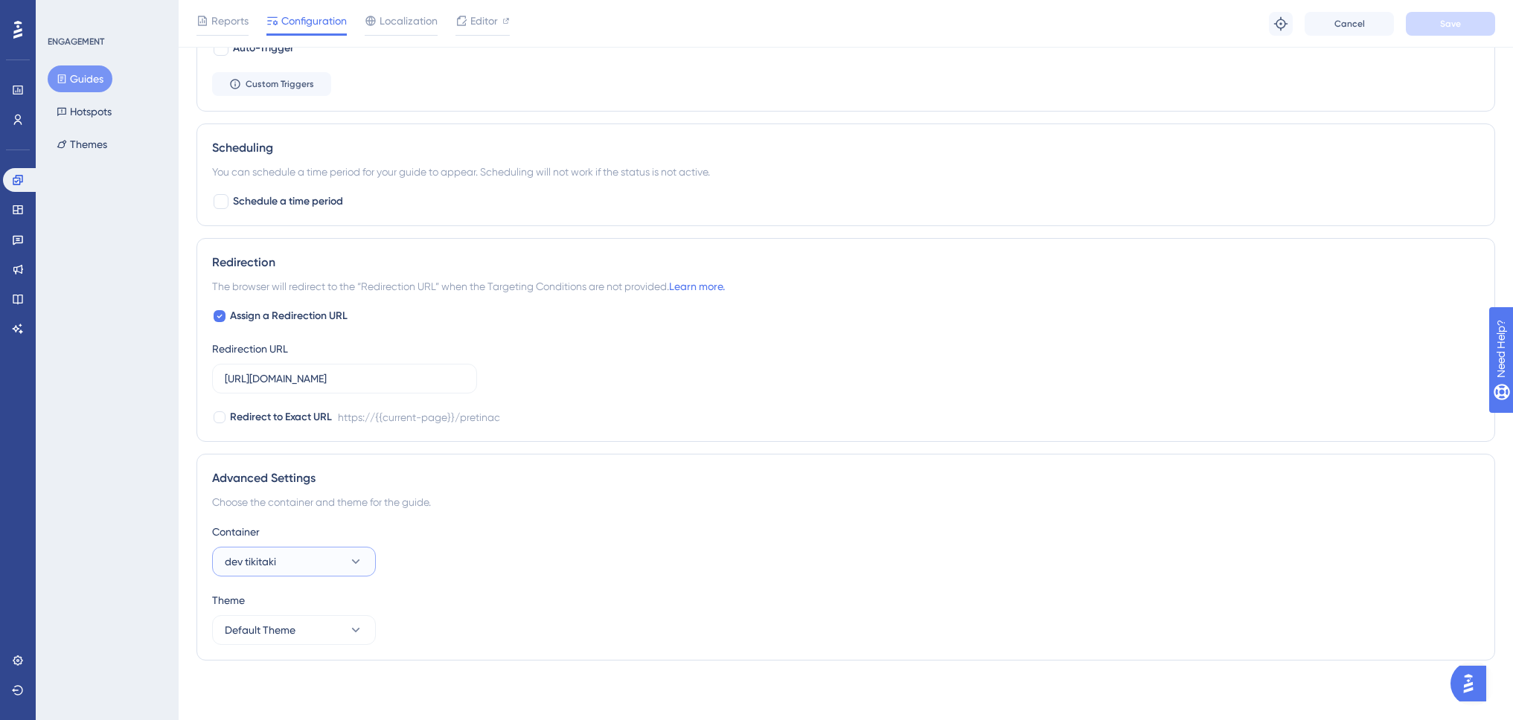
click at [291, 562] on button "dev tikitaki" at bounding box center [294, 562] width 164 height 30
click at [283, 599] on span "production" at bounding box center [260, 607] width 53 height 18
click at [1466, 22] on button "Save" at bounding box center [1450, 24] width 89 height 24
click at [84, 80] on button "Guides" at bounding box center [80, 78] width 65 height 27
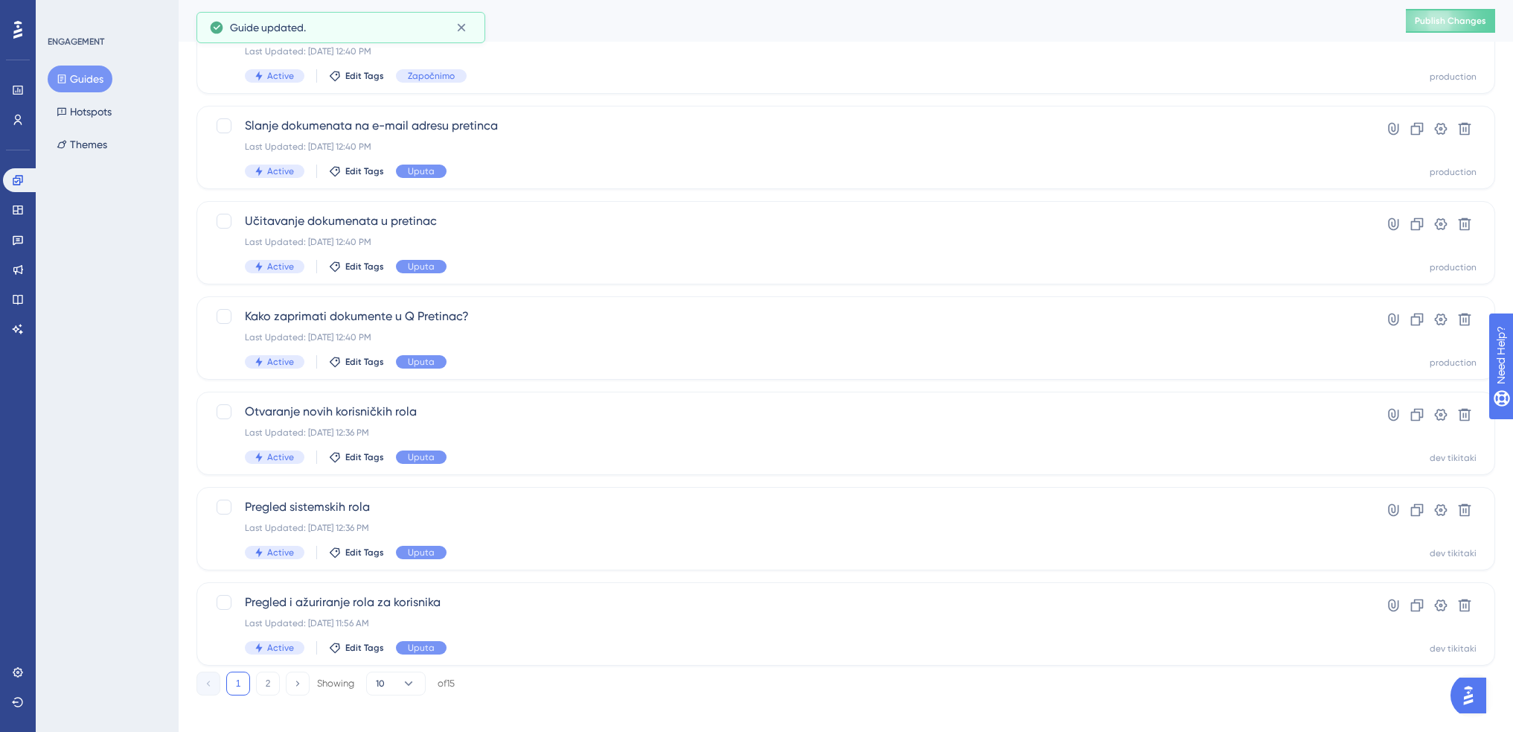
scroll to position [423, 0]
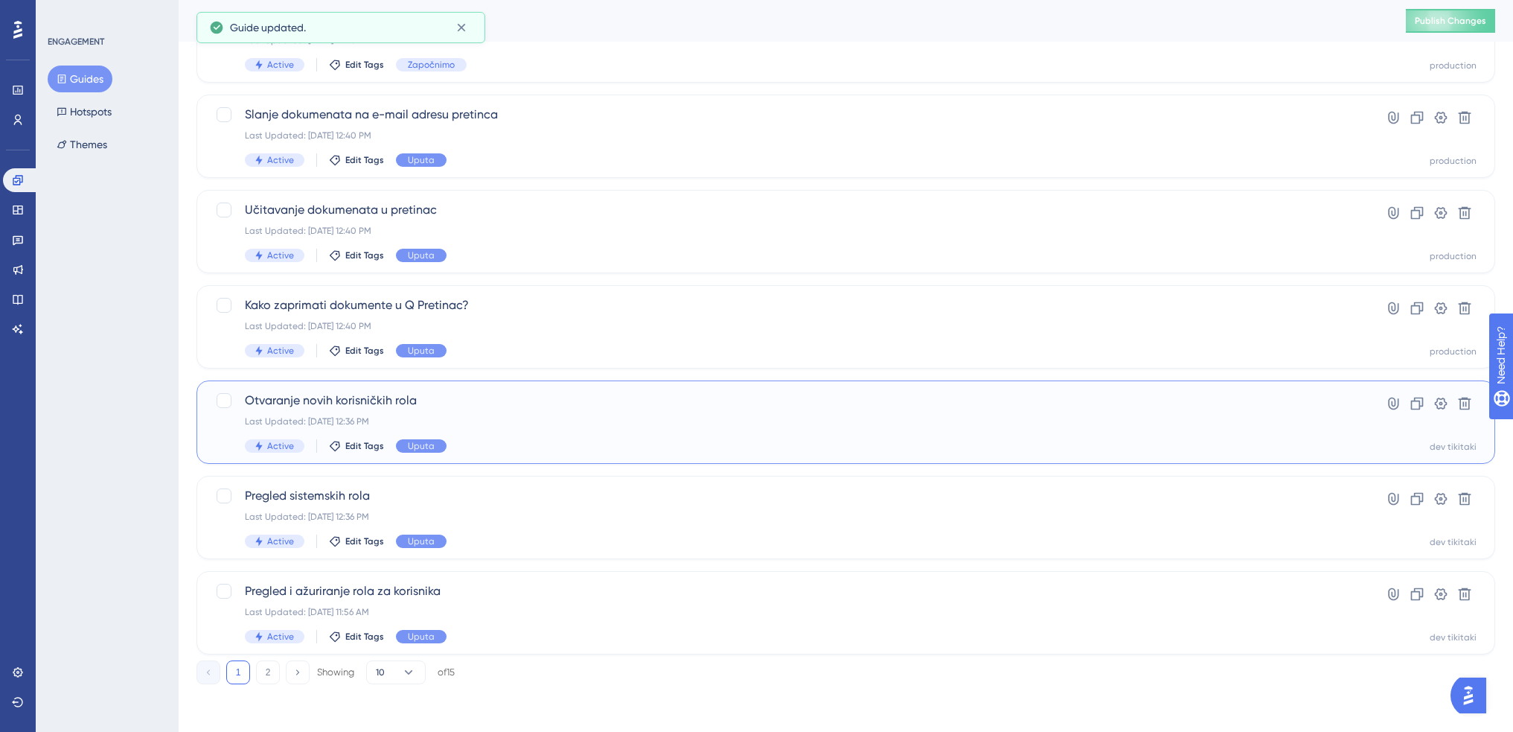
click at [573, 439] on div "Active Edit Tags Uputa" at bounding box center [786, 445] width 1083 height 13
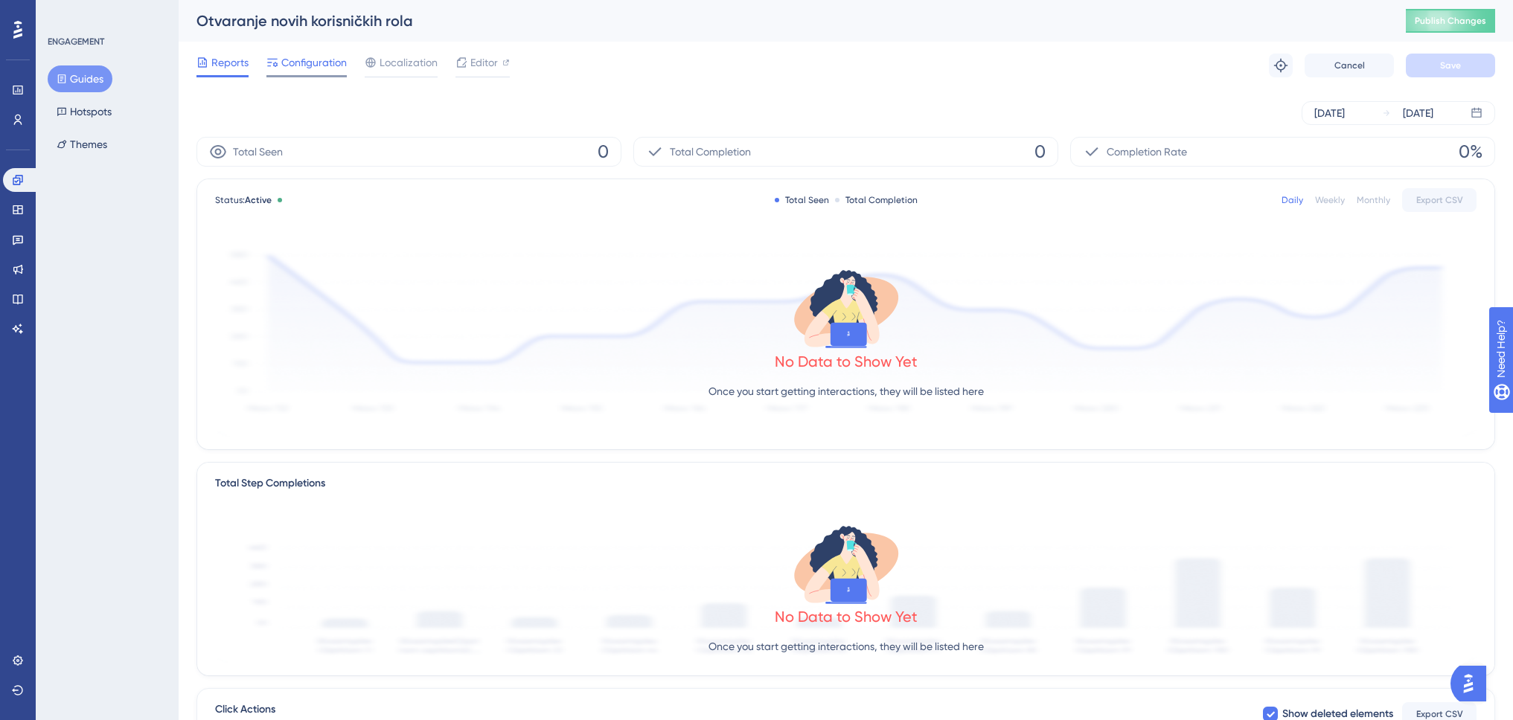
click at [310, 63] on span "Configuration" at bounding box center [313, 63] width 65 height 18
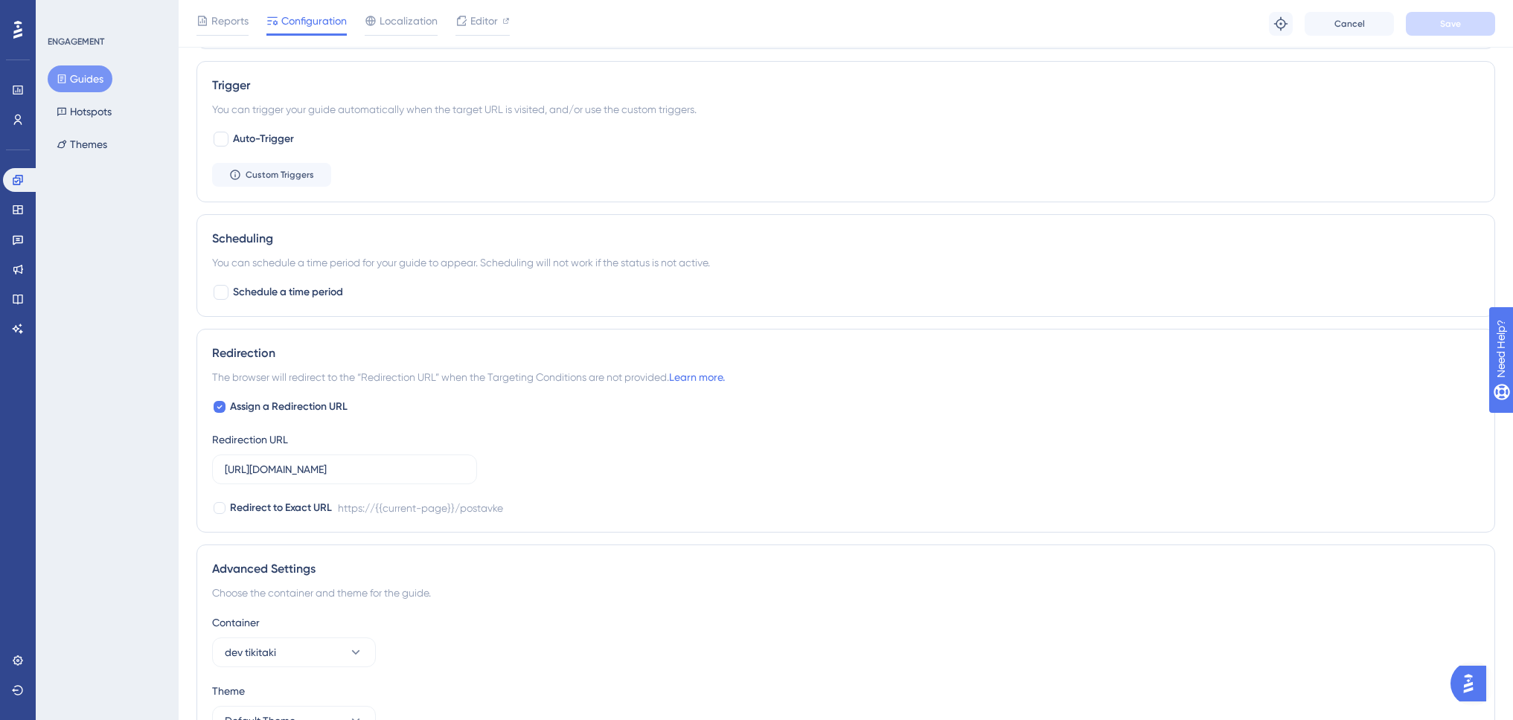
scroll to position [835, 0]
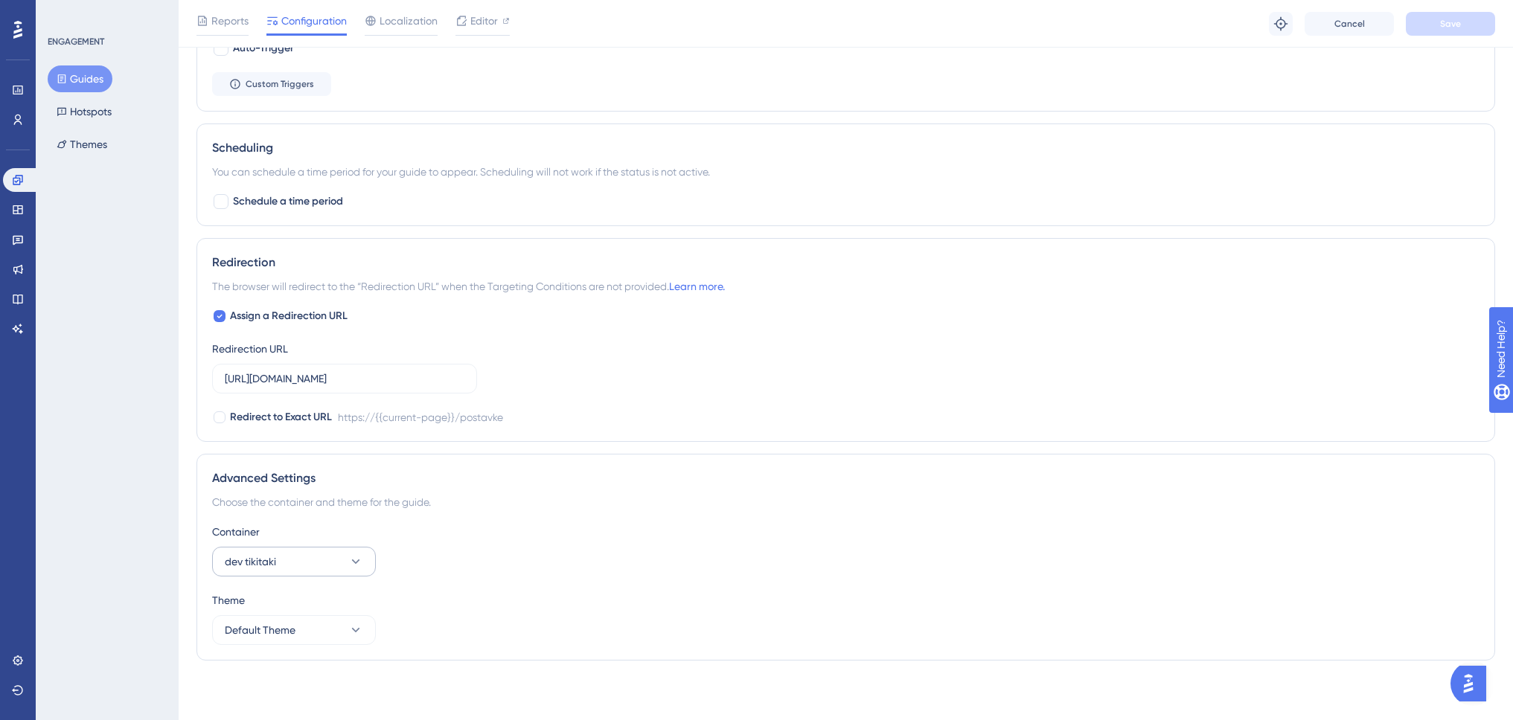
click at [311, 557] on button "dev tikitaki" at bounding box center [294, 562] width 164 height 30
click at [310, 568] on button "dev tikitaki" at bounding box center [294, 562] width 164 height 30
click at [319, 562] on button "dev tikitaki" at bounding box center [294, 562] width 164 height 30
click at [304, 601] on div "production production" at bounding box center [294, 607] width 121 height 30
click at [1452, 23] on span "Save" at bounding box center [1450, 24] width 21 height 12
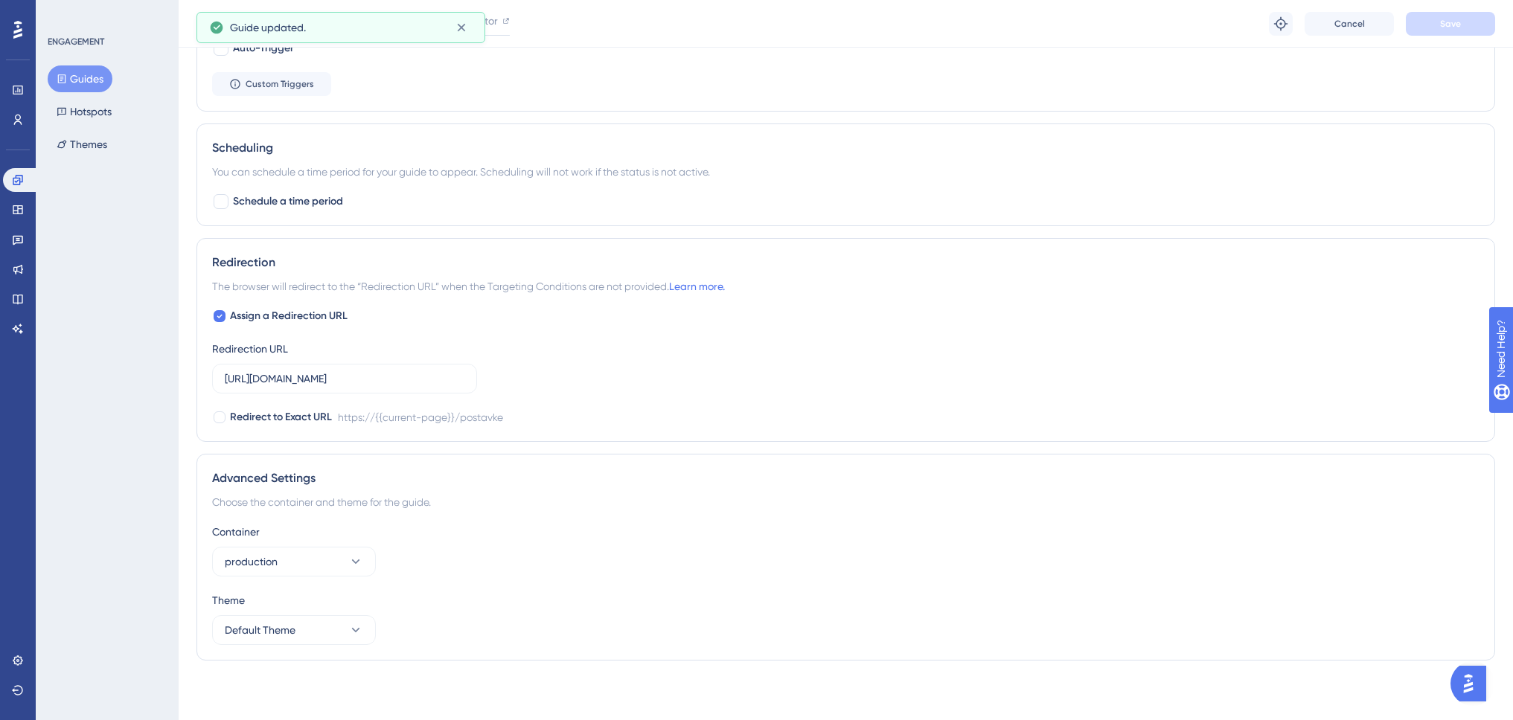
click at [37, 101] on div "ENGAGEMENT Guides Hotspots Themes" at bounding box center [107, 360] width 143 height 720
click at [92, 83] on button "Guides" at bounding box center [80, 78] width 65 height 27
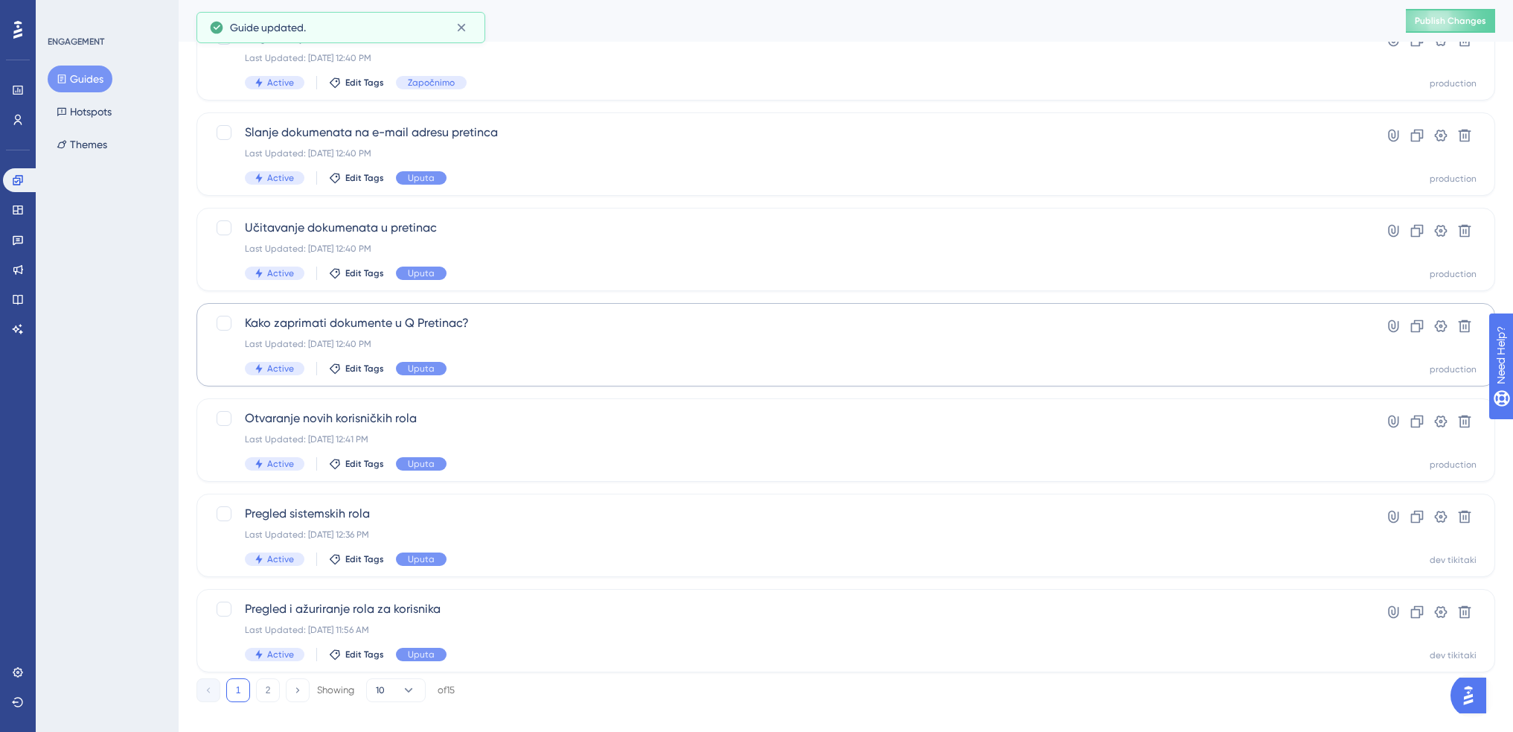
scroll to position [423, 0]
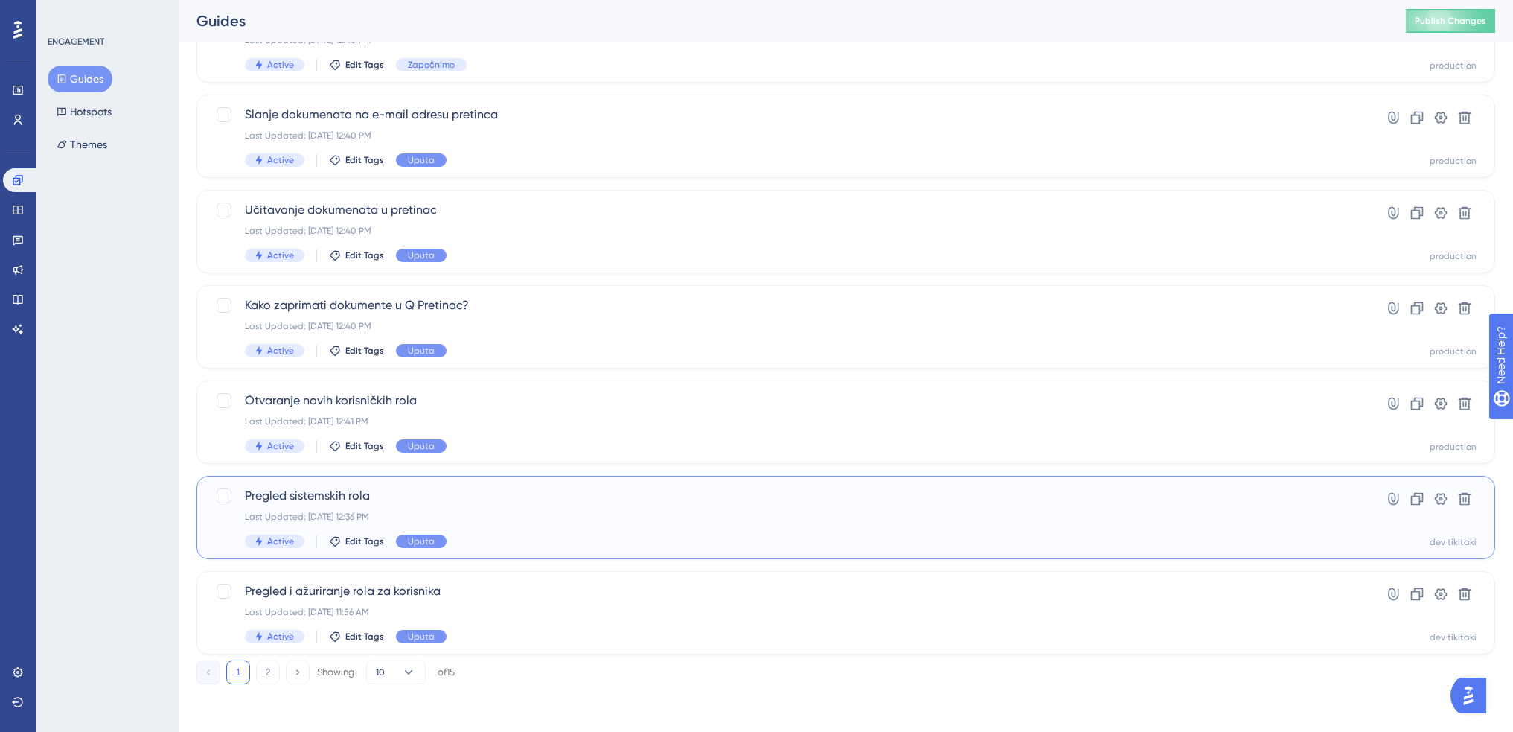
click at [877, 487] on span "Pregled sistemskih rola" at bounding box center [786, 496] width 1083 height 18
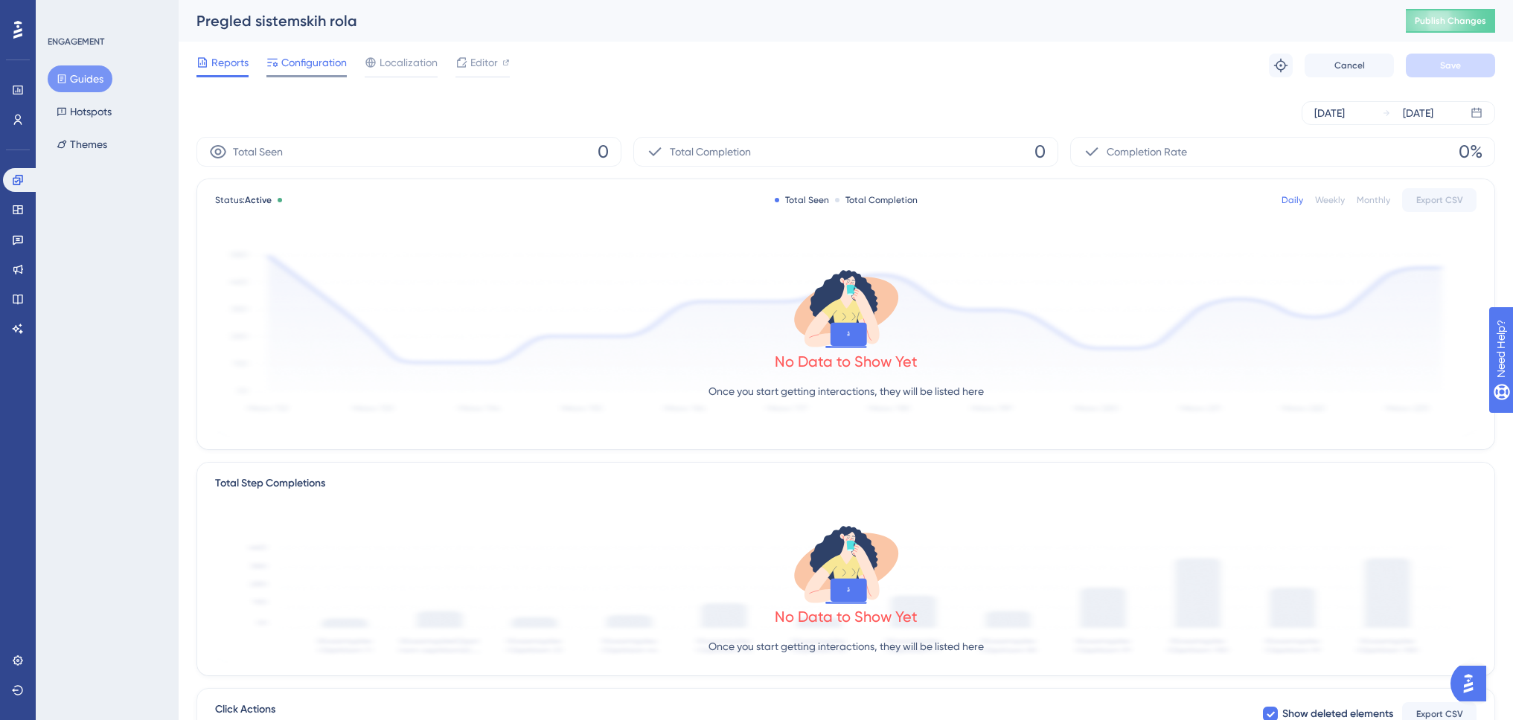
click at [301, 72] on div "Configuration" at bounding box center [306, 66] width 80 height 24
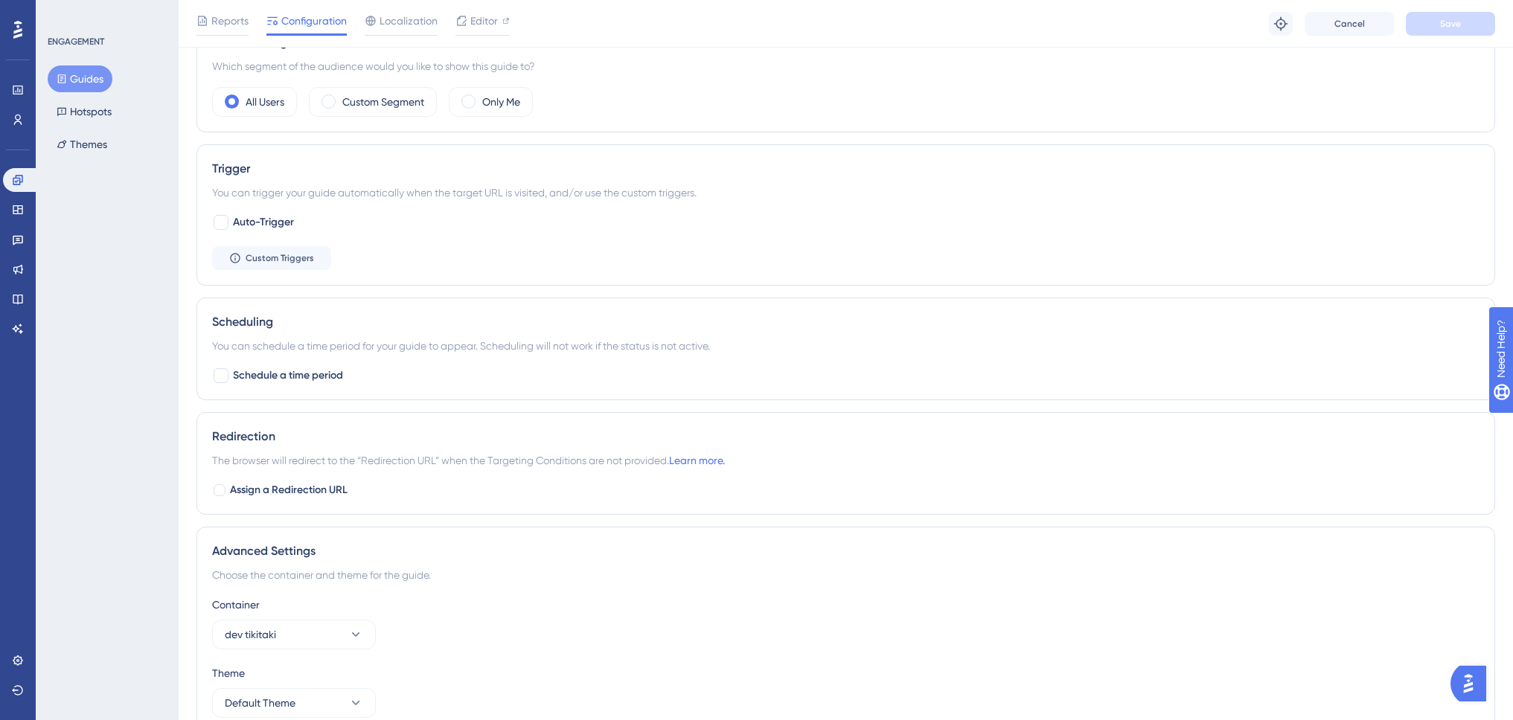
scroll to position [734, 0]
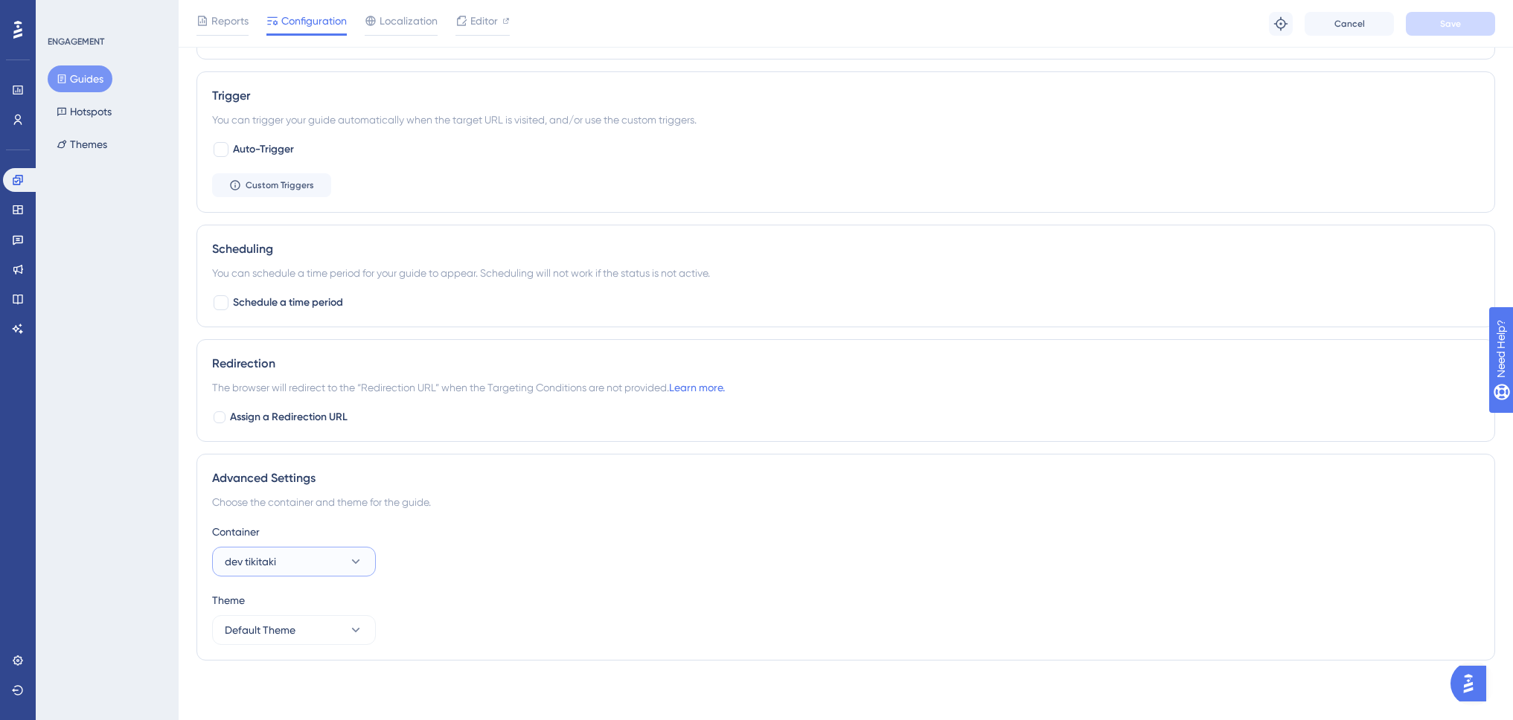
click at [301, 568] on button "dev tikitaki" at bounding box center [294, 562] width 164 height 30
click at [289, 605] on div "production production" at bounding box center [294, 607] width 121 height 30
click at [1425, 31] on button "Save" at bounding box center [1450, 24] width 89 height 24
click at [82, 83] on button "Guides" at bounding box center [80, 78] width 65 height 27
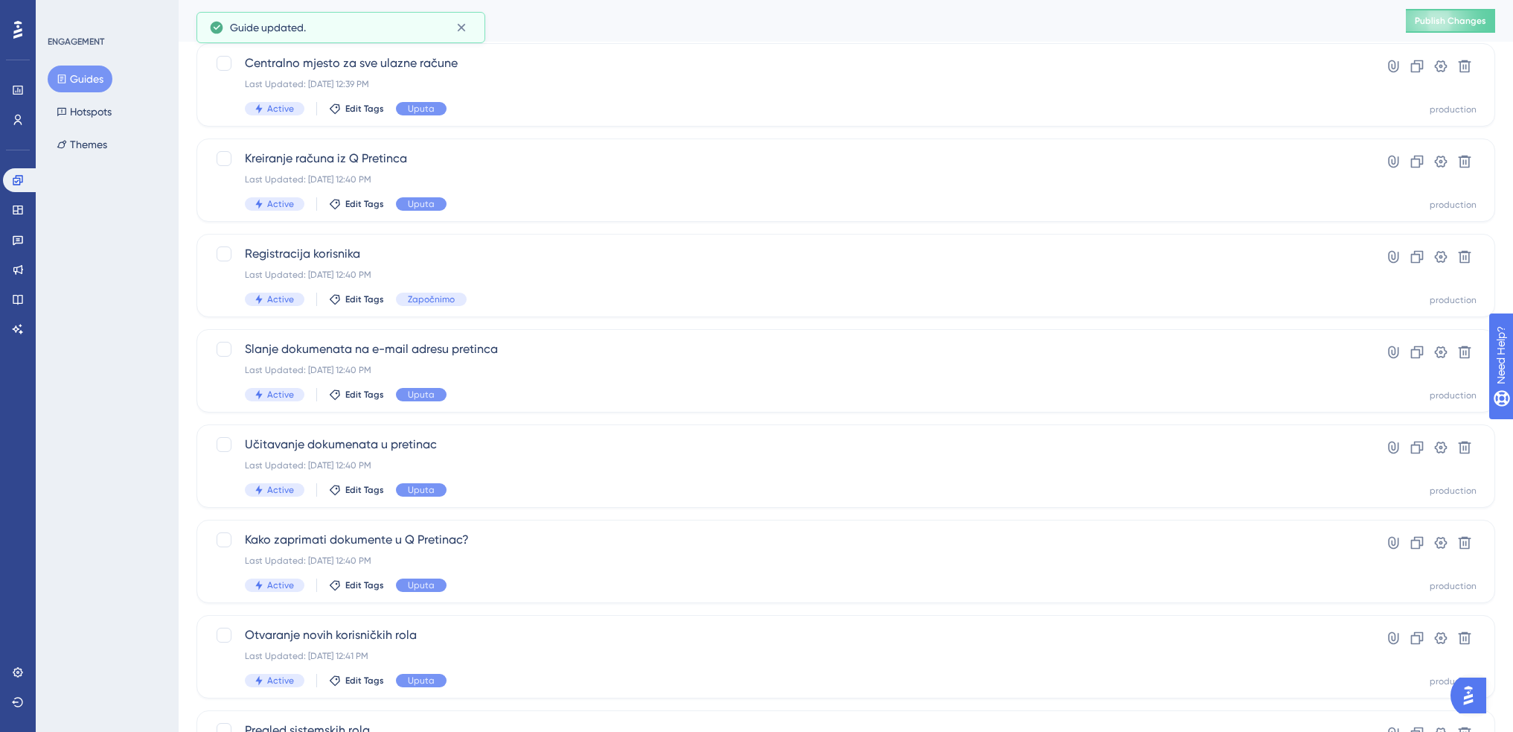
scroll to position [423, 0]
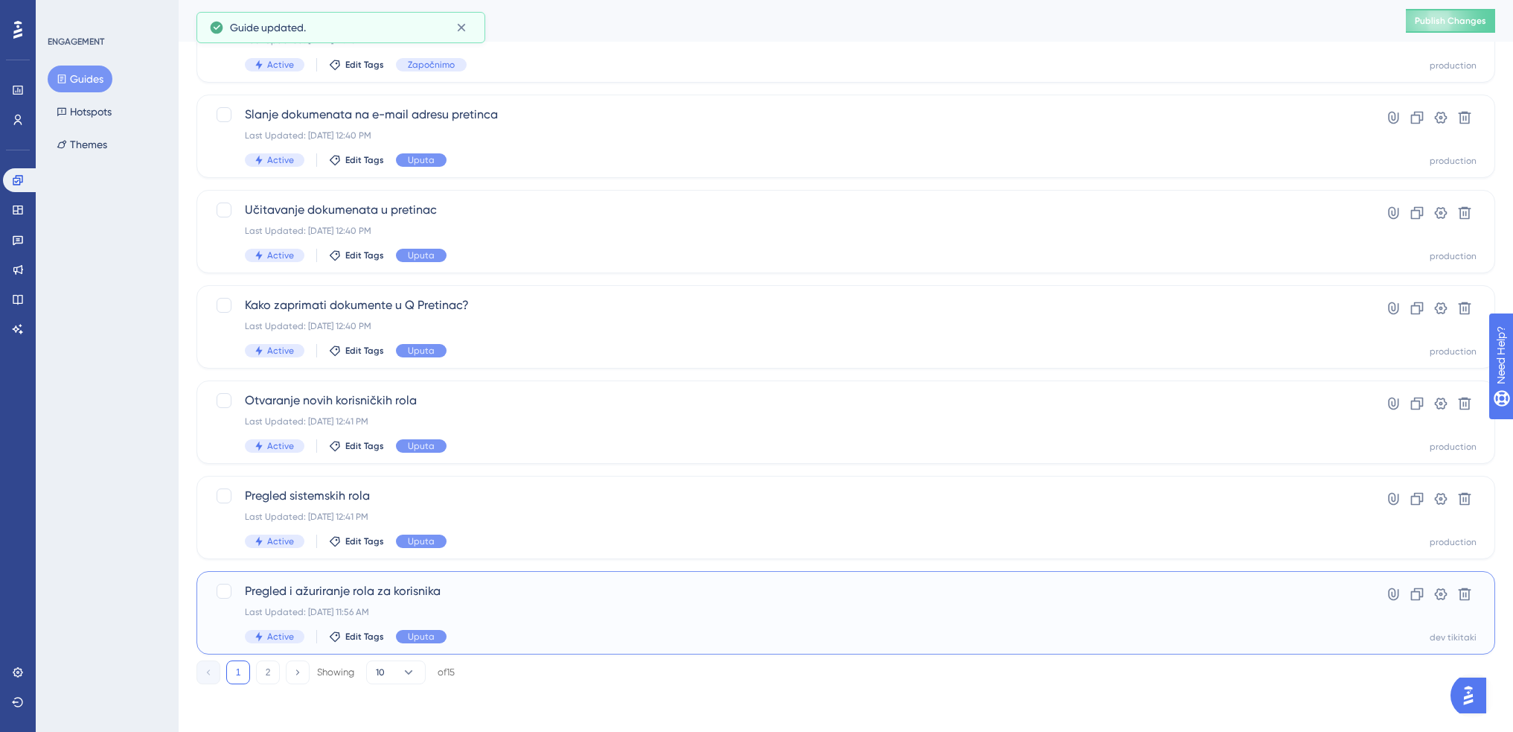
click at [609, 618] on div "Pregled i ažuriranje rola za korisnika Last Updated: Aug 25 2025, 11:56 AM Acti…" at bounding box center [786, 612] width 1083 height 61
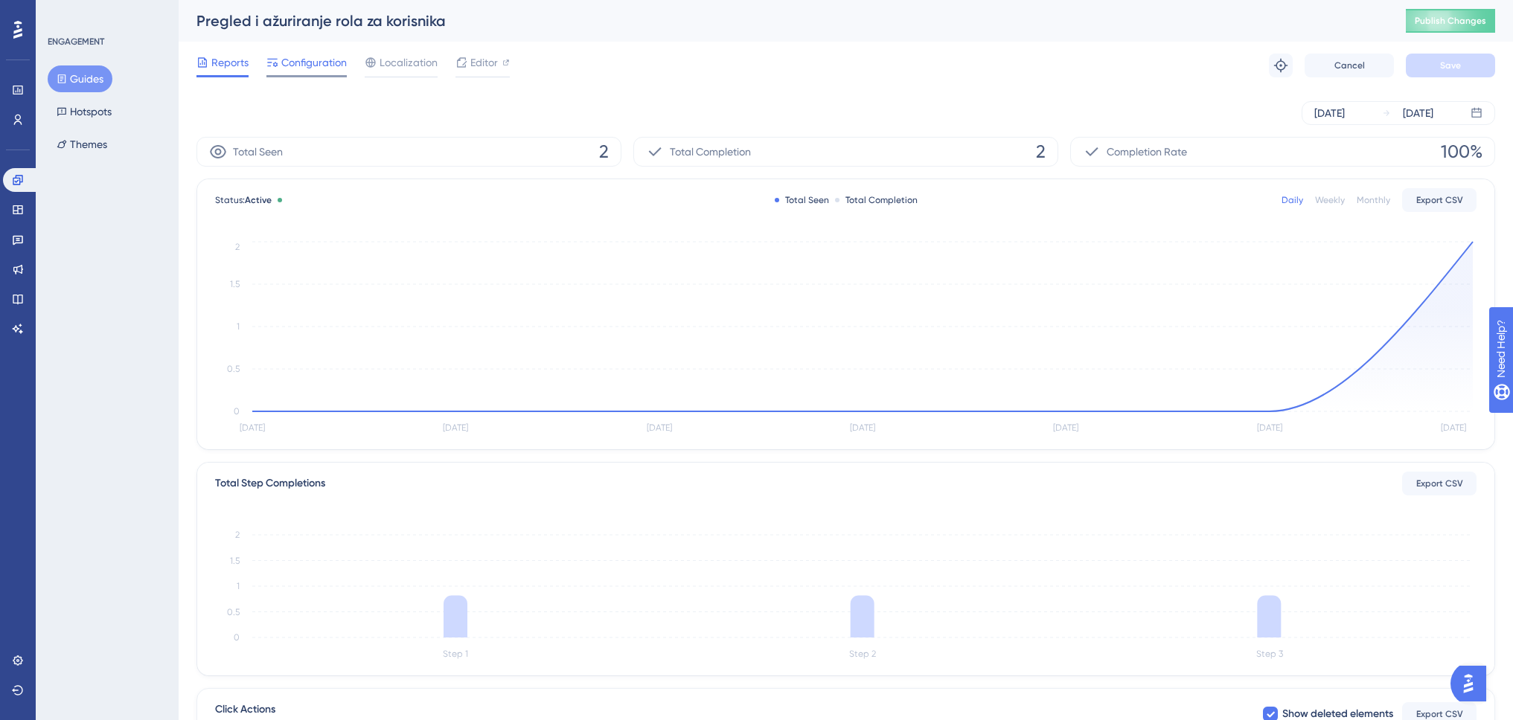
click at [322, 66] on span "Configuration" at bounding box center [313, 63] width 65 height 18
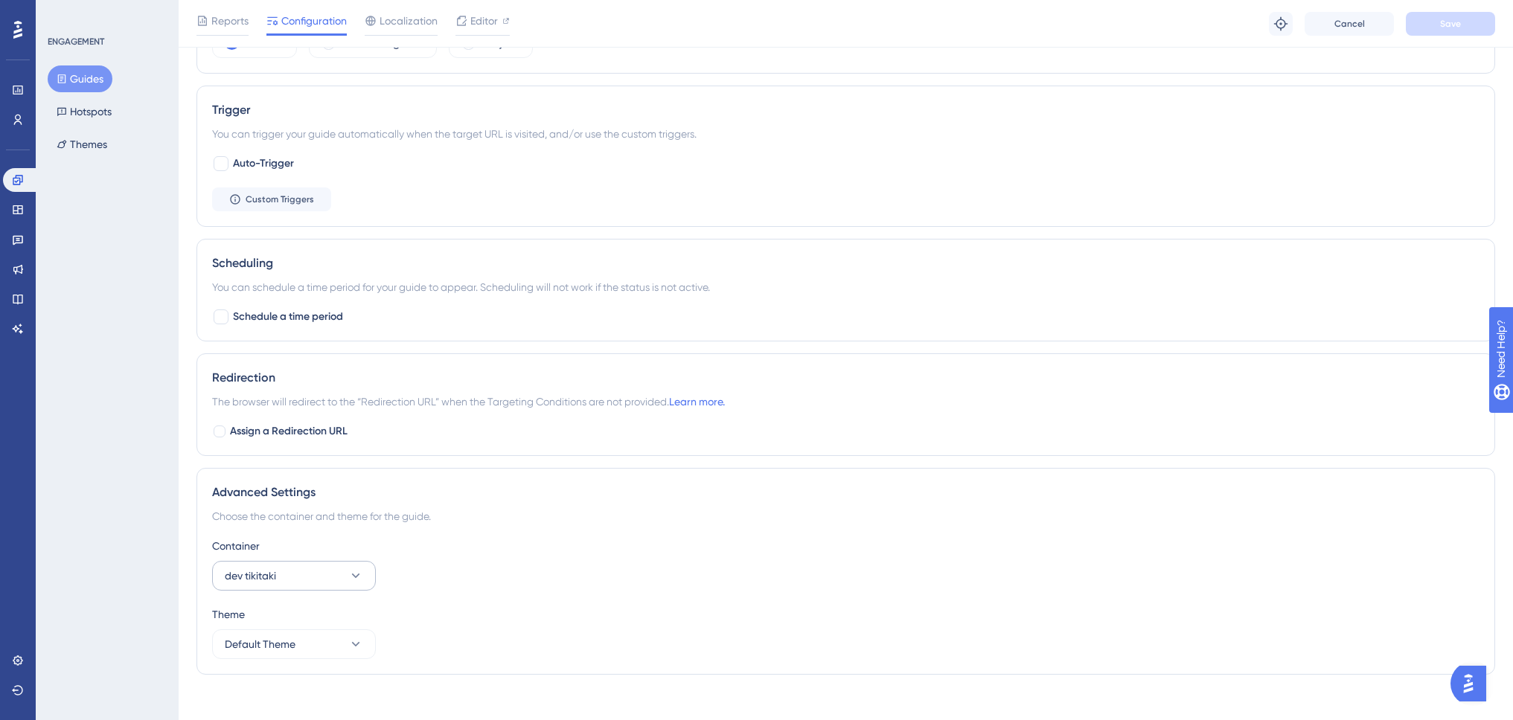
scroll to position [734, 0]
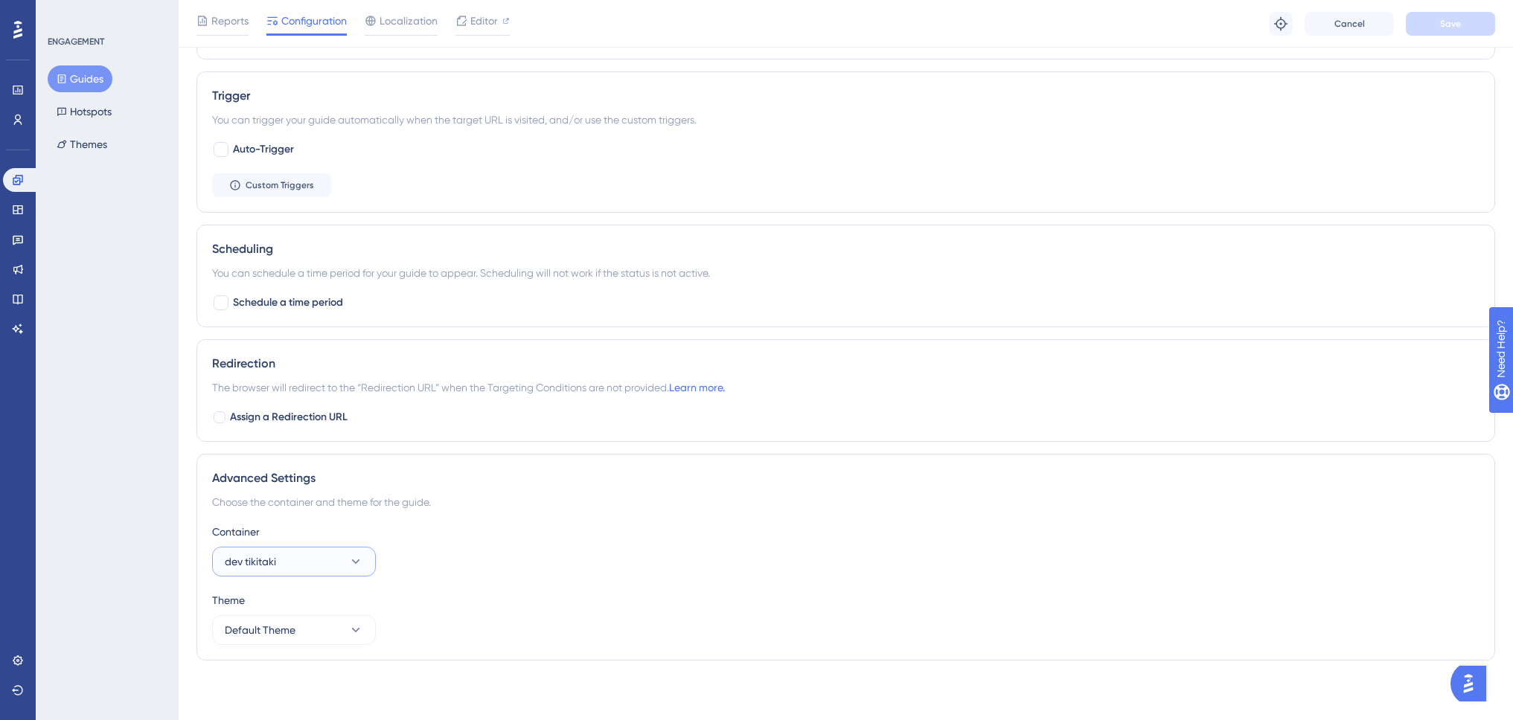
click at [325, 565] on button "dev tikitaki" at bounding box center [294, 562] width 164 height 30
click at [303, 608] on div "production production" at bounding box center [294, 607] width 121 height 30
click at [1455, 28] on span "Save" at bounding box center [1450, 24] width 21 height 12
click at [102, 82] on button "Guides" at bounding box center [80, 78] width 65 height 27
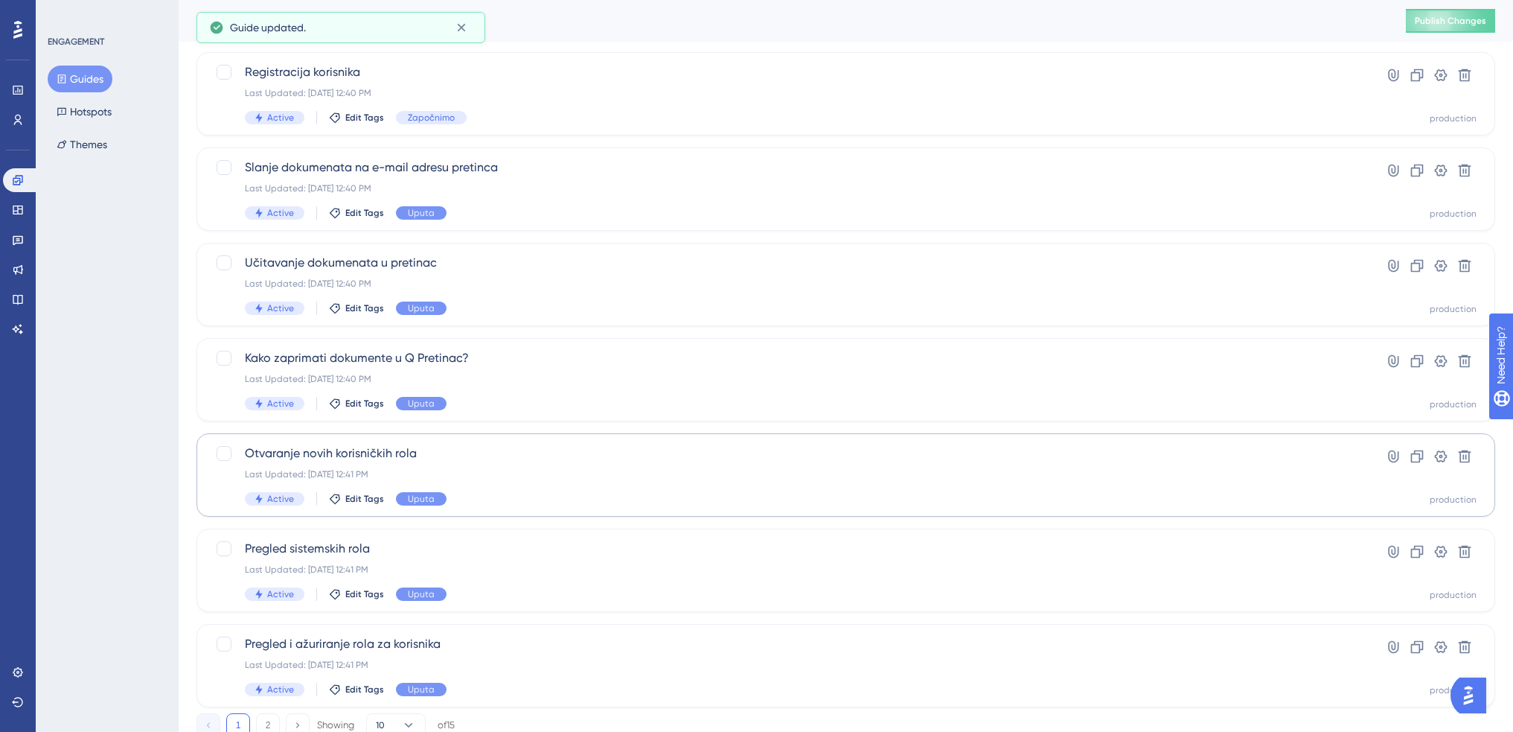
scroll to position [423, 0]
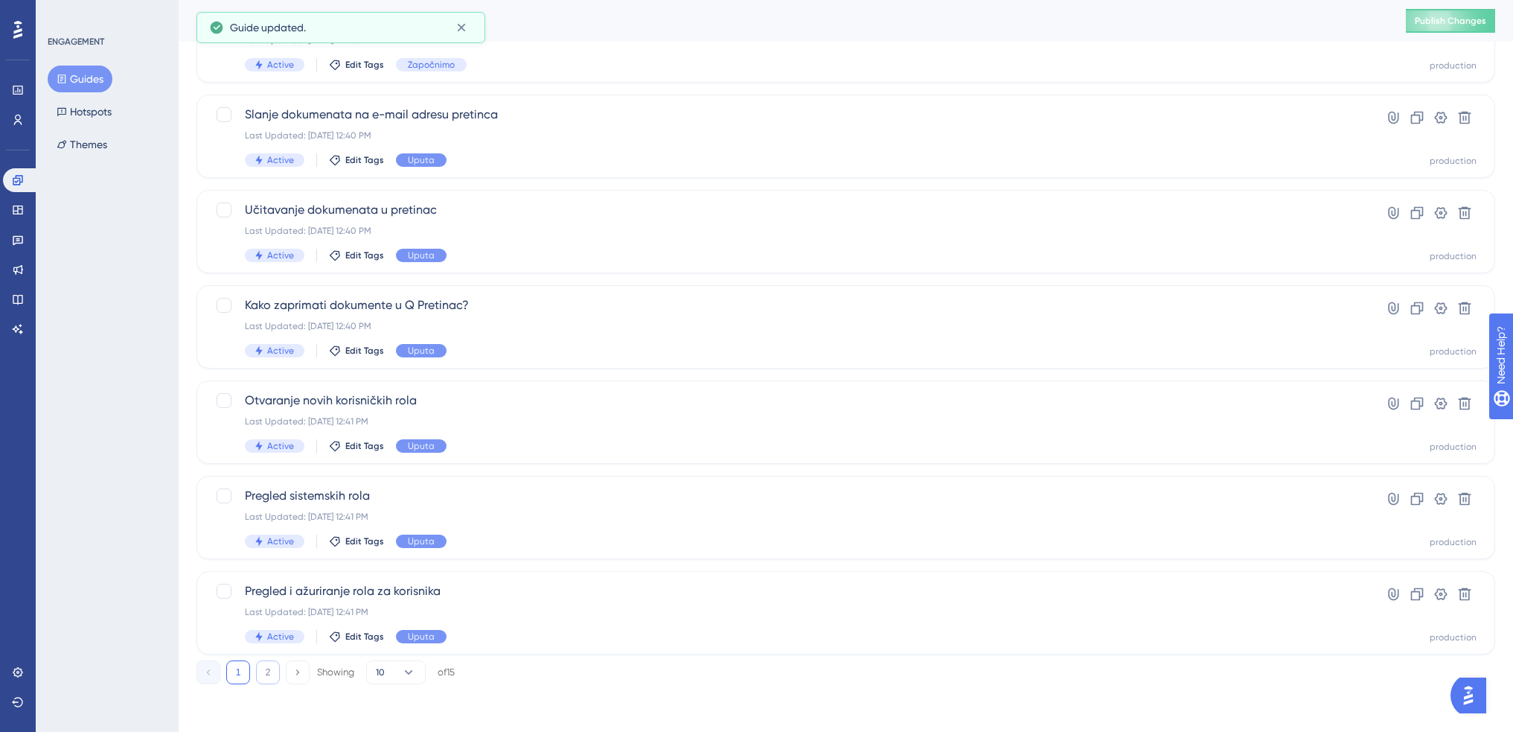
click at [269, 673] on button "2" at bounding box center [268, 672] width 24 height 24
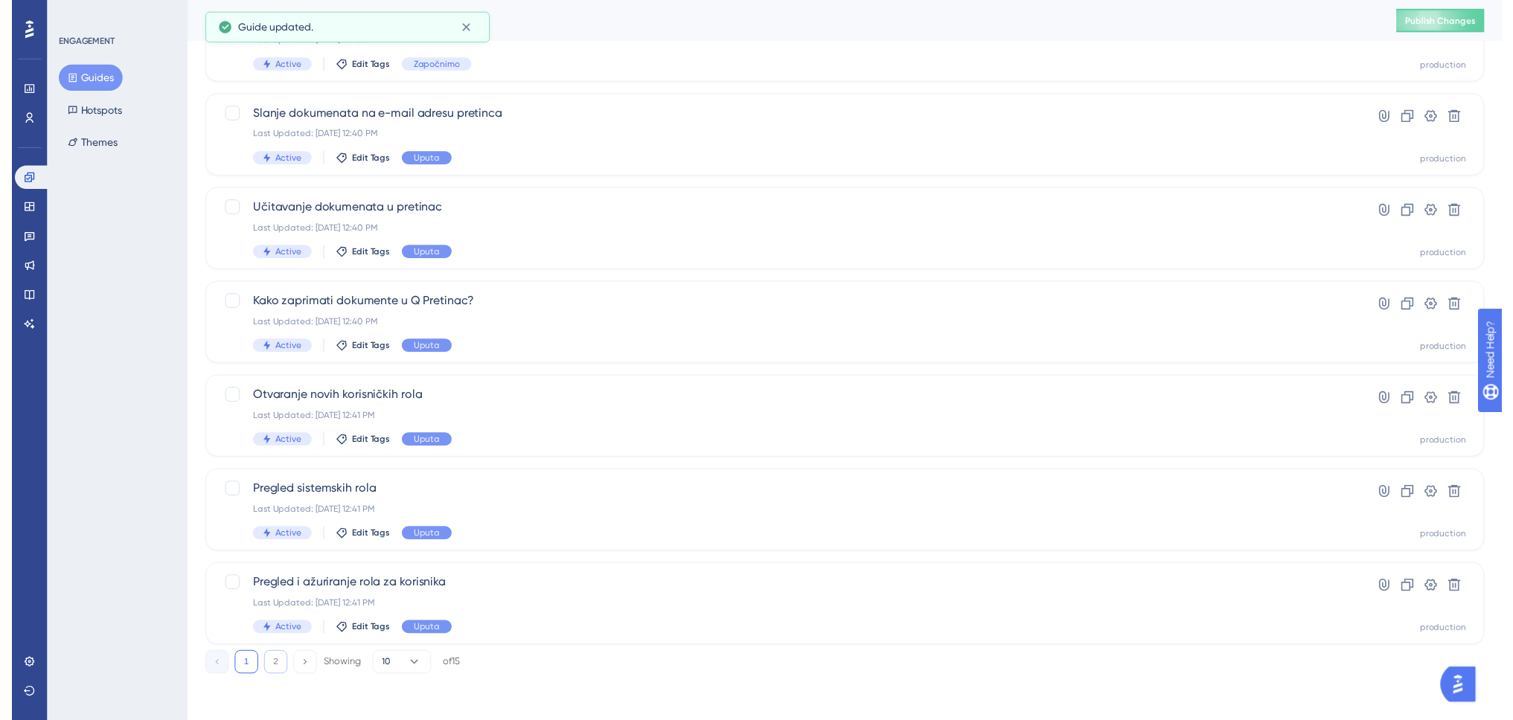
scroll to position [0, 0]
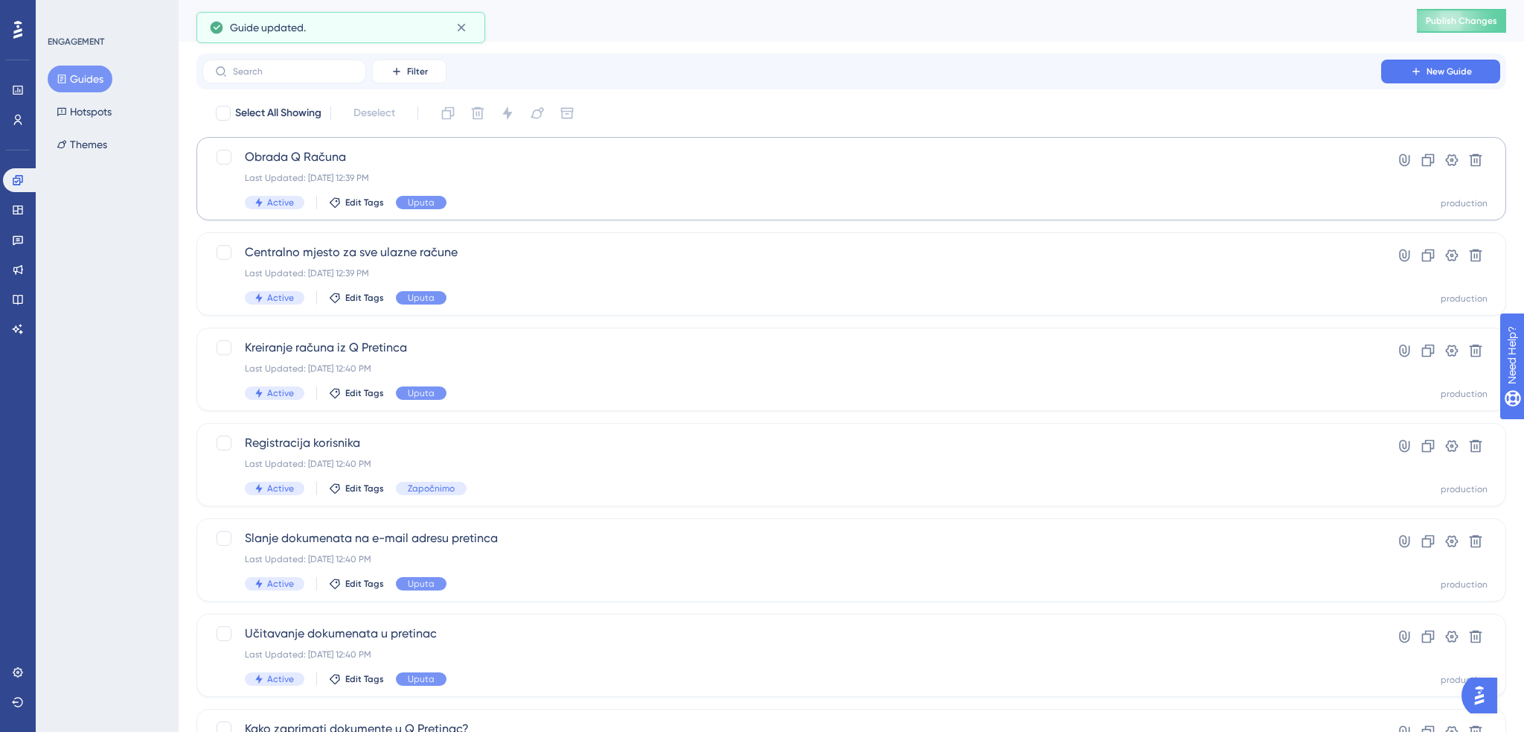
click at [548, 181] on div "Last Updated: Aug 25 2025, 12:39 PM" at bounding box center [792, 178] width 1094 height 12
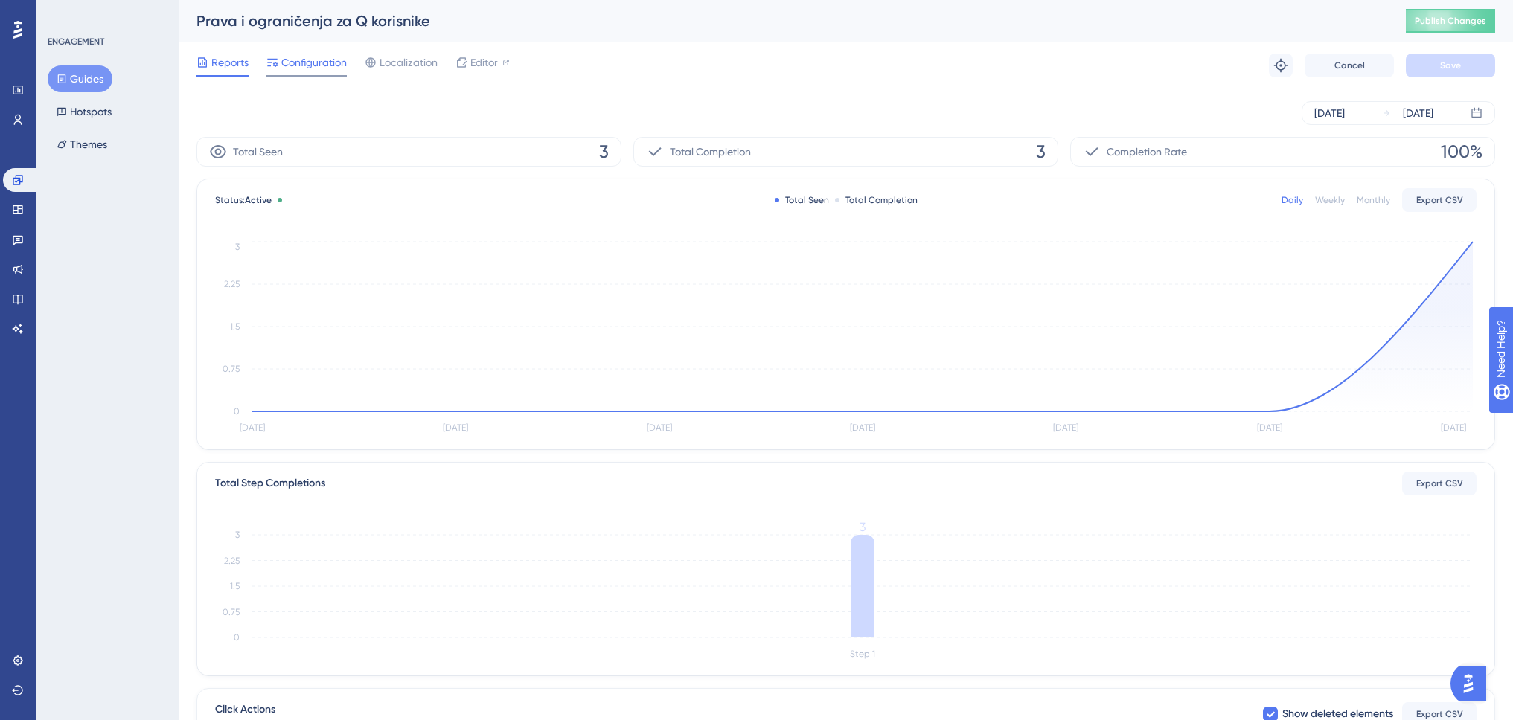
click at [322, 63] on span "Configuration" at bounding box center [313, 63] width 65 height 18
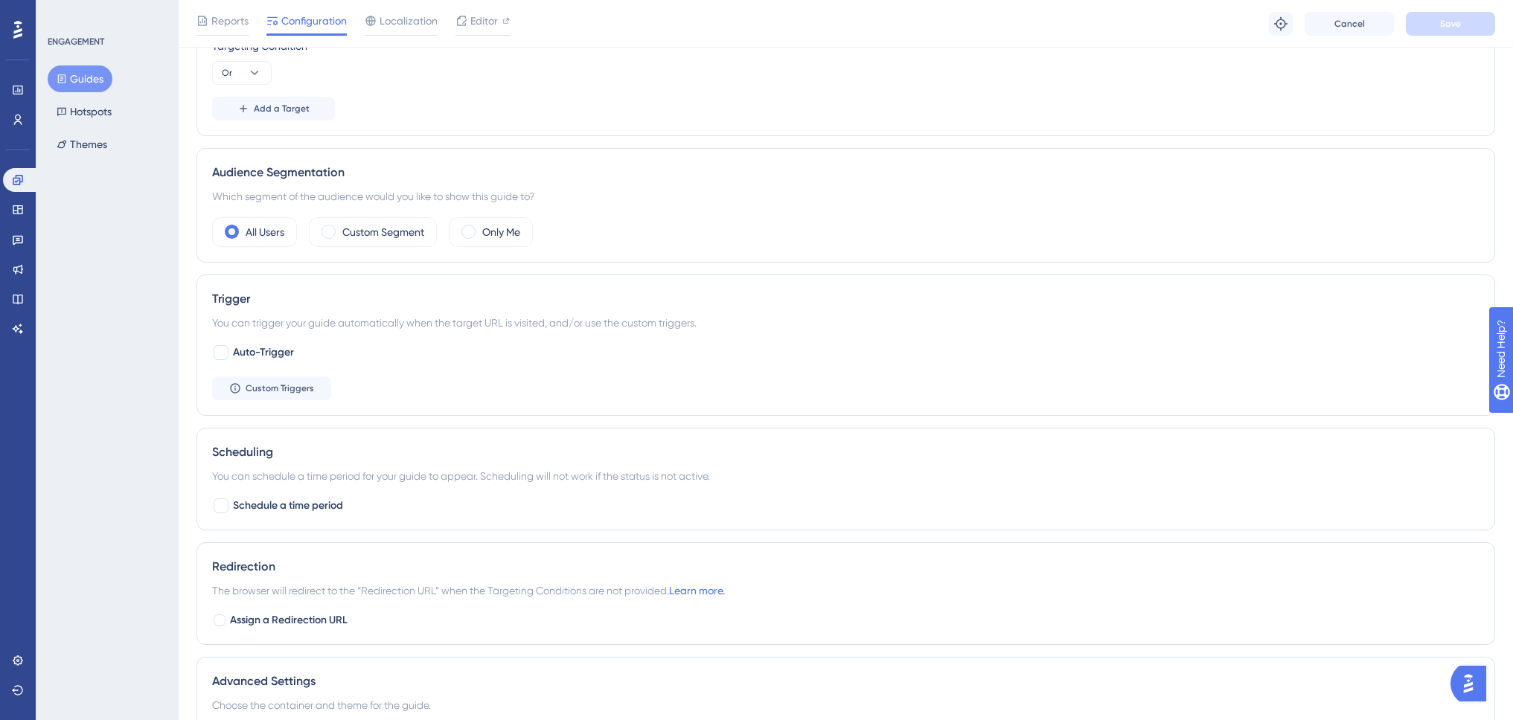
scroll to position [734, 0]
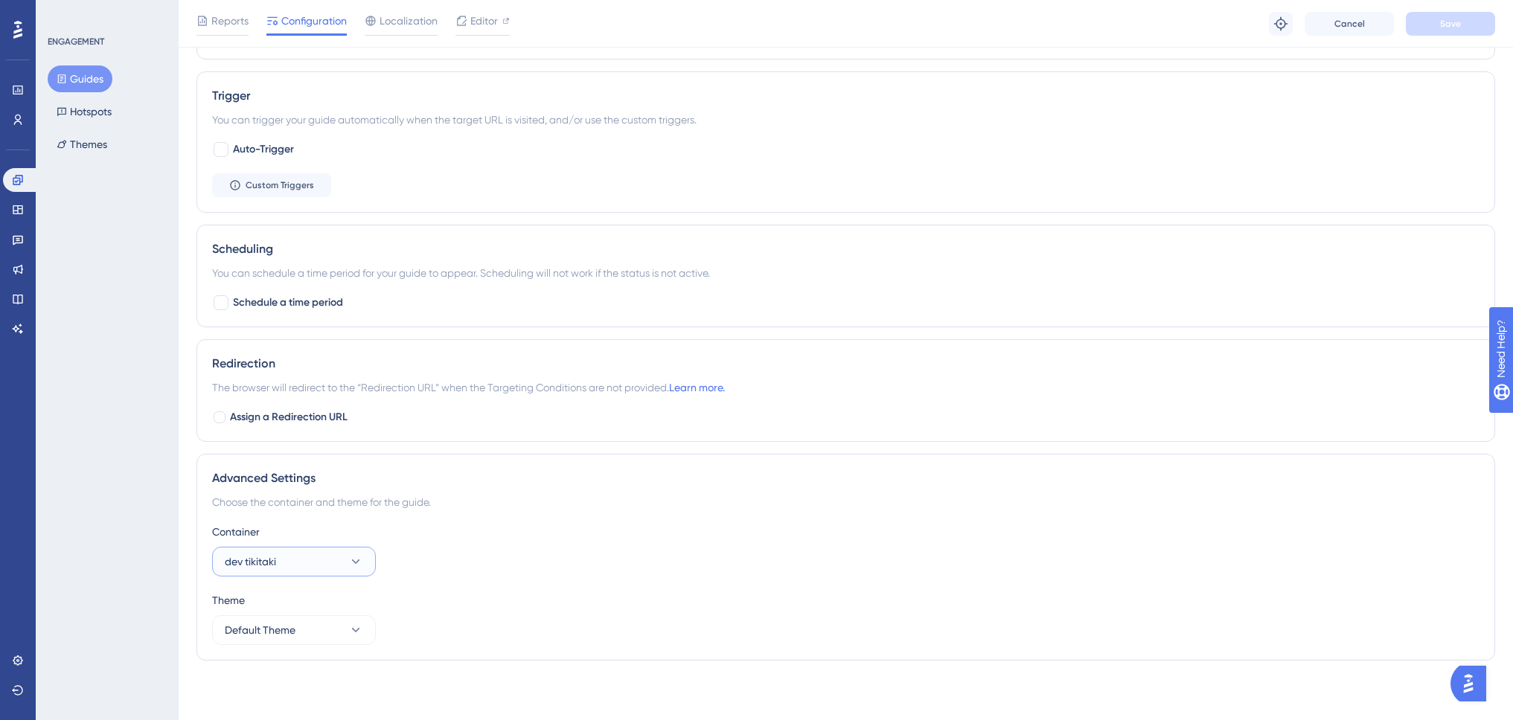
click at [336, 572] on button "dev tikitaki" at bounding box center [294, 562] width 164 height 30
click at [308, 604] on div "production production" at bounding box center [294, 607] width 121 height 30
click at [1465, 13] on button "Save" at bounding box center [1450, 24] width 89 height 24
click at [101, 76] on button "Guides" at bounding box center [80, 78] width 65 height 27
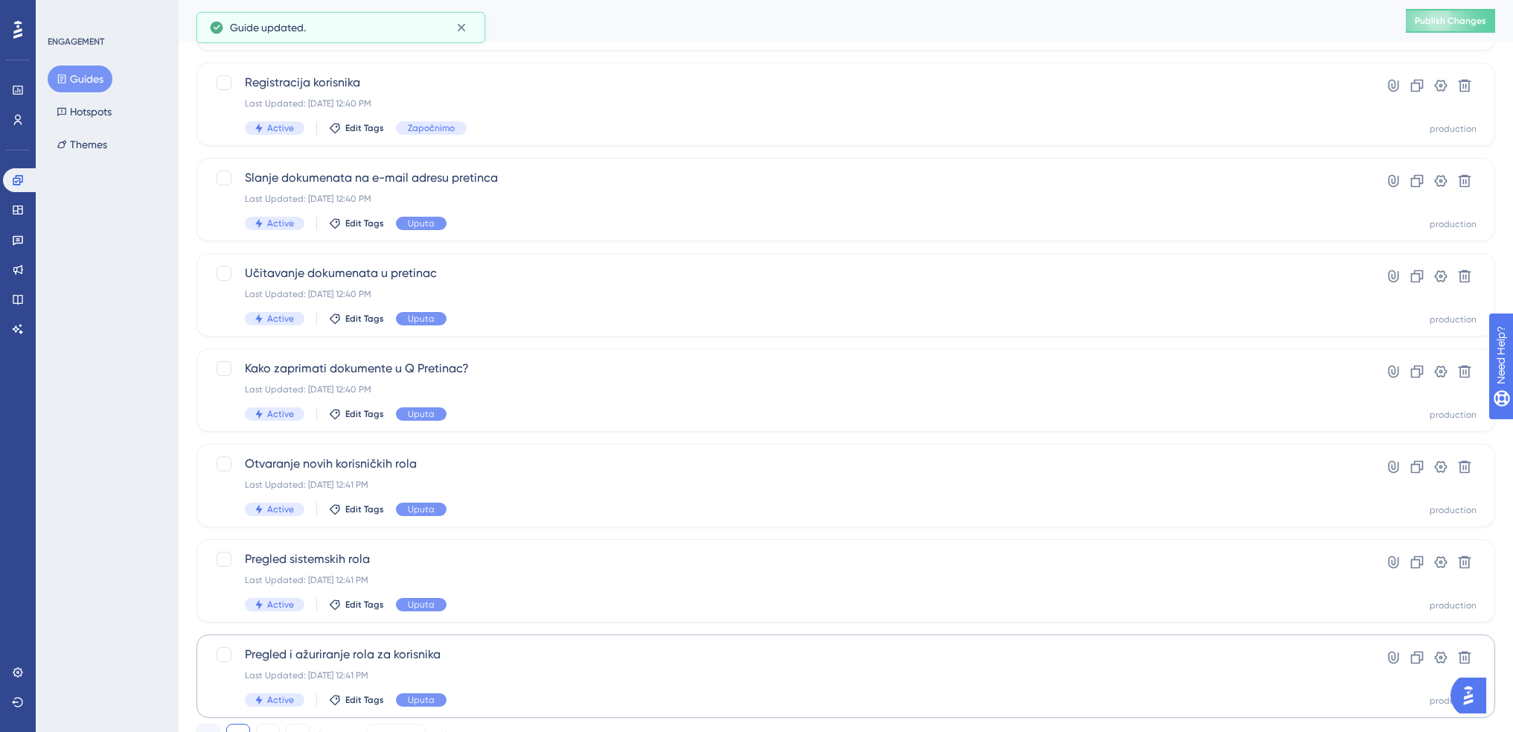
scroll to position [423, 0]
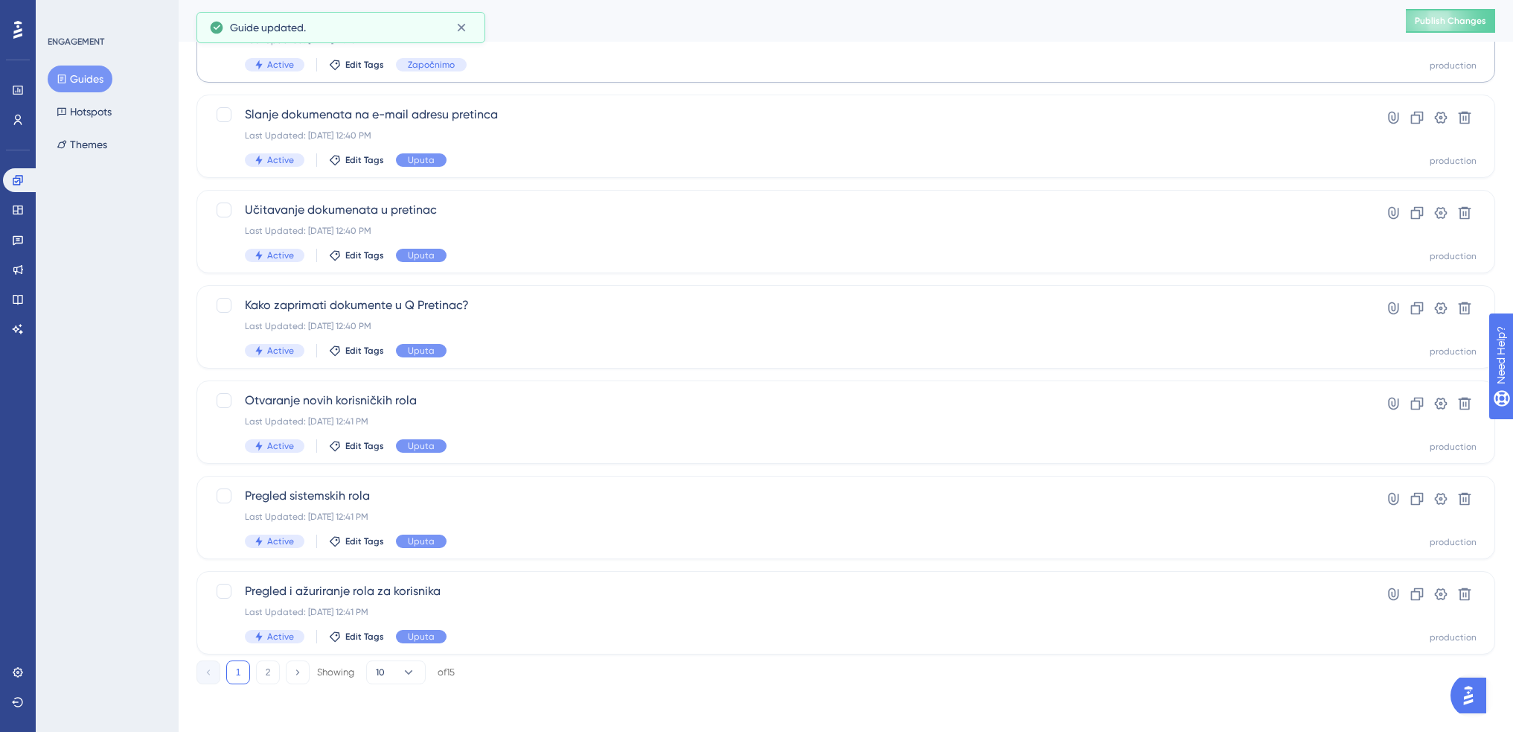
click at [275, 671] on button "2" at bounding box center [268, 672] width 24 height 24
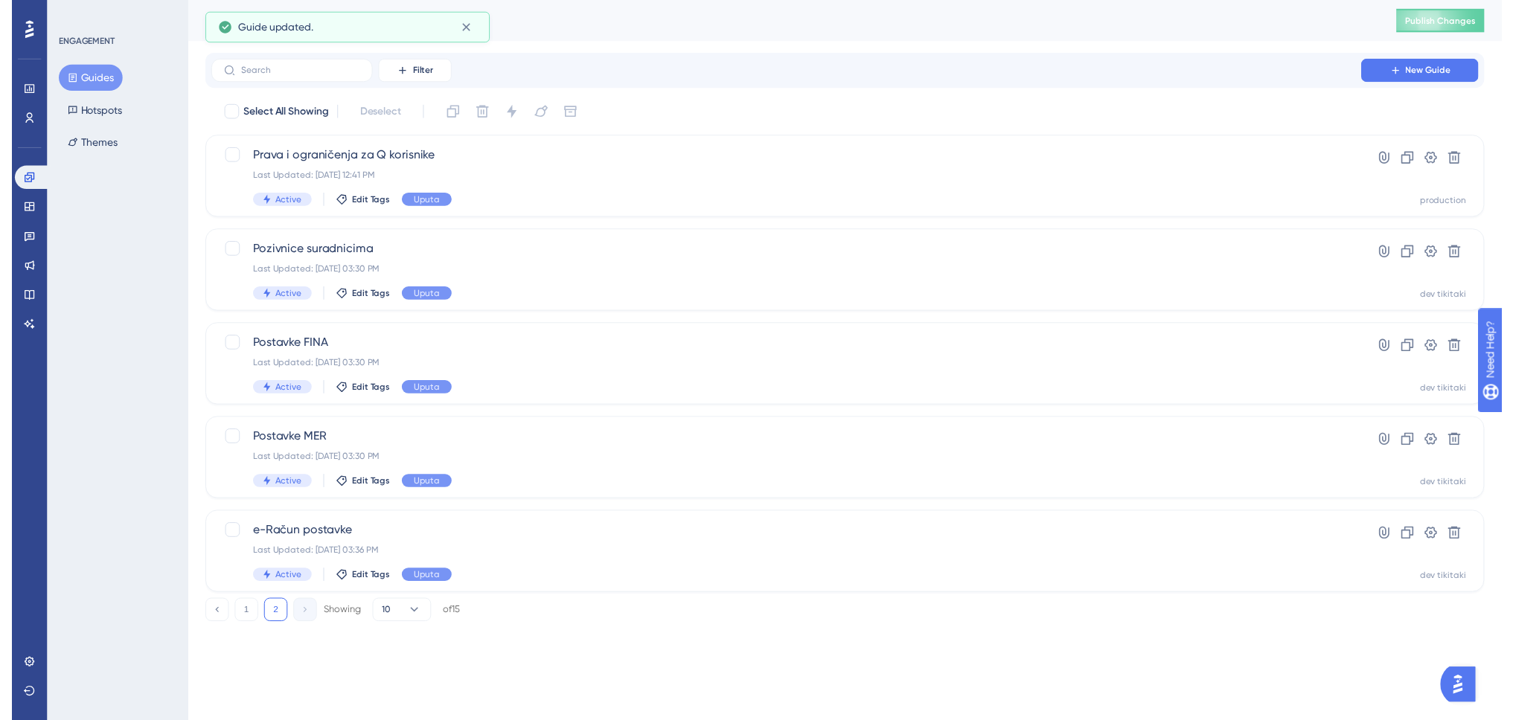
scroll to position [0, 0]
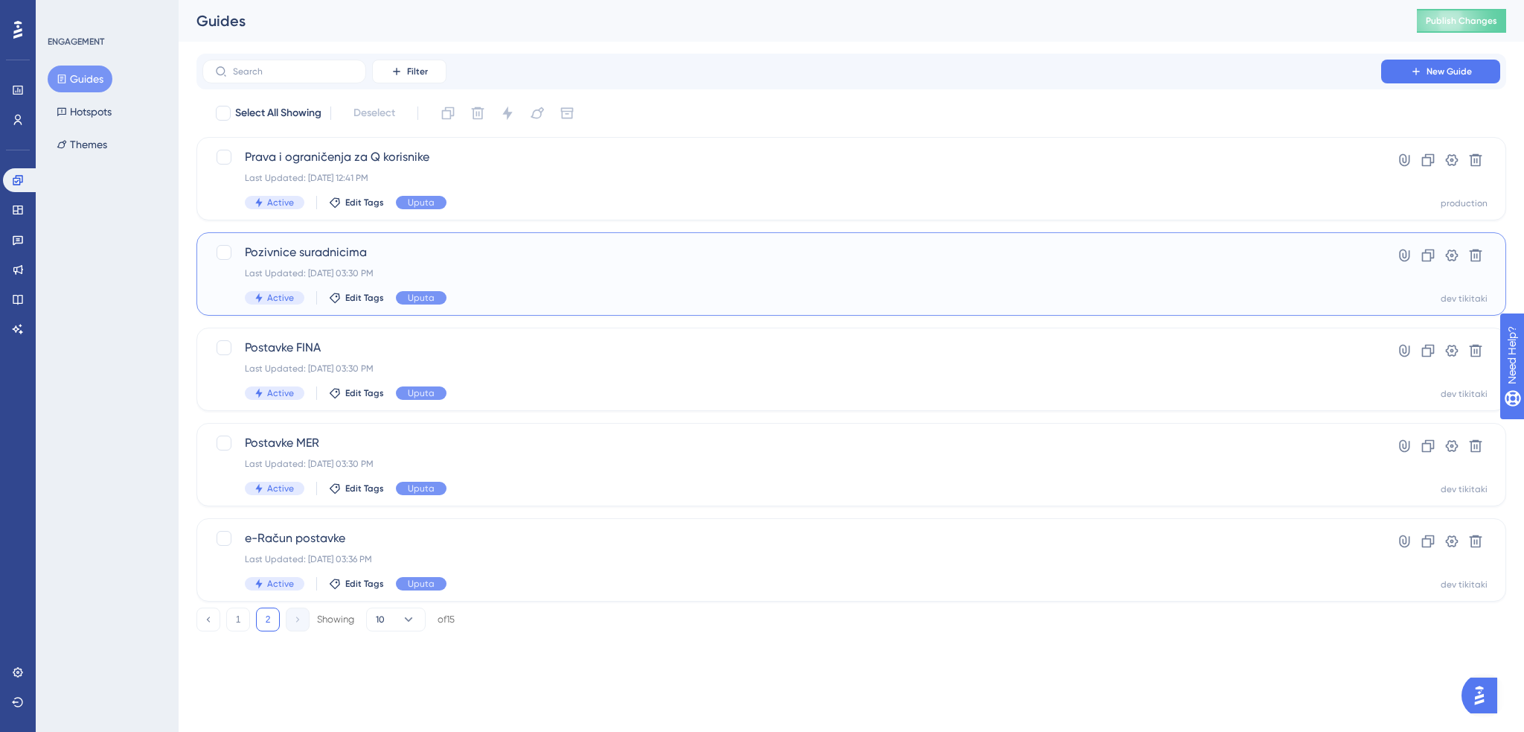
click at [511, 279] on div "Pozivnice suradnicima Last Updated: Aug 22 2025, 03:30 PM Active Edit Tags Uputa" at bounding box center [792, 273] width 1094 height 61
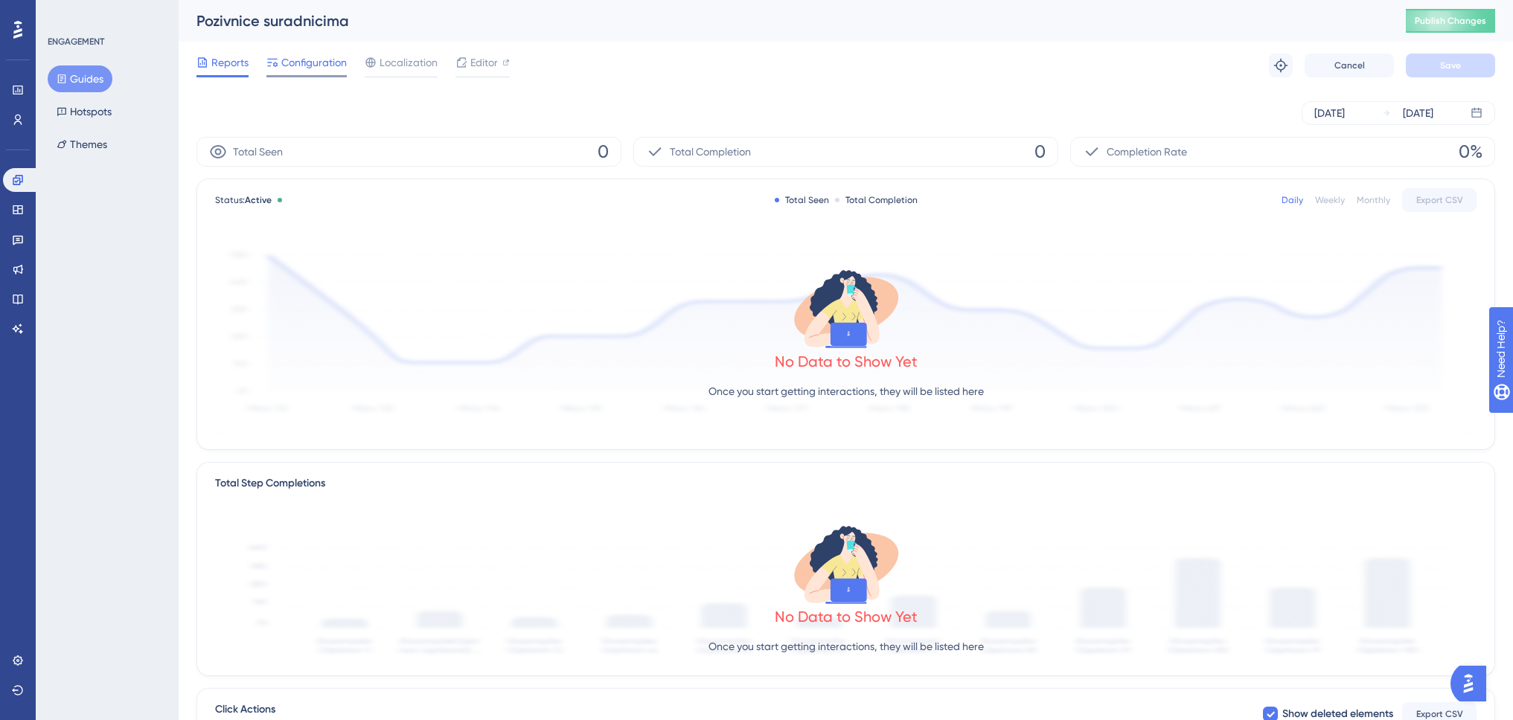
click at [324, 65] on span "Configuration" at bounding box center [313, 63] width 65 height 18
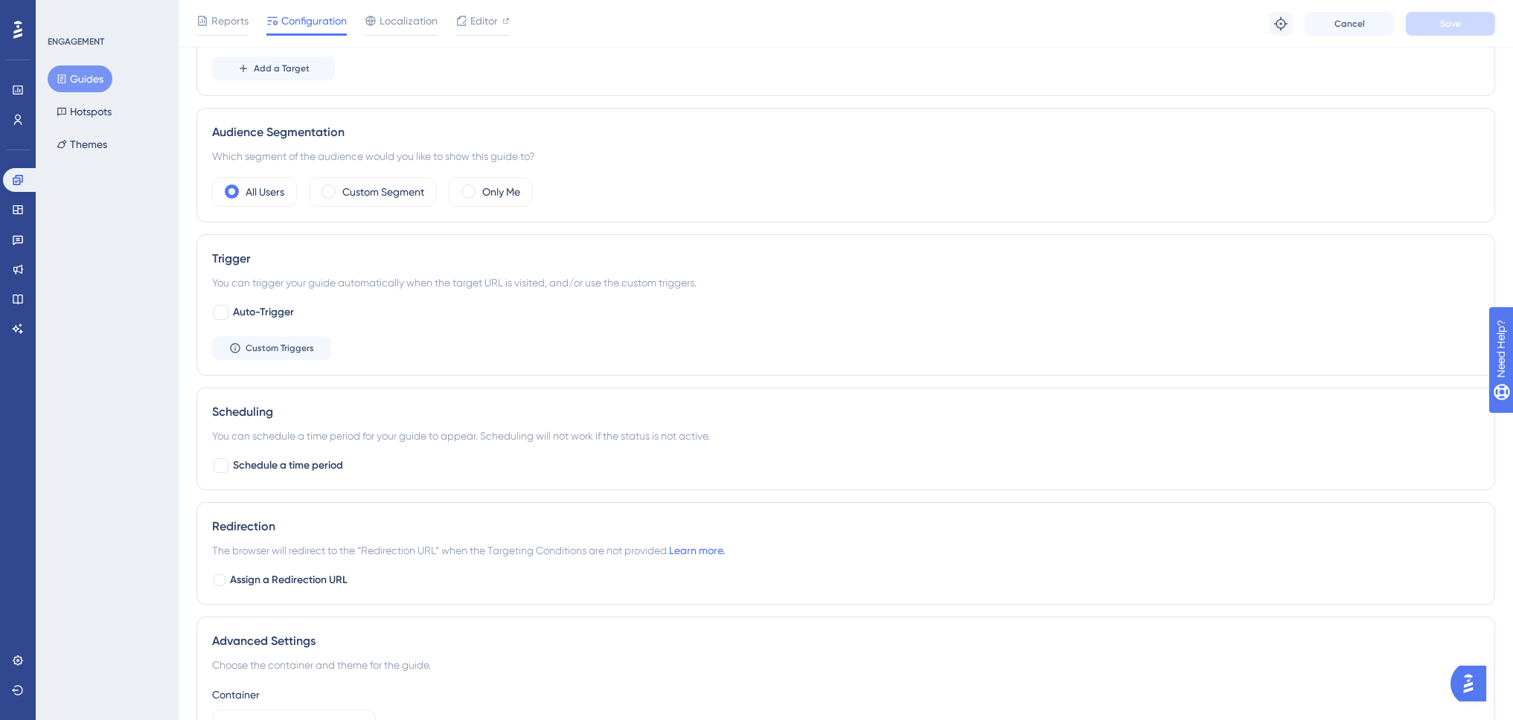
scroll to position [734, 0]
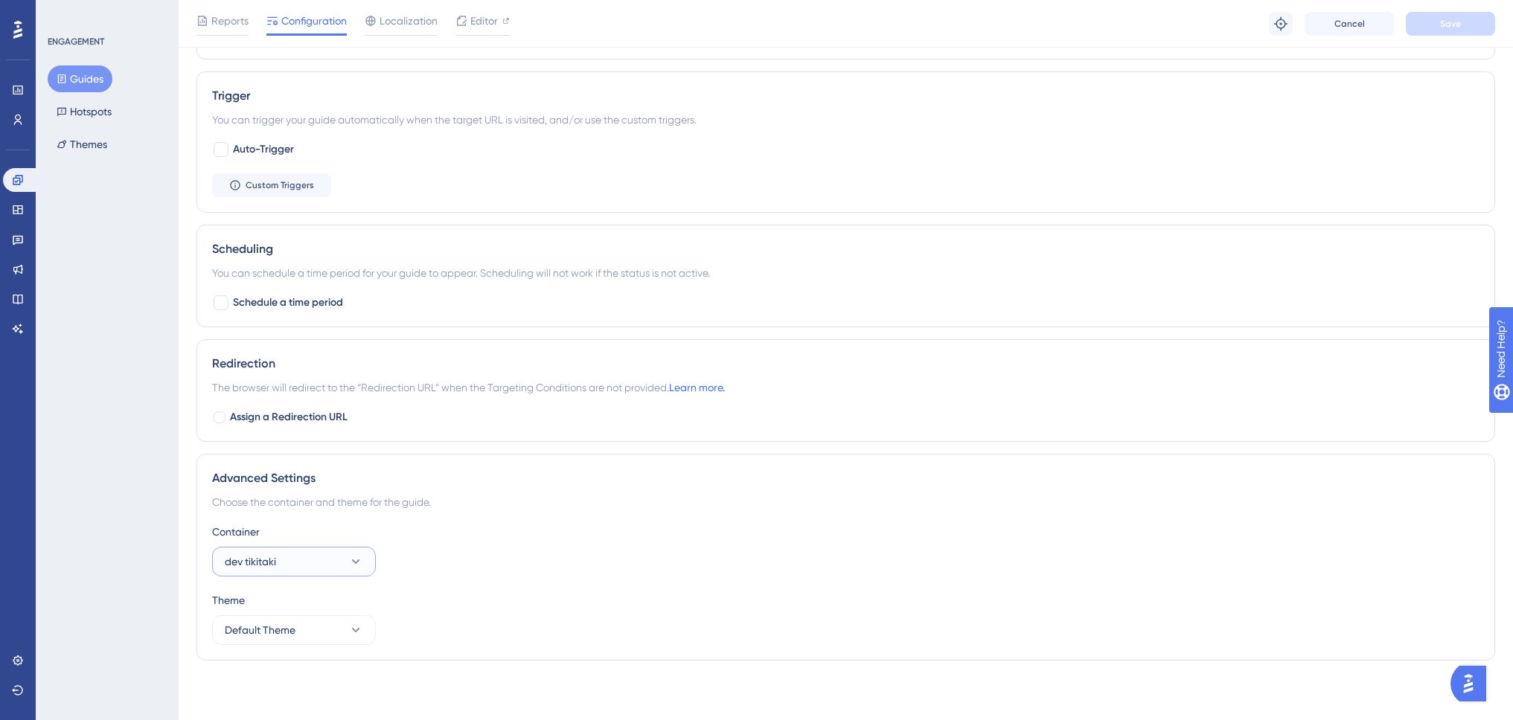
click at [313, 565] on button "dev tikitaki" at bounding box center [294, 562] width 164 height 30
click at [302, 610] on div "production production" at bounding box center [294, 607] width 121 height 30
click at [1476, 28] on button "Save" at bounding box center [1450, 24] width 89 height 24
click at [88, 78] on button "Guides" at bounding box center [80, 78] width 65 height 27
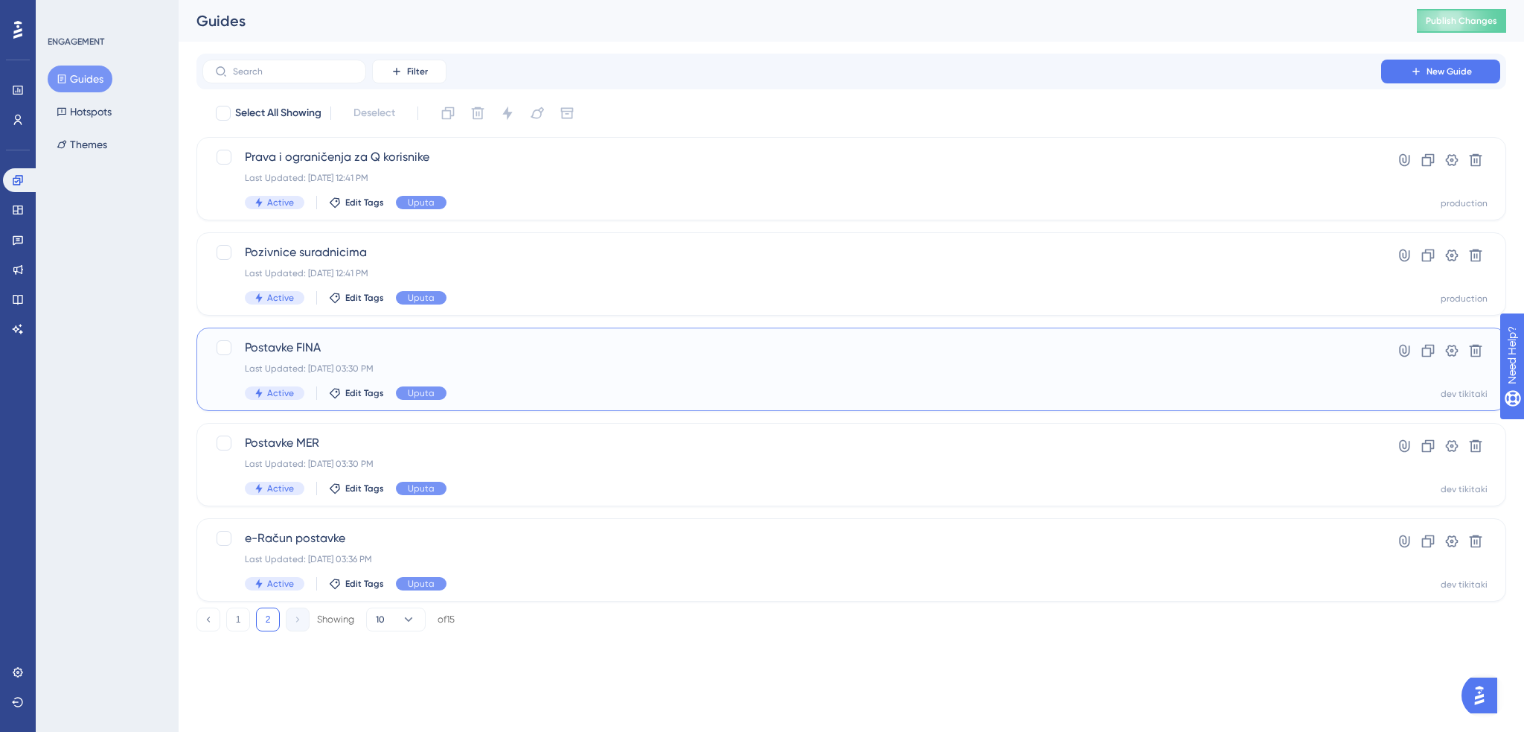
click at [486, 385] on div "Postavke FINA Last Updated: Aug 22 2025, 03:30 PM Active Edit Tags Uputa" at bounding box center [792, 369] width 1094 height 61
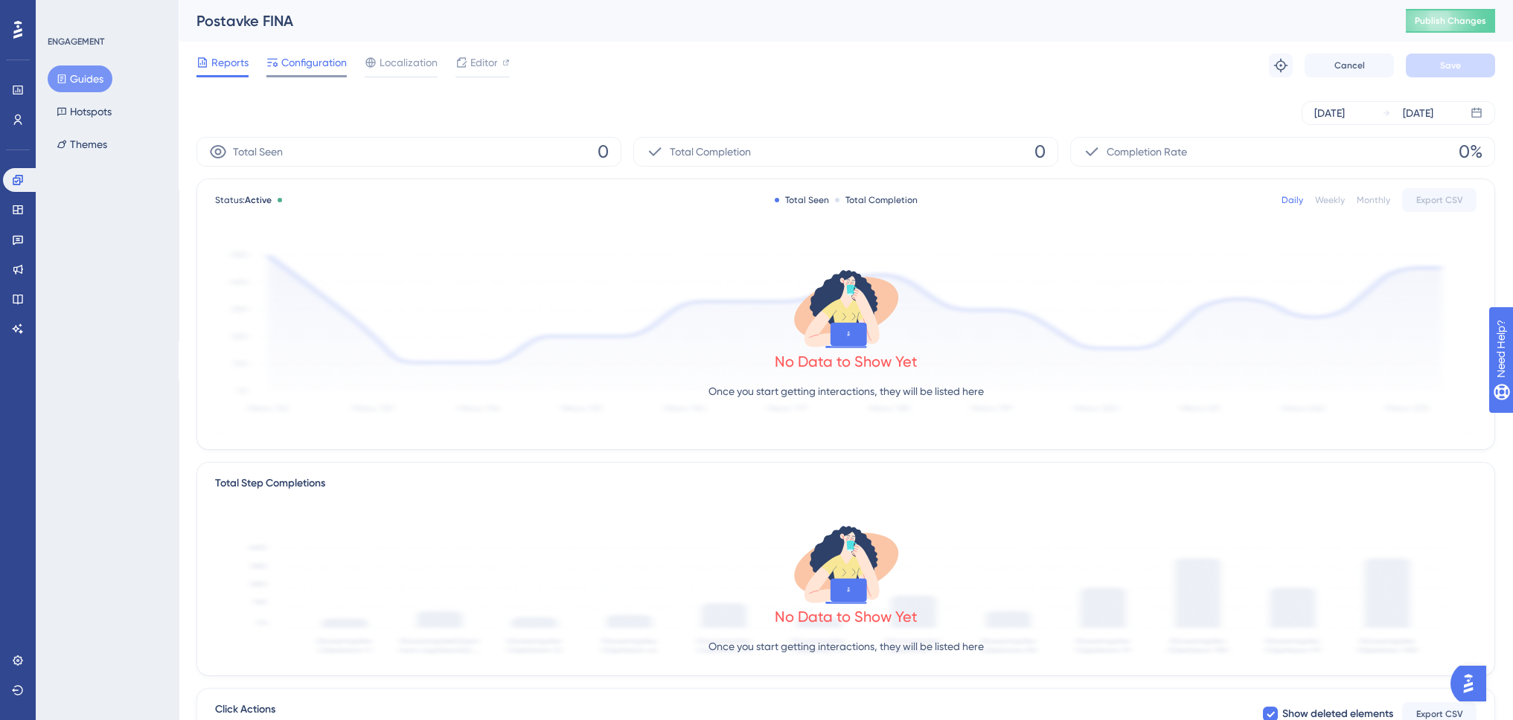
click at [321, 67] on span "Configuration" at bounding box center [313, 63] width 65 height 18
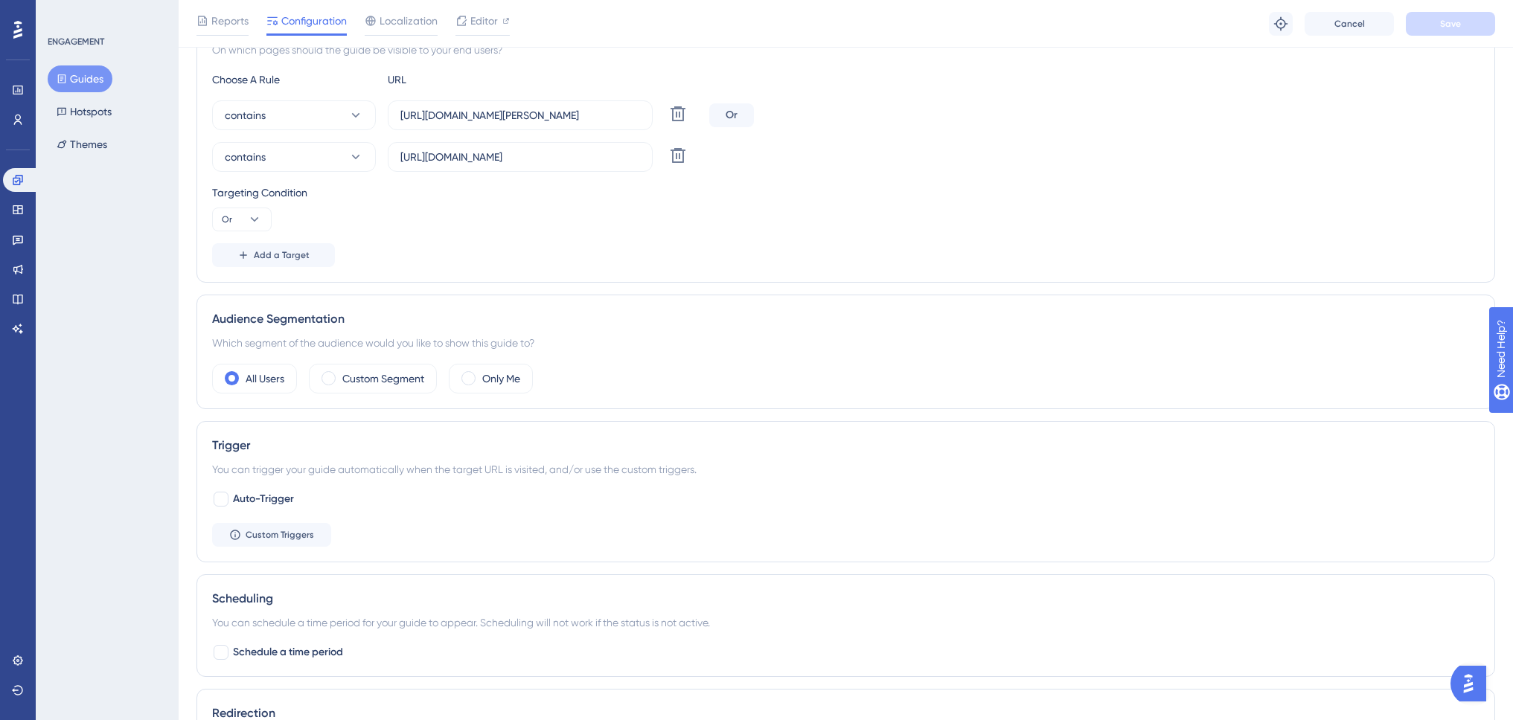
scroll to position [521, 0]
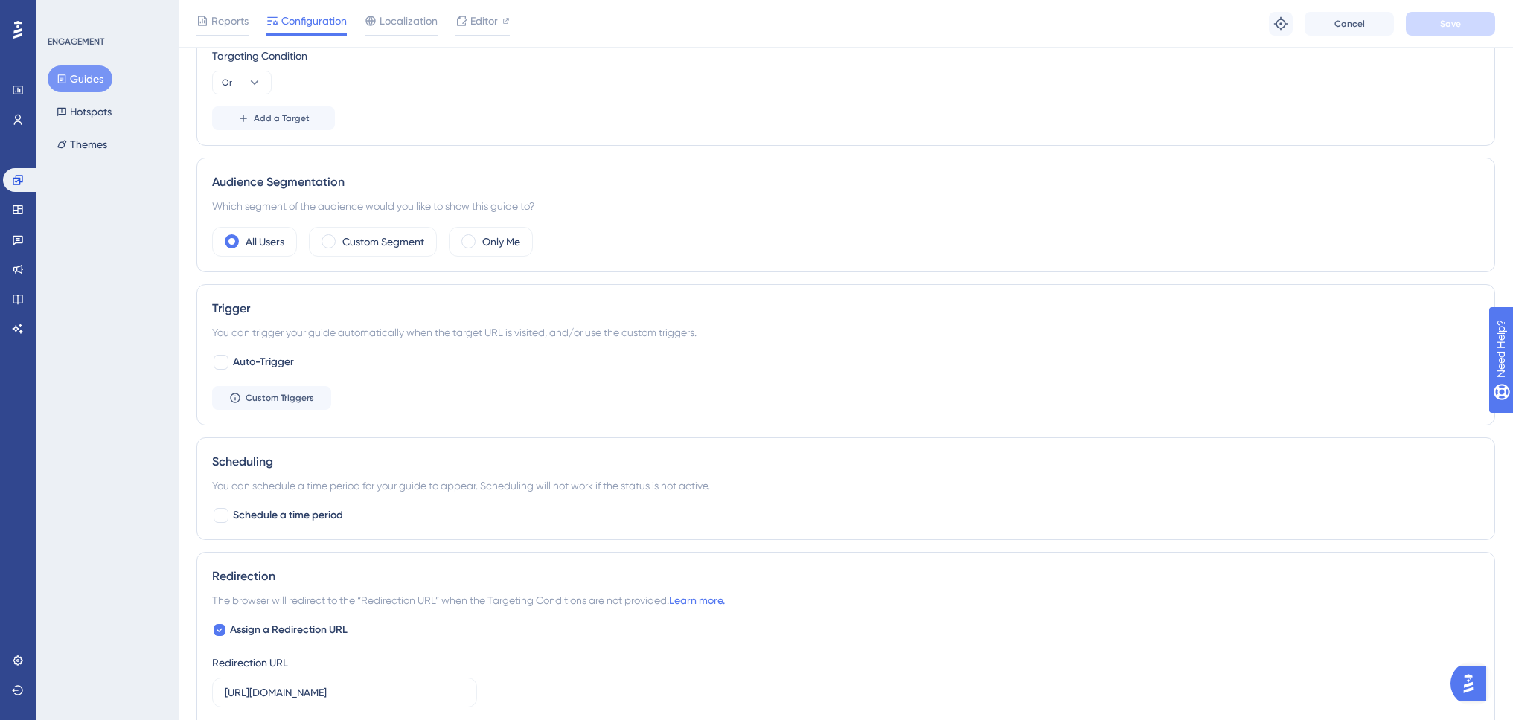
click at [311, 572] on div "Redirection" at bounding box center [845, 577] width 1267 height 18
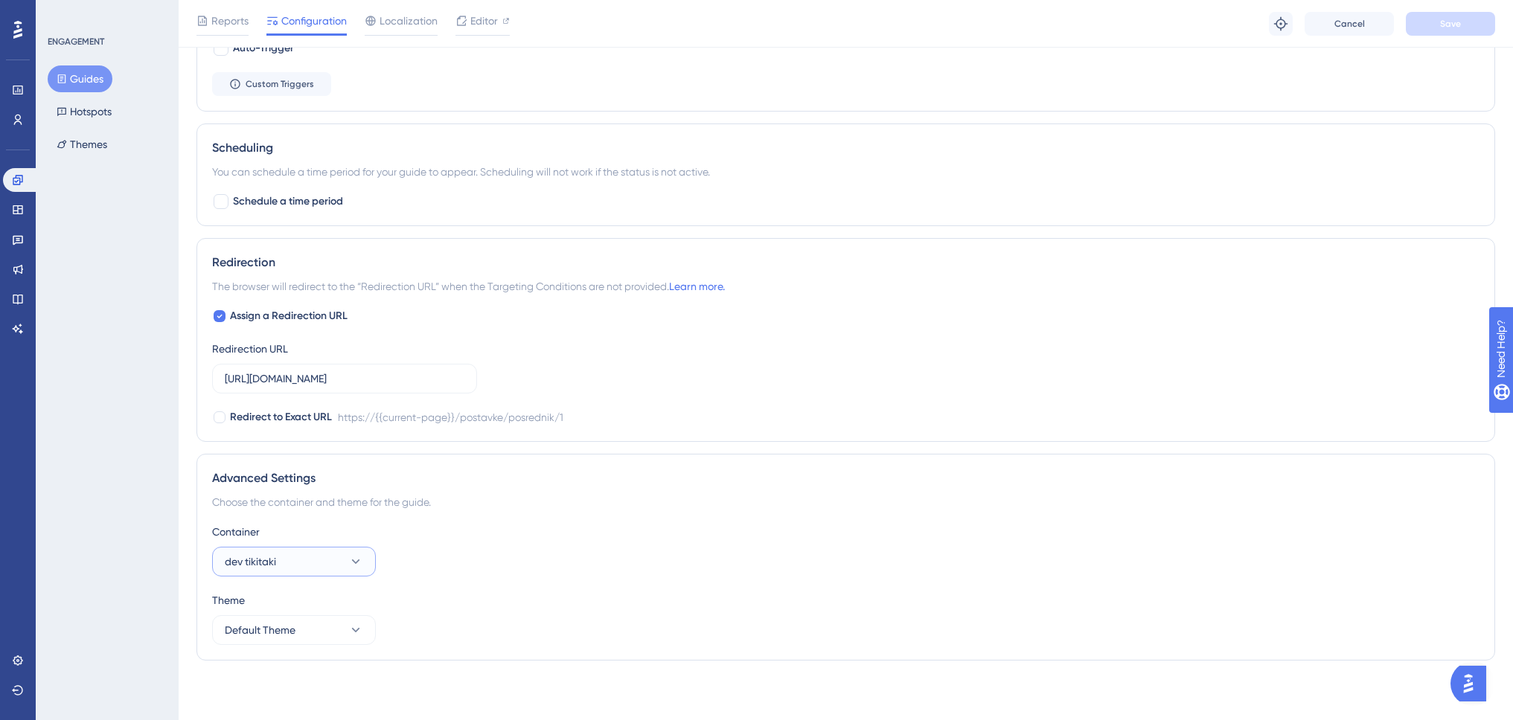
click at [311, 572] on button "dev tikitaki" at bounding box center [294, 562] width 164 height 30
click at [304, 600] on div "production production" at bounding box center [294, 607] width 121 height 30
click at [1429, 26] on button "Save" at bounding box center [1450, 24] width 89 height 24
click at [100, 77] on button "Guides" at bounding box center [80, 78] width 65 height 27
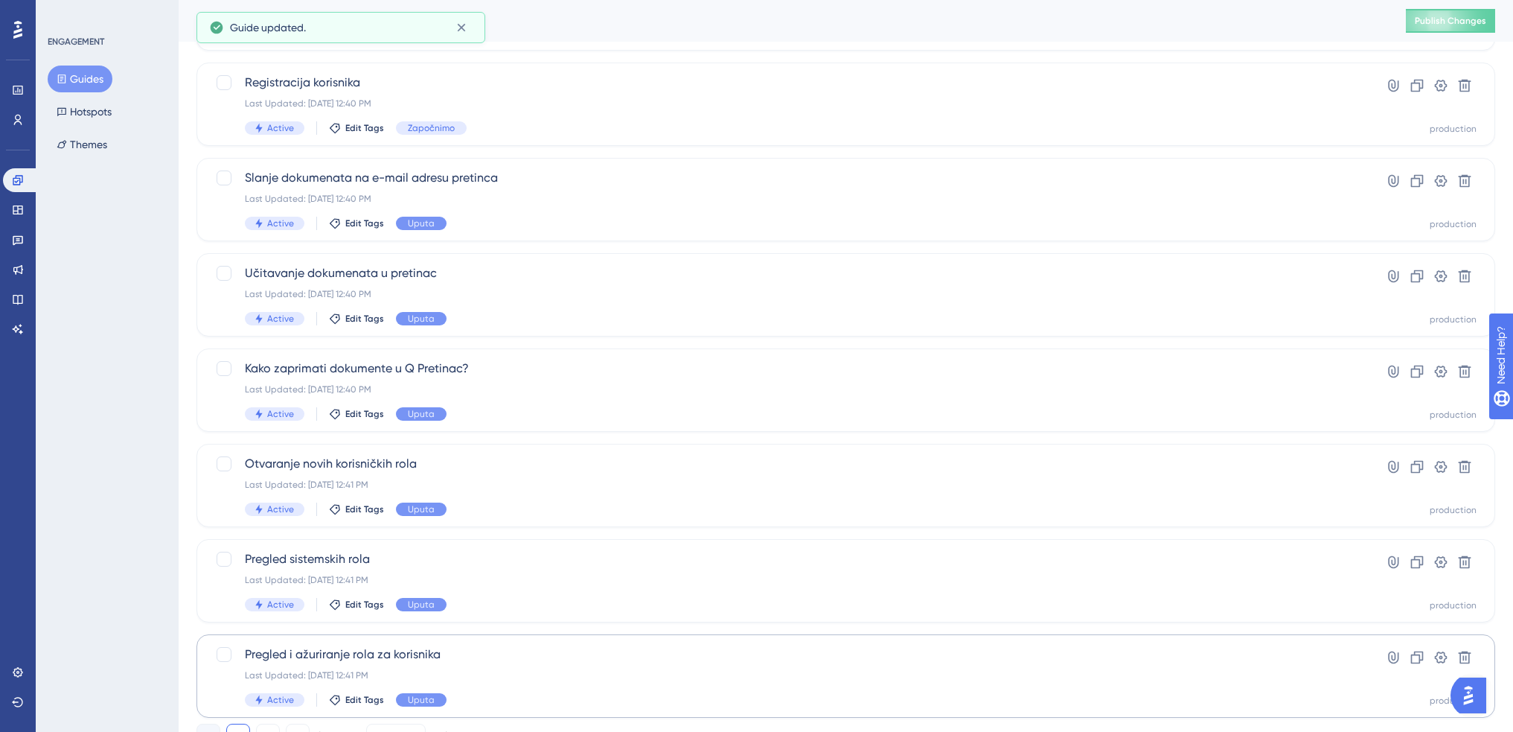
scroll to position [423, 0]
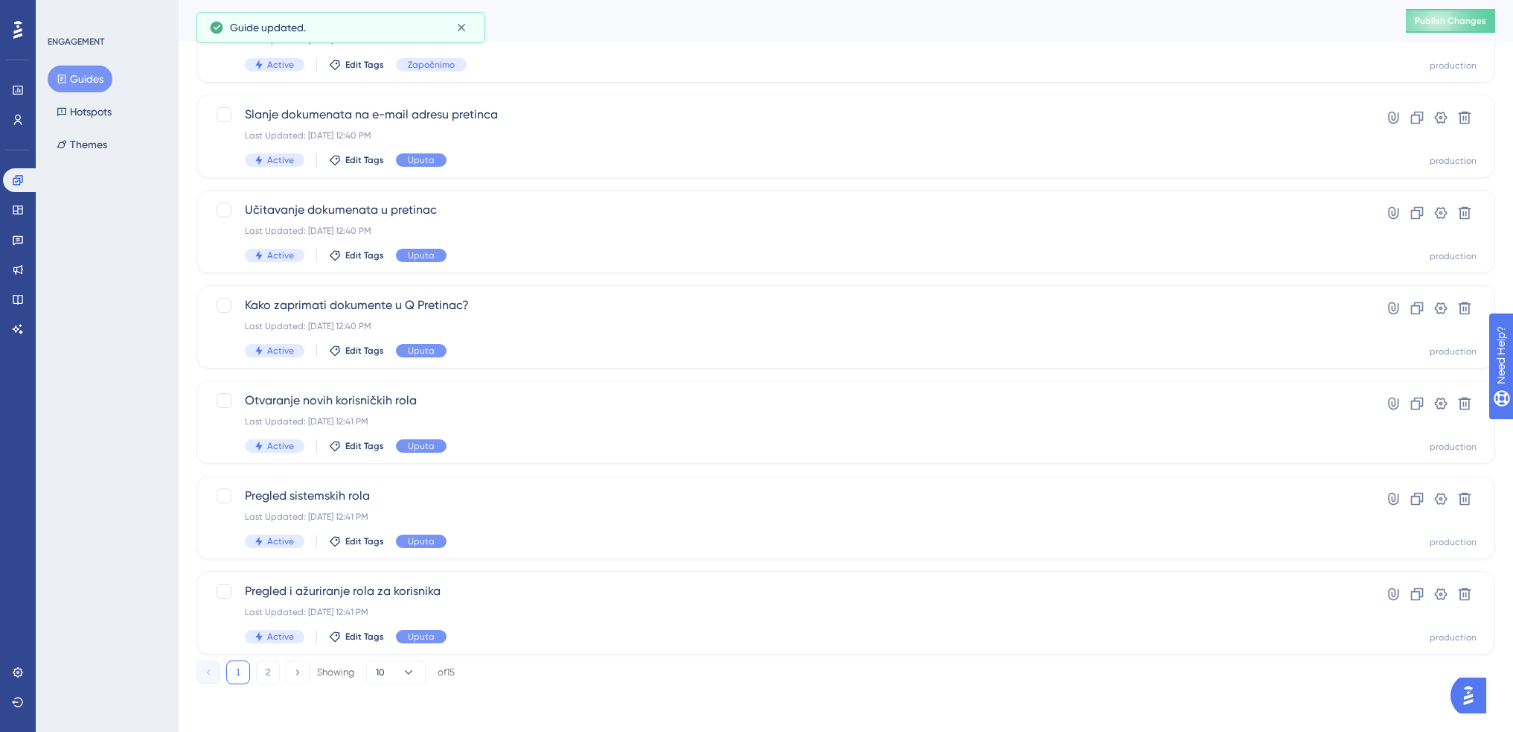
click at [272, 667] on button "2" at bounding box center [268, 672] width 24 height 24
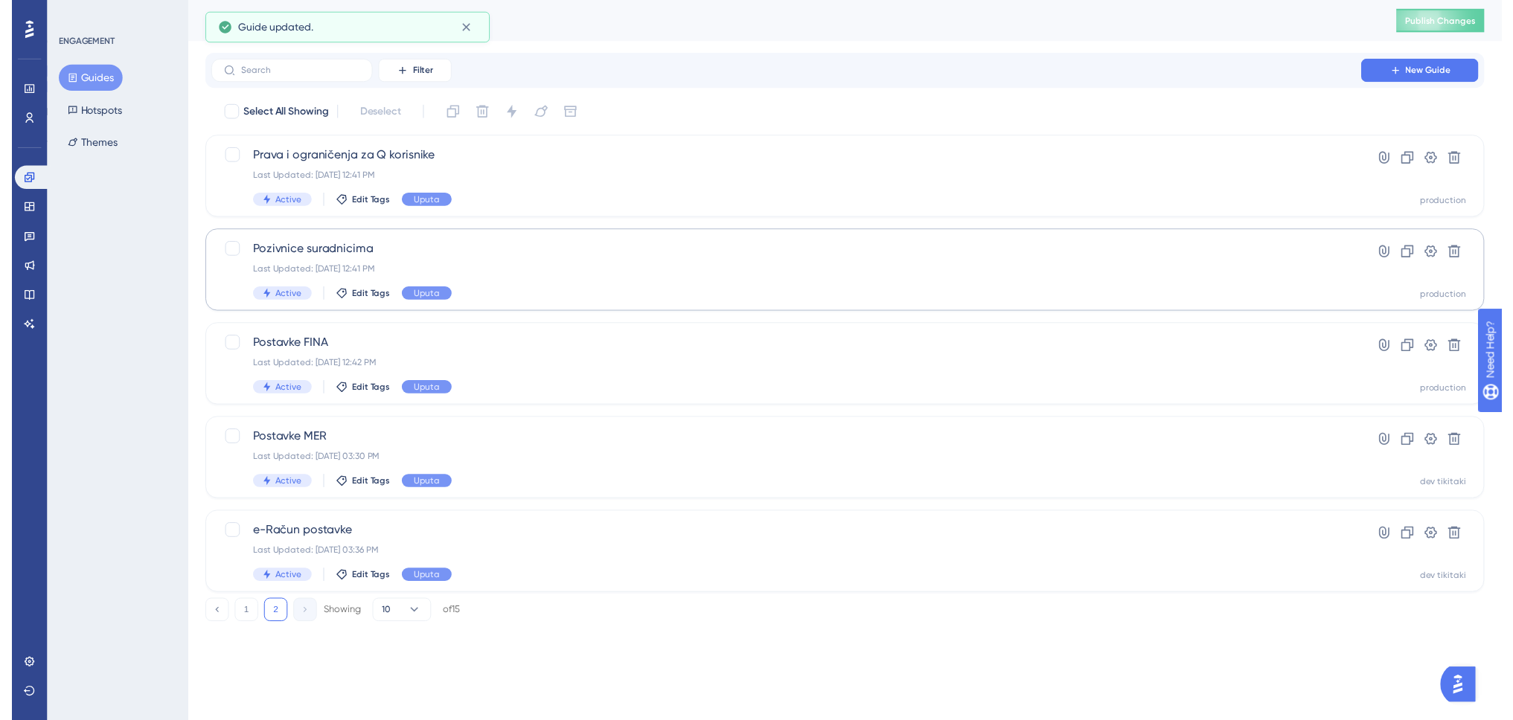
scroll to position [0, 0]
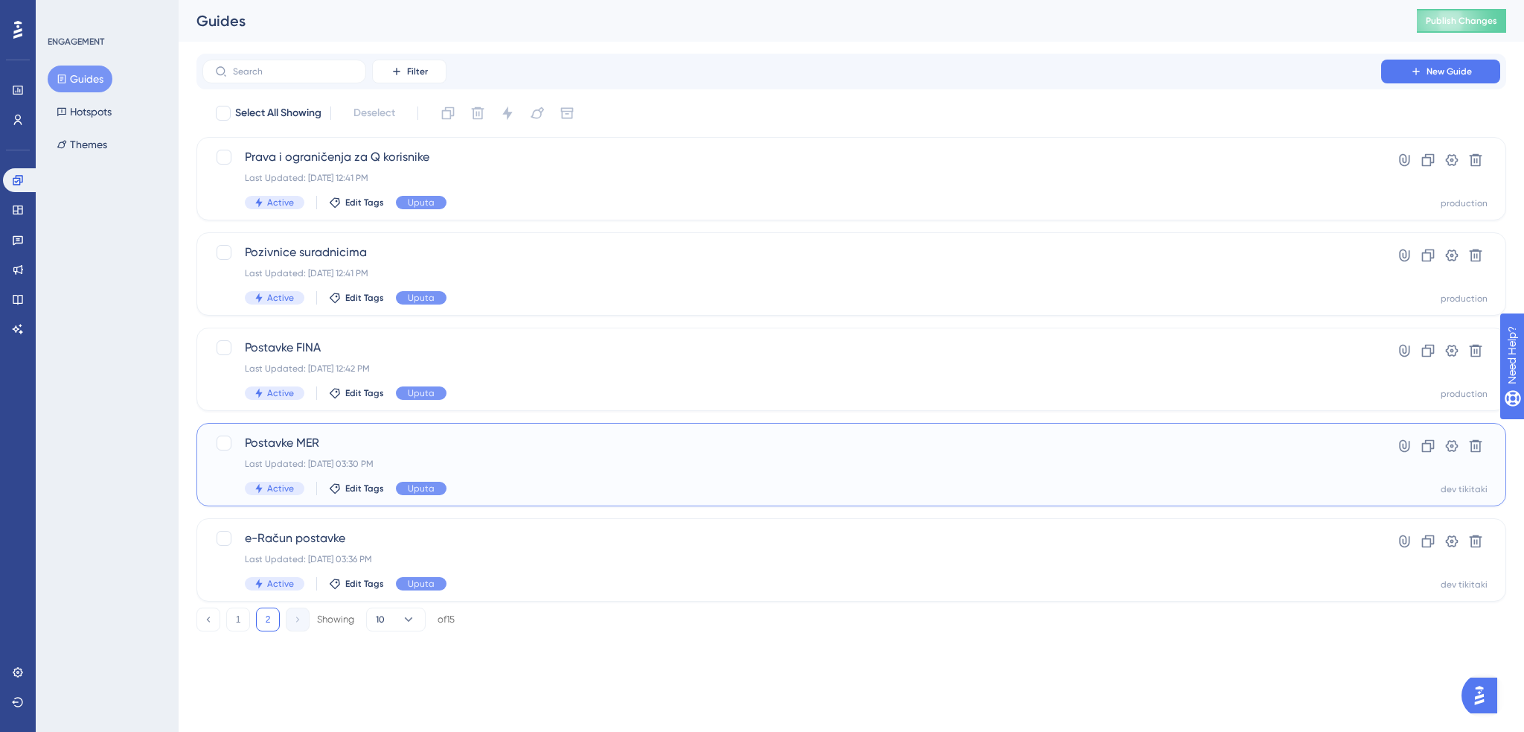
click at [526, 447] on span "Postavke MER" at bounding box center [792, 443] width 1094 height 18
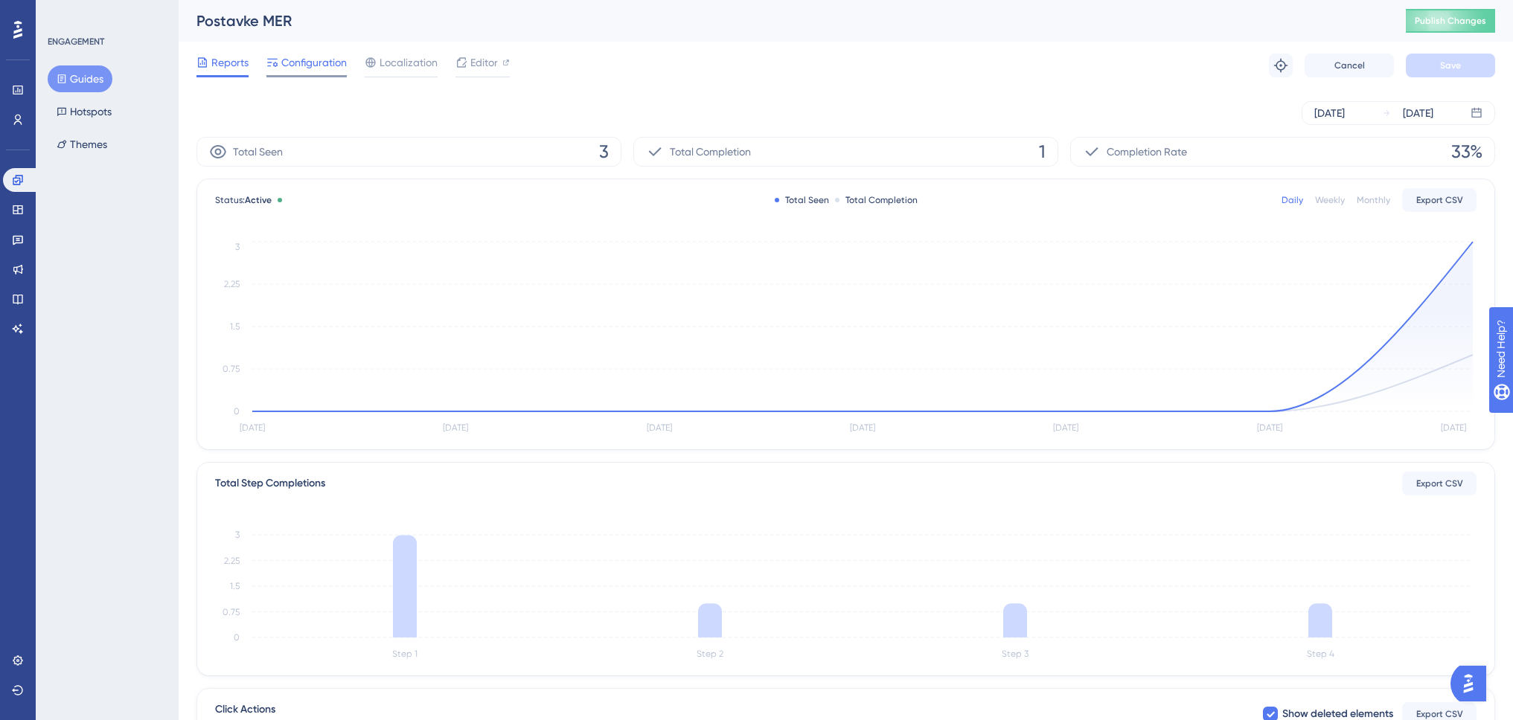
click at [330, 63] on span "Configuration" at bounding box center [313, 63] width 65 height 18
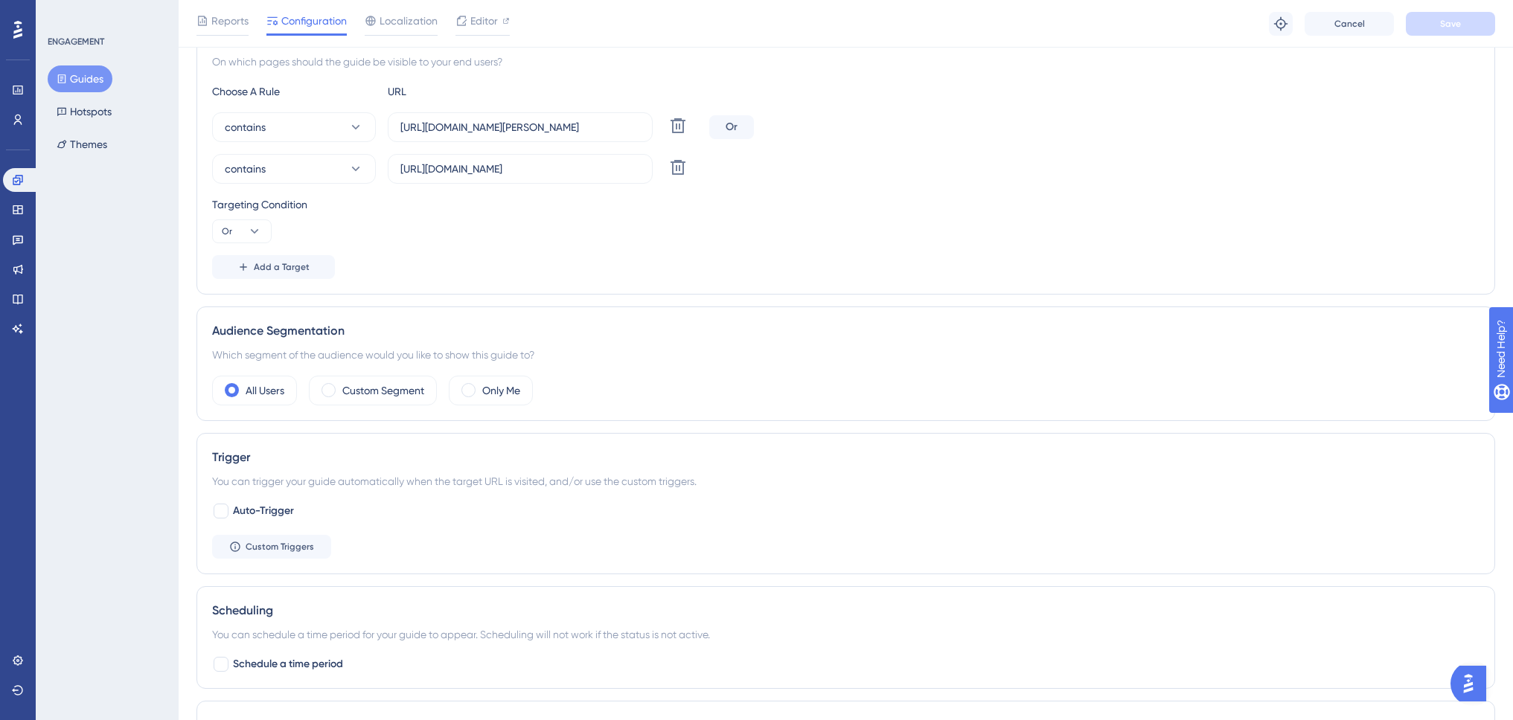
scroll to position [835, 0]
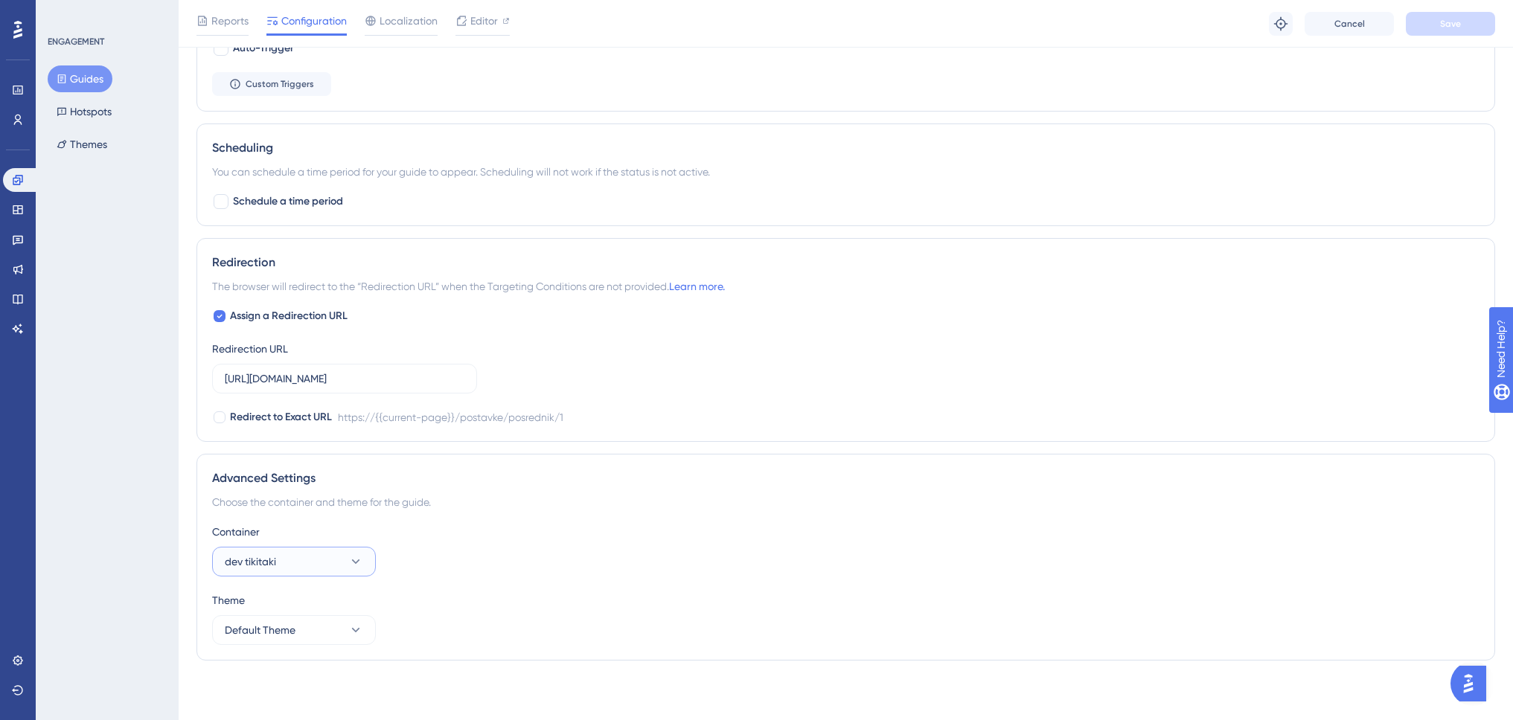
click at [323, 559] on button "dev tikitaki" at bounding box center [294, 562] width 164 height 30
click at [316, 598] on div "production production" at bounding box center [294, 607] width 121 height 30
click at [1452, 23] on span "Save" at bounding box center [1450, 24] width 21 height 12
click at [95, 76] on button "Guides" at bounding box center [80, 78] width 65 height 27
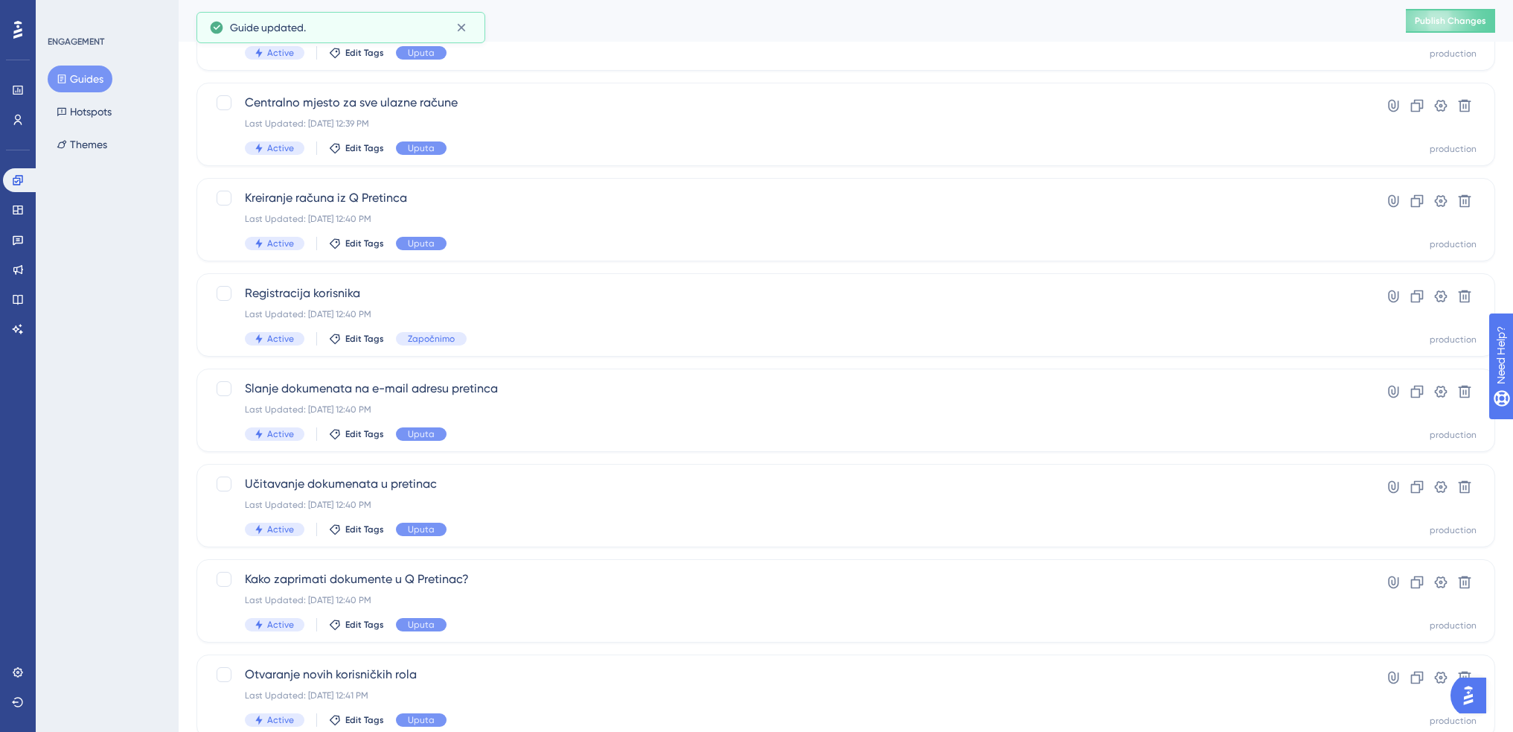
scroll to position [423, 0]
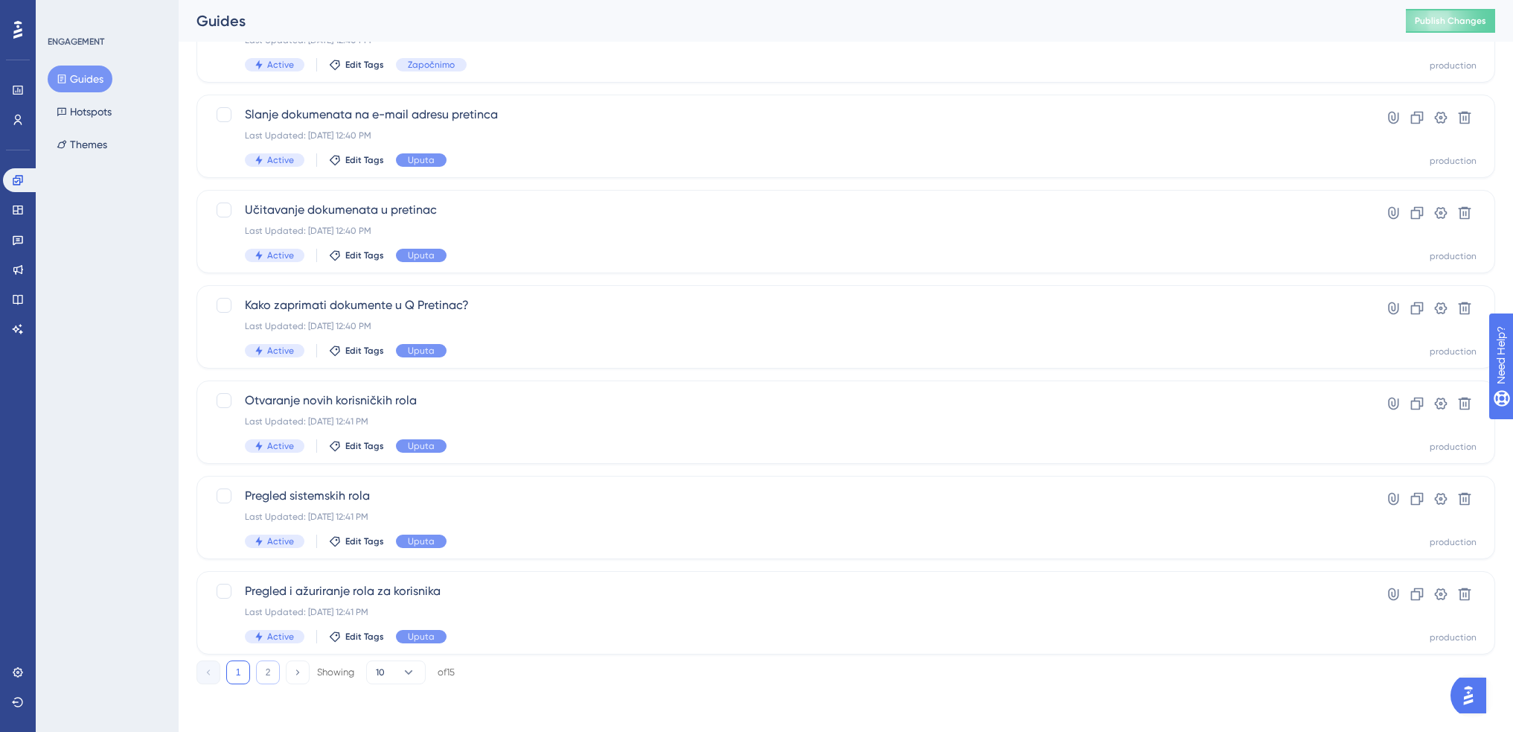
click at [269, 674] on button "2" at bounding box center [268, 672] width 24 height 24
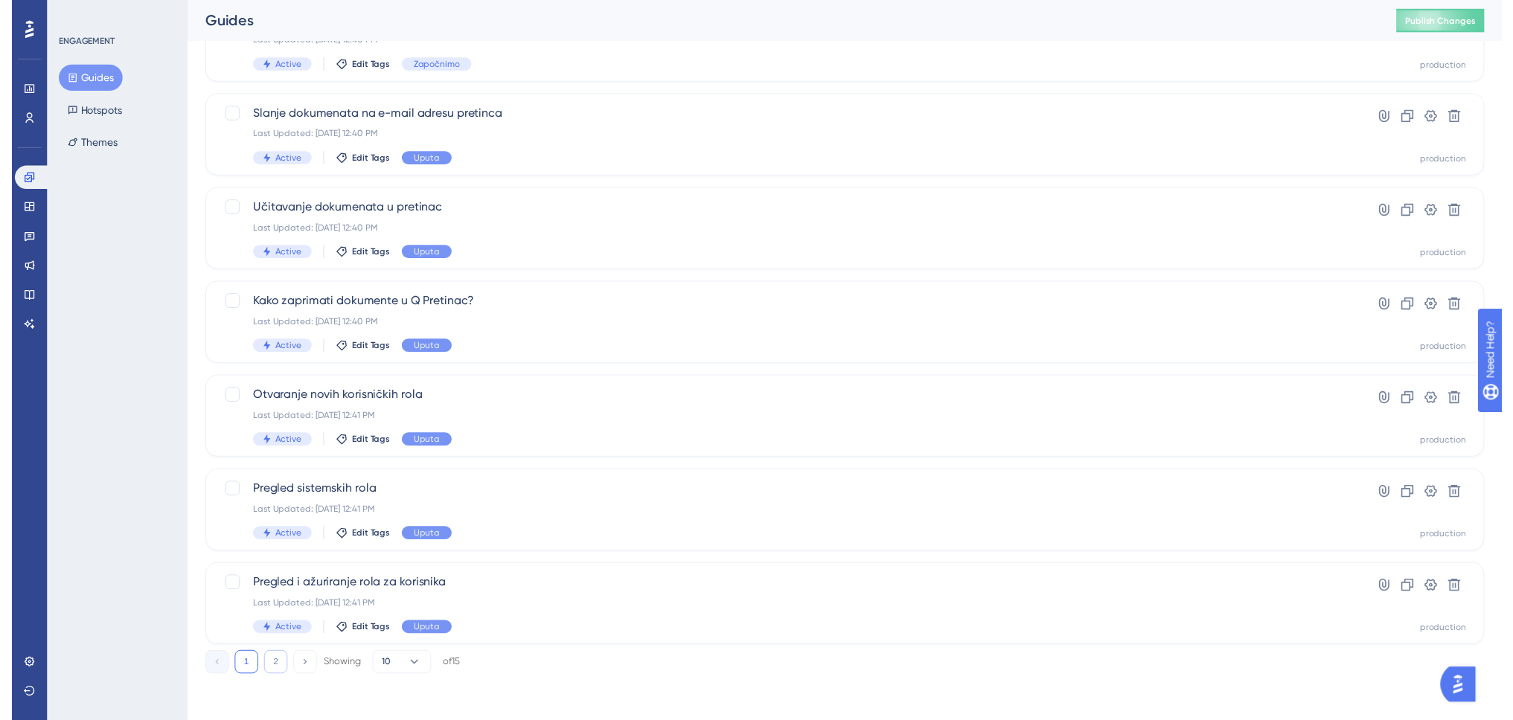
scroll to position [0, 0]
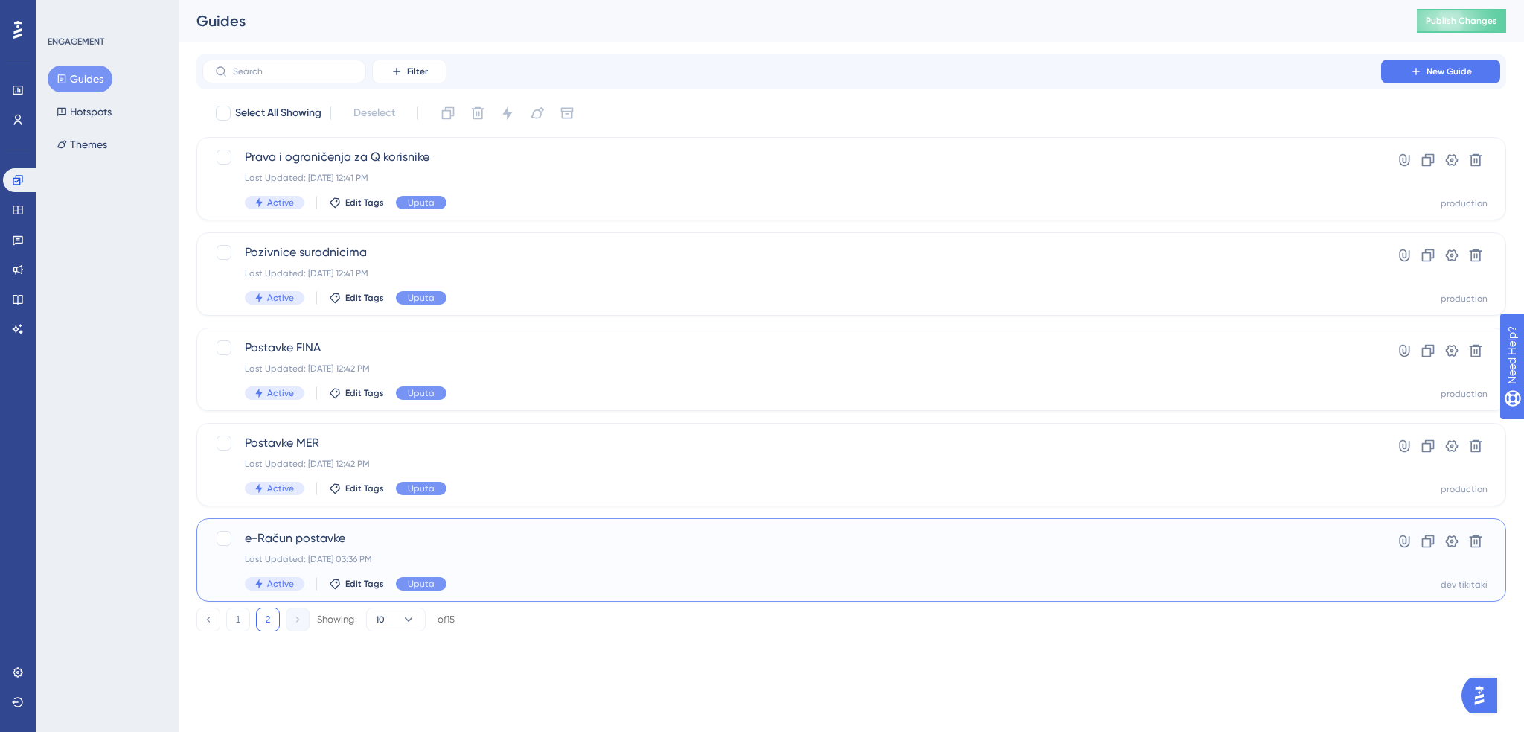
click at [476, 551] on div "e-Račun postavke Last Updated: Aug 22 2025, 03:36 PM Active Edit Tags Uputa" at bounding box center [792, 559] width 1094 height 61
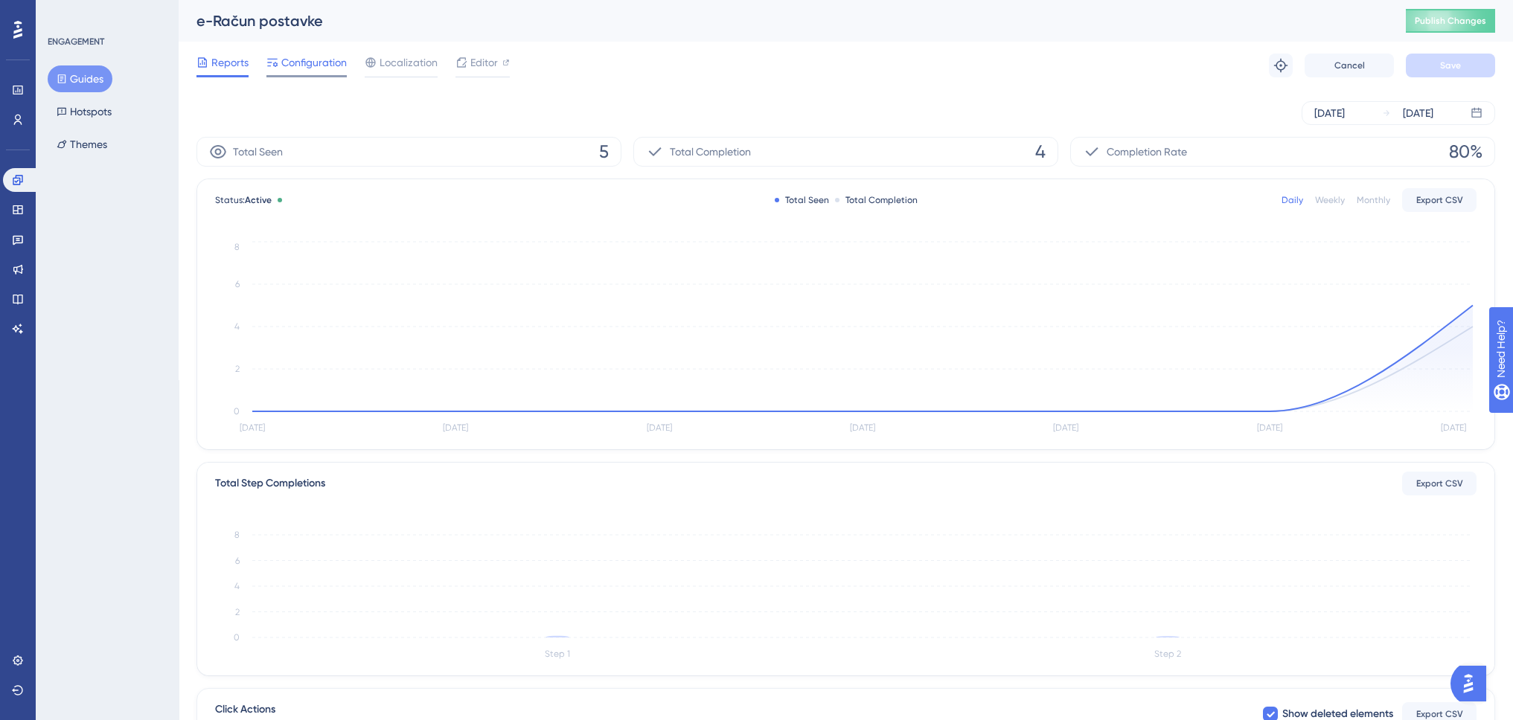
click at [306, 65] on span "Configuration" at bounding box center [313, 63] width 65 height 18
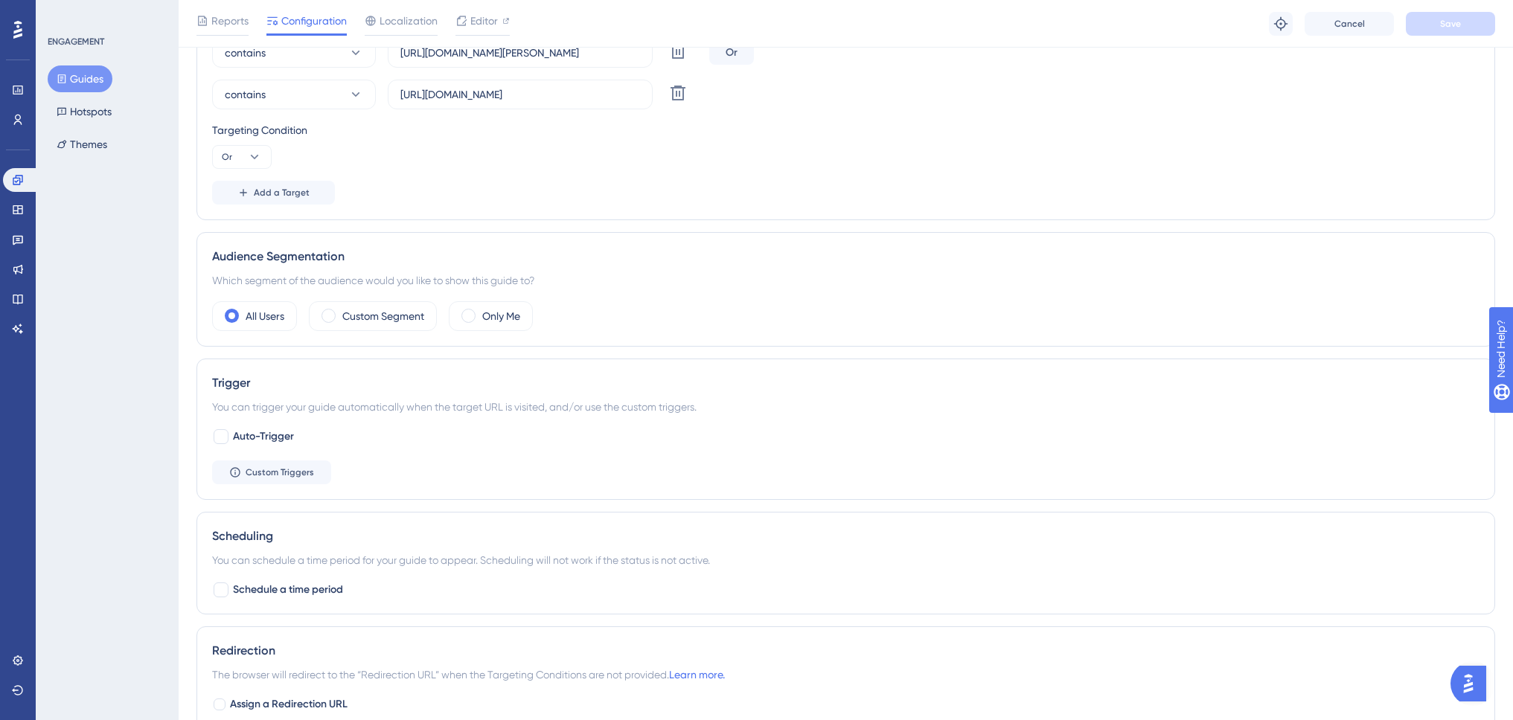
scroll to position [558, 0]
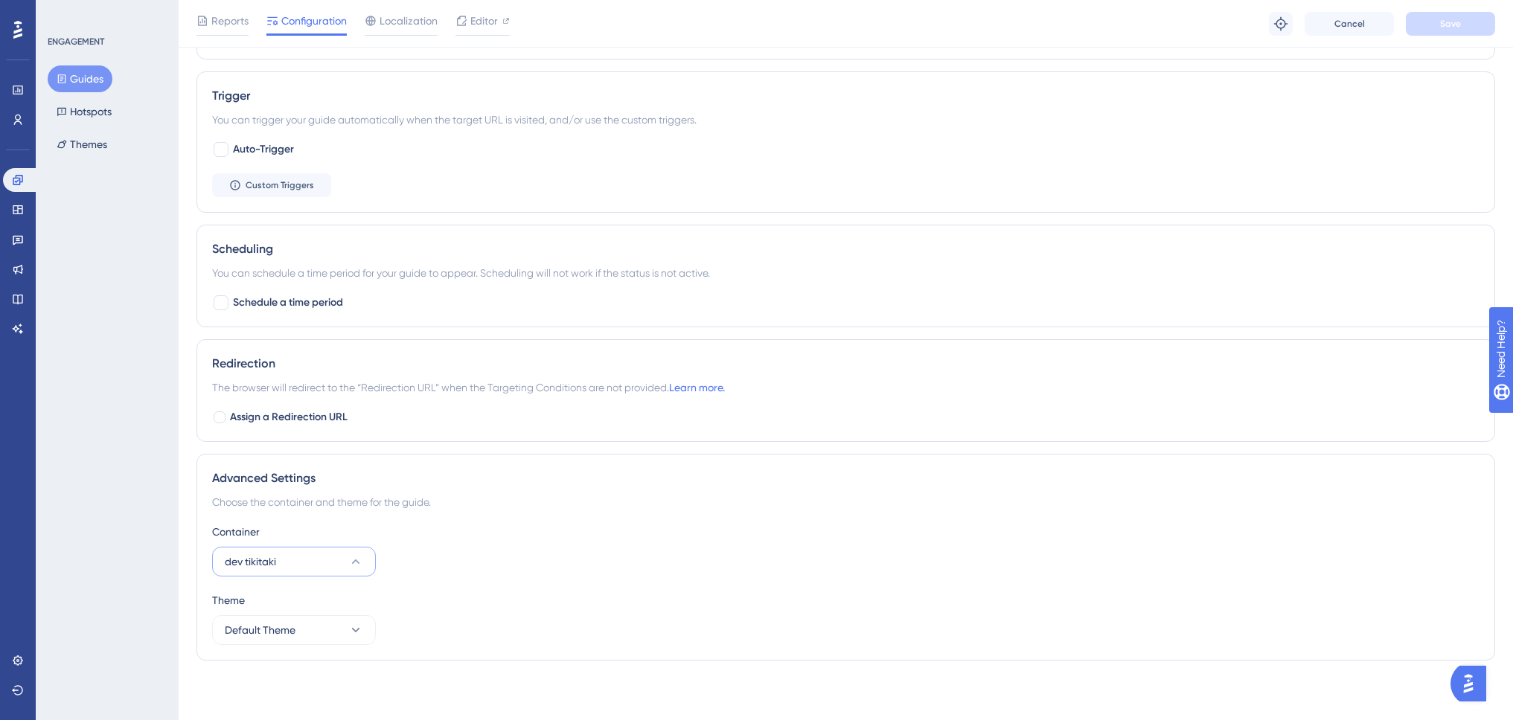
click at [307, 562] on button "dev tikitaki" at bounding box center [294, 562] width 164 height 30
click at [309, 562] on button "dev tikitaki" at bounding box center [294, 562] width 164 height 30
click at [295, 603] on div "production production" at bounding box center [294, 607] width 121 height 30
click at [1427, 20] on button "Save" at bounding box center [1450, 24] width 89 height 24
click at [89, 85] on button "Guides" at bounding box center [80, 78] width 65 height 27
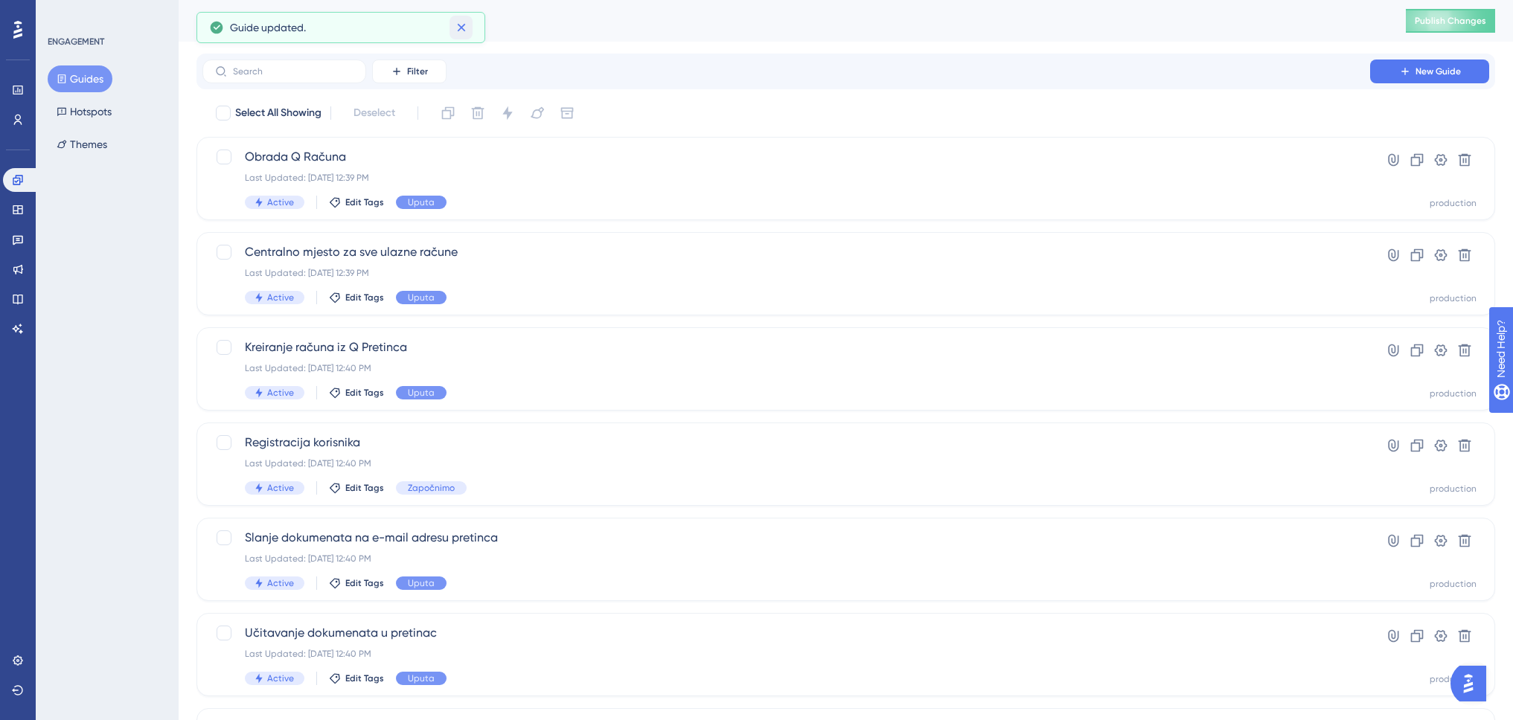
click at [466, 28] on icon at bounding box center [461, 27] width 15 height 15
click at [0, 0] on span "Publish Changes" at bounding box center [0, 0] width 0 height 0
click at [93, 109] on button "Hotspots" at bounding box center [84, 111] width 73 height 27
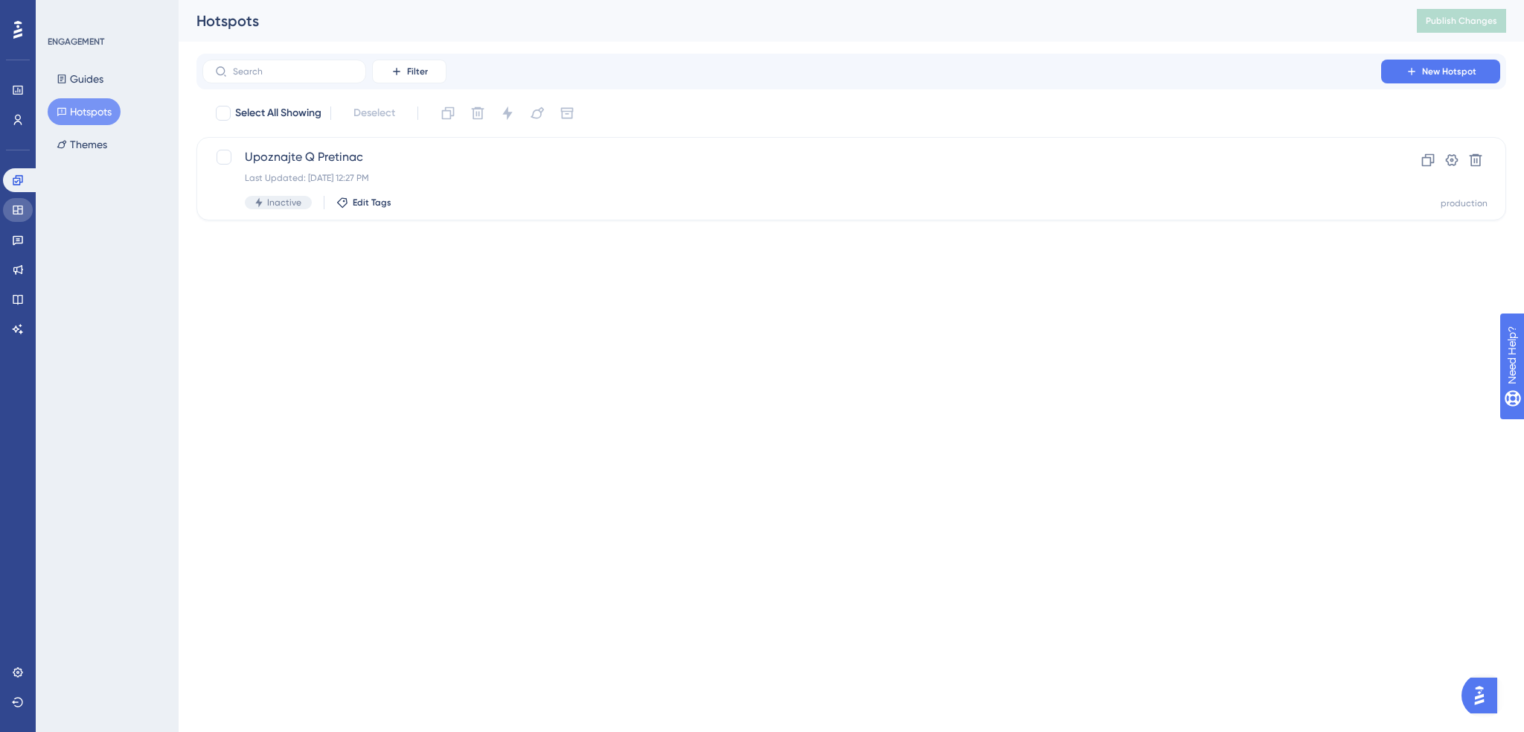
click at [13, 209] on icon at bounding box center [18, 210] width 12 height 12
click at [23, 208] on icon at bounding box center [18, 210] width 12 height 12
click at [427, 154] on span "Inicijalne postavke" at bounding box center [792, 157] width 1094 height 18
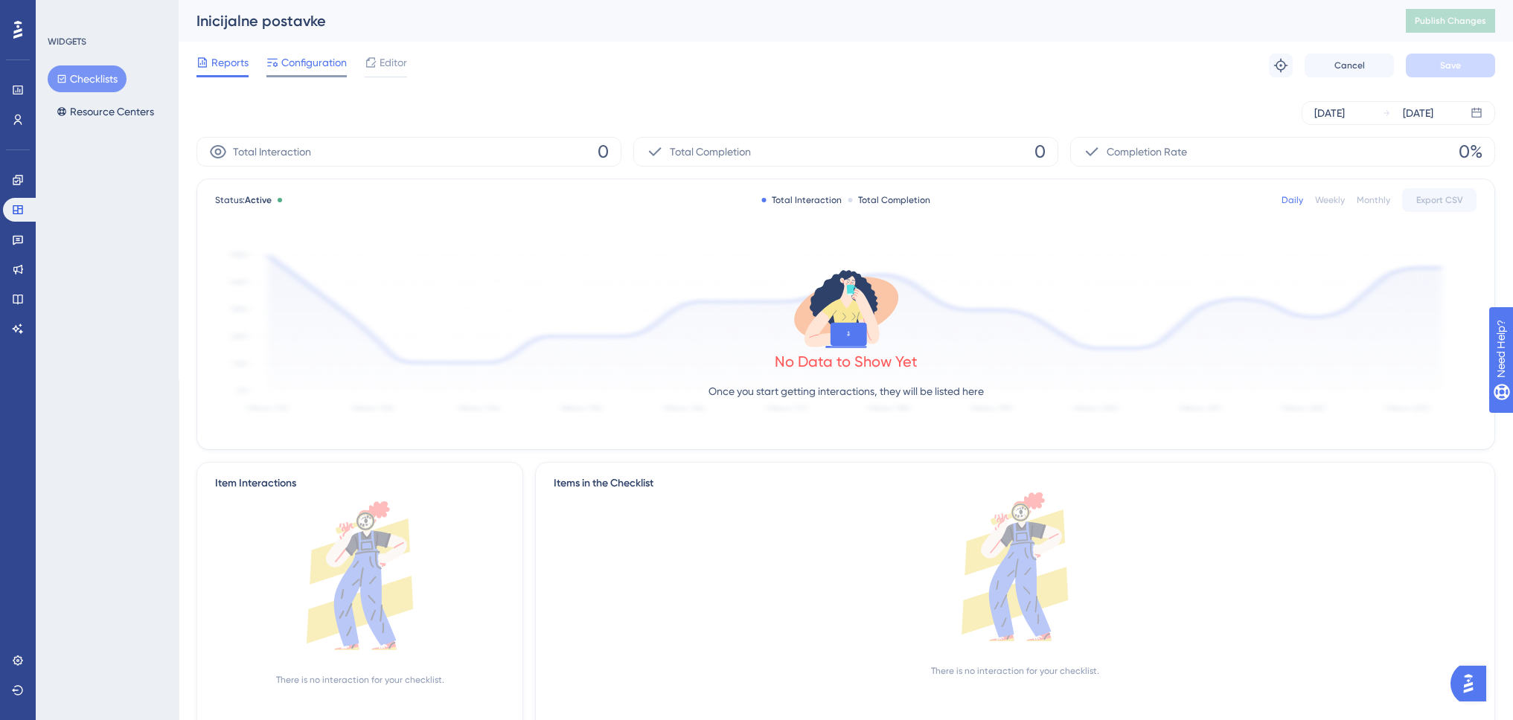
click at [304, 67] on span "Configuration" at bounding box center [313, 63] width 65 height 18
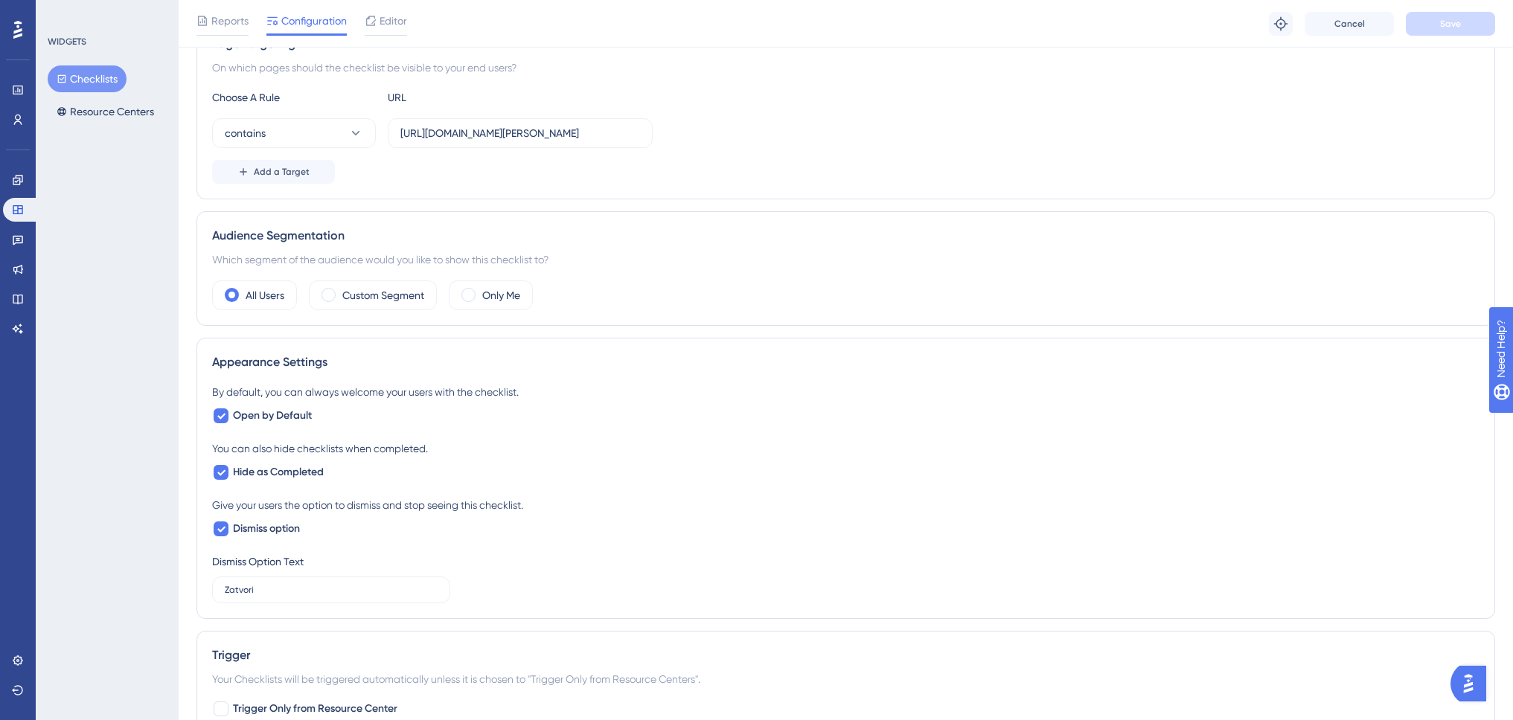
scroll to position [149, 0]
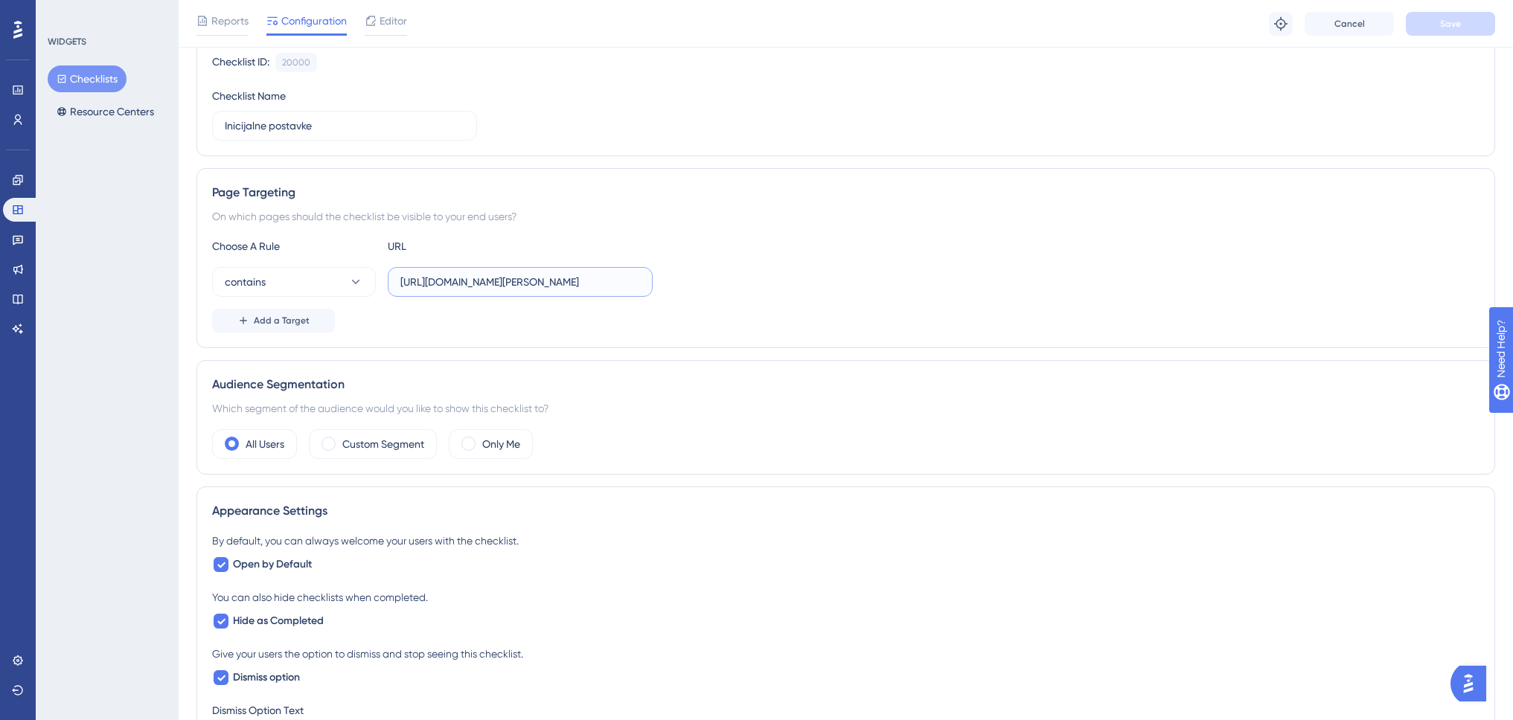
click at [669, 280] on div "contains https://www.dev-tikitaki.swing-oblak.io/pretinac" at bounding box center [845, 282] width 1267 height 30
click at [597, 281] on input "[URL][DOMAIN_NAME]" at bounding box center [520, 282] width 240 height 16
type input "[URL][DOMAIN_NAME]"
click at [291, 316] on span "Add a Target" at bounding box center [282, 321] width 56 height 12
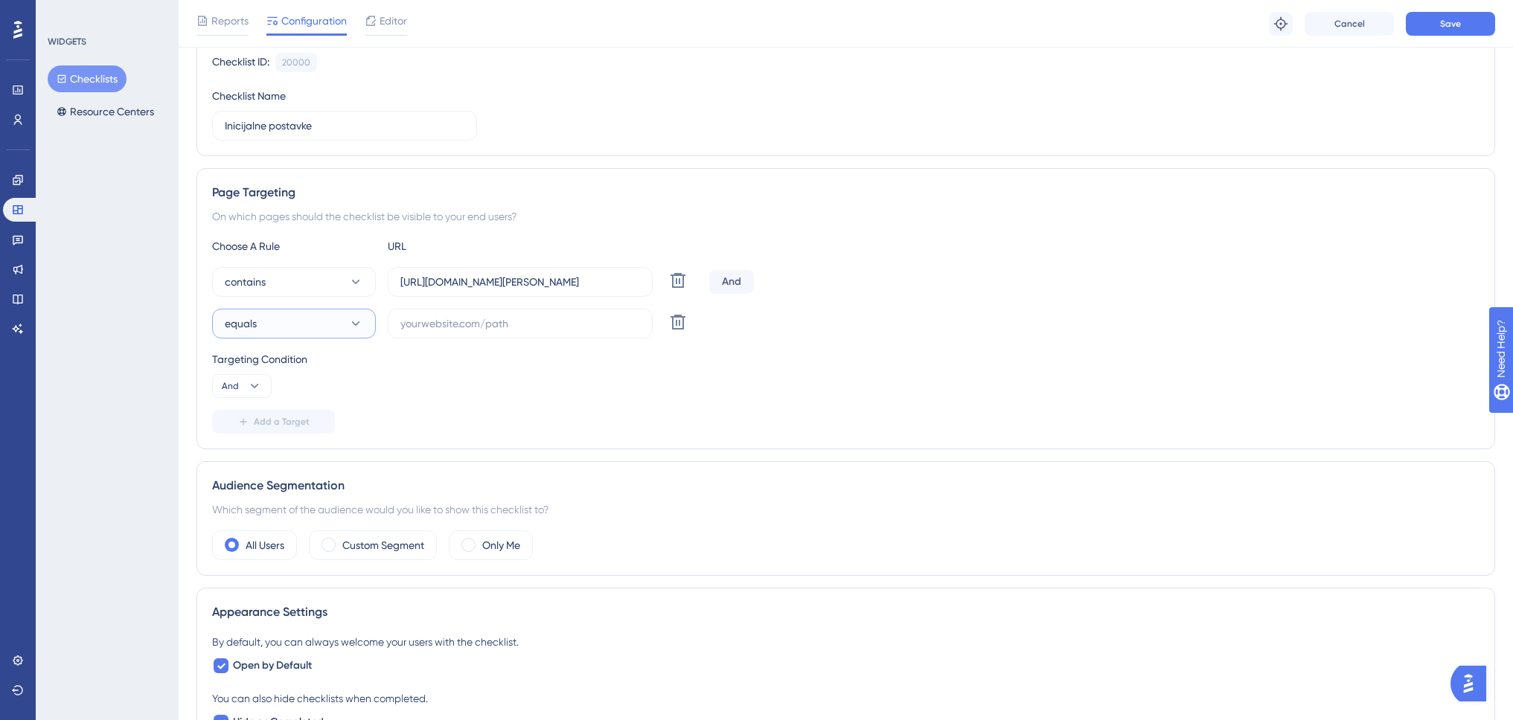
click at [308, 322] on button "equals" at bounding box center [294, 324] width 164 height 30
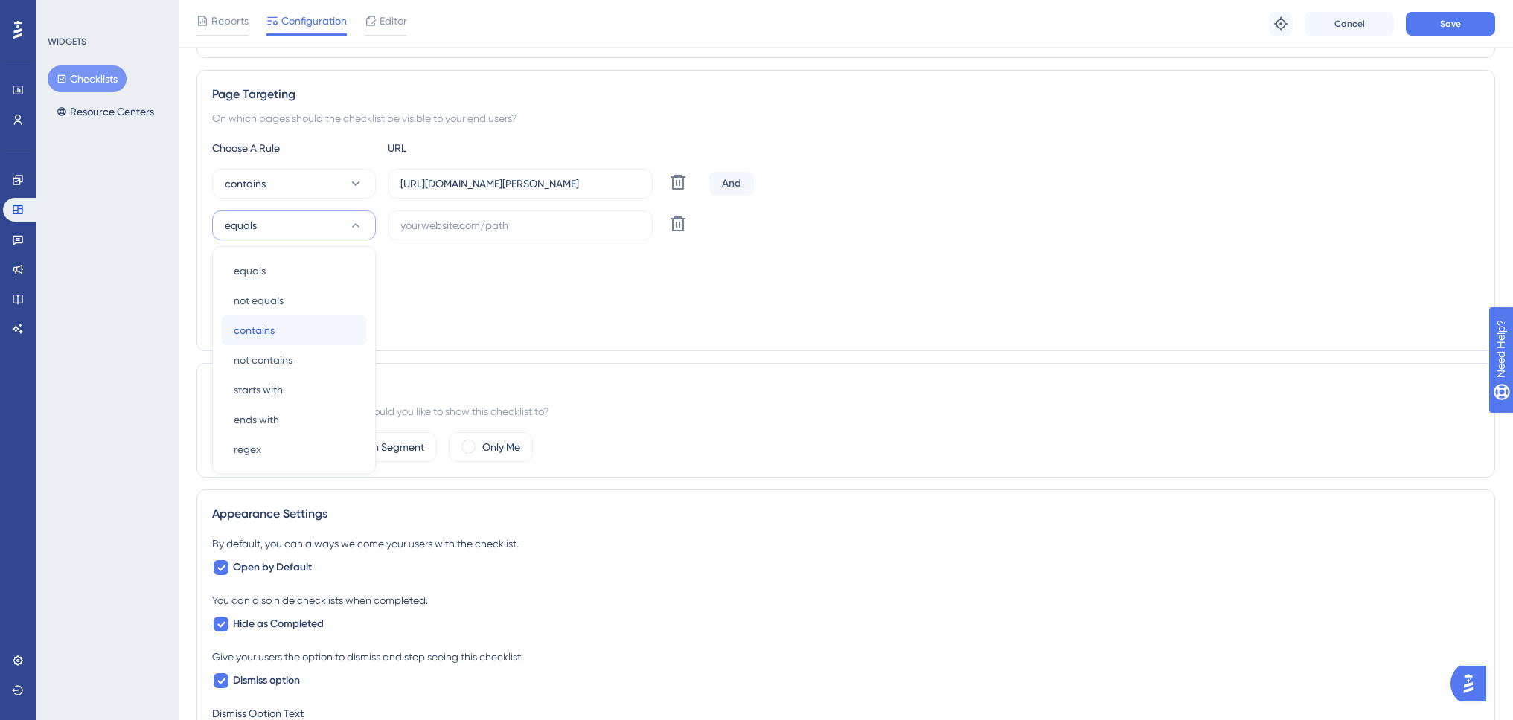
click at [295, 327] on div "contains contains" at bounding box center [294, 331] width 121 height 30
drag, startPoint x: 400, startPoint y: 185, endPoint x: 595, endPoint y: 185, distance: 195.7
click at [595, 185] on label "[URL][DOMAIN_NAME]" at bounding box center [520, 184] width 265 height 30
click at [595, 185] on input "[URL][DOMAIN_NAME]" at bounding box center [520, 184] width 240 height 16
drag, startPoint x: 599, startPoint y: 181, endPoint x: 371, endPoint y: 185, distance: 228.5
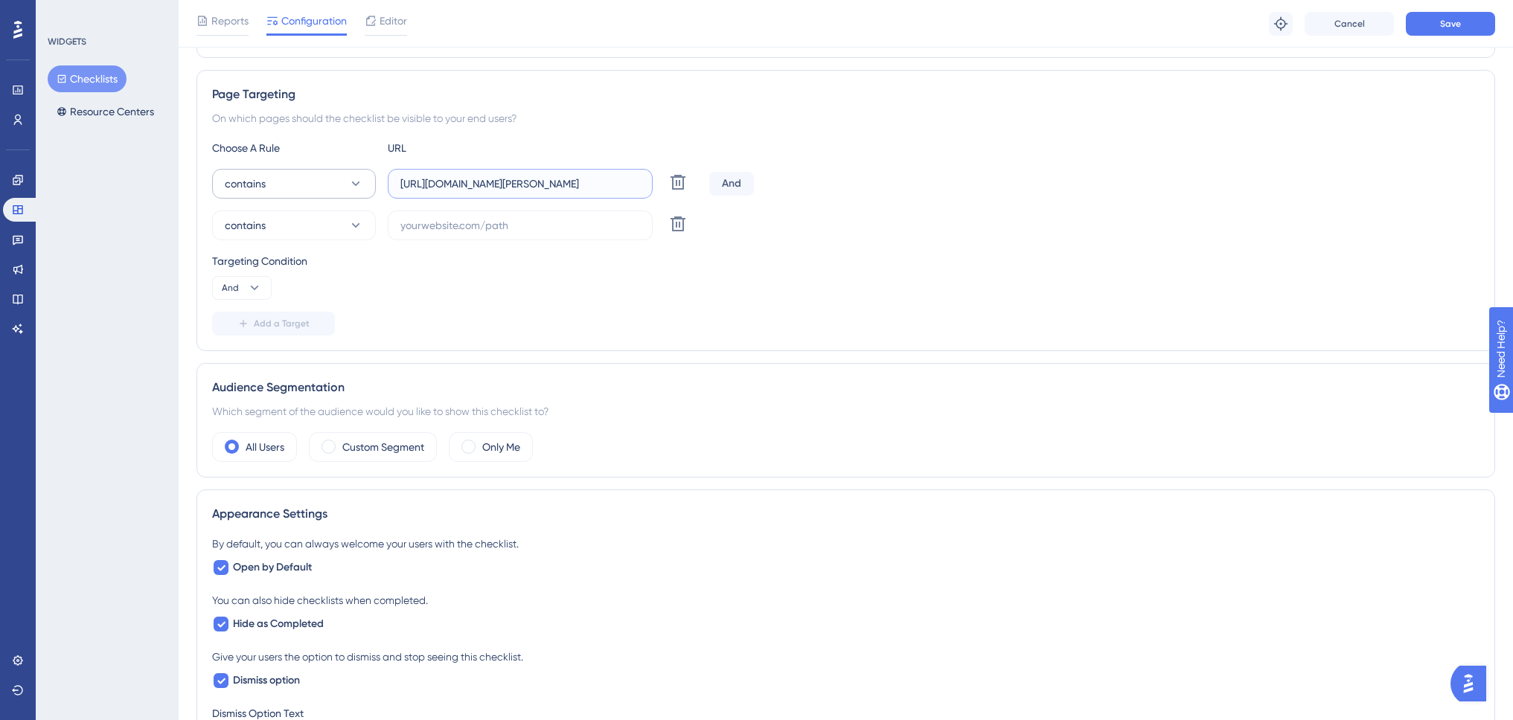
click at [371, 185] on div "contains https://www.dev-tikitaki.swing-oblak.io Delete" at bounding box center [457, 184] width 491 height 30
click at [560, 224] on input "text" at bounding box center [520, 225] width 240 height 16
paste input "[URL][DOMAIN_NAME]"
drag, startPoint x: 464, startPoint y: 227, endPoint x: 603, endPoint y: 225, distance: 138.4
click at [603, 225] on input "[URL][DOMAIN_NAME]" at bounding box center [520, 225] width 240 height 16
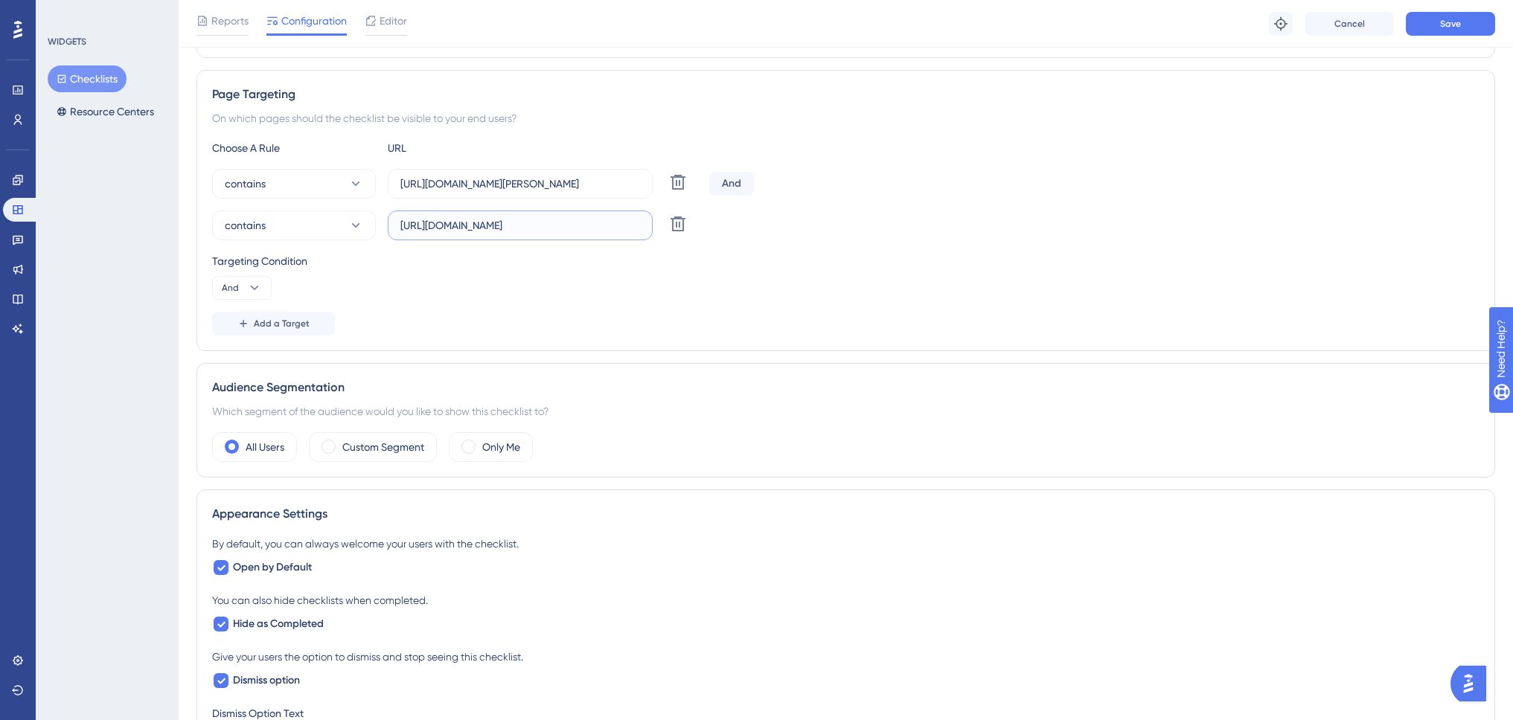
type input "https://www.swing-q.hr"
click at [1025, 202] on div "contains https://www.dev-tikitaki.swing-oblak.io Delete And contains https://ww…" at bounding box center [845, 204] width 1267 height 71
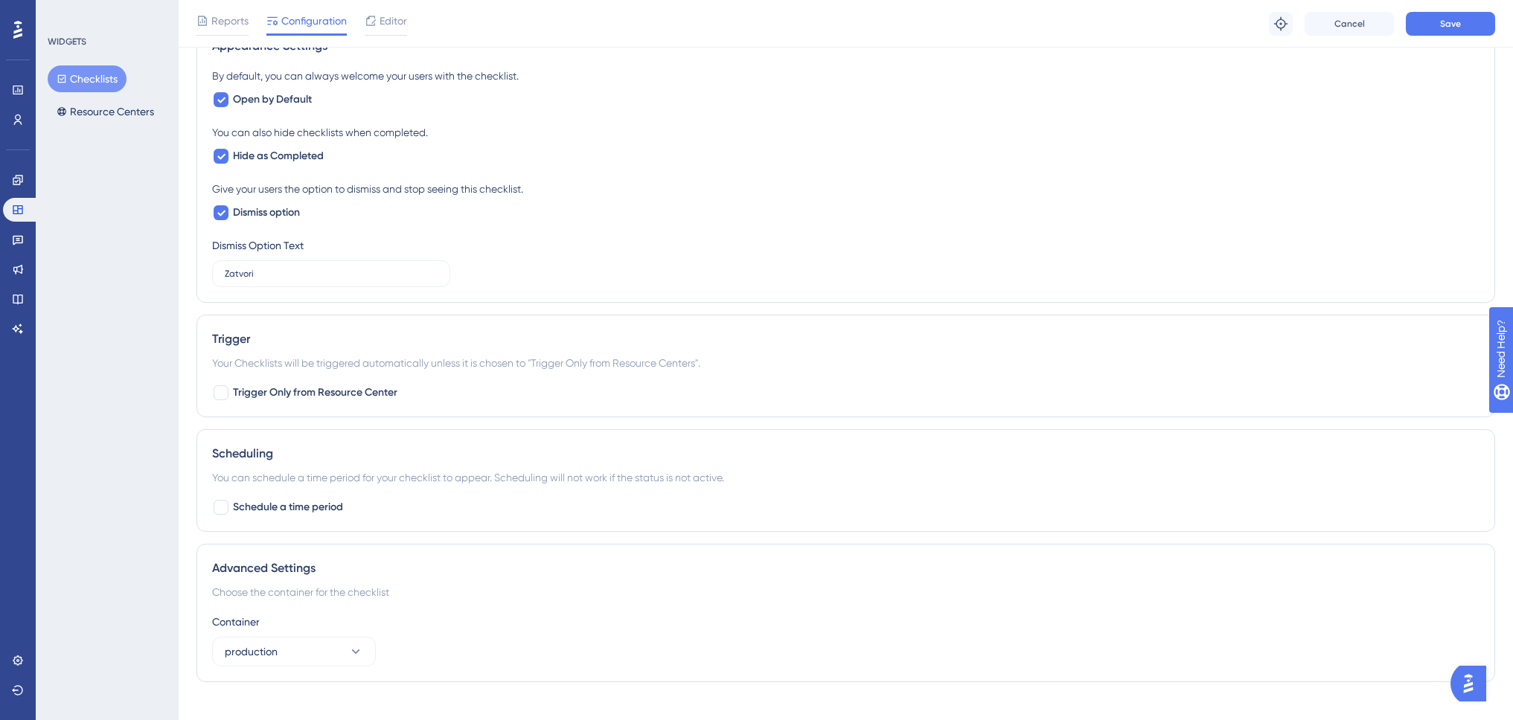
scroll to position [737, 0]
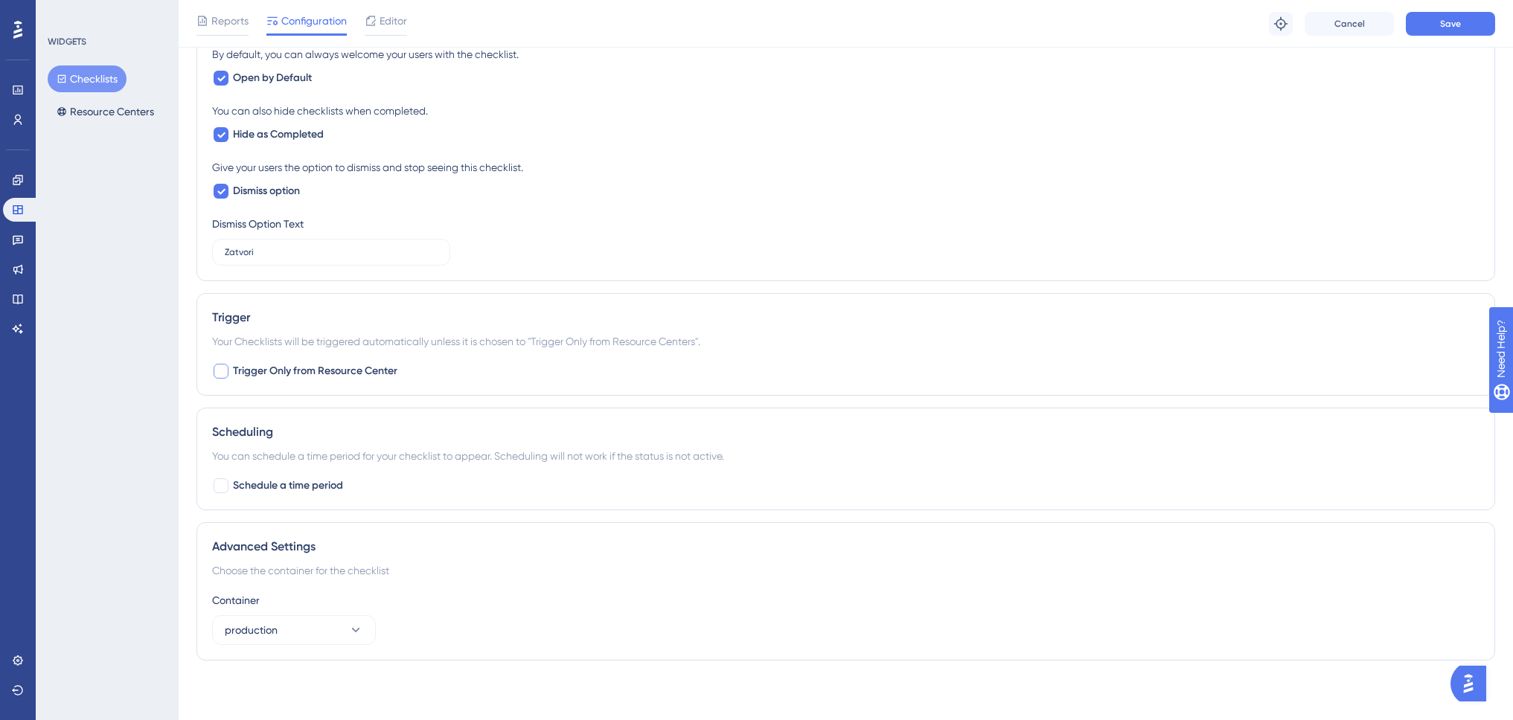
click at [218, 377] on div at bounding box center [221, 371] width 15 height 15
checkbox input "true"
click at [322, 636] on button "production" at bounding box center [294, 630] width 164 height 30
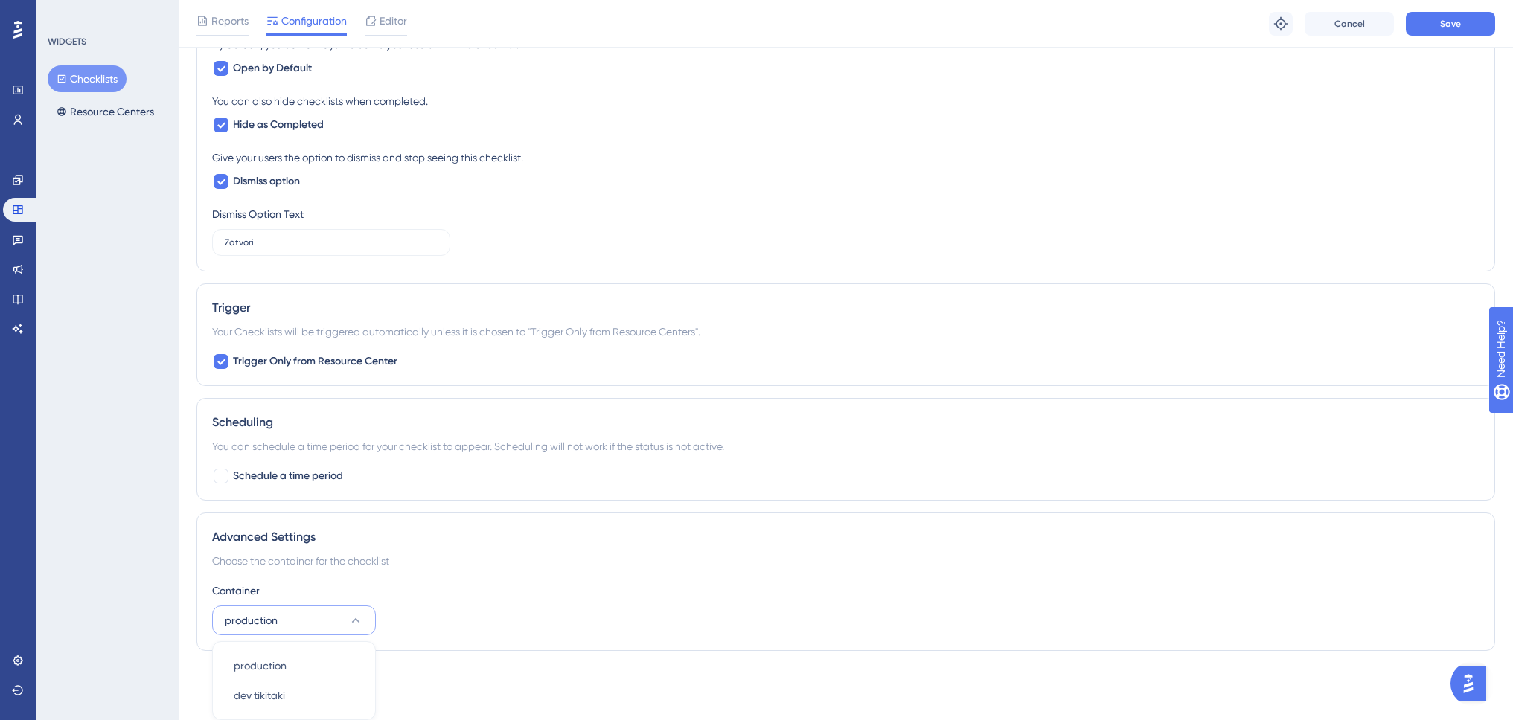
click at [574, 544] on div "Advanced Settings" at bounding box center [845, 537] width 1267 height 18
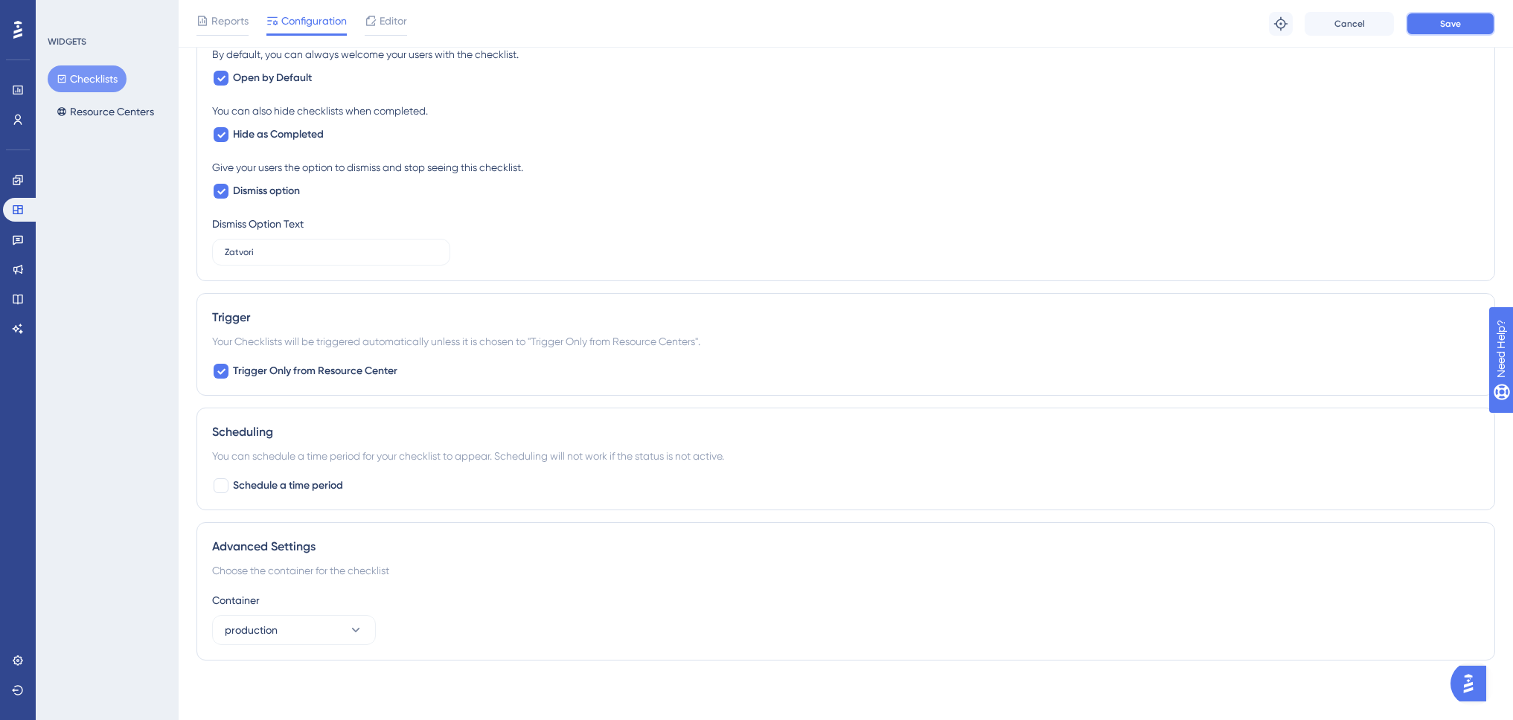
click at [1436, 22] on button "Save" at bounding box center [1450, 24] width 89 height 24
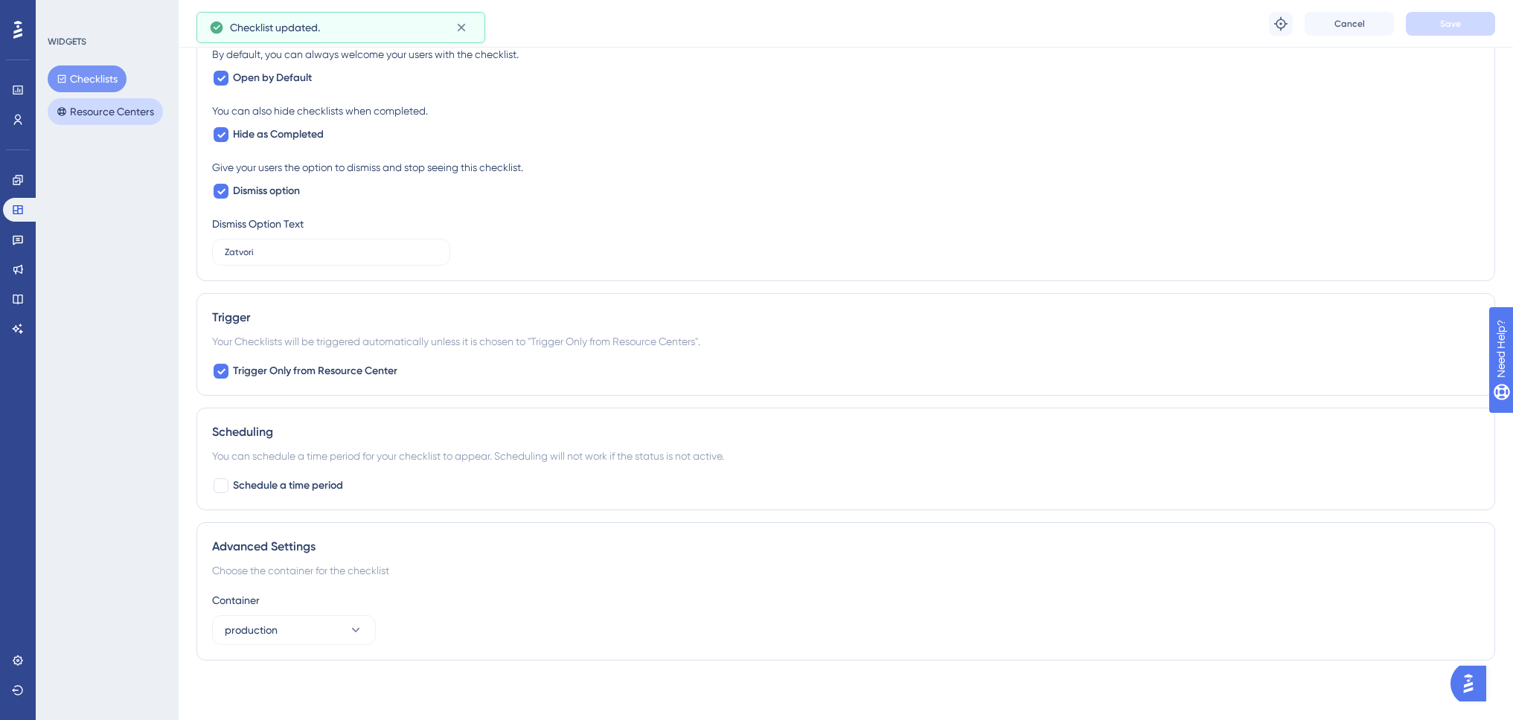
click at [106, 114] on button "Resource Centers" at bounding box center [105, 111] width 115 height 27
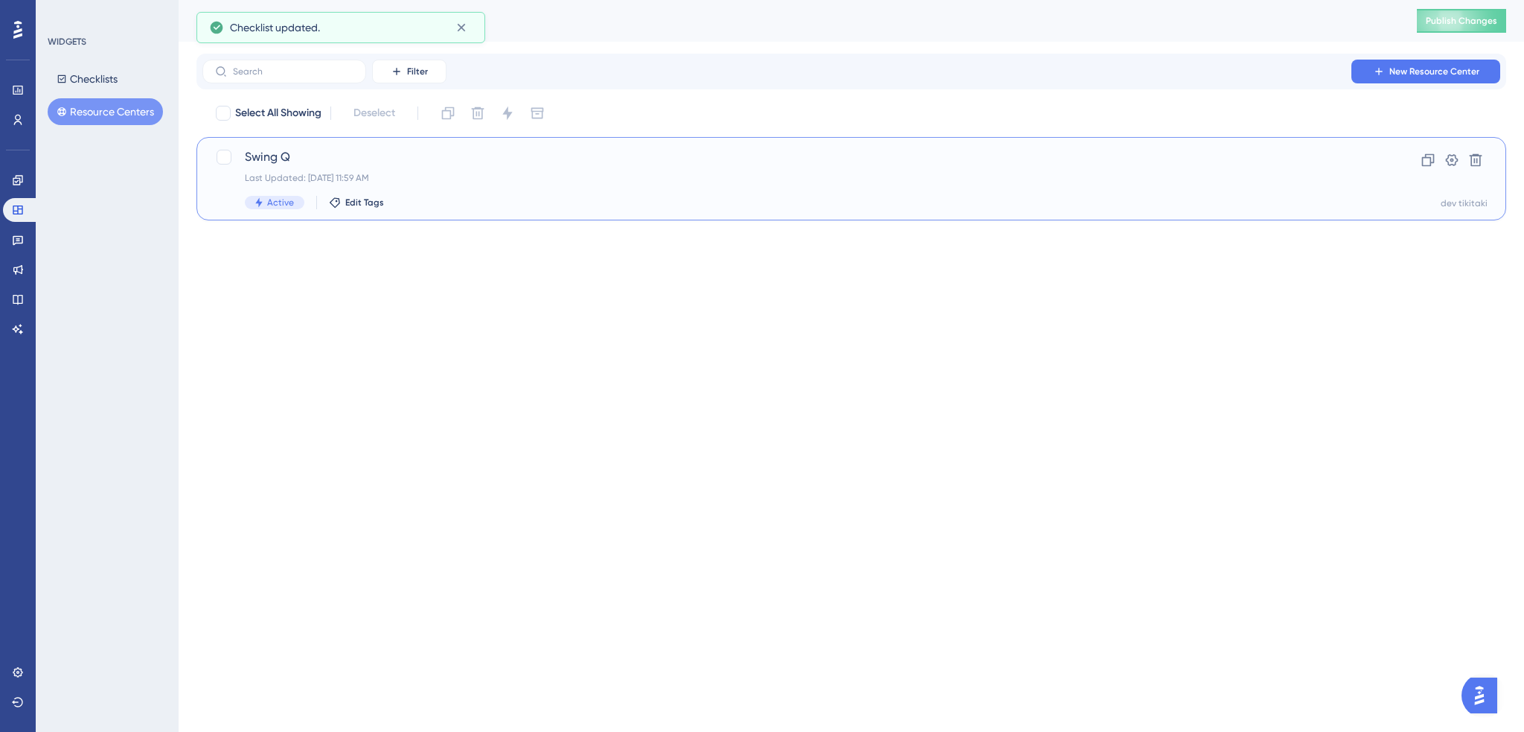
click at [499, 172] on div "Last Updated: Aug 25 2025, 11:59 AM" at bounding box center [792, 178] width 1094 height 12
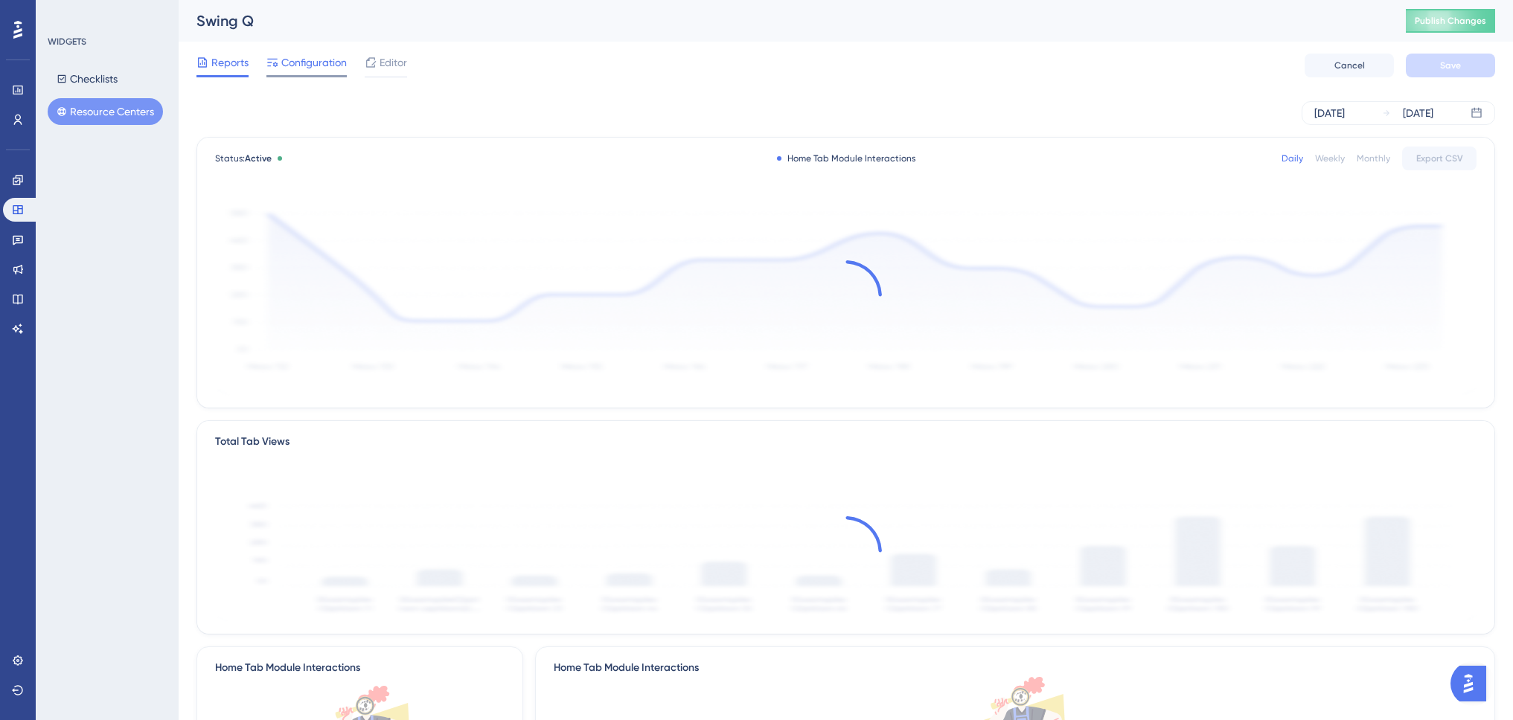
click at [315, 69] on span "Configuration" at bounding box center [313, 63] width 65 height 18
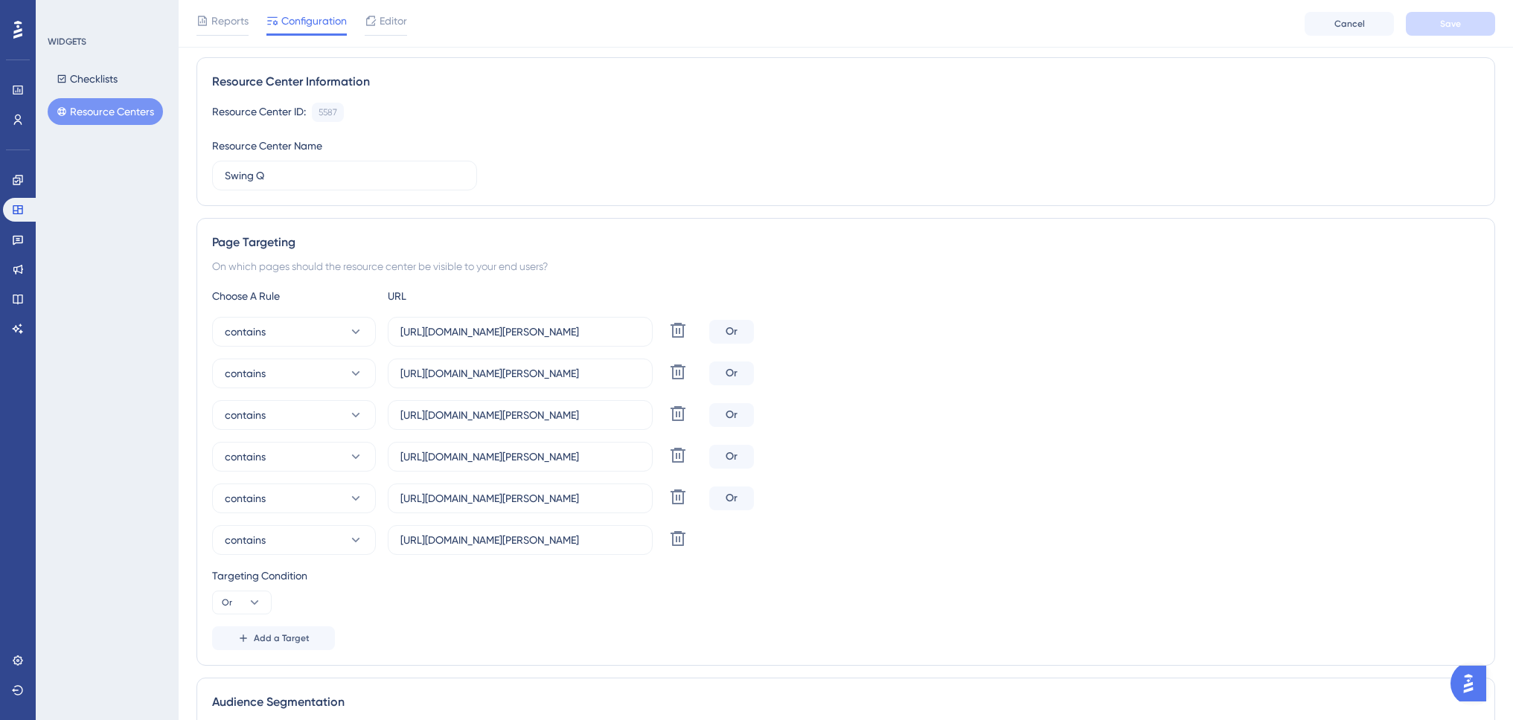
scroll to position [149, 0]
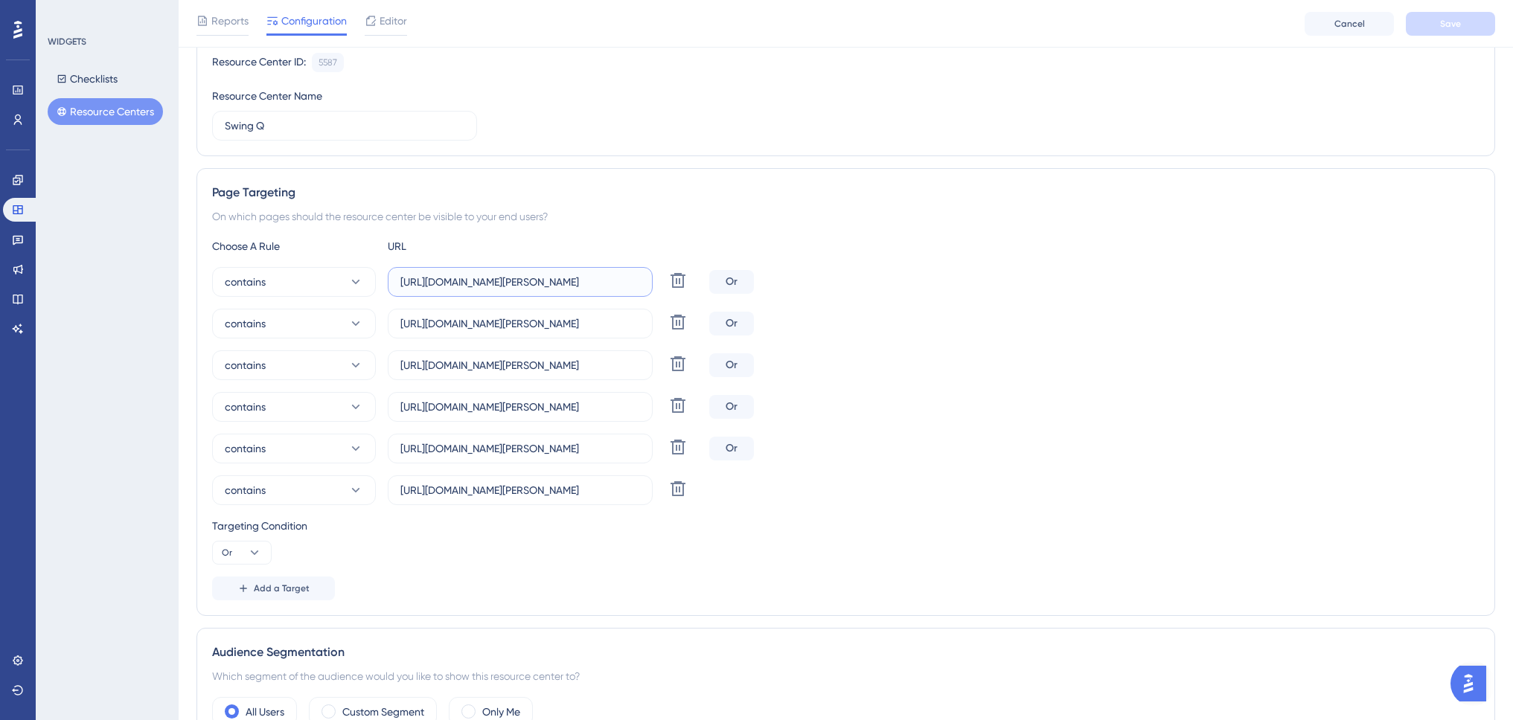
drag, startPoint x: 465, startPoint y: 282, endPoint x: 601, endPoint y: 339, distance: 147.5
click at [585, 283] on input "[URL][DOMAIN_NAME]" at bounding box center [520, 282] width 240 height 16
click at [573, 281] on input "[URL][DOMAIN_NAME]" at bounding box center [520, 282] width 240 height 16
click at [590, 281] on input "[URL][DOMAIN_NAME]" at bounding box center [520, 282] width 240 height 16
click at [590, 282] on input "[URL][DOMAIN_NAME]" at bounding box center [520, 282] width 240 height 16
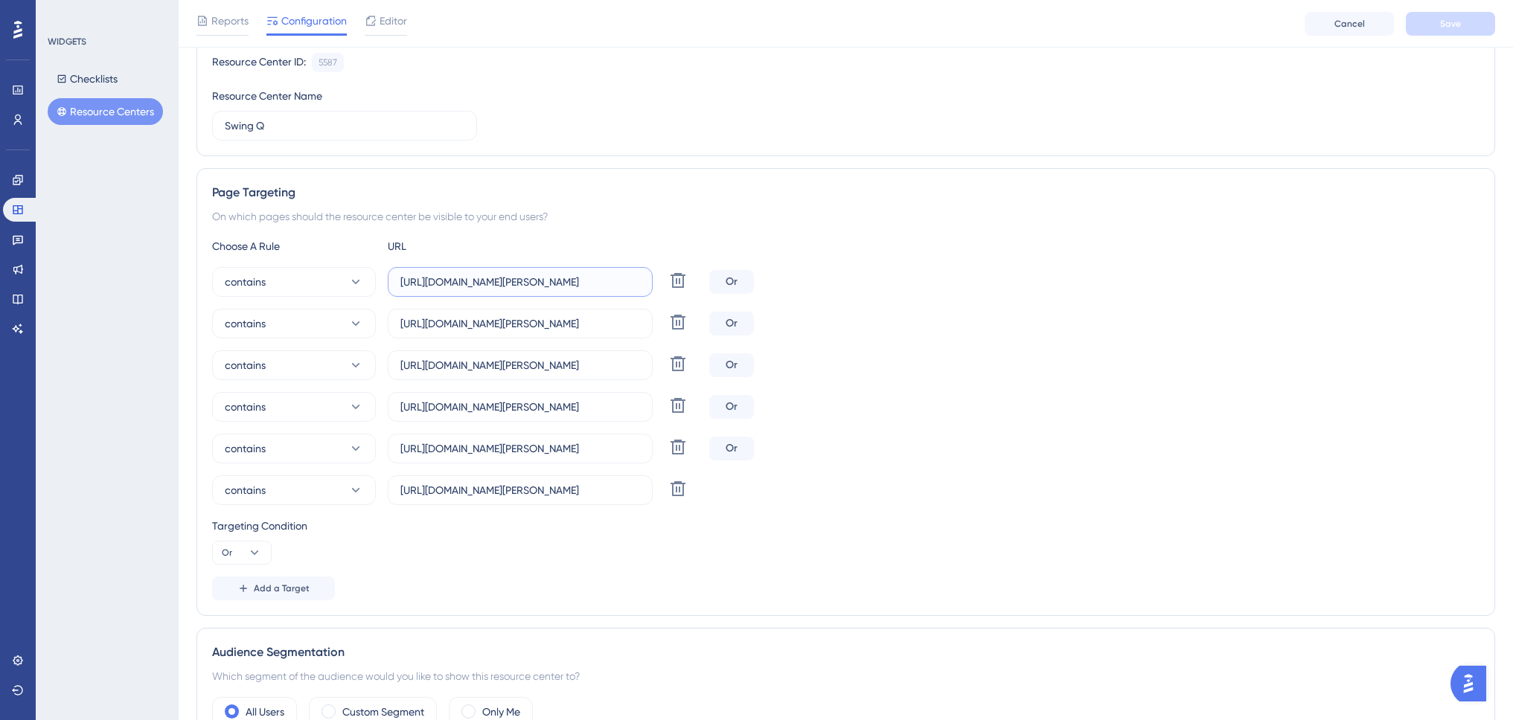
drag, startPoint x: 465, startPoint y: 281, endPoint x: 683, endPoint y: 258, distance: 219.2
click at [592, 283] on input "[URL][DOMAIN_NAME]" at bounding box center [520, 282] width 240 height 16
drag, startPoint x: 441, startPoint y: 283, endPoint x: 518, endPoint y: 282, distance: 76.7
click at [518, 282] on input "[URL][DOMAIN_NAME]" at bounding box center [520, 282] width 240 height 16
type input "[URL][DOMAIN_NAME]"
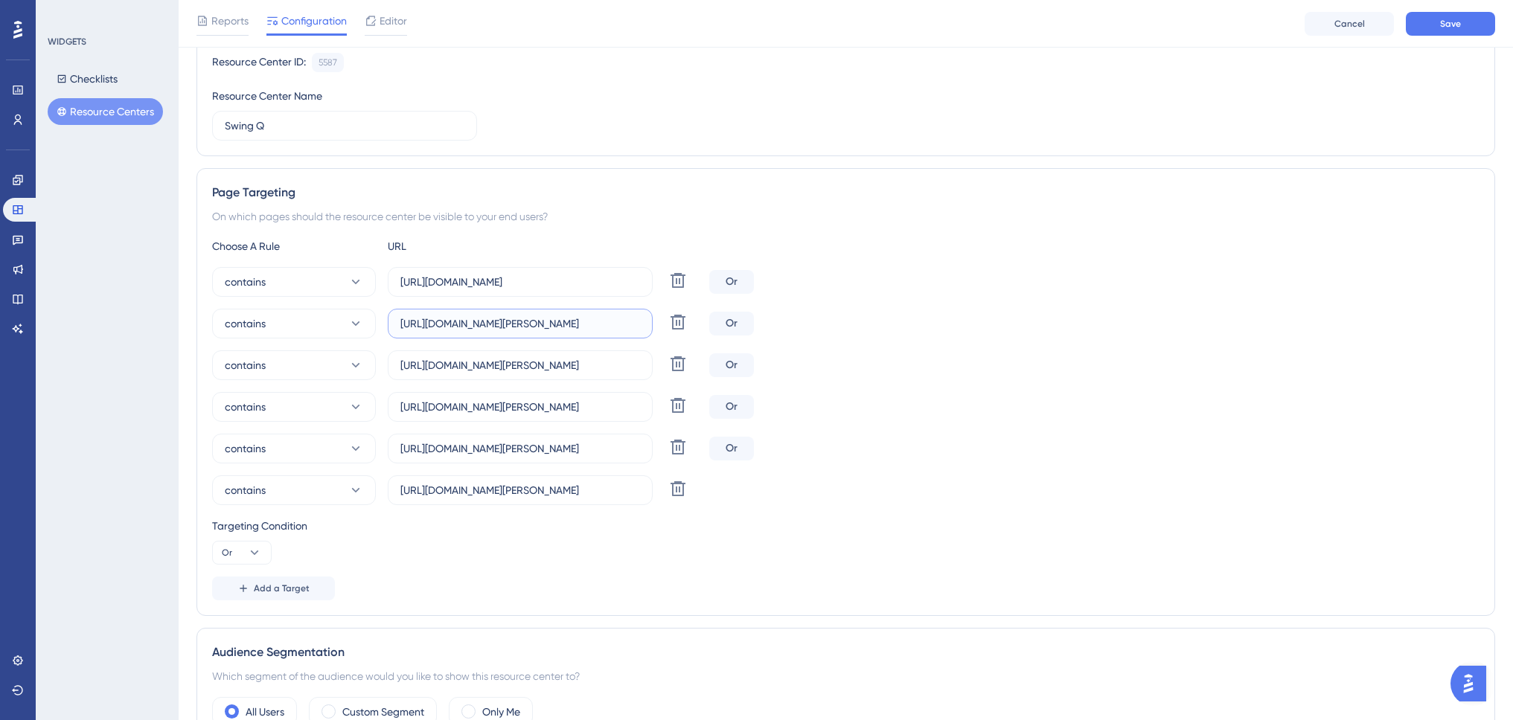
click at [456, 324] on input "[URL][DOMAIN_NAME]" at bounding box center [520, 324] width 240 height 16
click at [447, 323] on input "[URL][DOMAIN_NAME]" at bounding box center [520, 324] width 240 height 16
click at [491, 313] on label "[URL][DOMAIN_NAME]" at bounding box center [520, 324] width 265 height 30
click at [491, 316] on input "[URL][DOMAIN_NAME]" at bounding box center [520, 324] width 240 height 16
click at [485, 326] on input "[URL][DOMAIN_NAME]" at bounding box center [520, 324] width 240 height 16
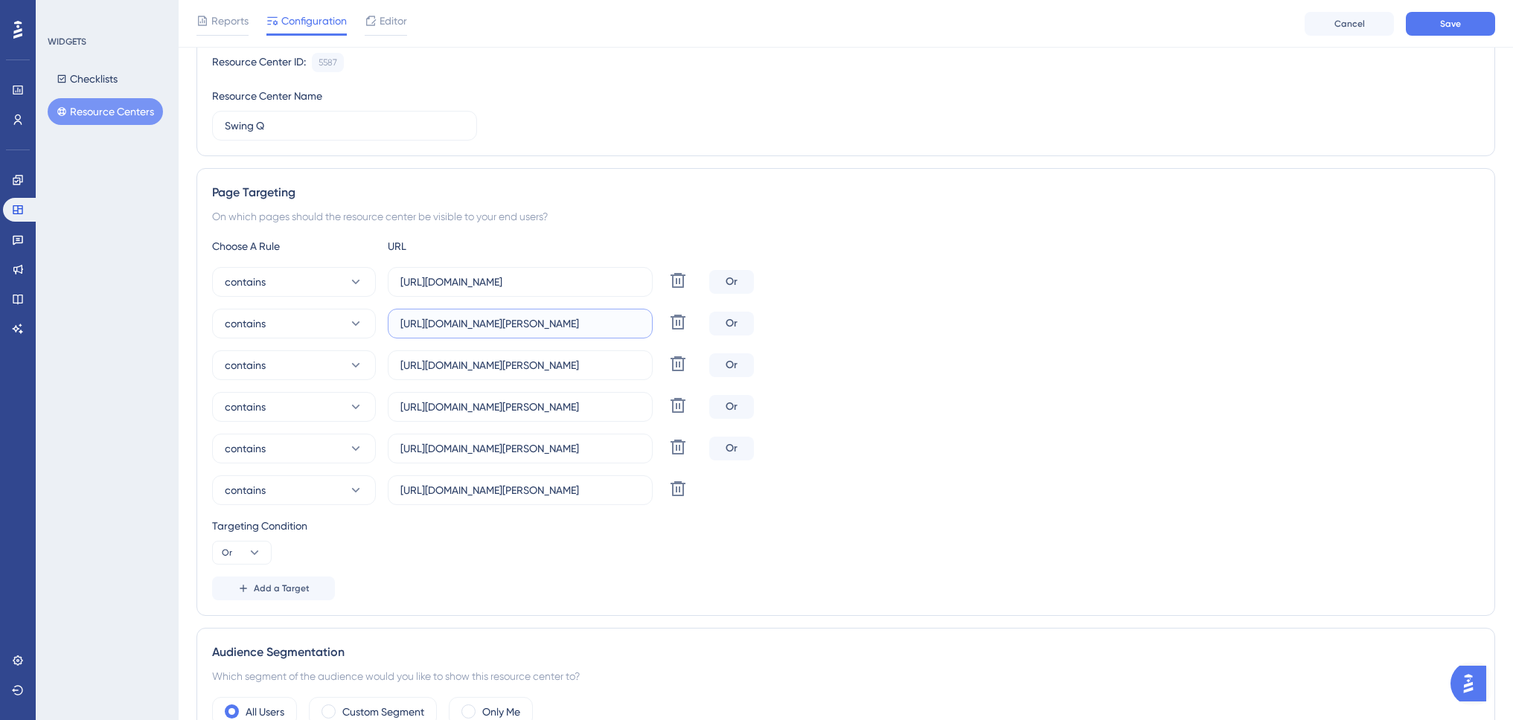
drag, startPoint x: 441, startPoint y: 324, endPoint x: 594, endPoint y: 322, distance: 153.3
click at [594, 322] on input "[URL][DOMAIN_NAME]" at bounding box center [520, 324] width 240 height 16
paste input "swing-q.hr"
type input "https://www.swing-q.hr/ulazni-dokumenti"
drag, startPoint x: 438, startPoint y: 364, endPoint x: 592, endPoint y: 365, distance: 154.8
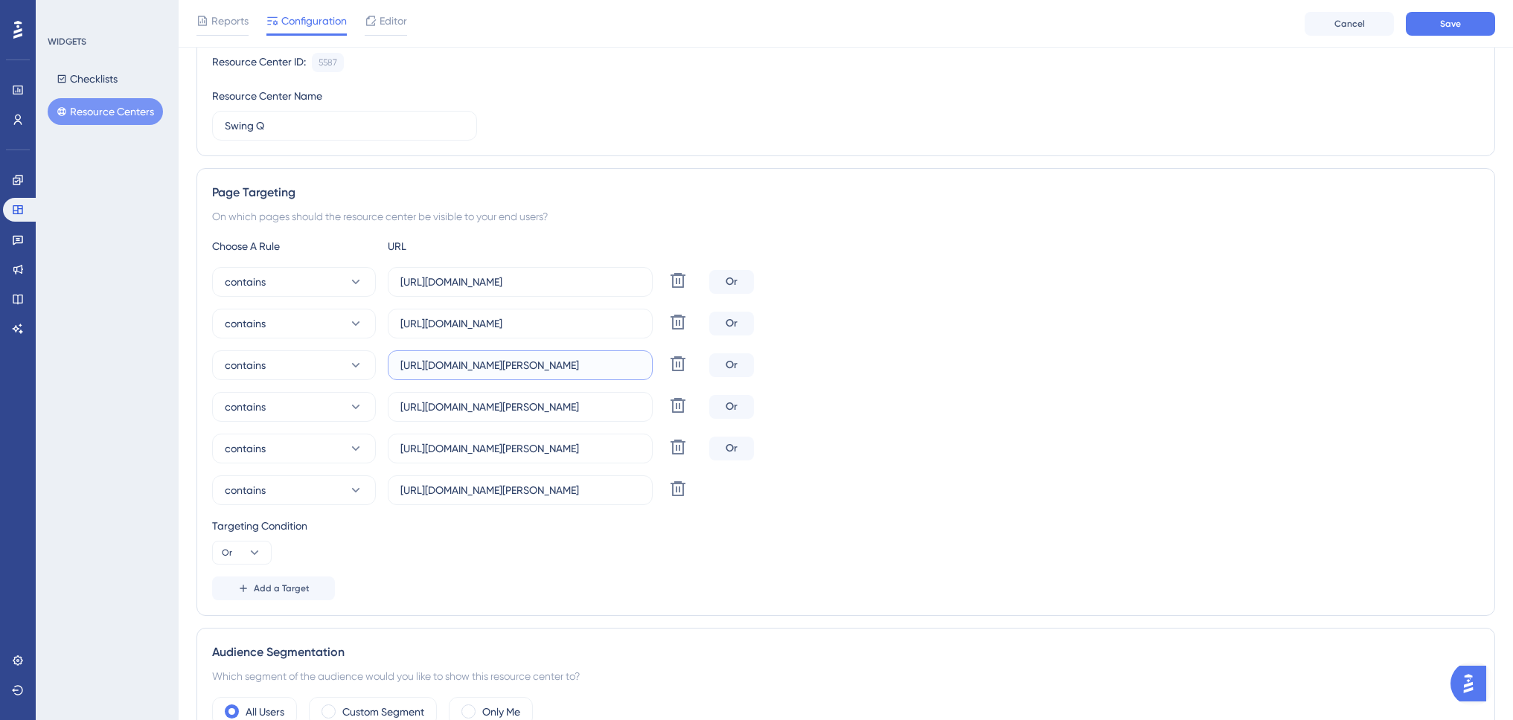
click at [592, 365] on input "[URL][DOMAIN_NAME]" at bounding box center [520, 365] width 240 height 16
paste input "swing-q.hr"
type input "https://www.swing-q.hr/izlazni-dokumenti"
drag, startPoint x: 438, startPoint y: 409, endPoint x: 592, endPoint y: 407, distance: 153.3
click at [592, 407] on input "[URL][DOMAIN_NAME]" at bounding box center [520, 407] width 240 height 16
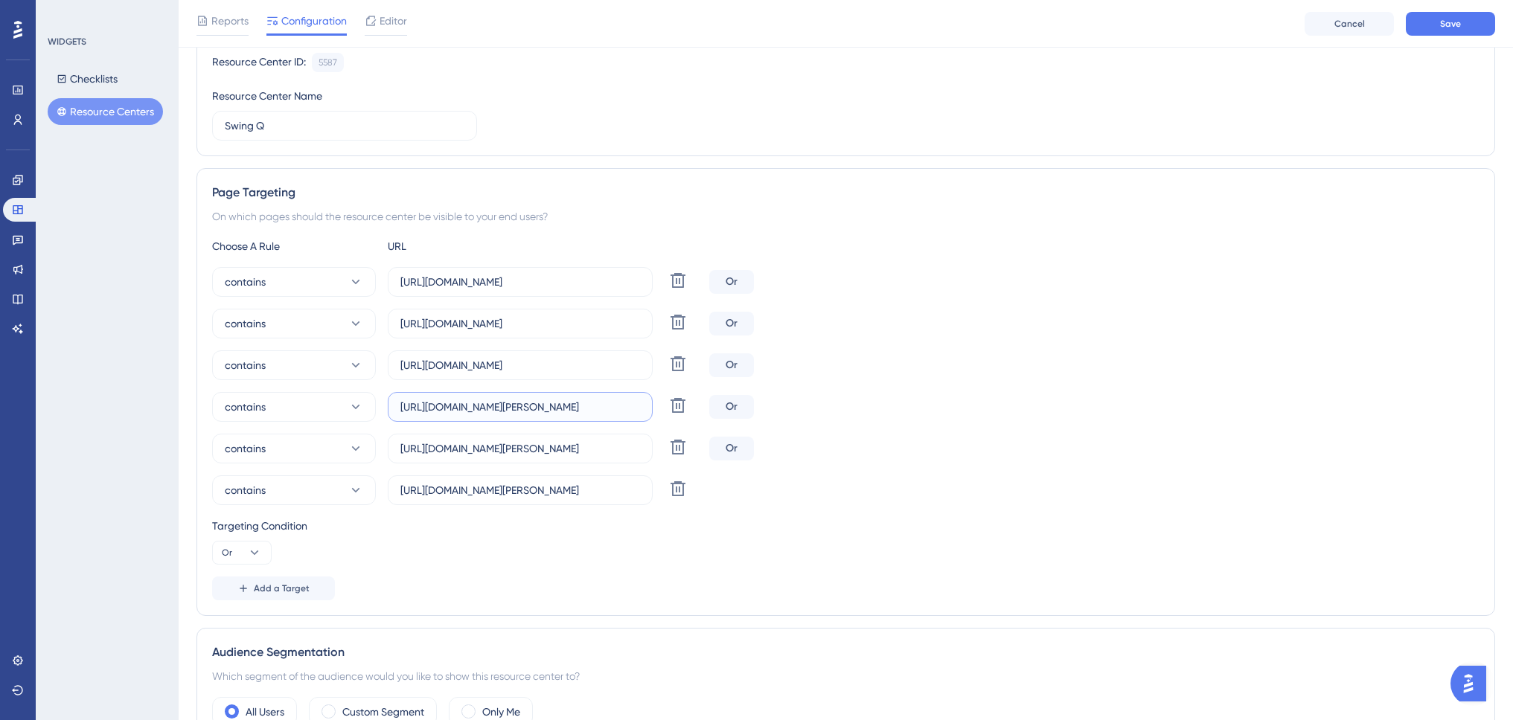
paste input "swing-q.hr"
type input "https://www.swing-q.hr/elektronicka-arhiva"
click at [439, 451] on input "[URL][DOMAIN_NAME]" at bounding box center [520, 449] width 240 height 16
drag, startPoint x: 440, startPoint y: 447, endPoint x: 488, endPoint y: 502, distance: 72.7
click at [591, 448] on input "[URL][DOMAIN_NAME]" at bounding box center [520, 449] width 240 height 16
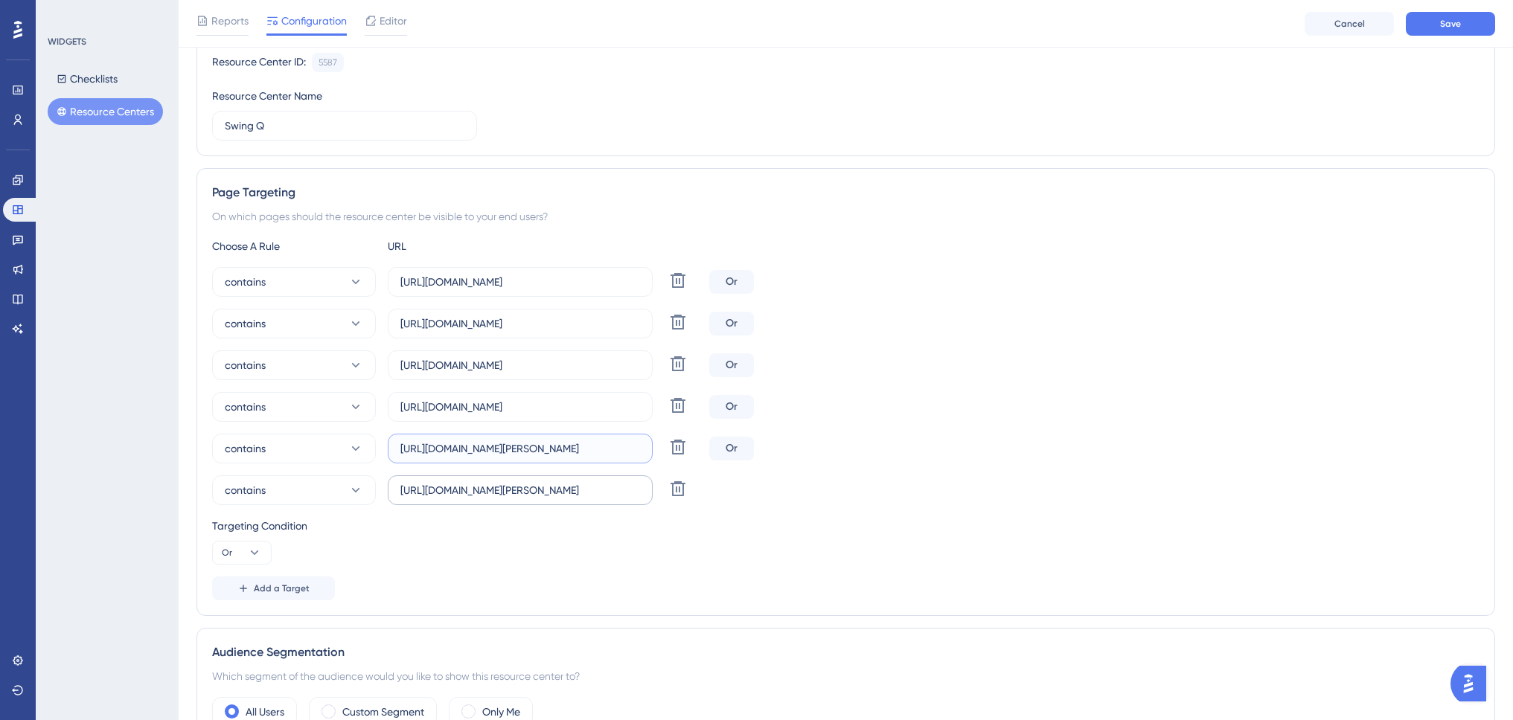
paste input "swing-q.hr"
type input "https://www.swing-q.hr/partneri"
click at [438, 490] on input "[URL][DOMAIN_NAME]" at bounding box center [520, 490] width 240 height 16
drag, startPoint x: 438, startPoint y: 493, endPoint x: 591, endPoint y: 491, distance: 152.6
click at [591, 491] on input "[URL][DOMAIN_NAME]" at bounding box center [520, 490] width 240 height 16
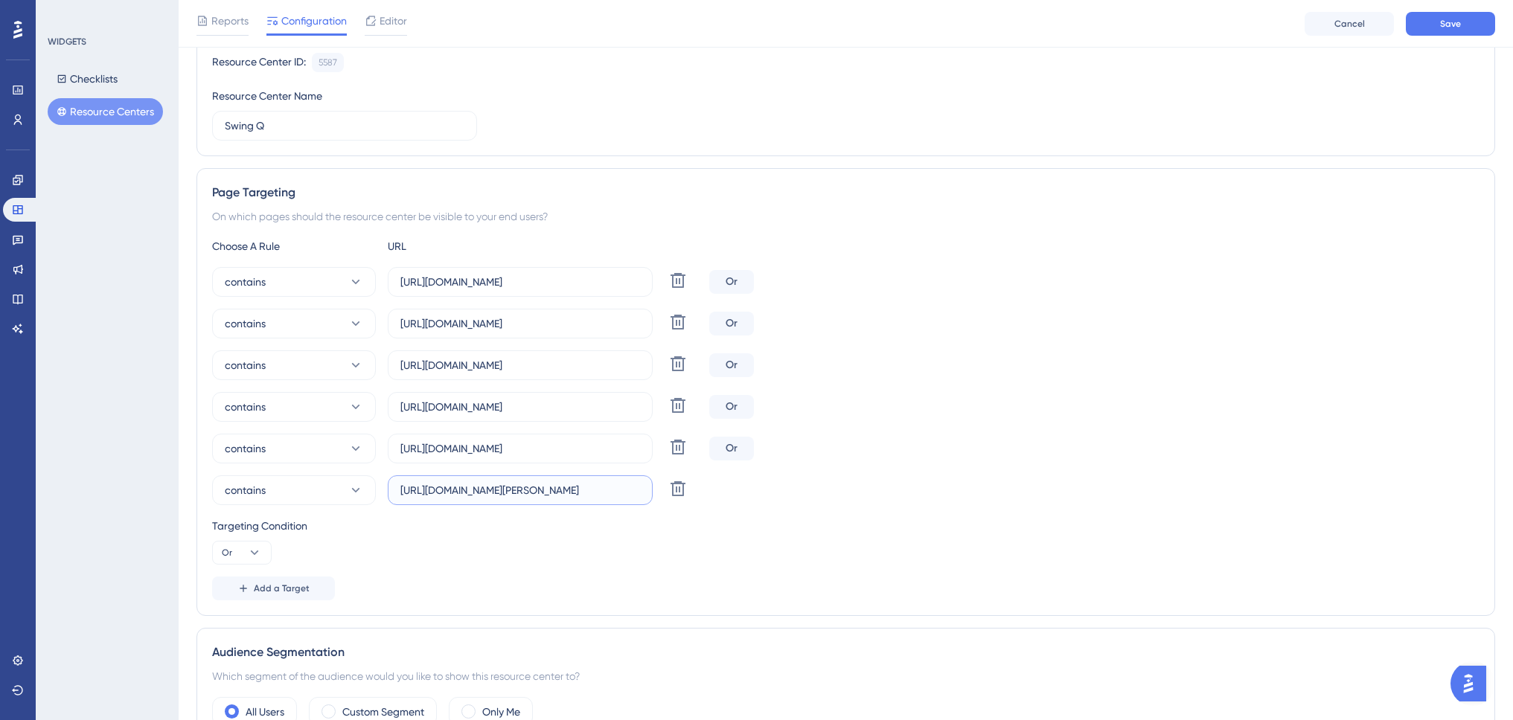
paste input "swing-q.hr"
type input "https://www.swing-q.hr/postavke"
click at [970, 432] on div "contains https://www.swing-q.hr/pretinac Delete Or contains https://www.swing-q…" at bounding box center [845, 386] width 1267 height 238
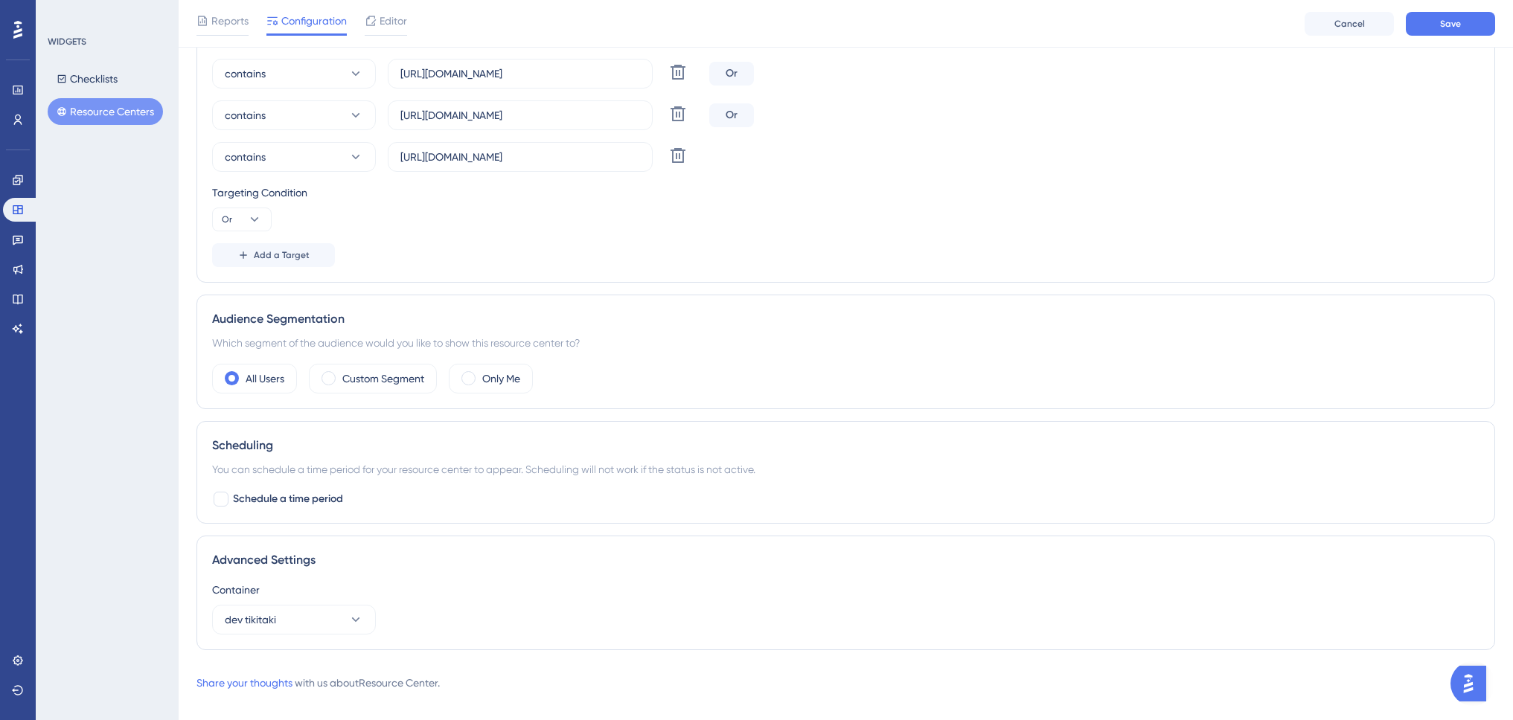
scroll to position [502, 0]
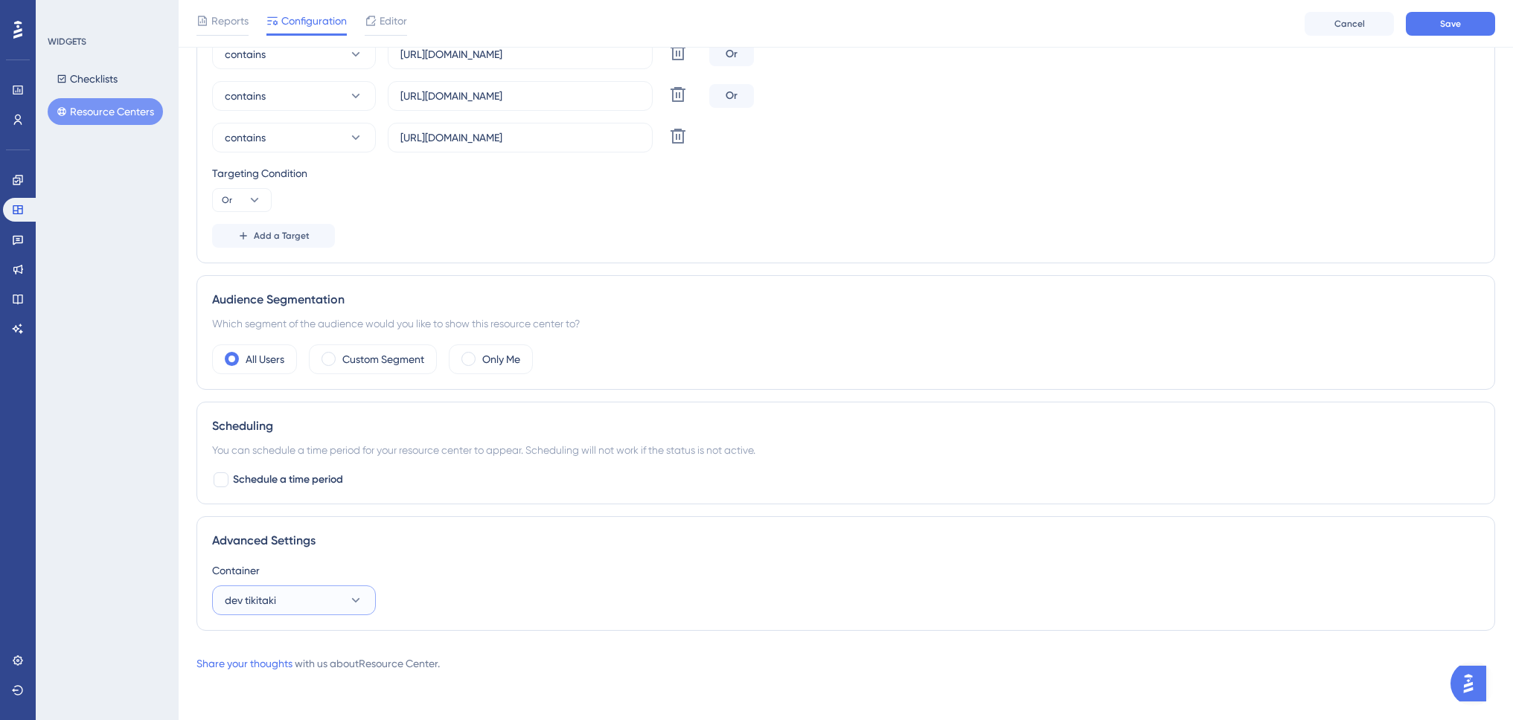
click at [328, 600] on button "dev tikitaki" at bounding box center [294, 601] width 164 height 30
click at [319, 637] on div "production production" at bounding box center [294, 646] width 121 height 30
click at [272, 648] on div "Status: Active Resource Center Information Resource Center ID: 5587 Copy Resour…" at bounding box center [845, 133] width 1299 height 1079
click at [1460, 24] on button "Save" at bounding box center [1450, 24] width 89 height 24
click at [16, 686] on icon at bounding box center [17, 690] width 11 height 10
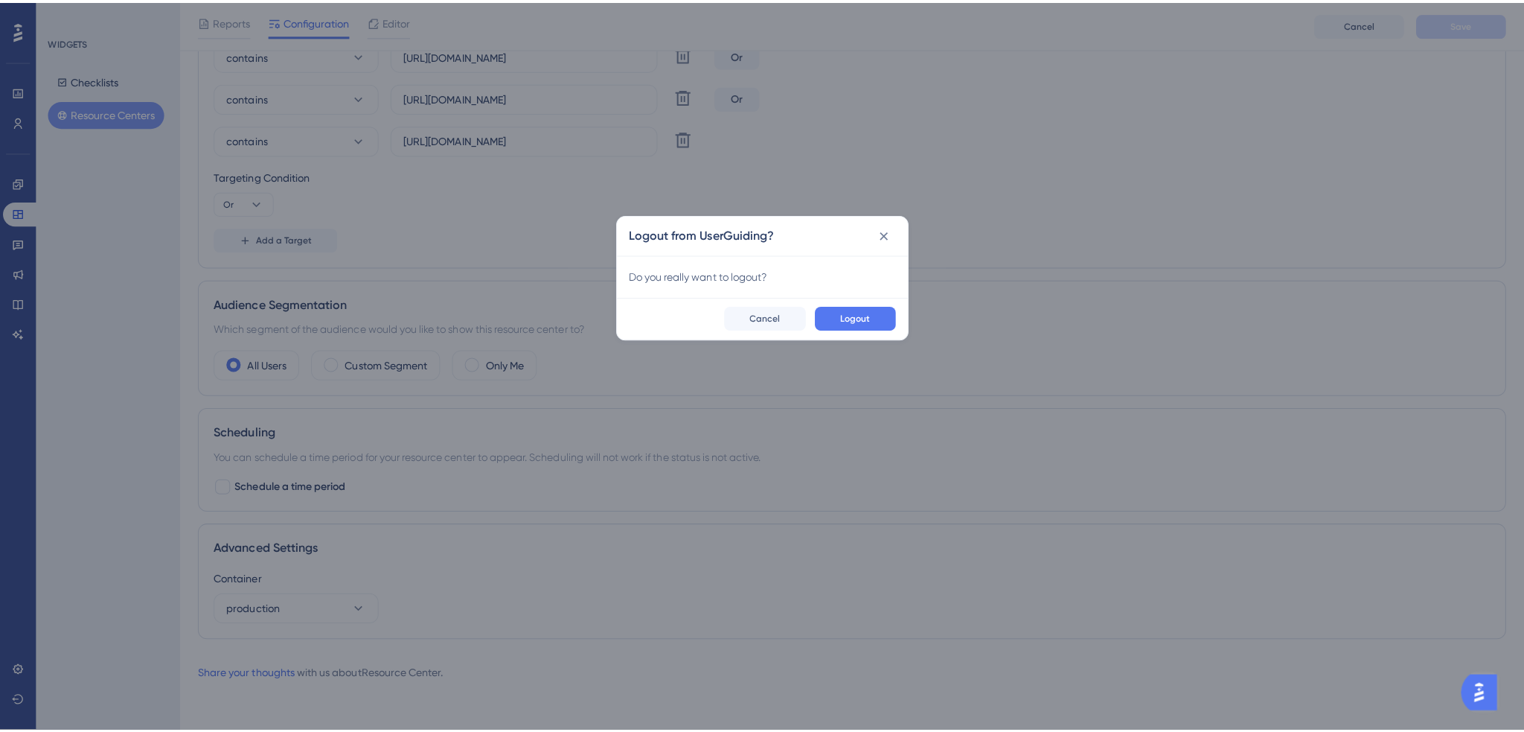
scroll to position [490, 0]
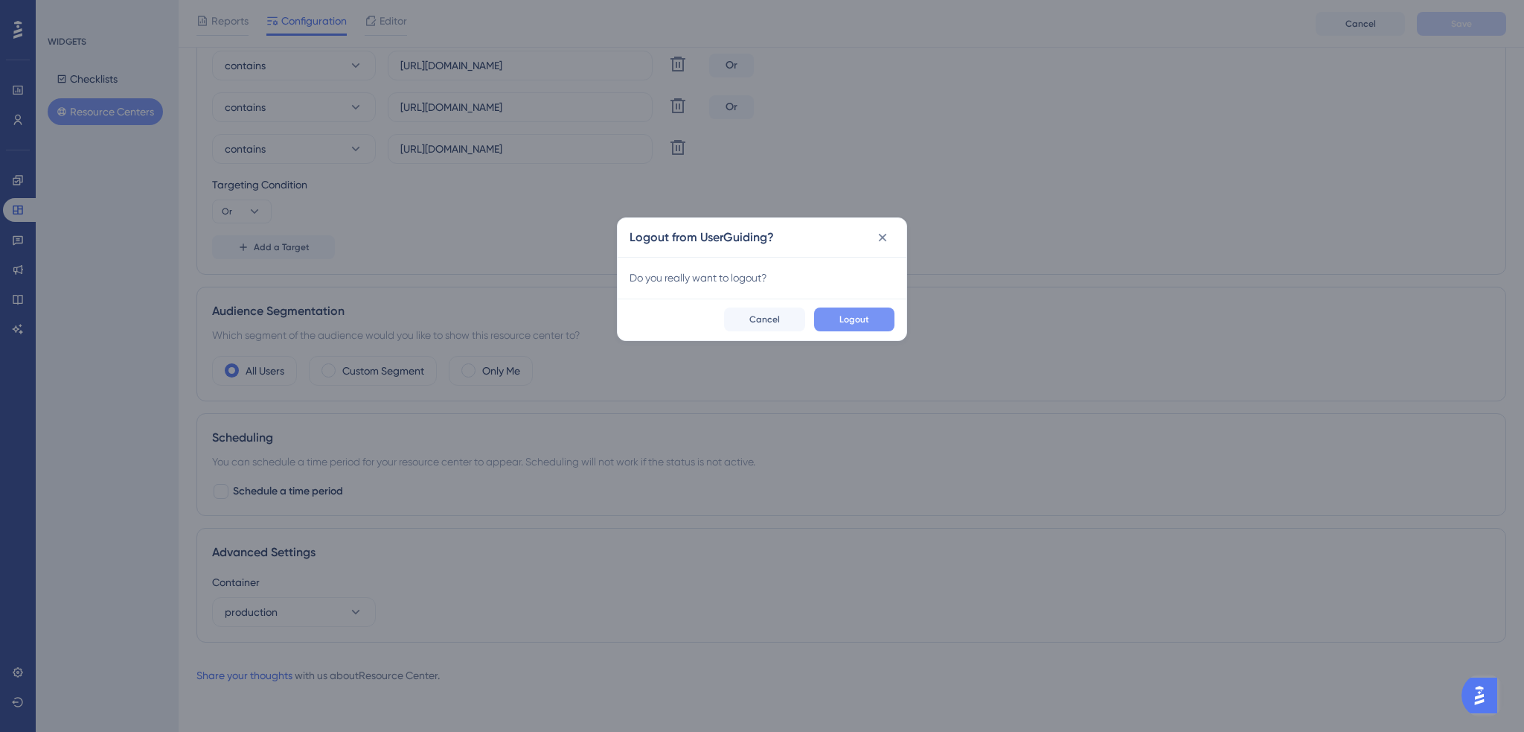
click at [857, 321] on span "Logout" at bounding box center [854, 319] width 30 height 12
